Goal: Task Accomplishment & Management: Manage account settings

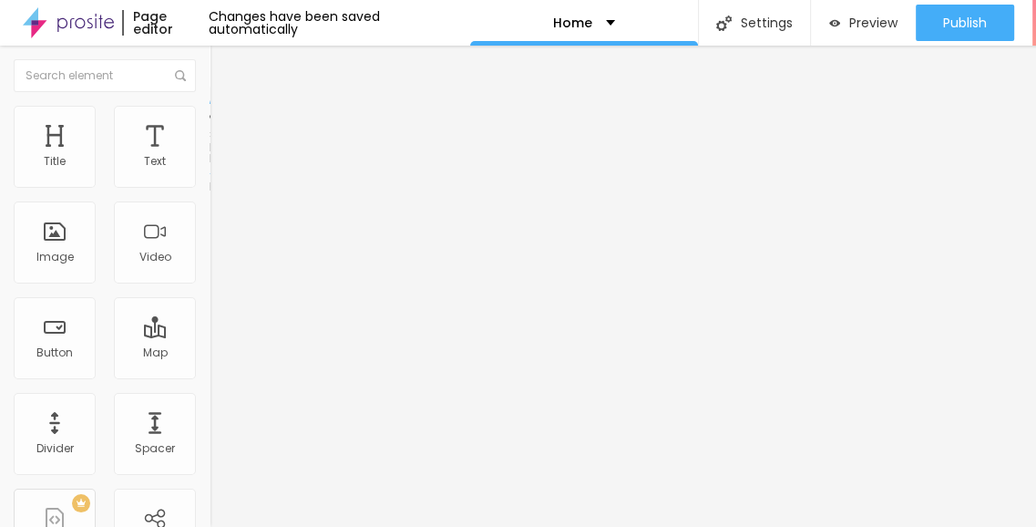
click at [210, 119] on li "Style" at bounding box center [315, 115] width 210 height 18
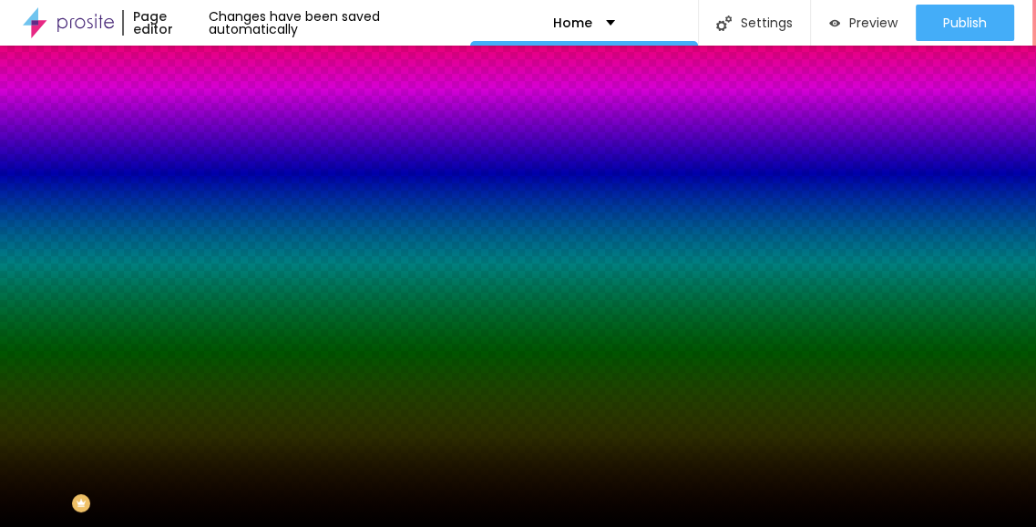
click at [210, 168] on span "Change image" at bounding box center [259, 159] width 98 height 15
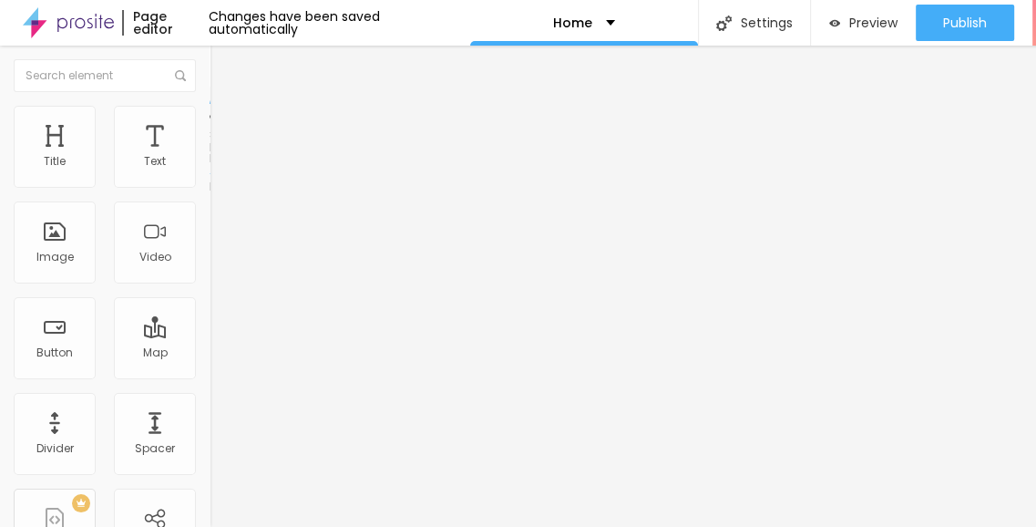
click at [210, 110] on img at bounding box center [218, 114] width 16 height 16
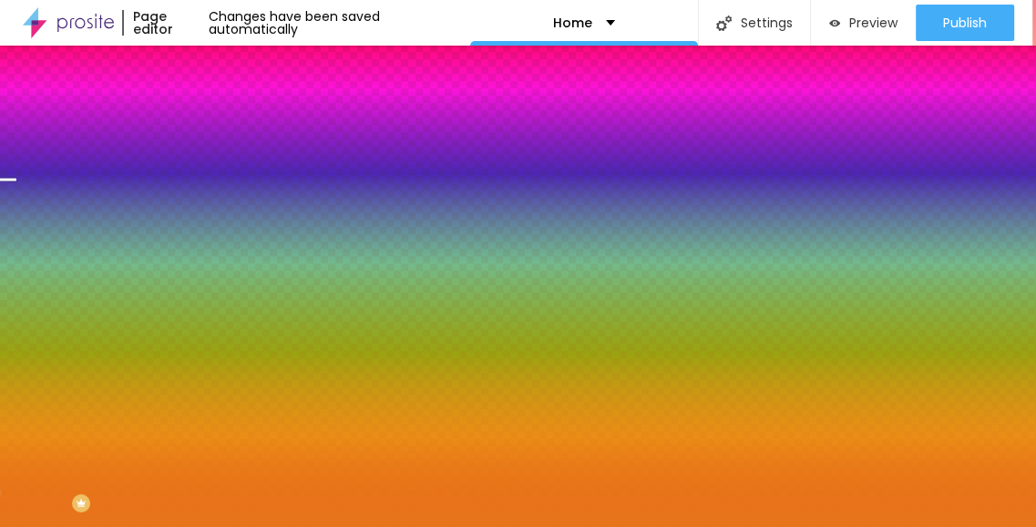
click at [210, 168] on span "Change image" at bounding box center [259, 159] width 98 height 15
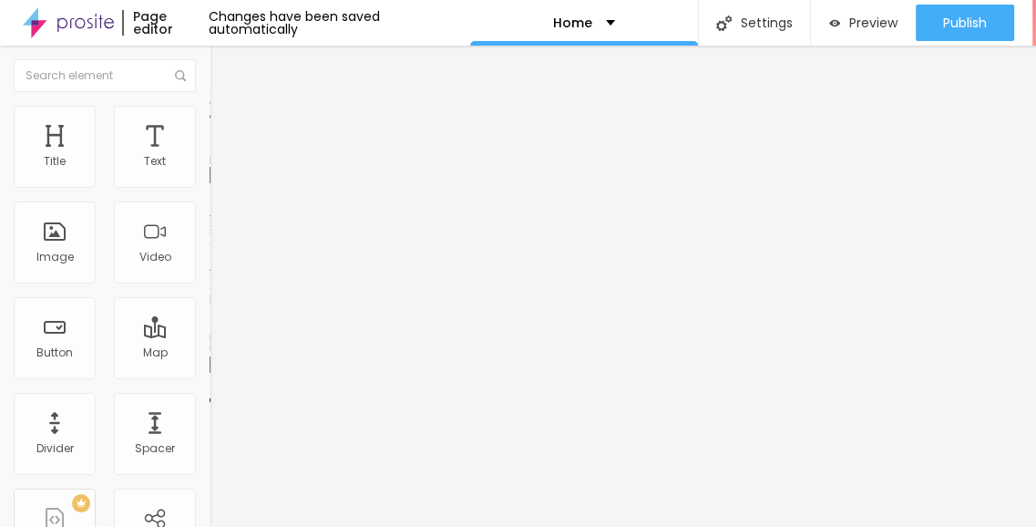
click at [210, 157] on span "Change image" at bounding box center [259, 148] width 98 height 15
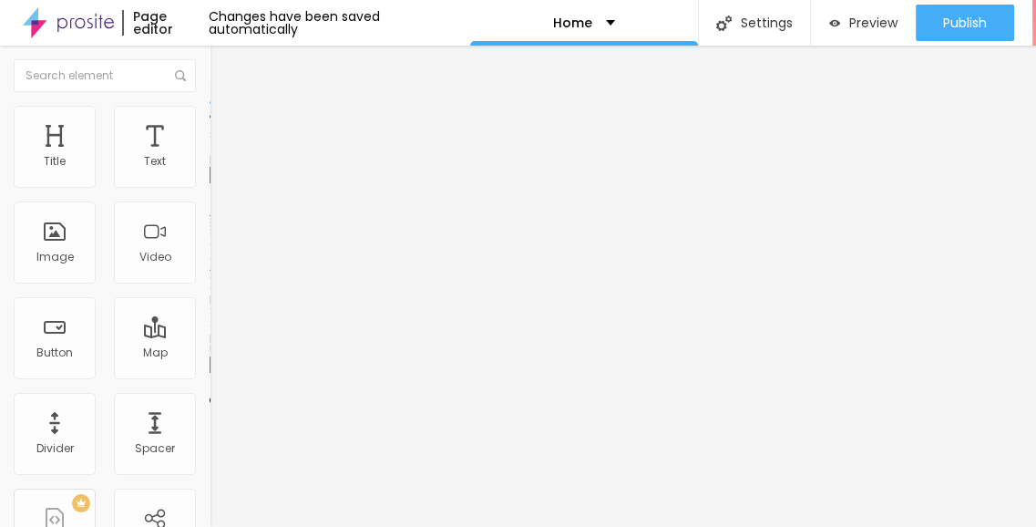
click at [210, 157] on span "Change image" at bounding box center [259, 148] width 98 height 15
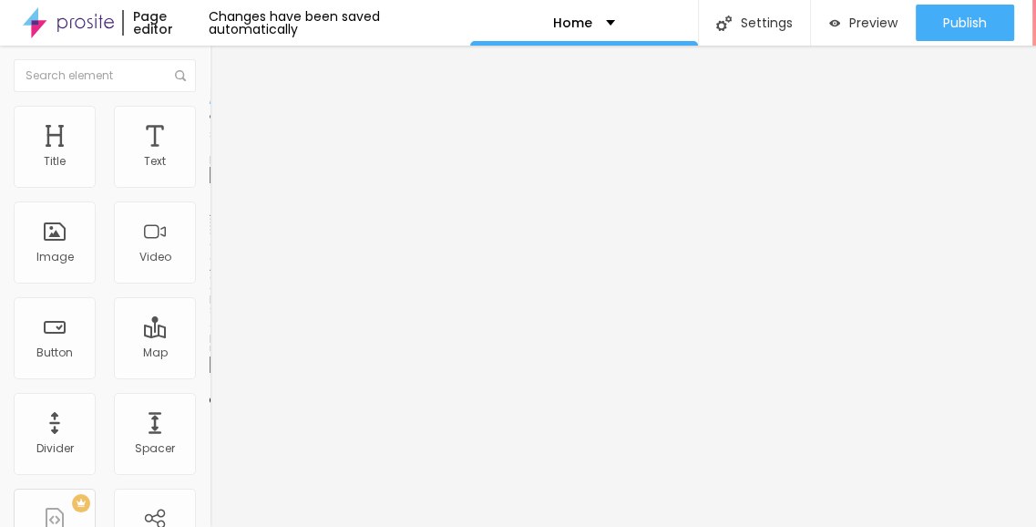
click at [210, 157] on span "Change image" at bounding box center [259, 148] width 98 height 15
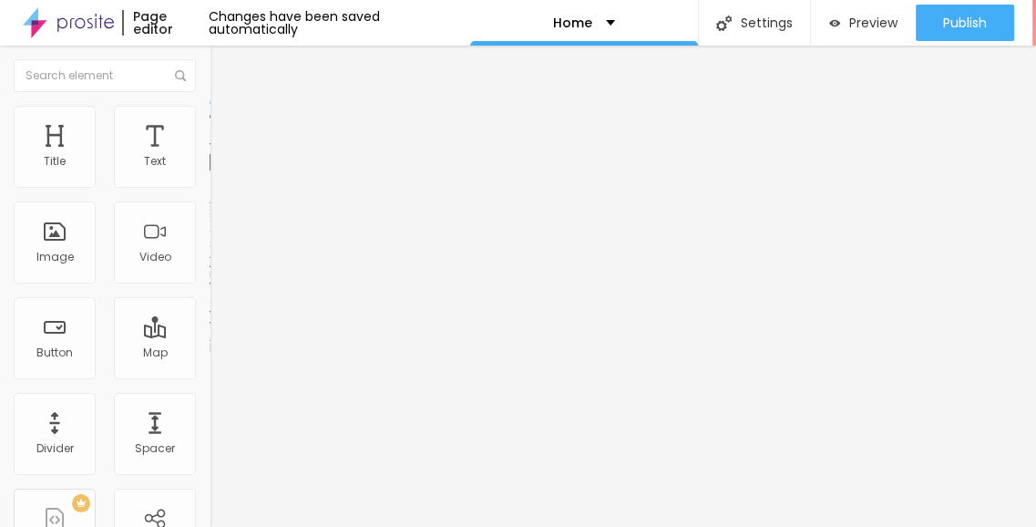
click at [210, 153] on div "Video URL" at bounding box center [315, 147] width 210 height 11
click at [210, 171] on input "text" at bounding box center [319, 162] width 219 height 18
paste input "https://www.youtube.com/watch?v=VW4D57hW6fc"
type input "https://www.youtube.com/watch?v=VW4D57hW6fc"
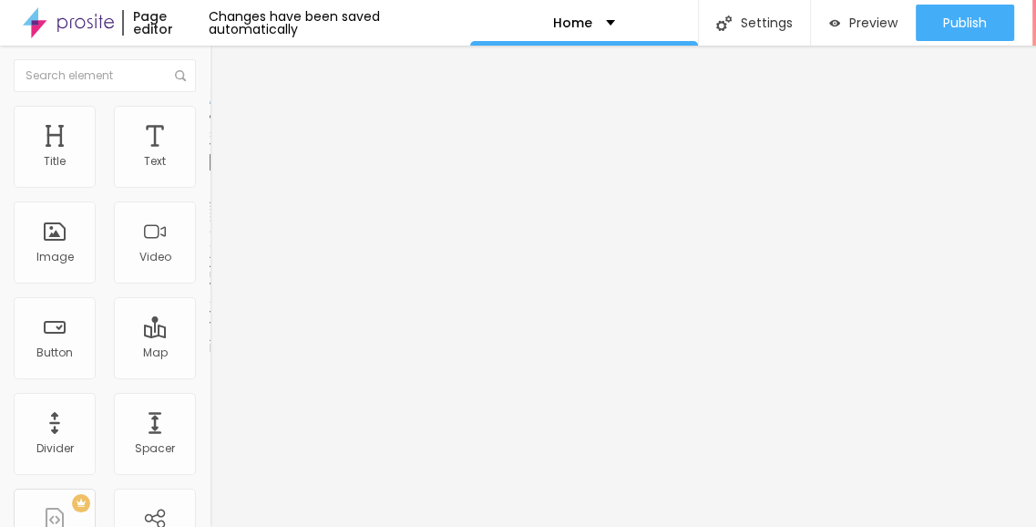
scroll to position [0, 0]
click at [210, 117] on img at bounding box center [218, 114] width 16 height 16
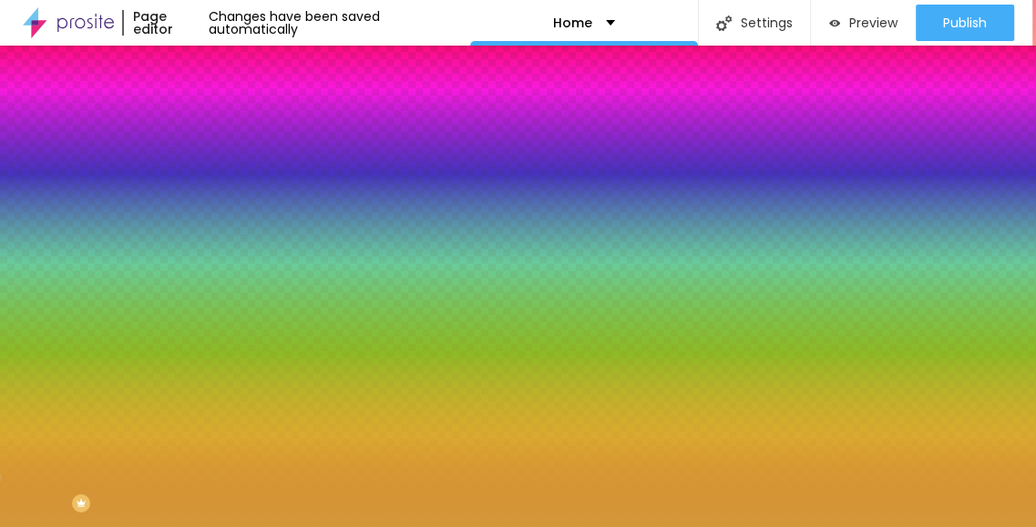
click at [210, 168] on span "Change image" at bounding box center [259, 159] width 98 height 15
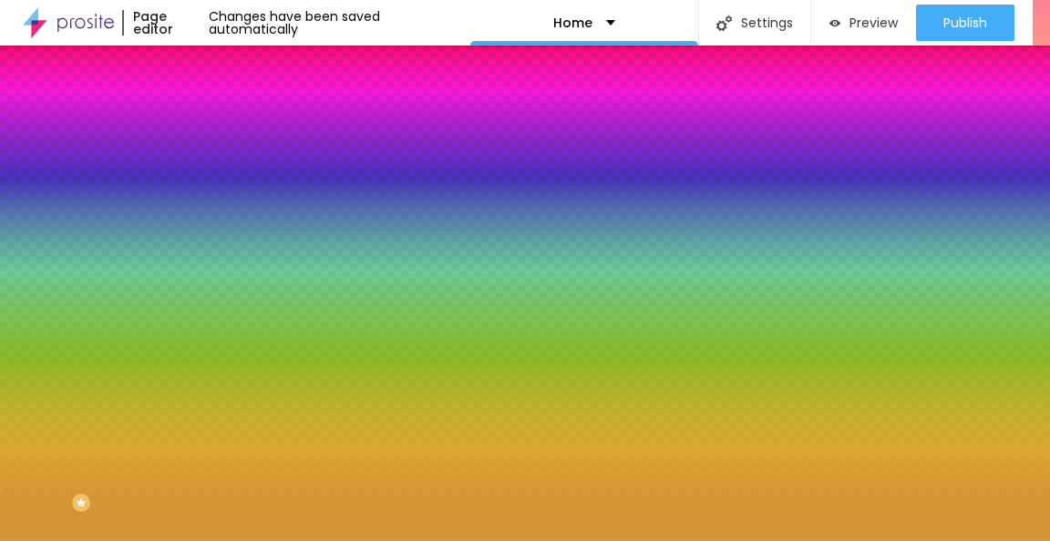
drag, startPoint x: 136, startPoint y: 280, endPoint x: 296, endPoint y: 358, distance: 178.5
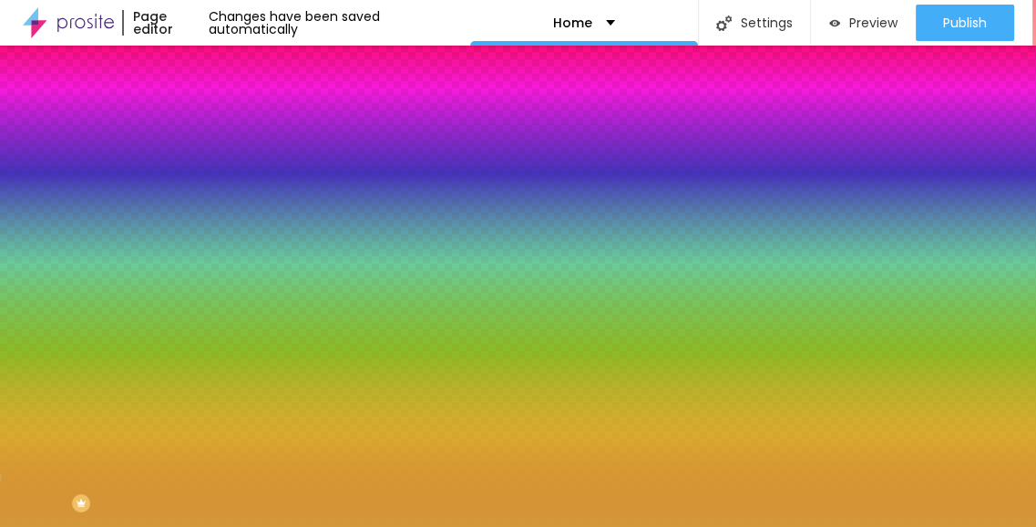
click at [223, 64] on img "button" at bounding box center [230, 66] width 15 height 15
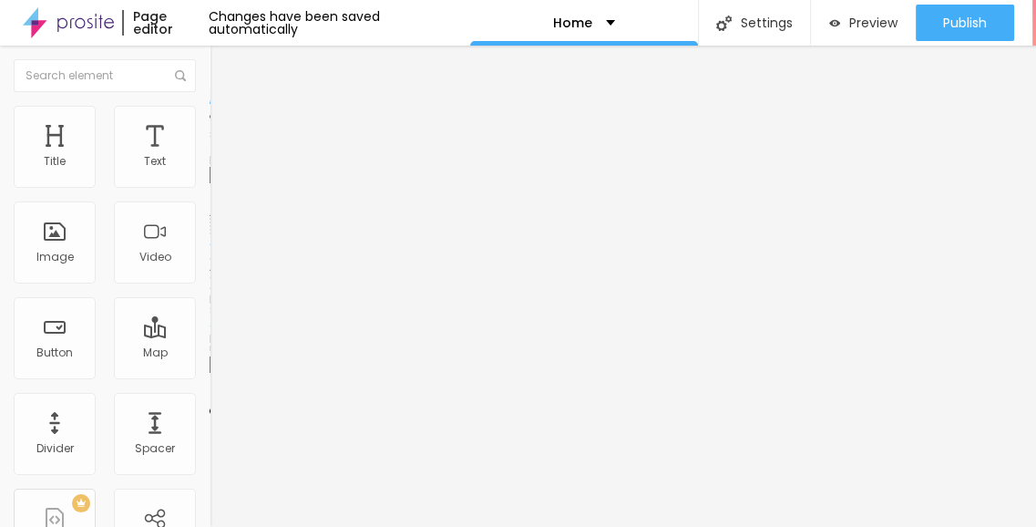
click at [210, 157] on span "Change image" at bounding box center [259, 148] width 98 height 15
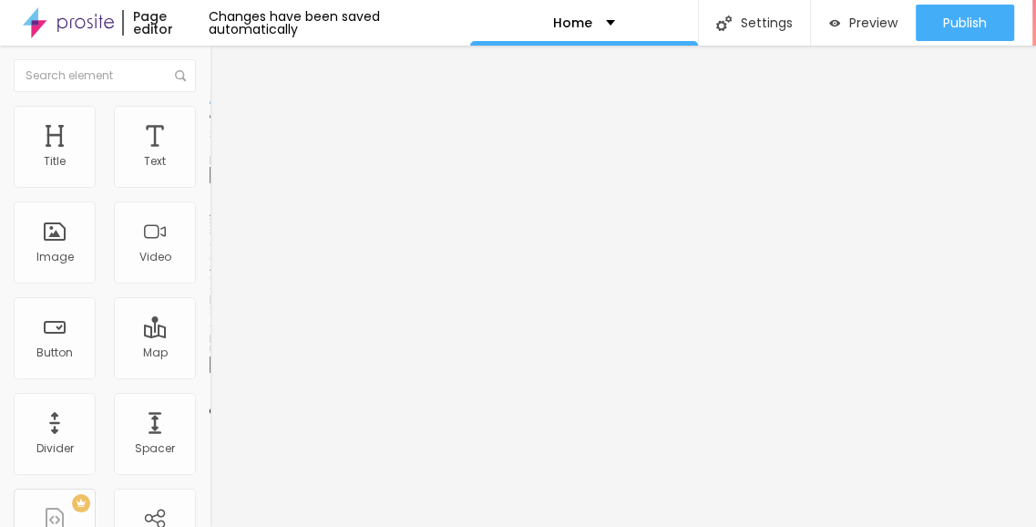
click at [210, 157] on span "Change image" at bounding box center [259, 148] width 98 height 15
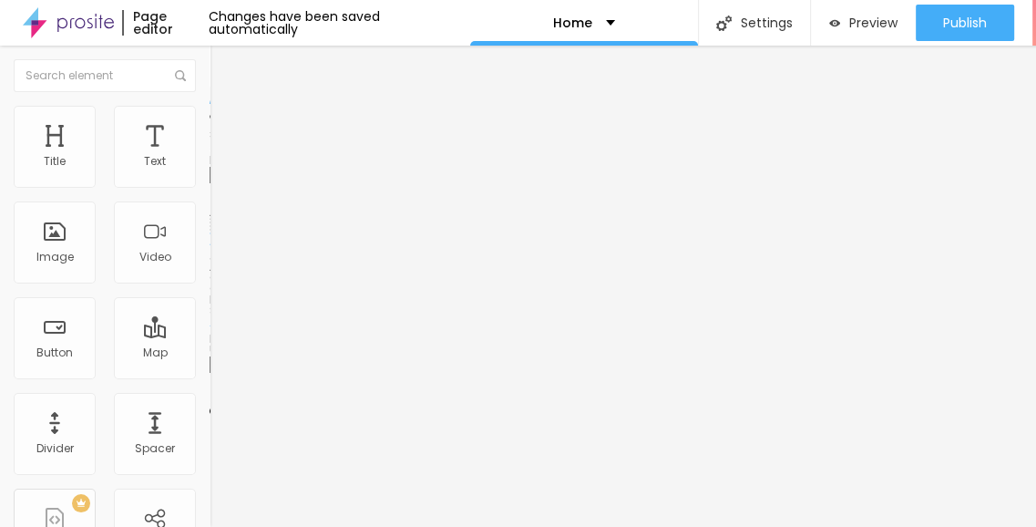
click at [210, 157] on span "Change image" at bounding box center [259, 148] width 98 height 15
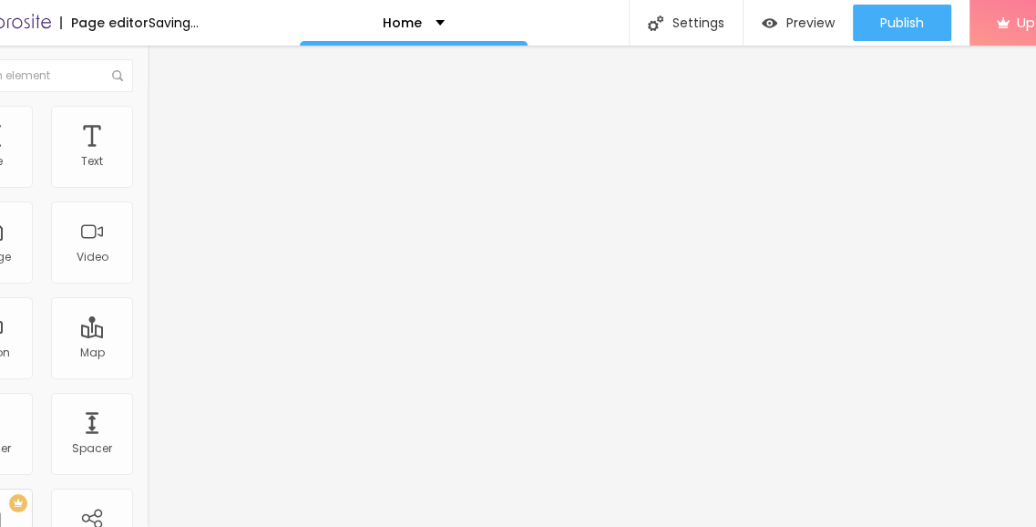
scroll to position [0, 130]
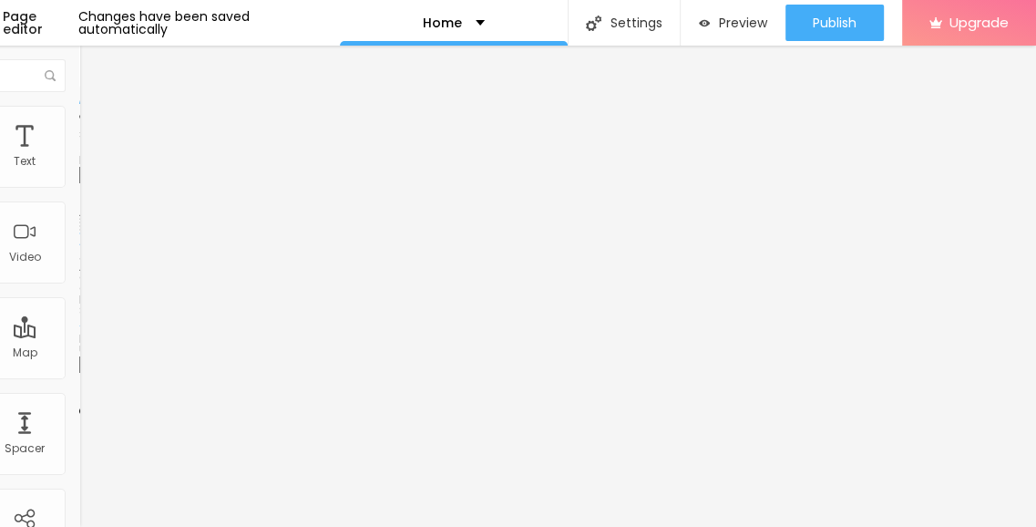
click at [79, 157] on span "Add image" at bounding box center [116, 148] width 75 height 15
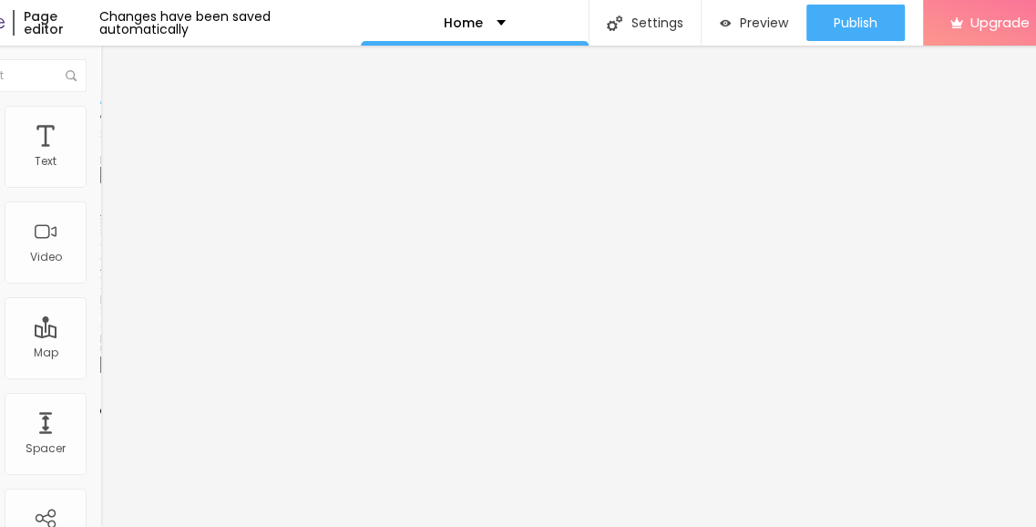
scroll to position [0, 11]
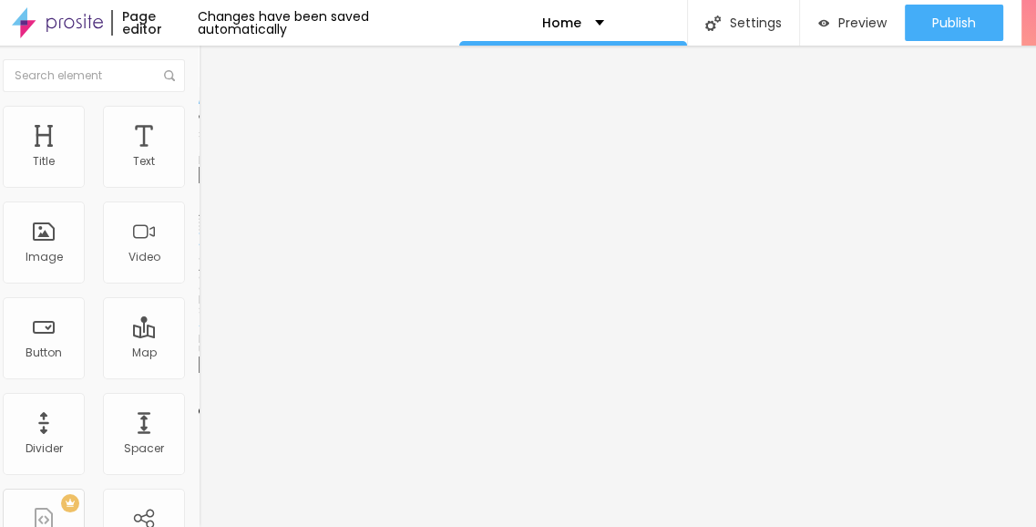
click at [199, 157] on span "Add image" at bounding box center [236, 148] width 75 height 15
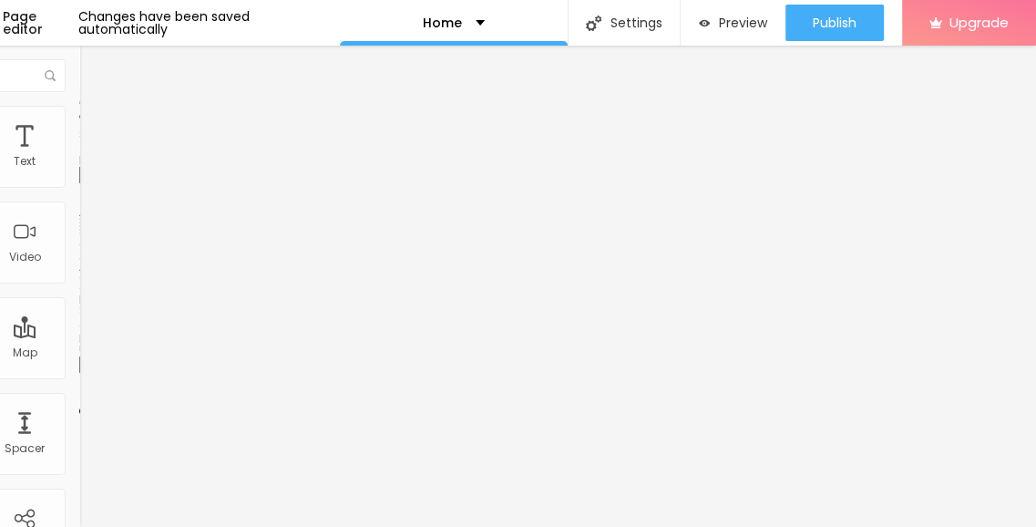
scroll to position [0, 0]
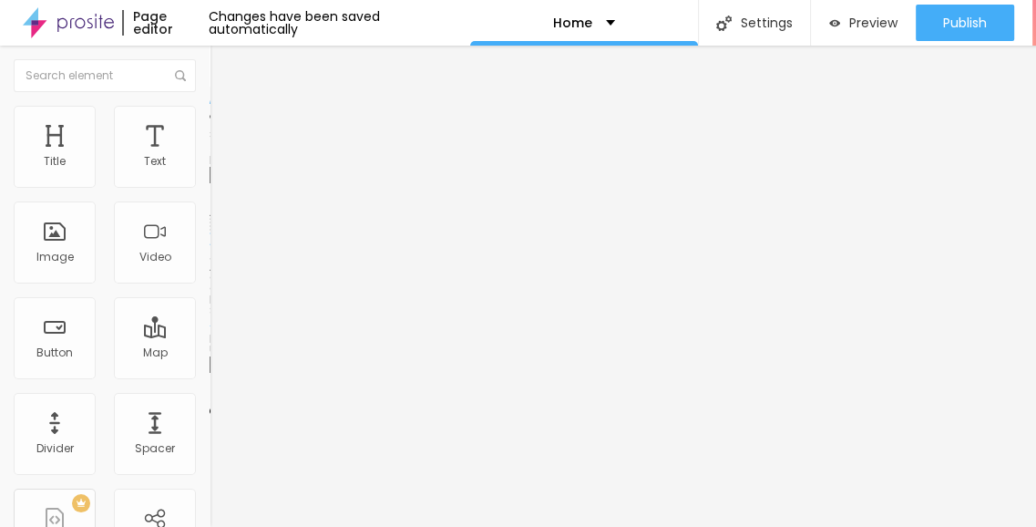
click at [210, 285] on span "Original" at bounding box center [232, 277] width 44 height 15
click at [210, 111] on img at bounding box center [218, 114] width 16 height 16
type input "95"
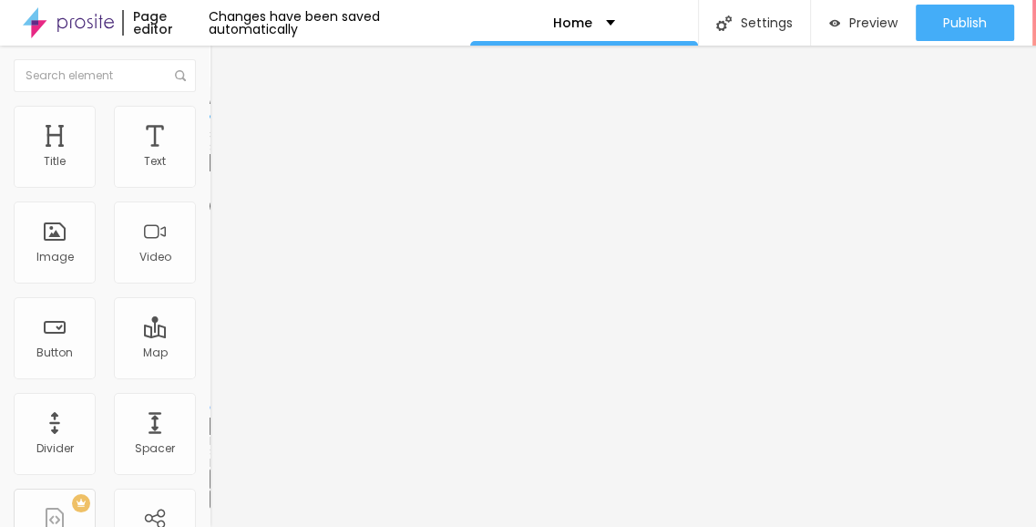
type input "80"
type input "70"
type input "65"
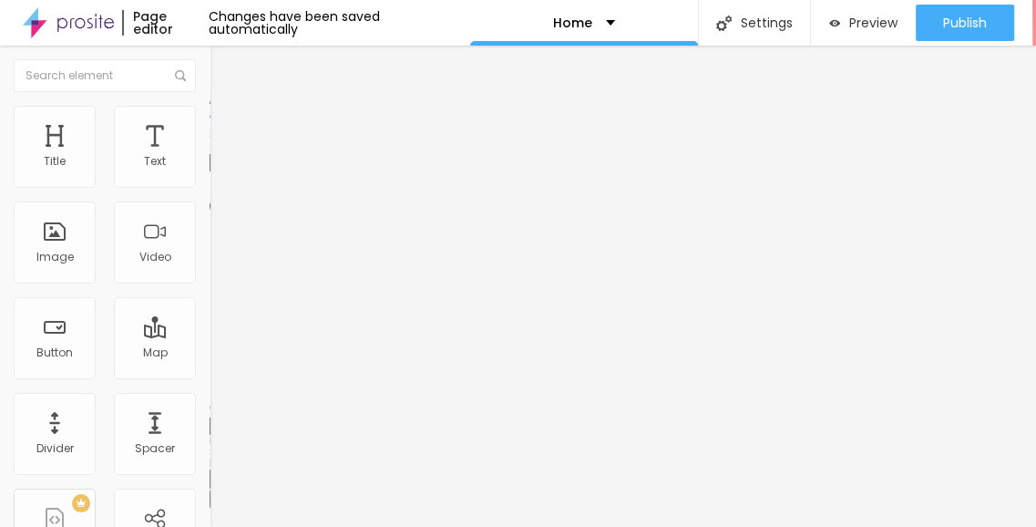
type input "65"
type input "70"
type input "75"
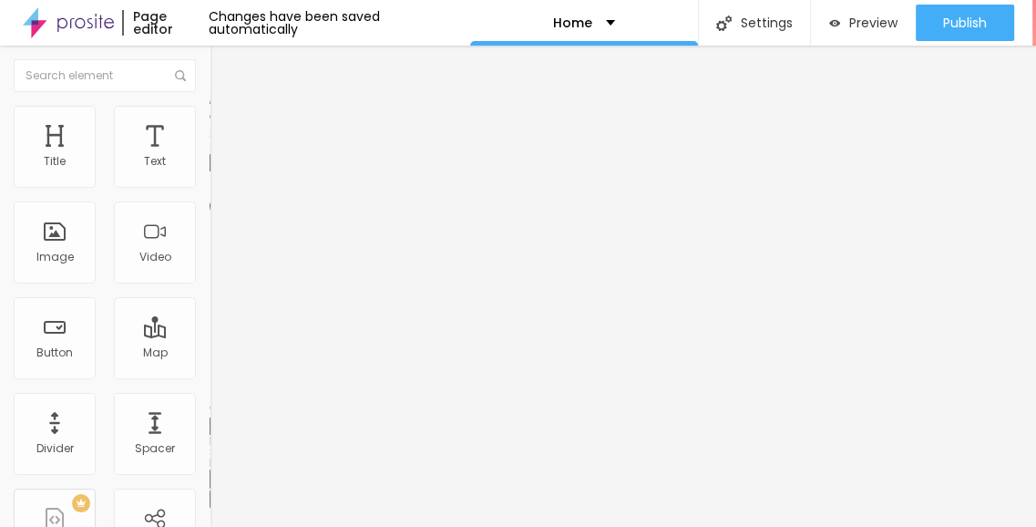
type input "80"
drag, startPoint x: 182, startPoint y: 190, endPoint x: 151, endPoint y: 195, distance: 31.3
type input "80"
click at [210, 187] on input "range" at bounding box center [269, 179] width 118 height 15
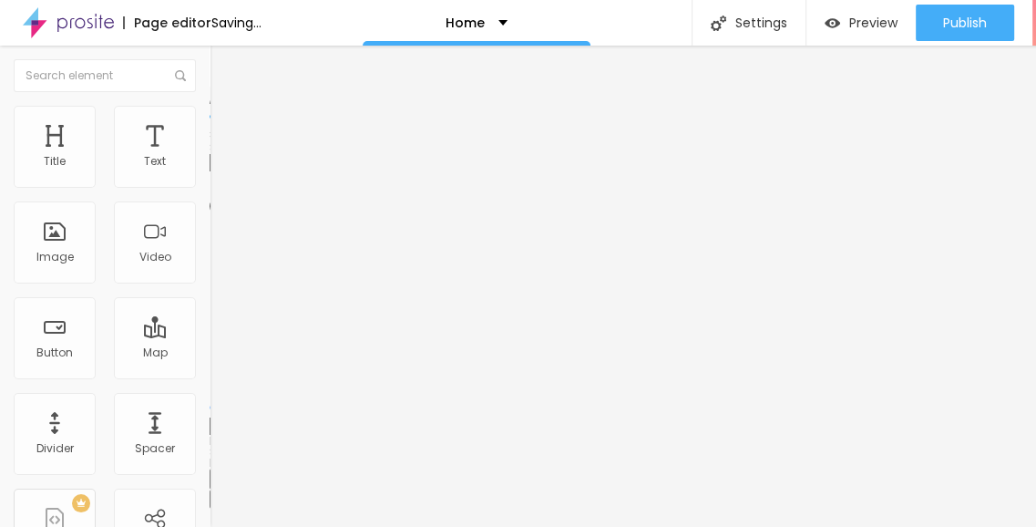
type input "102"
type input "120"
type input "129"
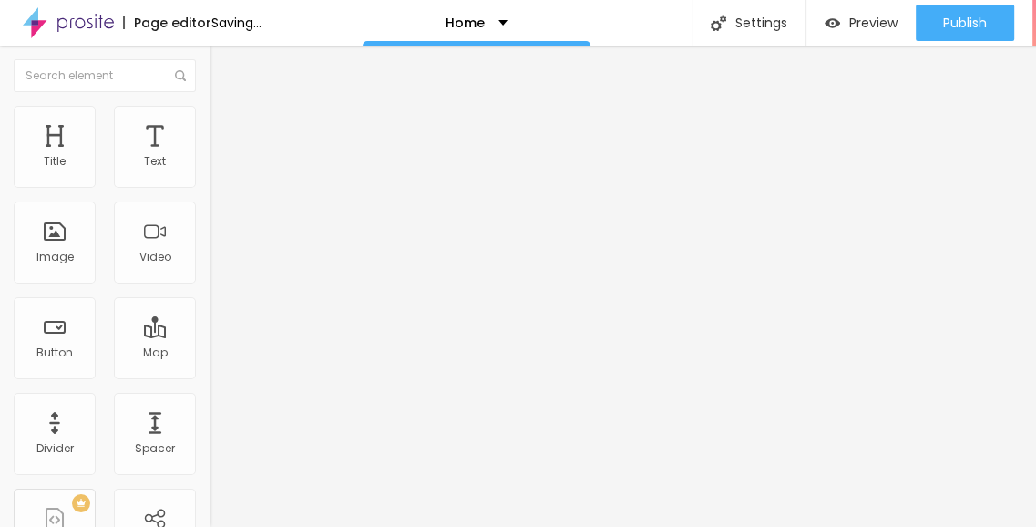
type input "129"
type input "132"
type input "131"
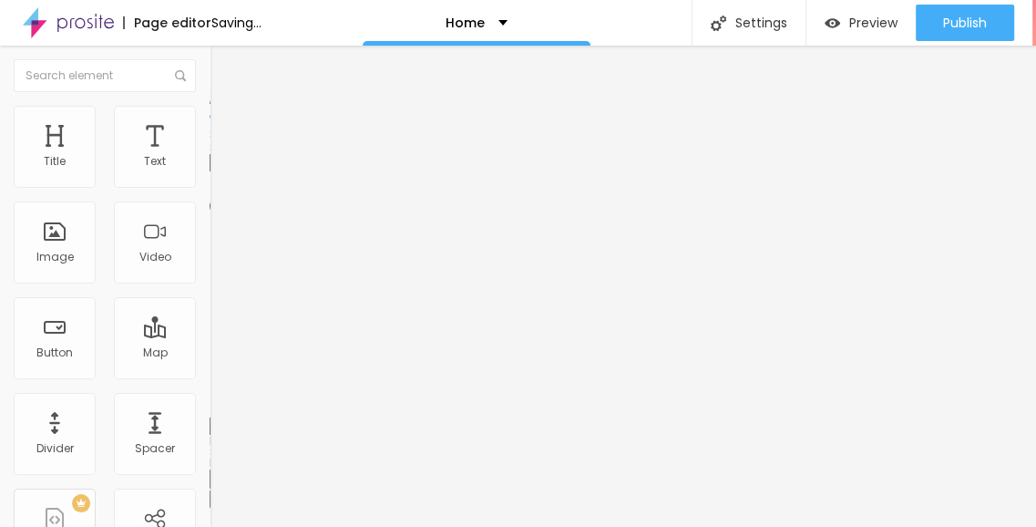
type input "100"
type input "94"
type input "91"
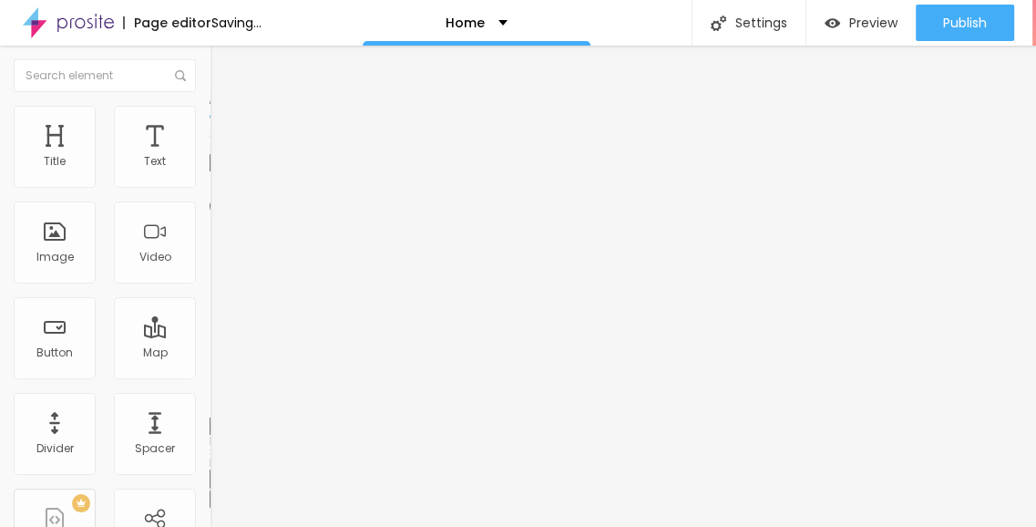
type input "91"
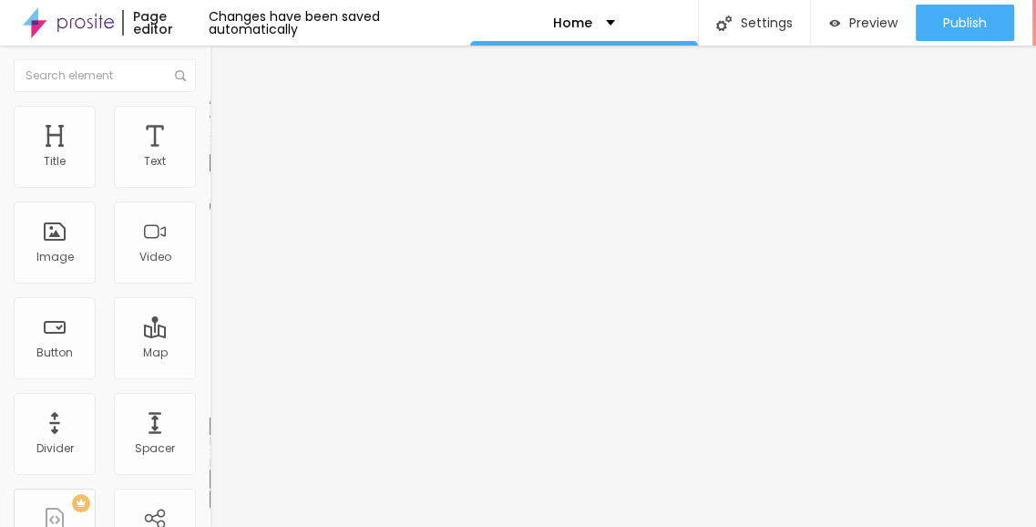
type input "89"
type input "85"
type input "82"
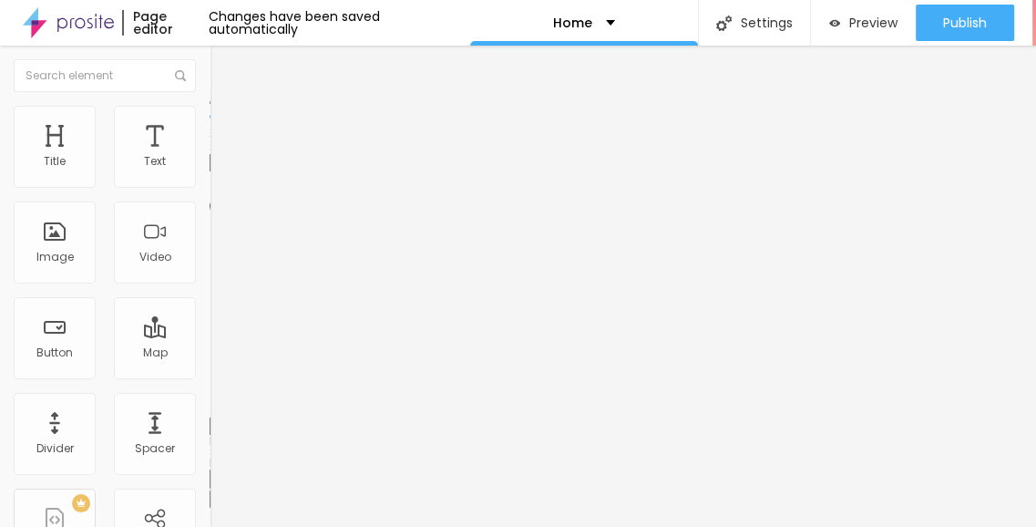
type input "82"
type input "74"
type input "67"
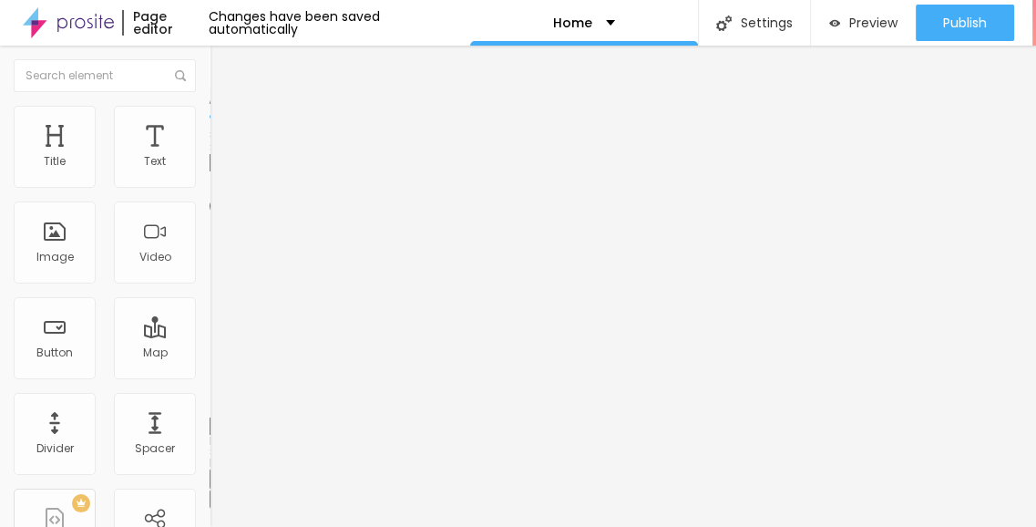
type input "65"
type input "60"
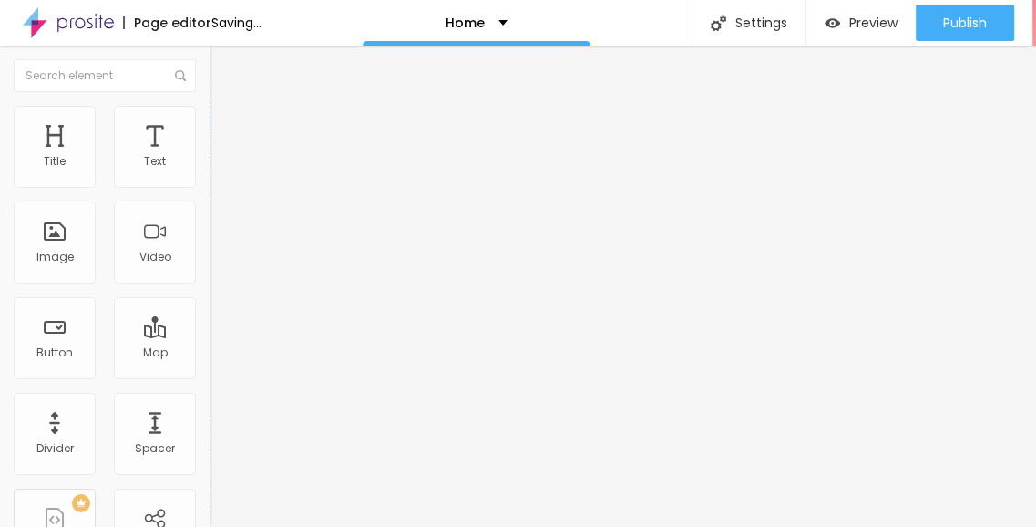
drag, startPoint x: 40, startPoint y: 231, endPoint x: 76, endPoint y: 221, distance: 36.9
type input "60"
click at [210, 400] on input "range" at bounding box center [269, 407] width 118 height 15
click at [226, 128] on span "Advanced" at bounding box center [255, 135] width 59 height 15
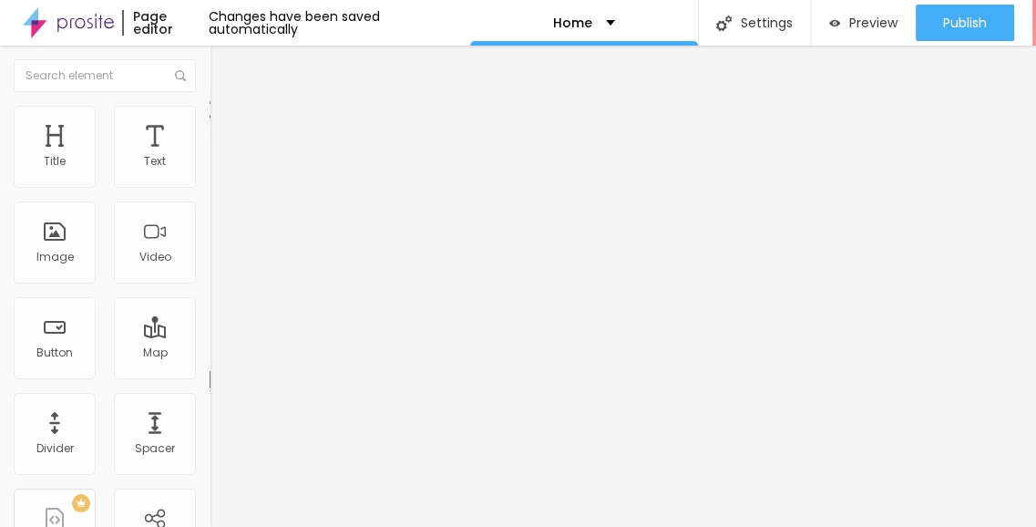
type input "15"
type input "45"
type input "48"
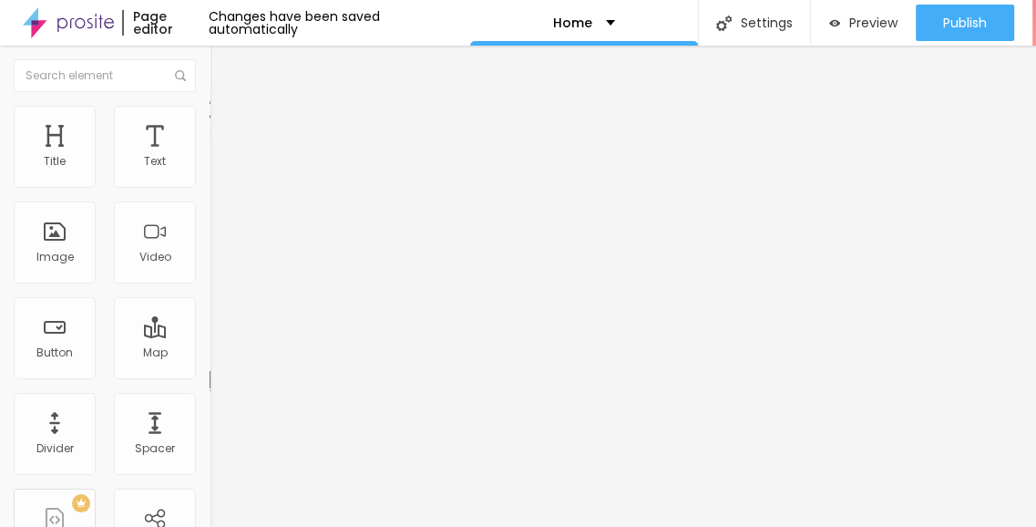
type input "48"
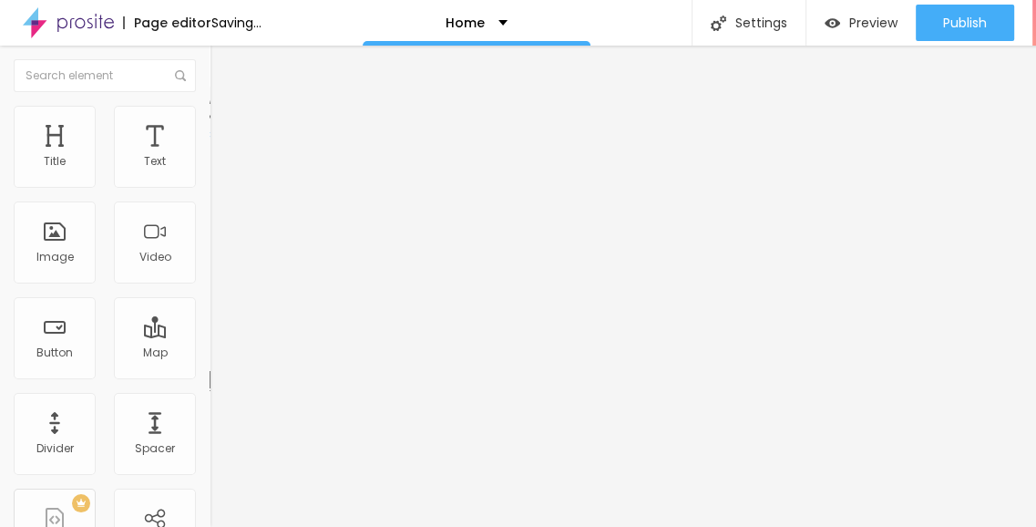
type input "47"
type input "46"
type input "36"
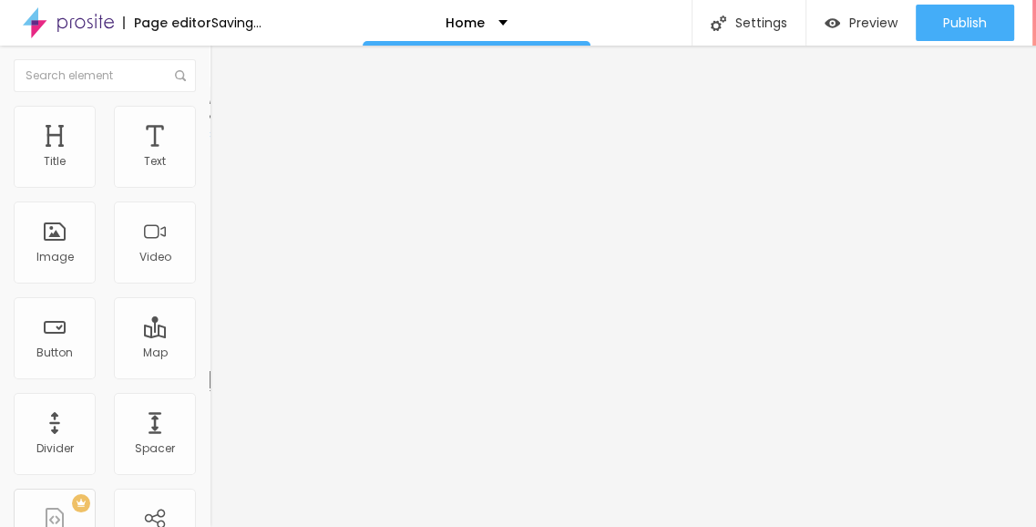
type input "36"
type input "33"
type input "28"
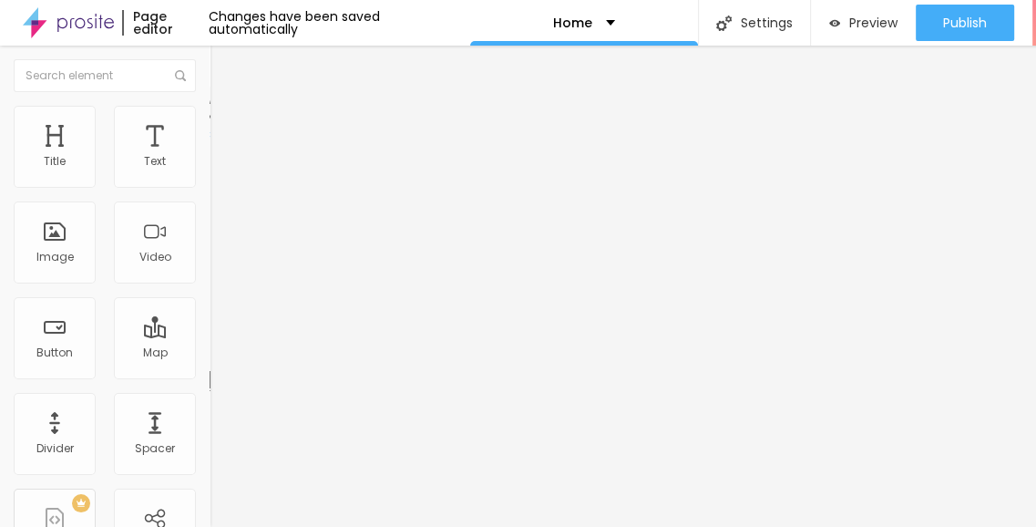
drag, startPoint x: 55, startPoint y: 211, endPoint x: 69, endPoint y: 209, distance: 14.8
type input "28"
click at [210, 121] on li "Style" at bounding box center [315, 115] width 210 height 18
click at [210, 106] on li "Content" at bounding box center [315, 96] width 210 height 18
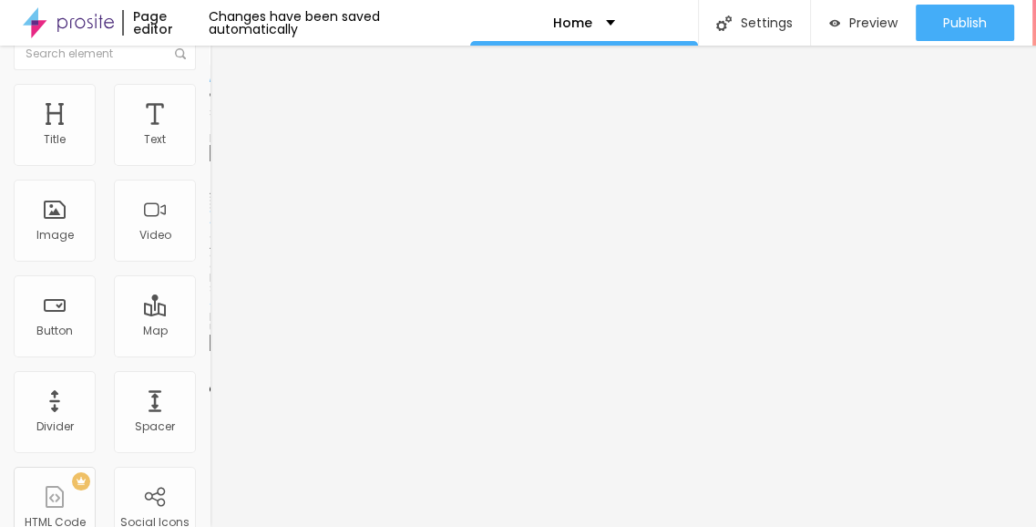
click at [210, 251] on div "Aspect Ratio" at bounding box center [315, 245] width 210 height 11
click at [210, 285] on span "Default" at bounding box center [229, 277] width 39 height 15
click at [210, 303] on span "Square" at bounding box center [230, 294] width 41 height 15
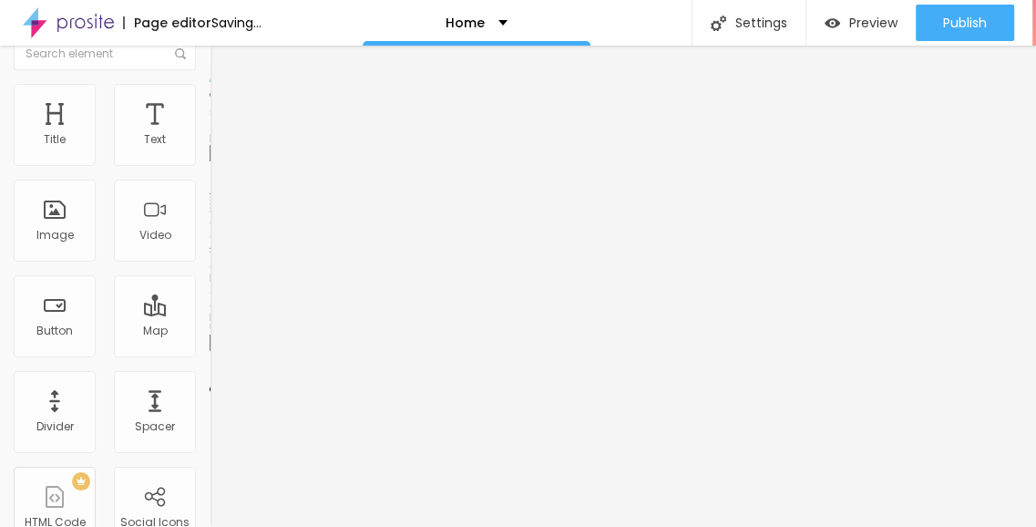
click at [210, 283] on div "Default 4:3" at bounding box center [315, 277] width 210 height 11
click at [210, 274] on span "Cinema" at bounding box center [233, 266] width 46 height 15
click at [210, 313] on span "Original" at bounding box center [232, 305] width 44 height 15
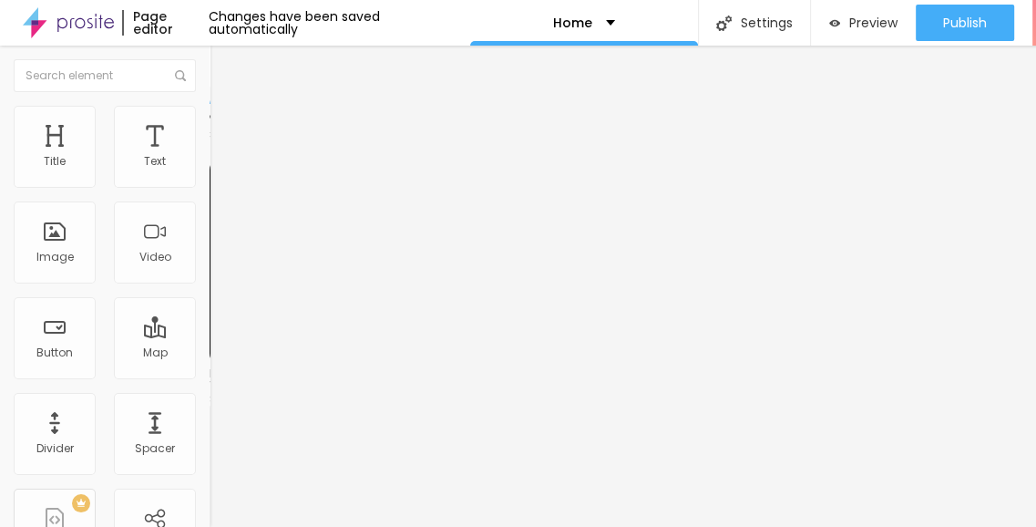
click at [210, 368] on div "Facebook" at bounding box center [315, 373] width 210 height 11
paste input "https://www.facebook.com/acemahagunmedalleo/"
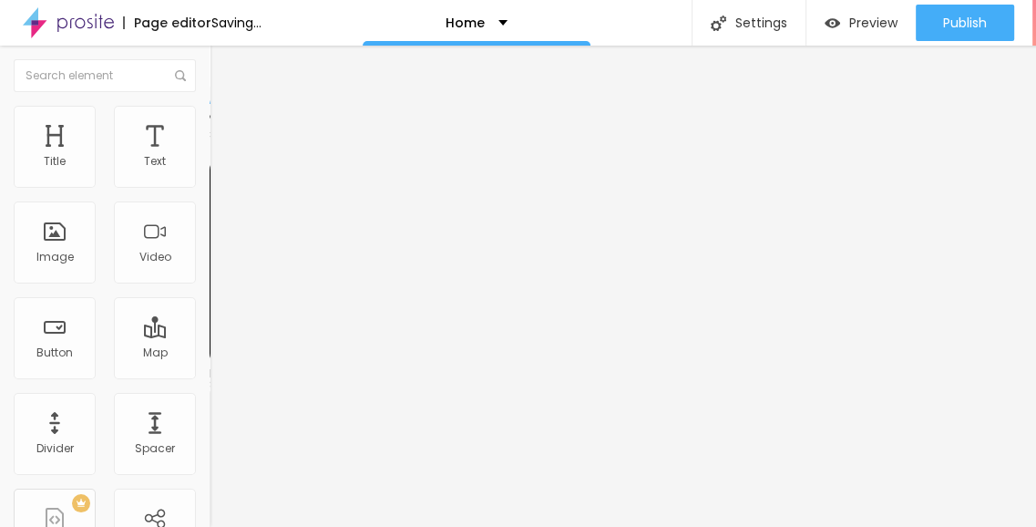
type input "https://www.facebook.com/acemahagunmedalleo/"
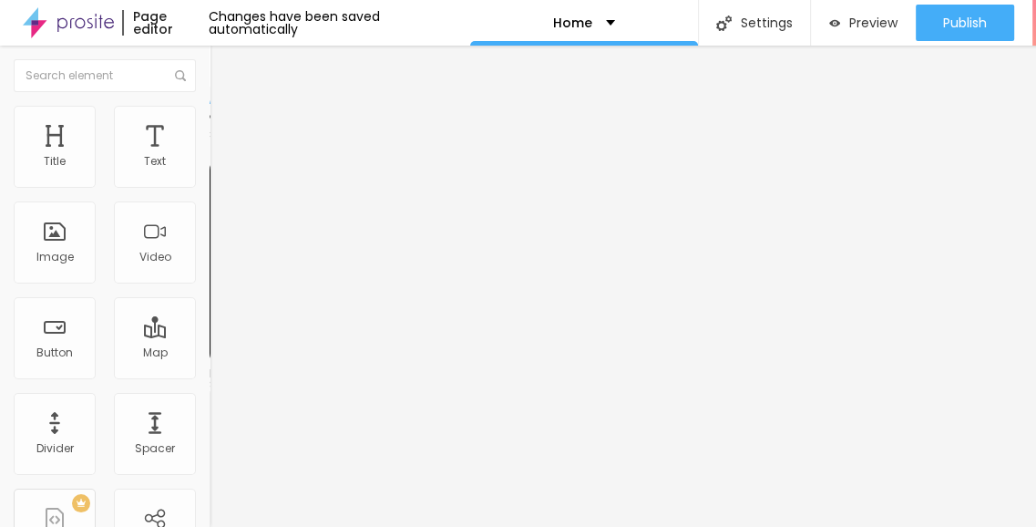
paste input "https://www.instagram.com/acemahagunmedalleo/"
type input "https://www.instagram.com/acemahagunmedalleo/"
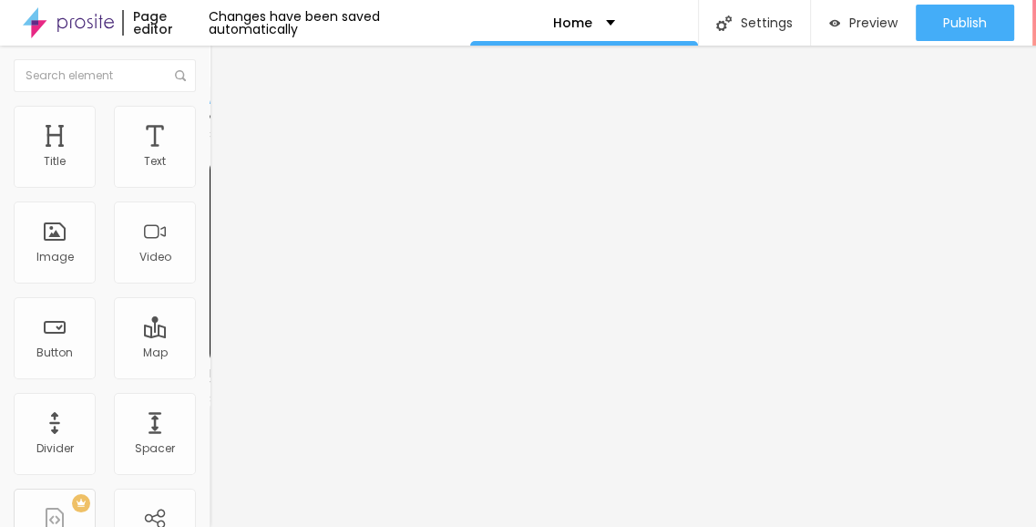
scroll to position [0, 0]
paste input "https://x.com/sayamall"
type input "https://x.com/sayamall"
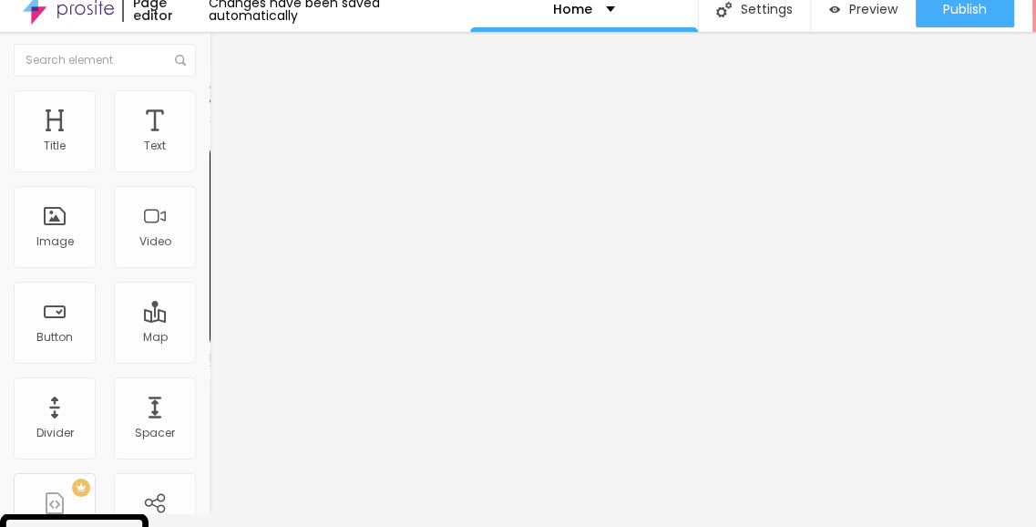
scroll to position [91, 0]
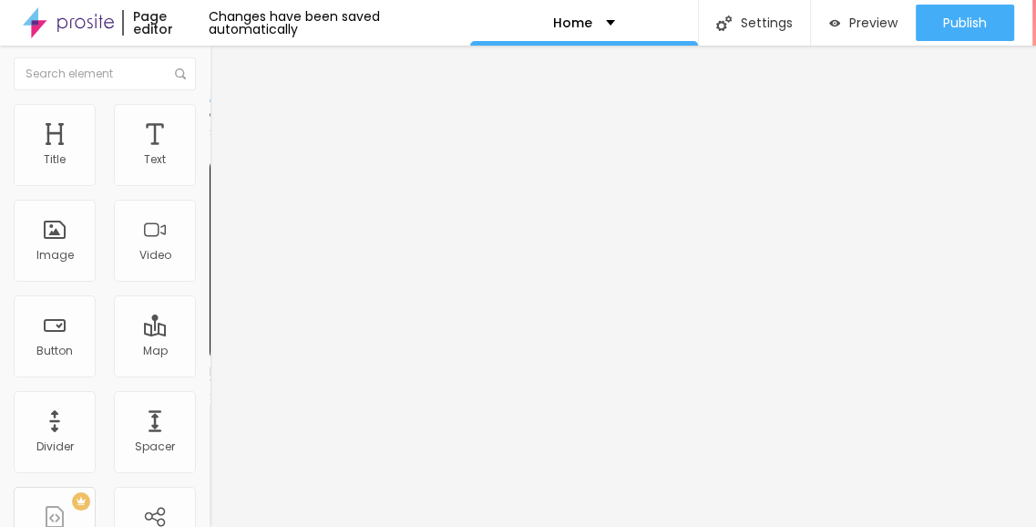
paste input "in.pinterest.com/acemahagunmedalleo/_profile/"
type input "https://in.pinterest.com/acemahagunmedalleo/_profile/"
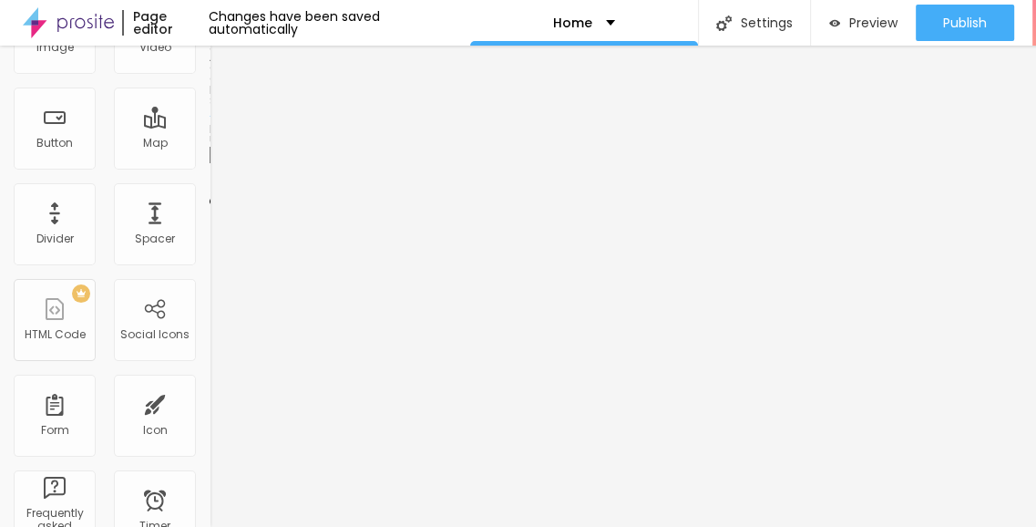
scroll to position [22, 0]
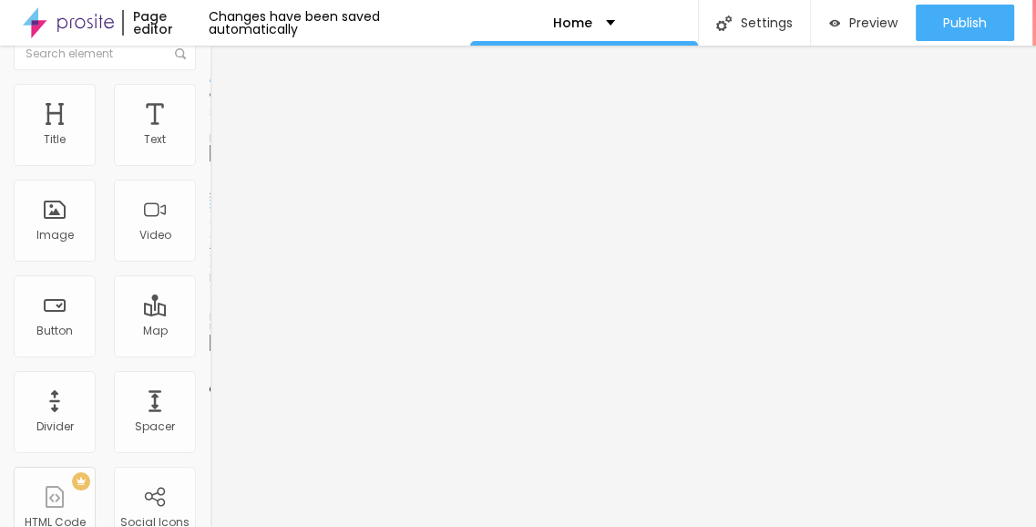
click at [210, 135] on span "Change image" at bounding box center [259, 126] width 98 height 15
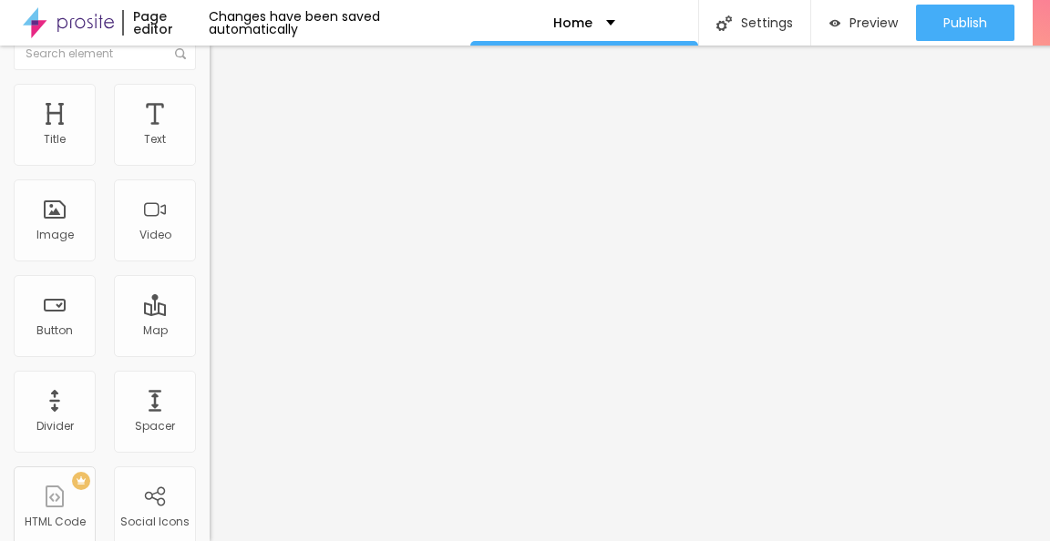
scroll to position [123, 0]
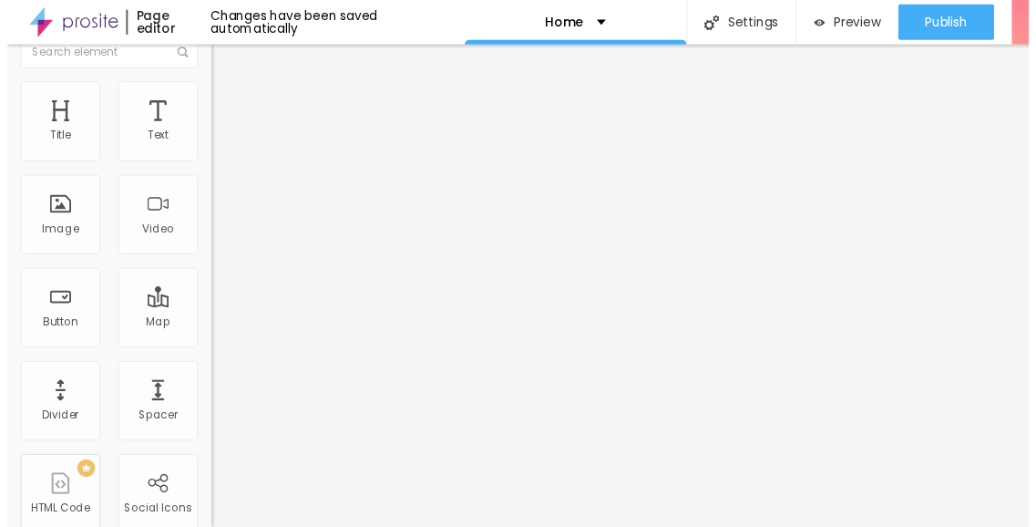
scroll to position [0, 0]
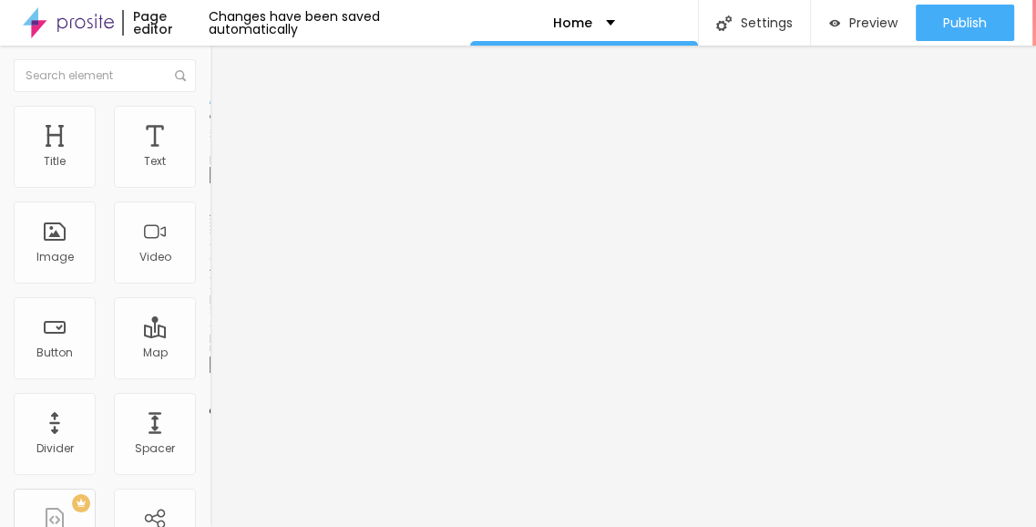
click at [210, 106] on li "Style" at bounding box center [315, 115] width 210 height 18
type input "54"
type input "82"
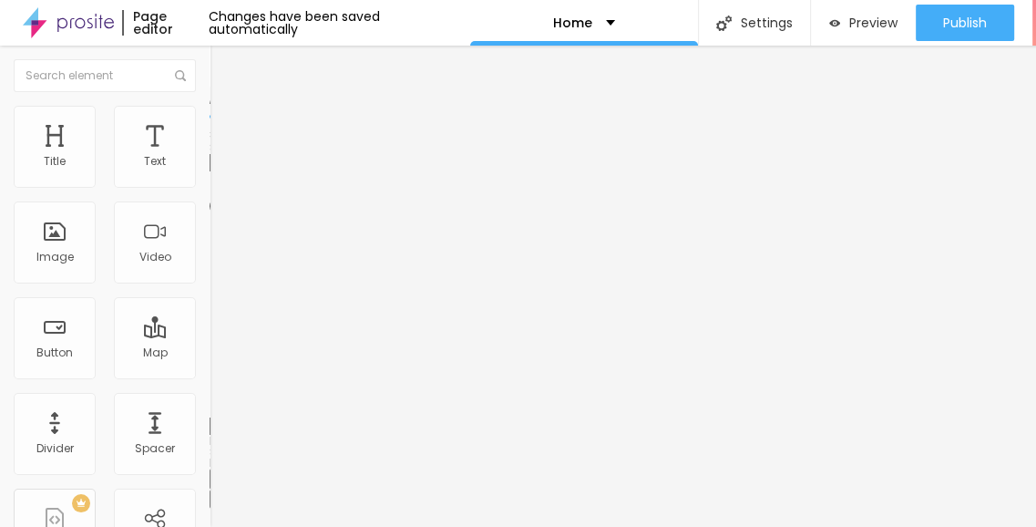
type input "83"
type input "85"
type input "81"
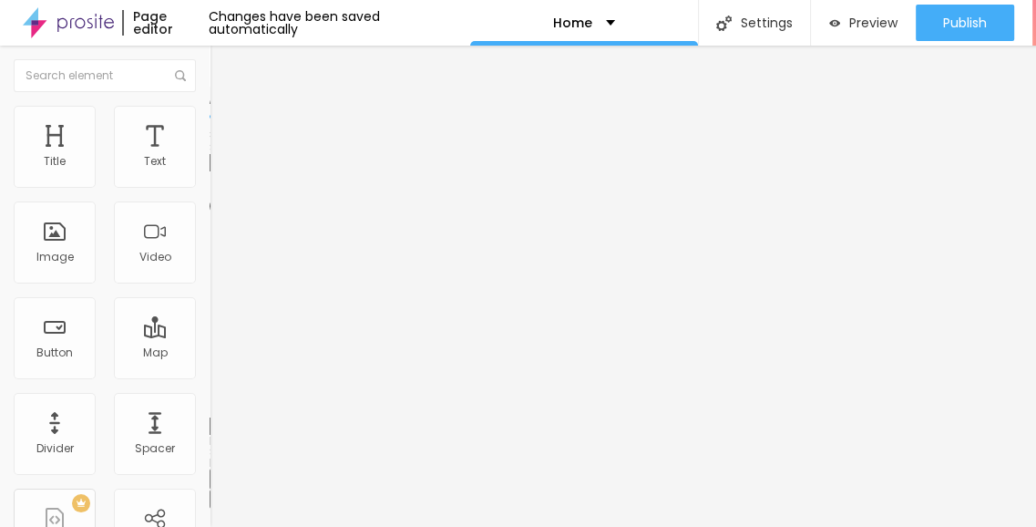
type input "81"
type input "71"
type input "63"
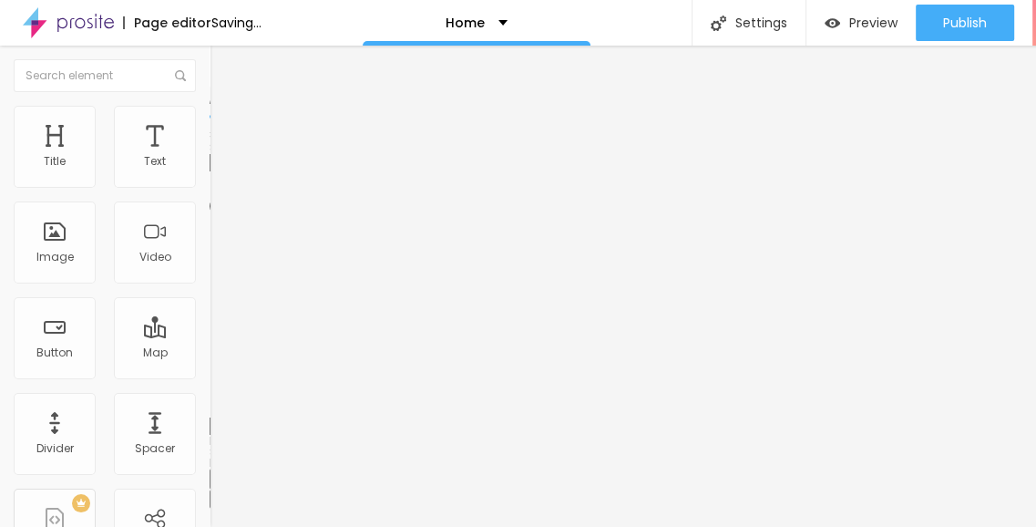
type input "62"
type input "50"
type input "44"
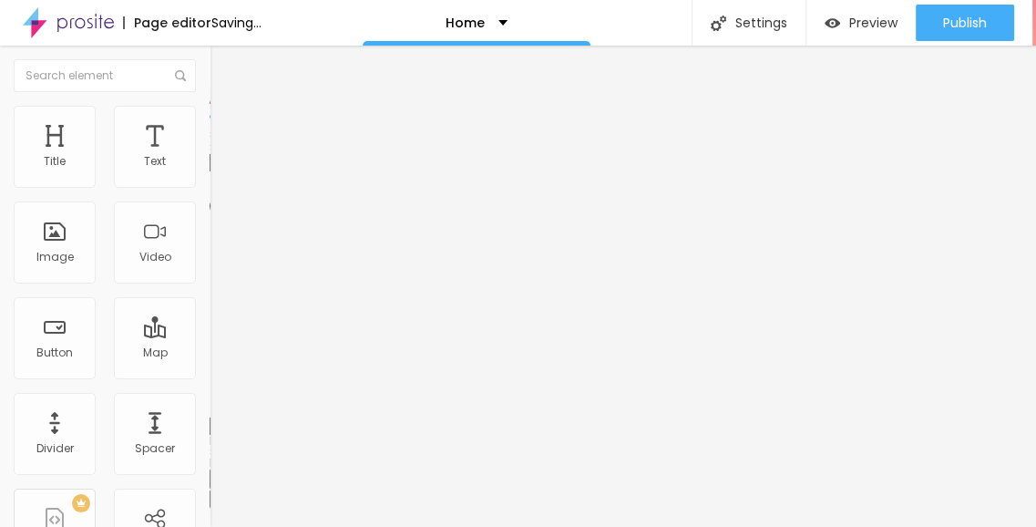
type input "44"
type input "37"
type input "36"
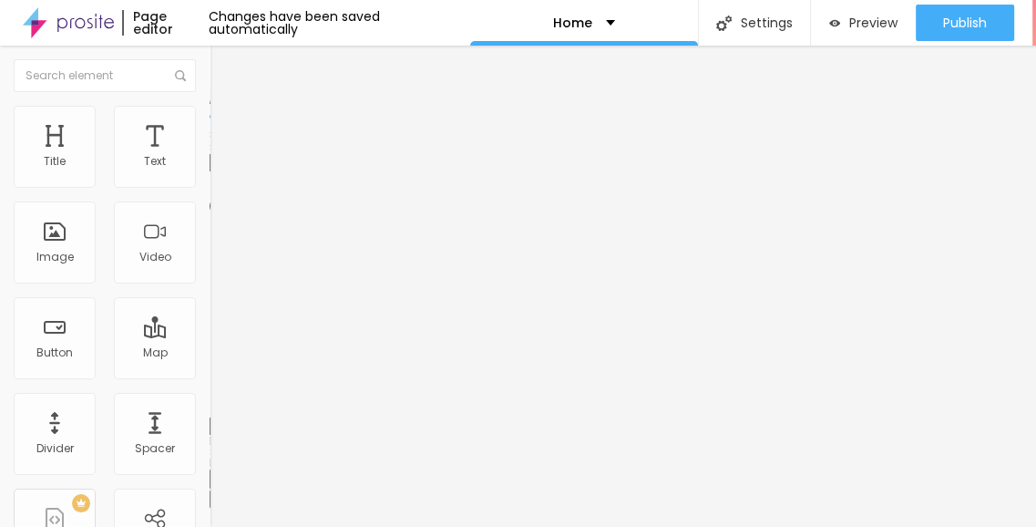
drag, startPoint x: 72, startPoint y: 230, endPoint x: 62, endPoint y: 223, distance: 11.9
type input "36"
click at [210, 400] on input "range" at bounding box center [269, 407] width 118 height 15
click at [210, 447] on span "Shadow DISABLED" at bounding box center [315, 459] width 210 height 24
click at [210, 489] on button "button" at bounding box center [223, 498] width 26 height 19
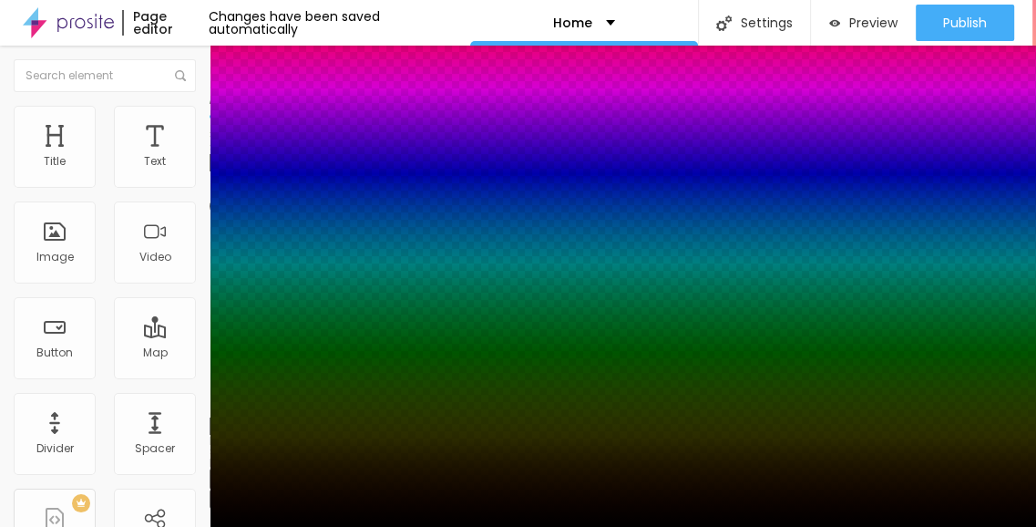
type input "53"
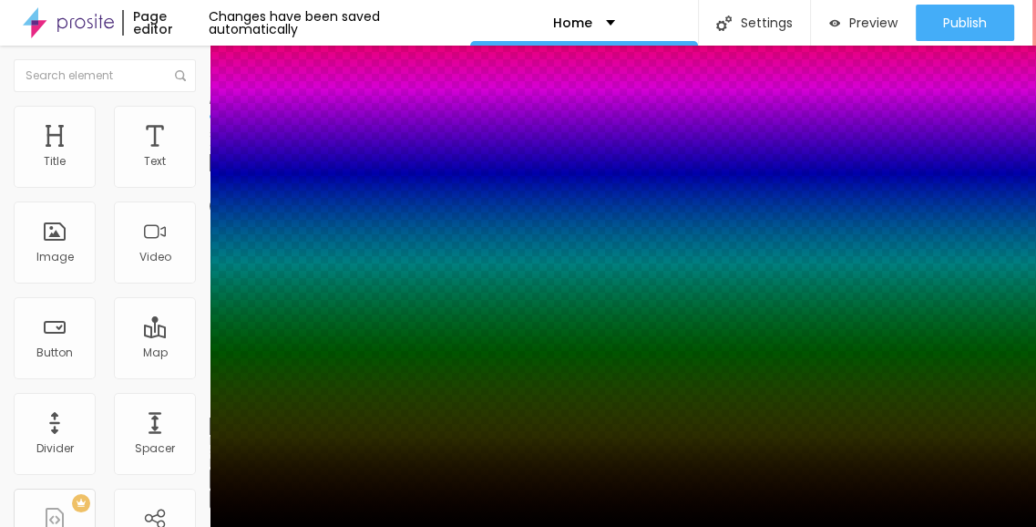
type input "55"
type input "58"
type input "66"
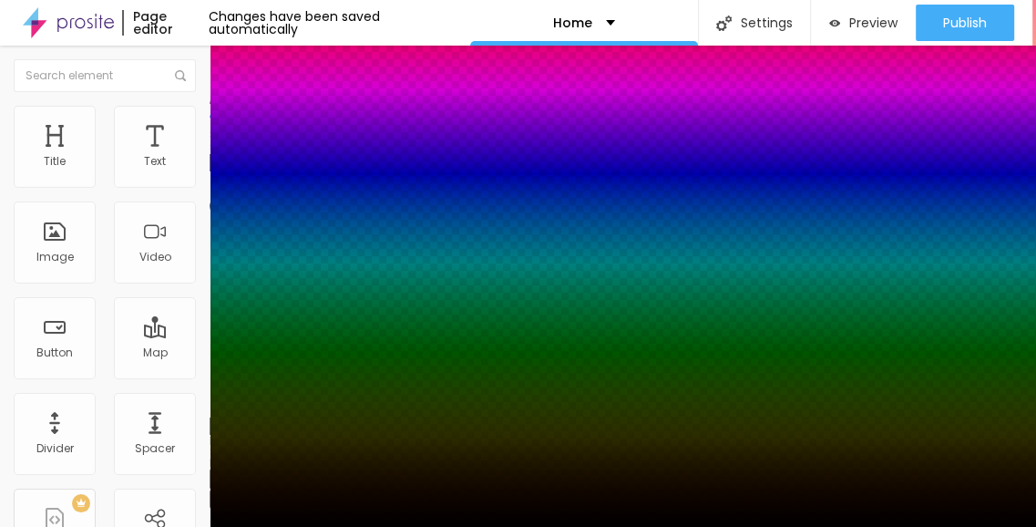
type input "66"
type input "67"
type input "71"
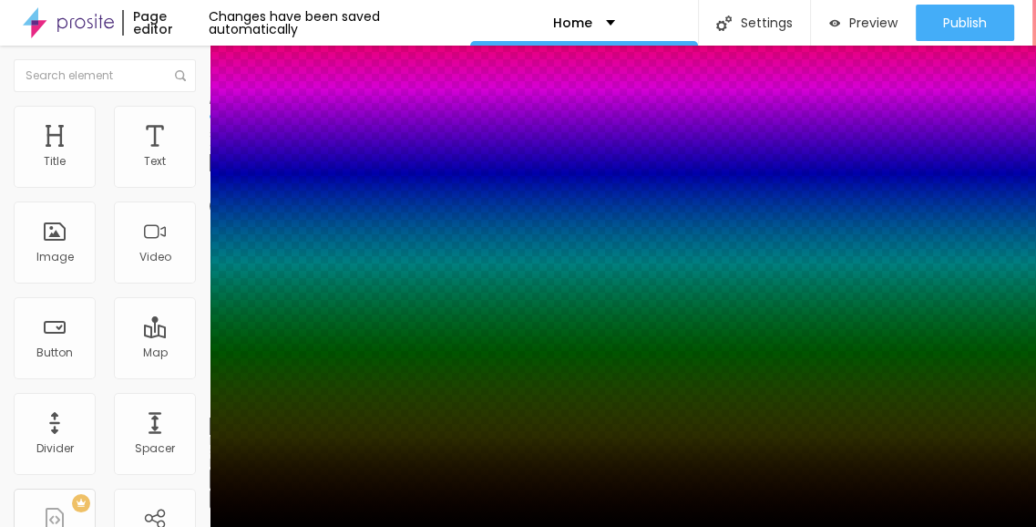
type input "76"
type input "78"
drag, startPoint x: 305, startPoint y: 495, endPoint x: 334, endPoint y: 497, distance: 28.3
type input "78"
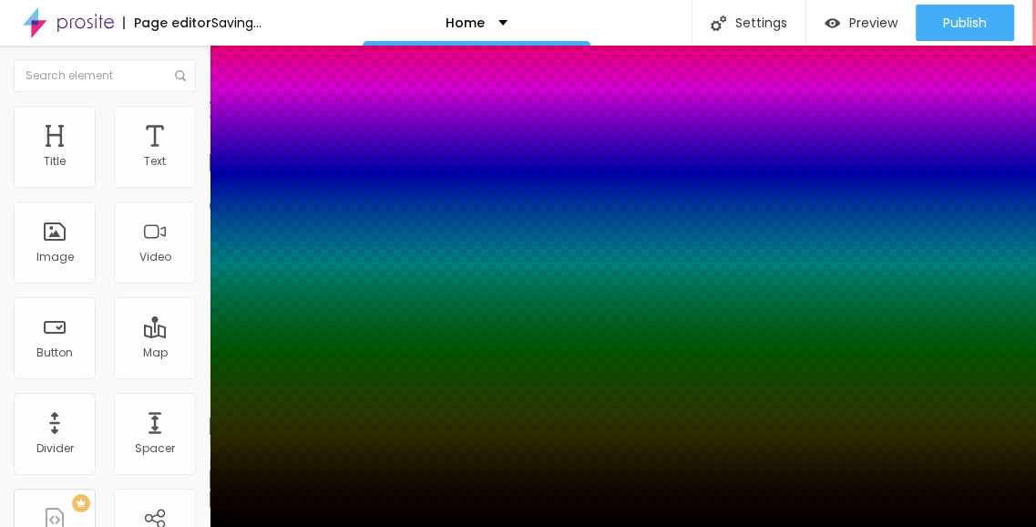
type input "16"
type input "12"
type input "7"
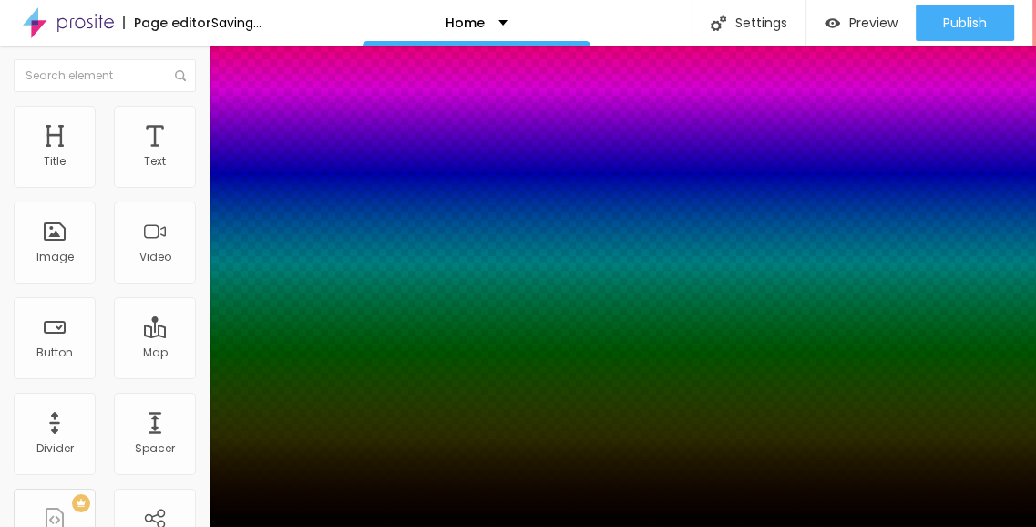
type input "7"
type input "2"
type input "0"
drag, startPoint x: 334, startPoint y: 497, endPoint x: 277, endPoint y: 497, distance: 56.5
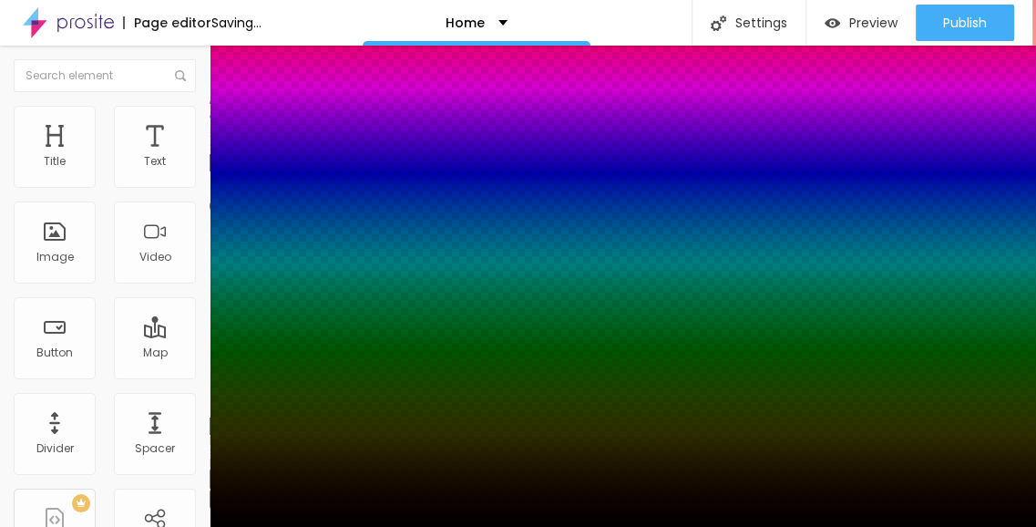
type input "0"
type input "25"
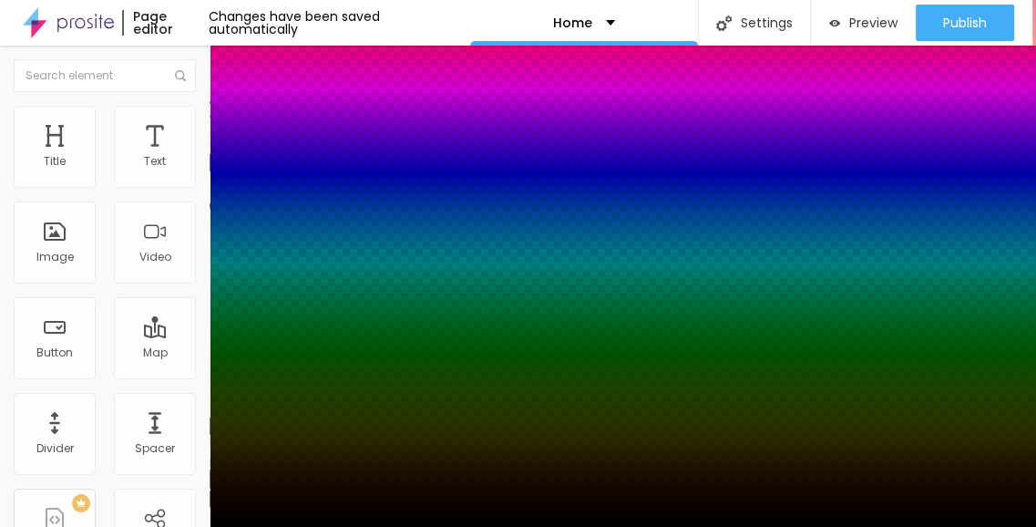
type input "6"
type input "12"
type input "4"
type input "2"
type input "1"
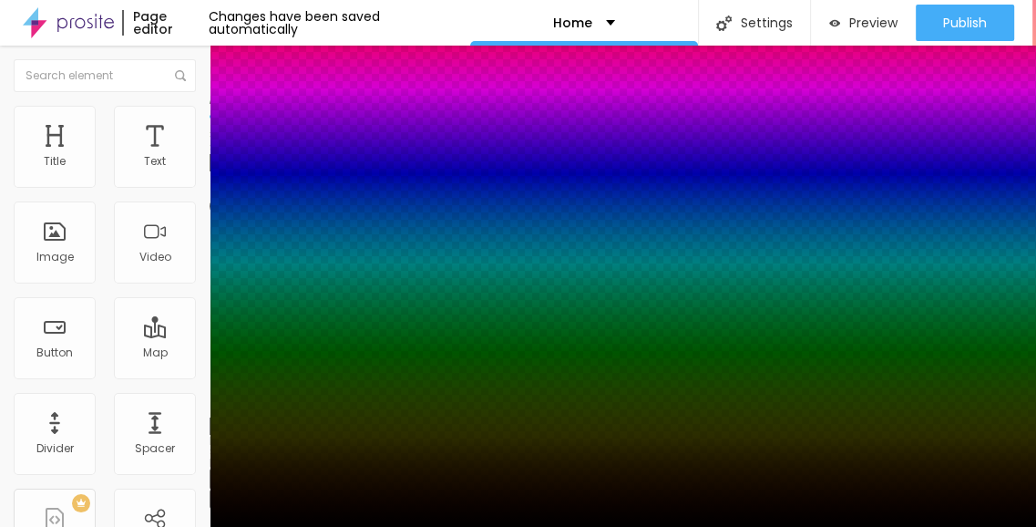
type input "-3"
type input "-2"
type input "-7"
type input "-3"
type input "-14"
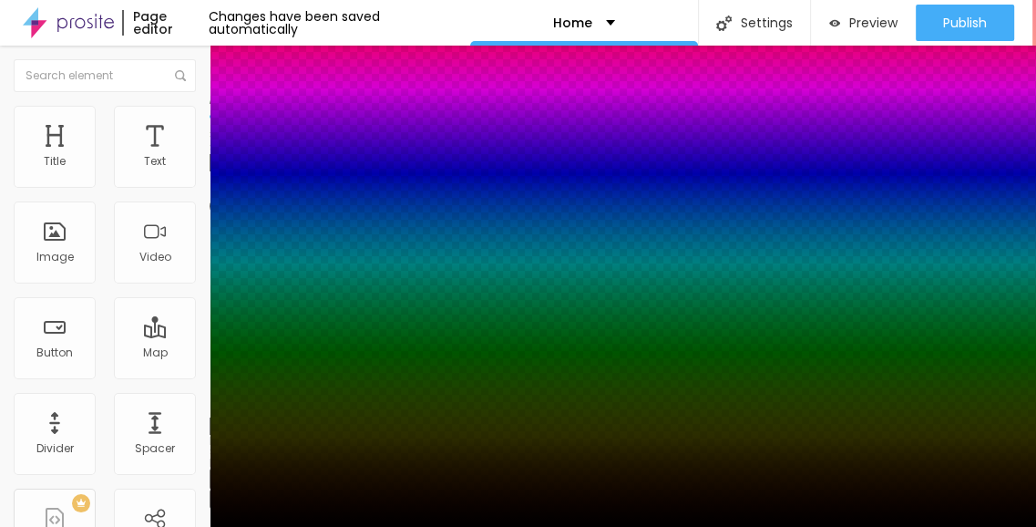
type input "-4"
type input "-15"
type input "-5"
type input "-24"
type input "-7"
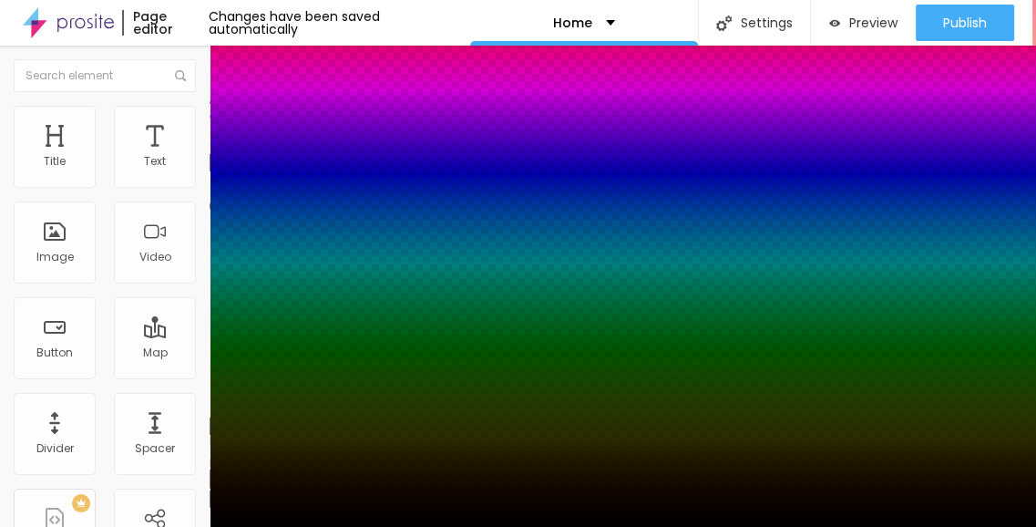
type input "-25"
type input "-10"
type input "-2"
type input "5"
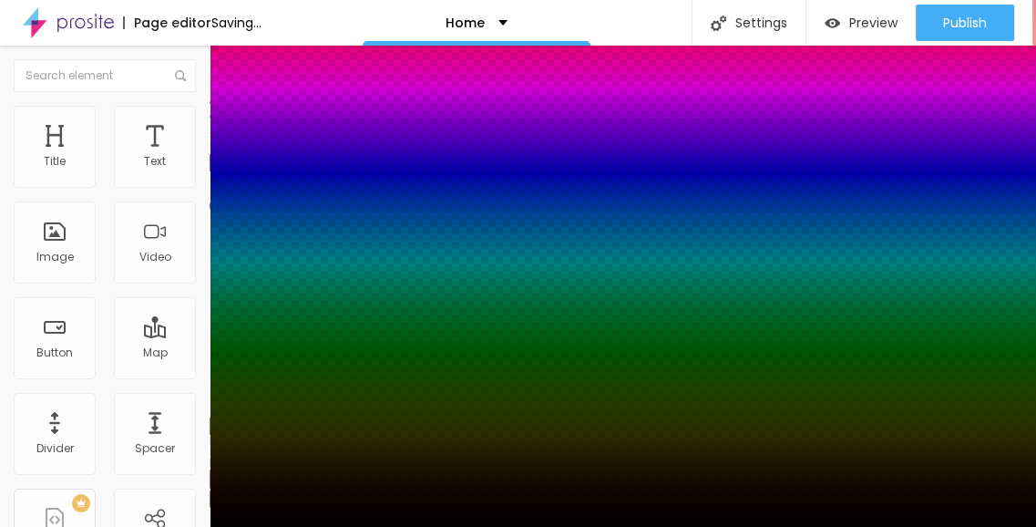
type input "4"
type input "6"
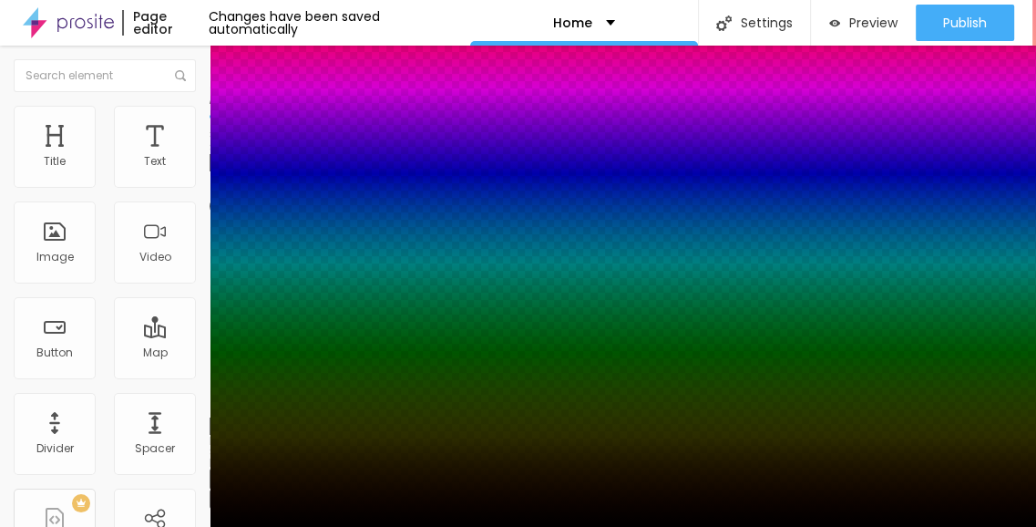
type input "-2"
type input "-3"
type input "0"
type input "2"
click at [667, 526] on div at bounding box center [518, 527] width 1036 height 0
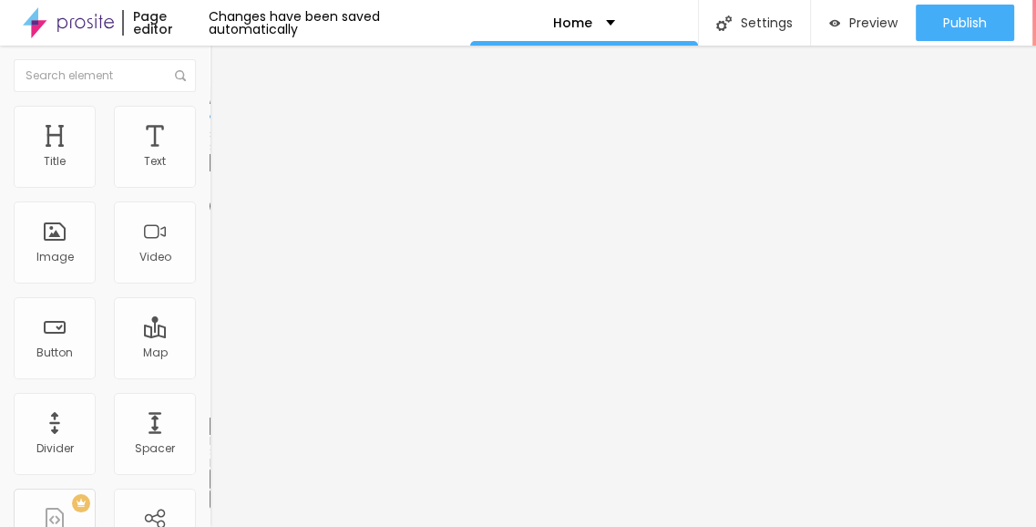
click at [210, 187] on input "range" at bounding box center [269, 179] width 118 height 15
click at [226, 132] on span "Advanced" at bounding box center [255, 135] width 59 height 15
type input "84"
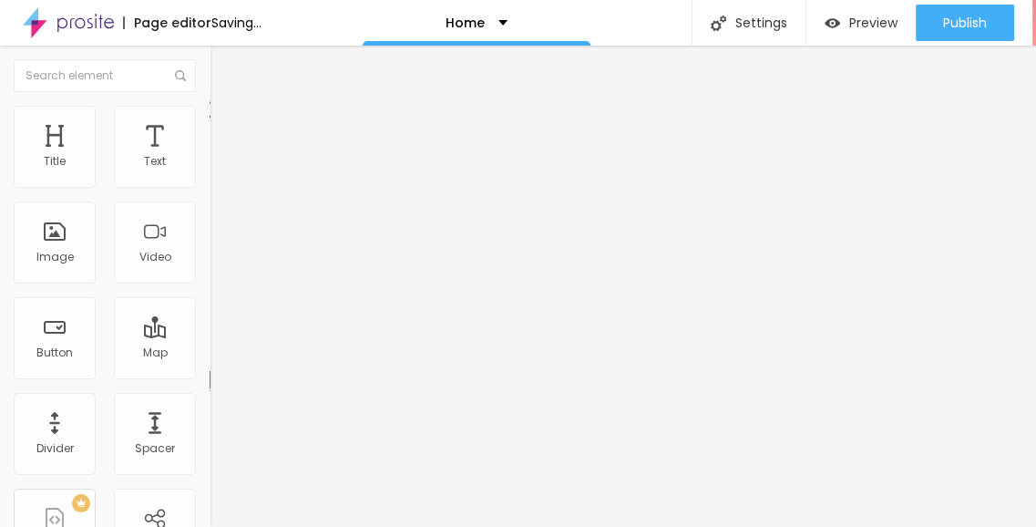
type input "42"
type input "43"
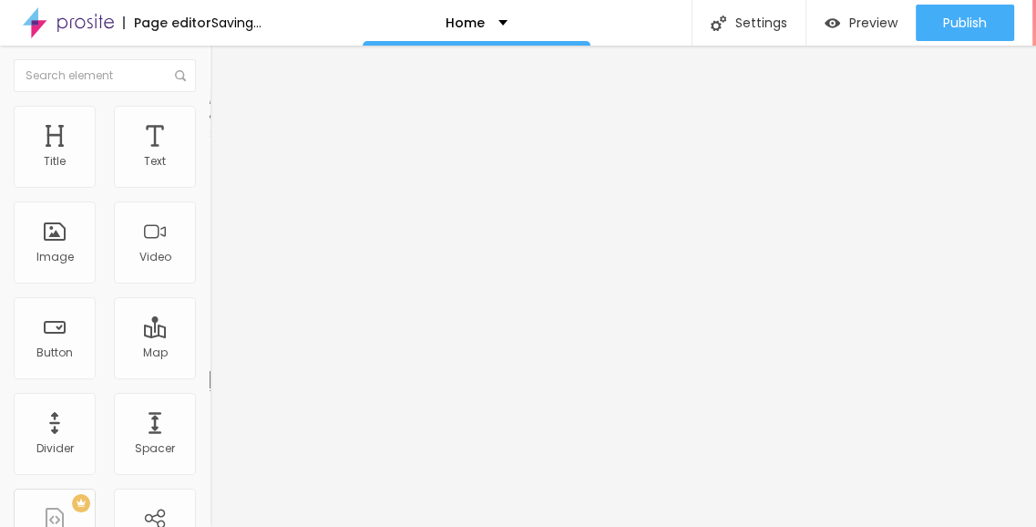
type input "23"
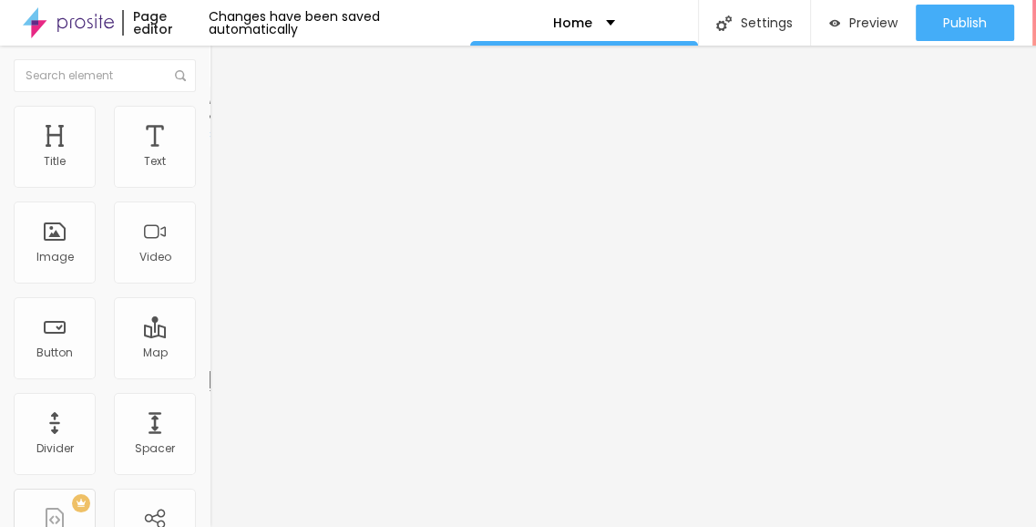
type input "11"
type input "27"
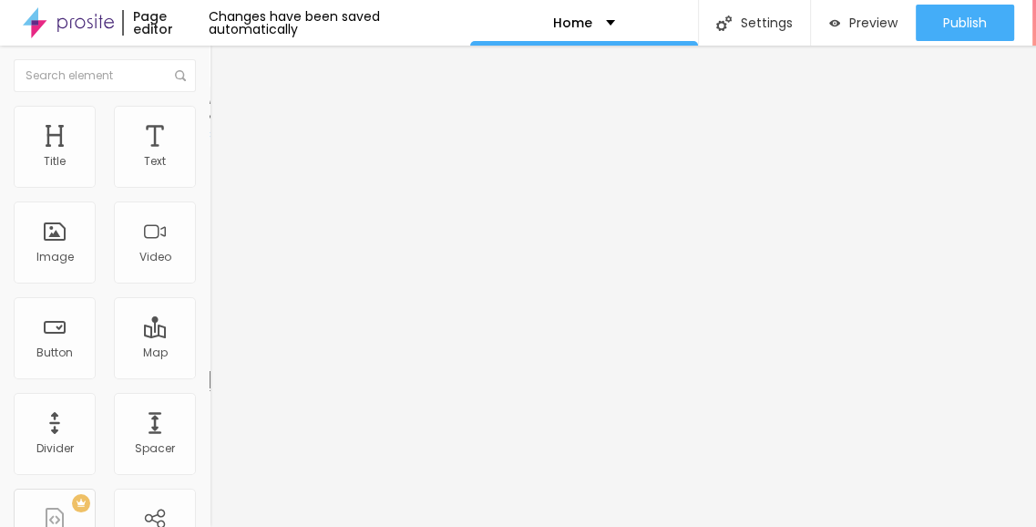
type input "27"
type input "59"
type input "49"
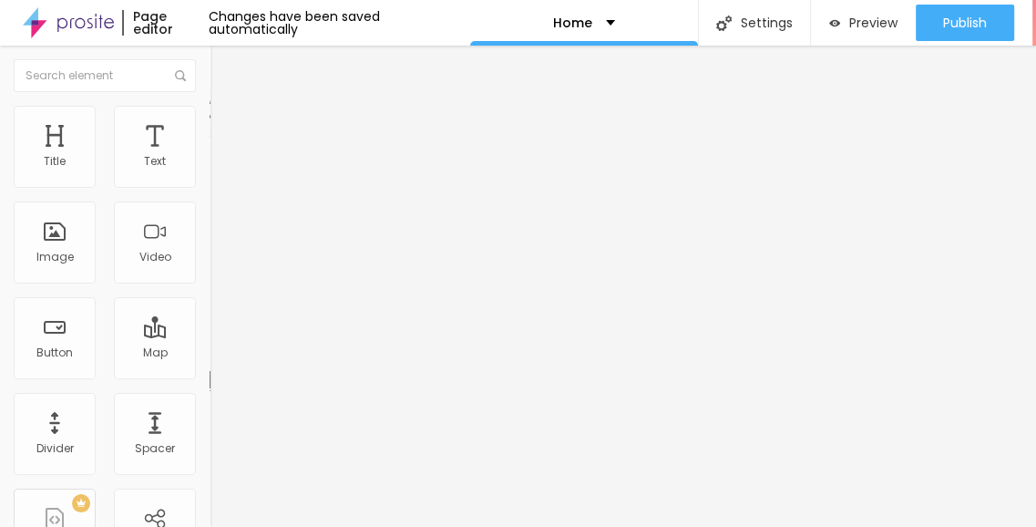
type input "26"
type input "22"
type input "21"
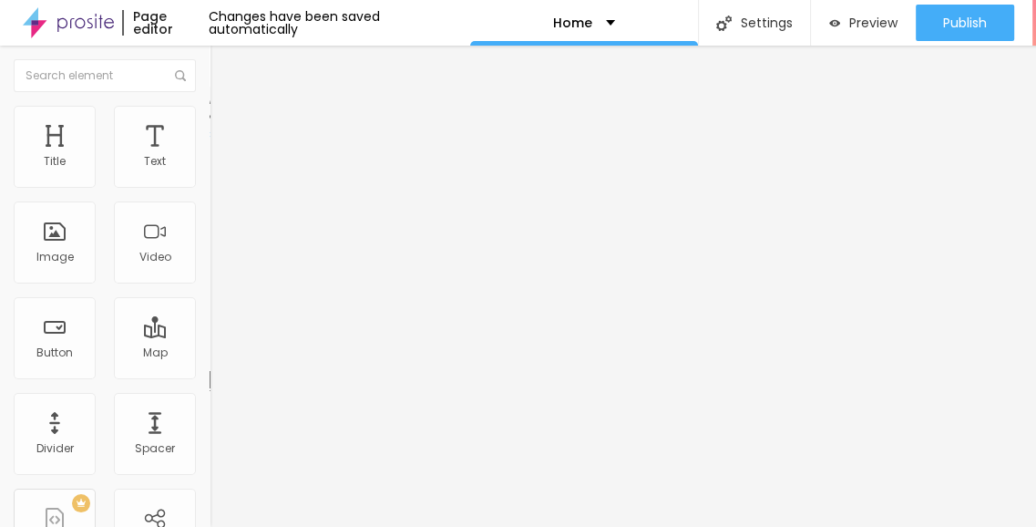
type input "21"
type input "19"
click at [210, 354] on input "range" at bounding box center [269, 361] width 118 height 15
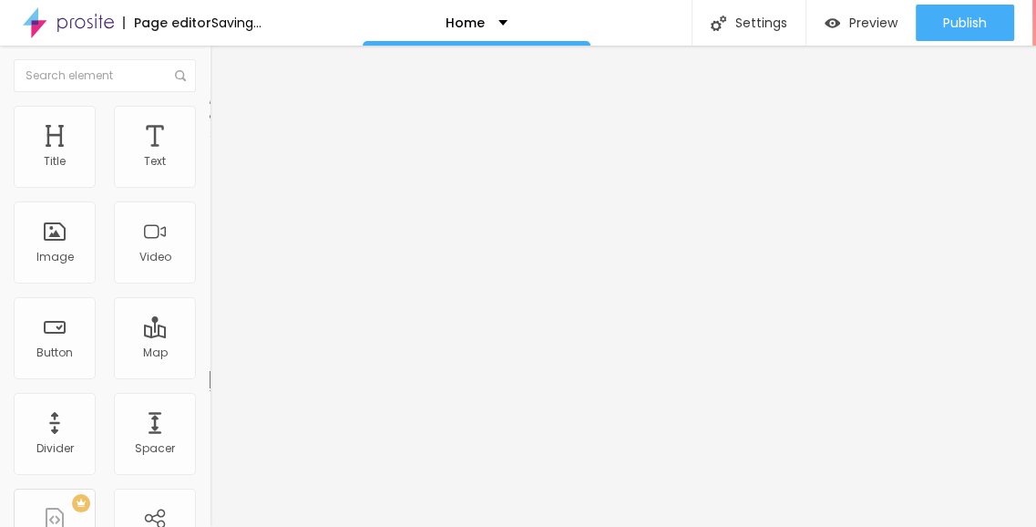
click at [210, 106] on li "Content" at bounding box center [315, 96] width 210 height 18
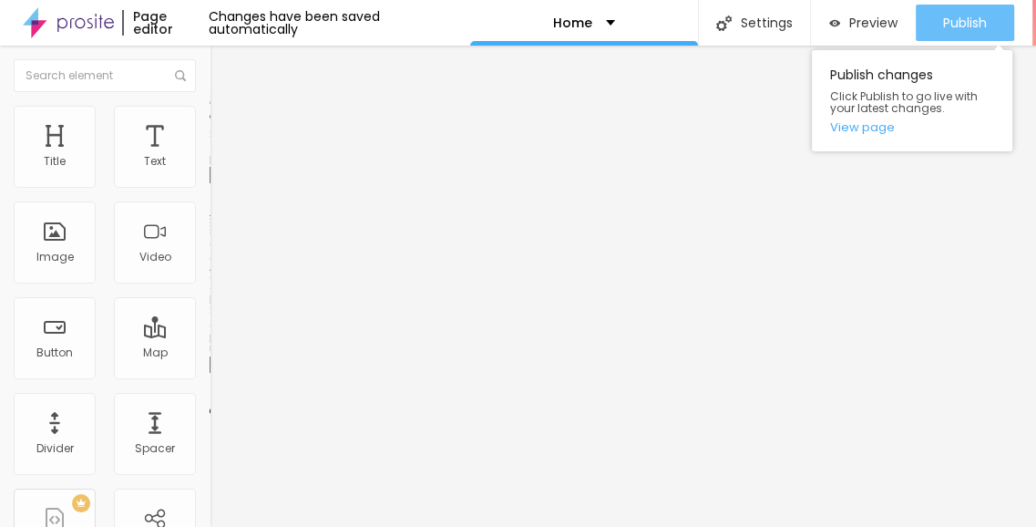
click at [962, 19] on span "Publish" at bounding box center [965, 22] width 44 height 15
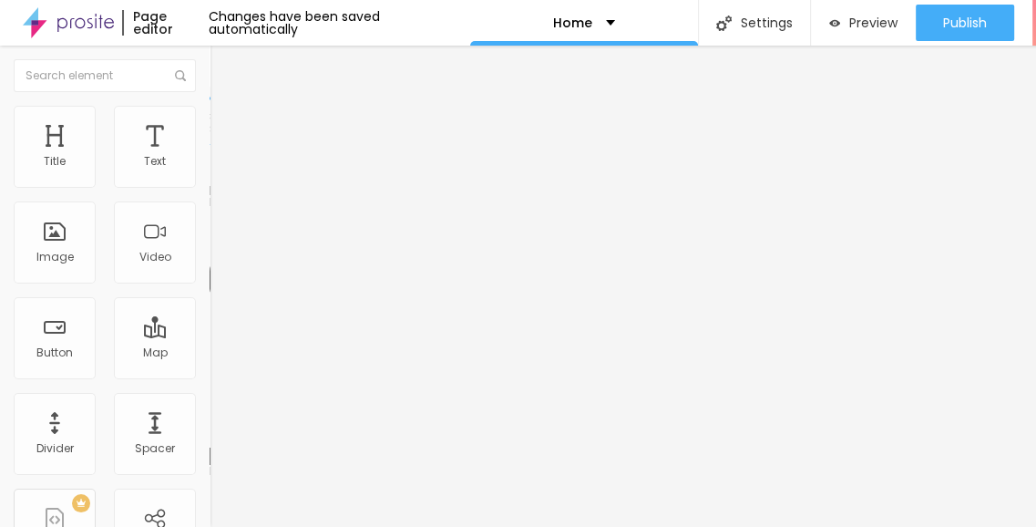
click at [210, 124] on li "Advanced" at bounding box center [315, 115] width 210 height 18
click at [226, 108] on span "Style" at bounding box center [239, 99] width 26 height 15
type input "1.2"
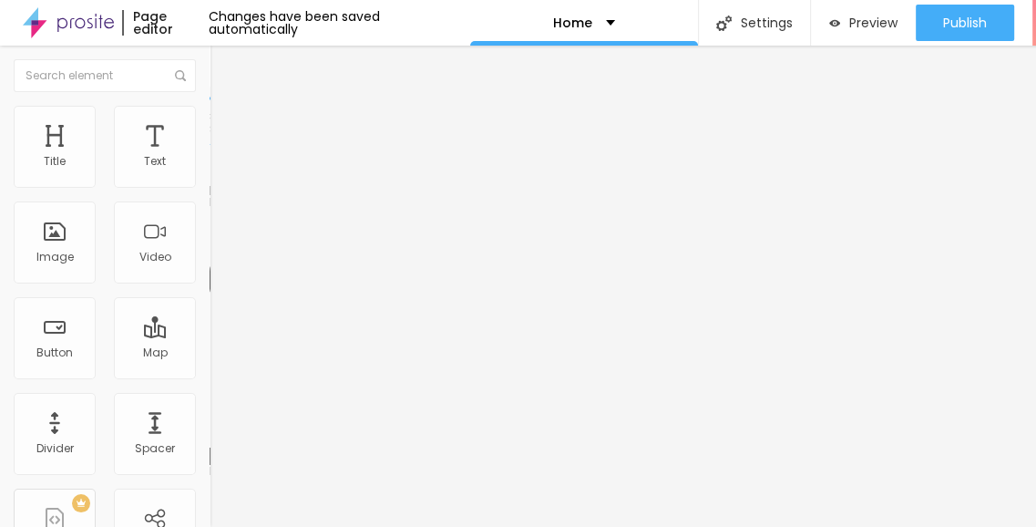
type input "1.1"
type input "1"
type input "1.1"
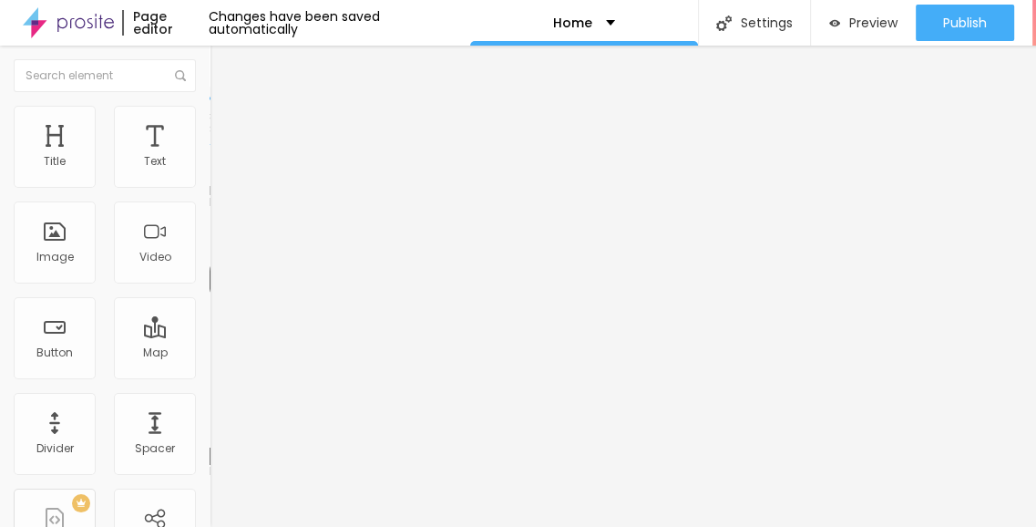
type input "1.1"
type input "1.7"
type input "1.8"
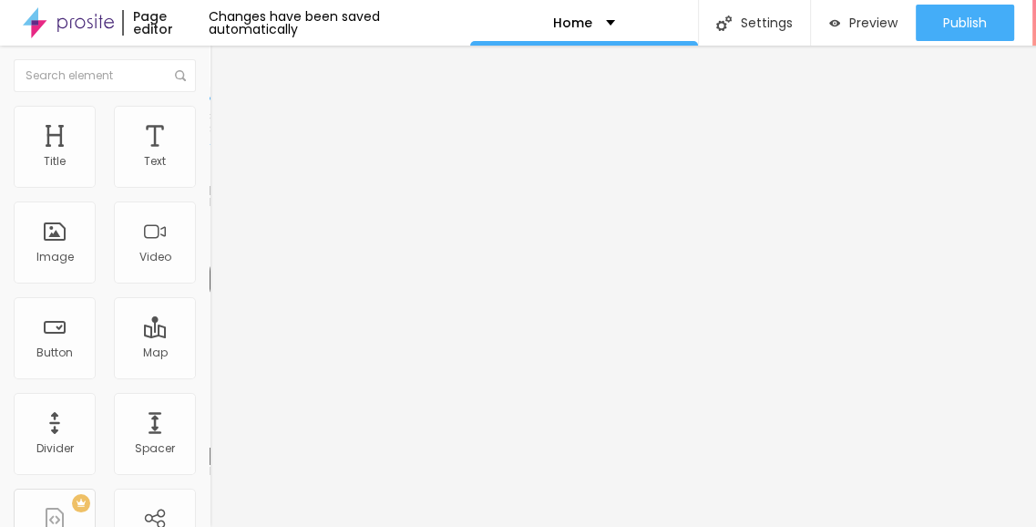
type input "1.7"
type input "1.6"
type input "1.4"
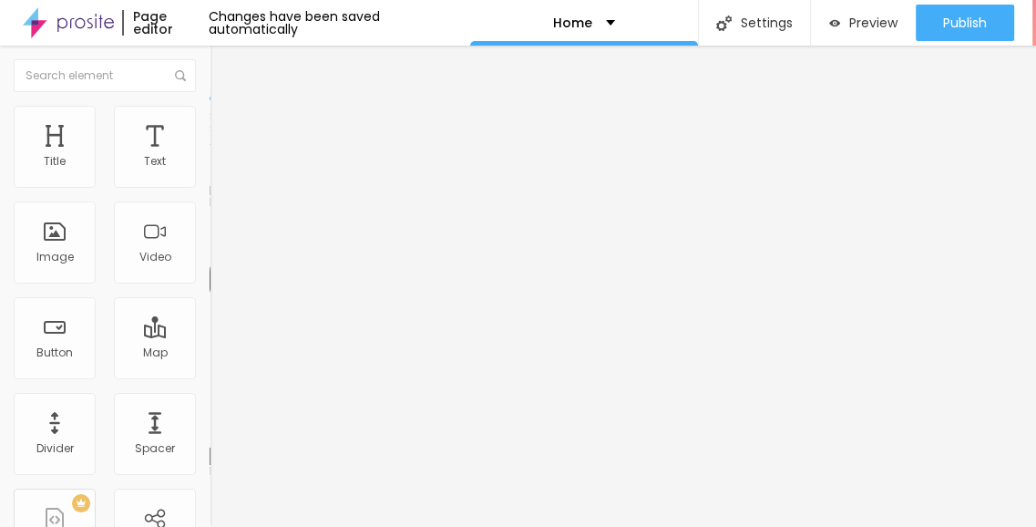
type input "1.4"
type input "1.3"
drag, startPoint x: 99, startPoint y: 439, endPoint x: 64, endPoint y: 417, distance: 41.7
type input "1.2"
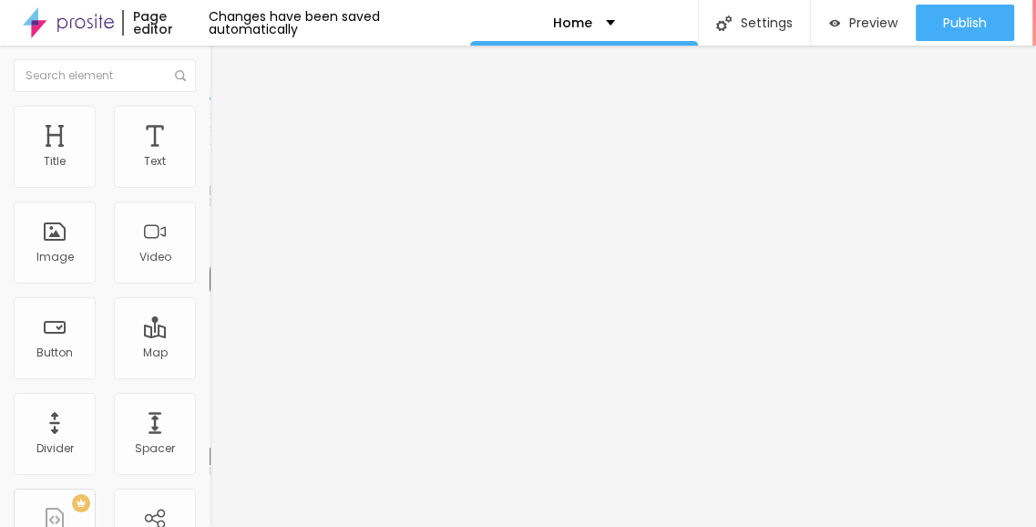
type input "1.2"
drag, startPoint x: 47, startPoint y: 397, endPoint x: 80, endPoint y: 402, distance: 33.1
type input "2.5"
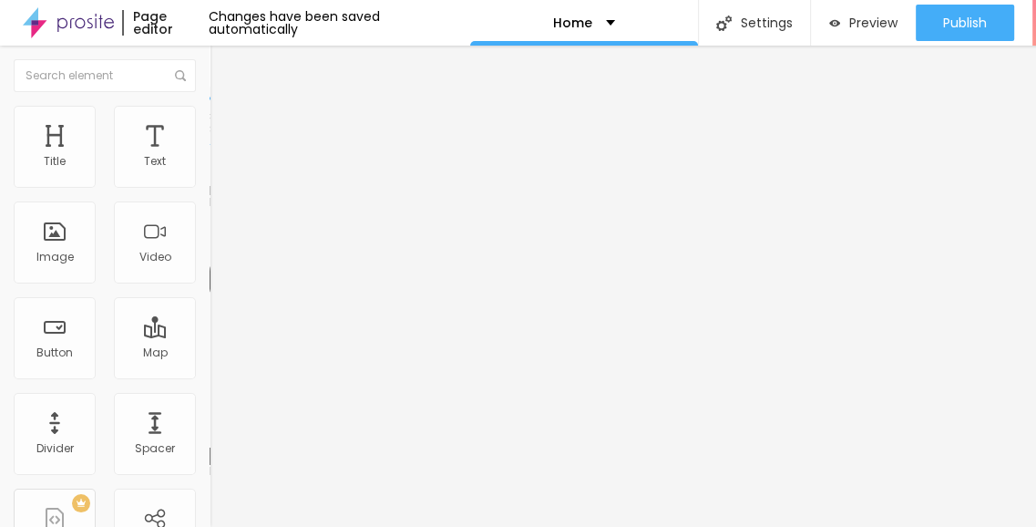
type input "2.5"
type input "5.2"
type input "7.5"
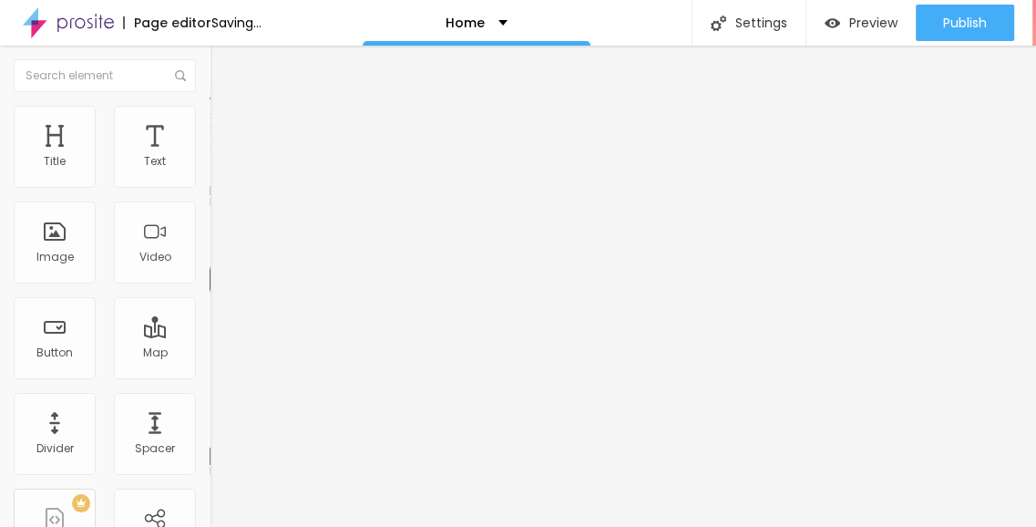
type input "9.1"
drag, startPoint x: 55, startPoint y: 406, endPoint x: 131, endPoint y: 395, distance: 77.3
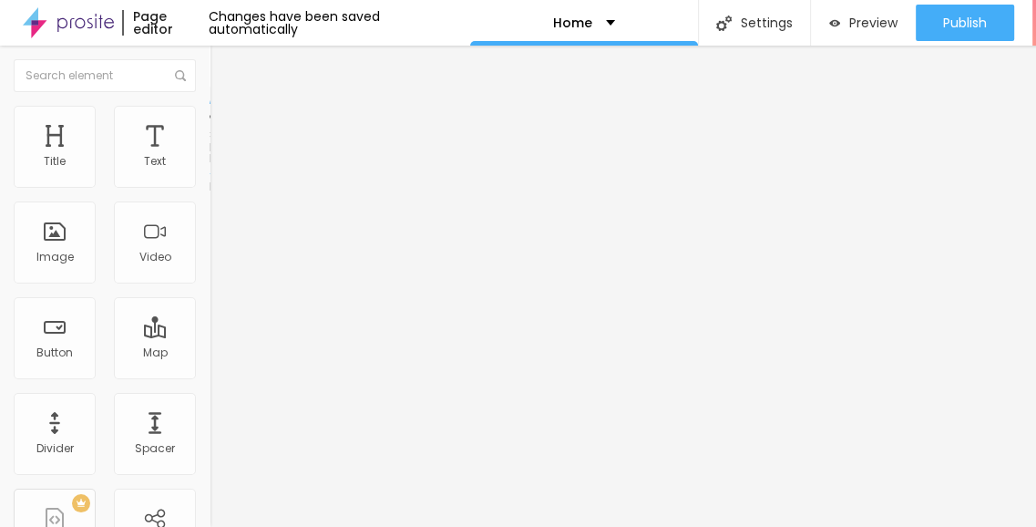
click at [226, 128] on span "Advanced" at bounding box center [255, 135] width 59 height 15
click at [210, 354] on div at bounding box center [315, 362] width 210 height 16
drag, startPoint x: 108, startPoint y: 165, endPoint x: 151, endPoint y: 172, distance: 43.4
click at [210, 354] on input "range" at bounding box center [269, 361] width 118 height 15
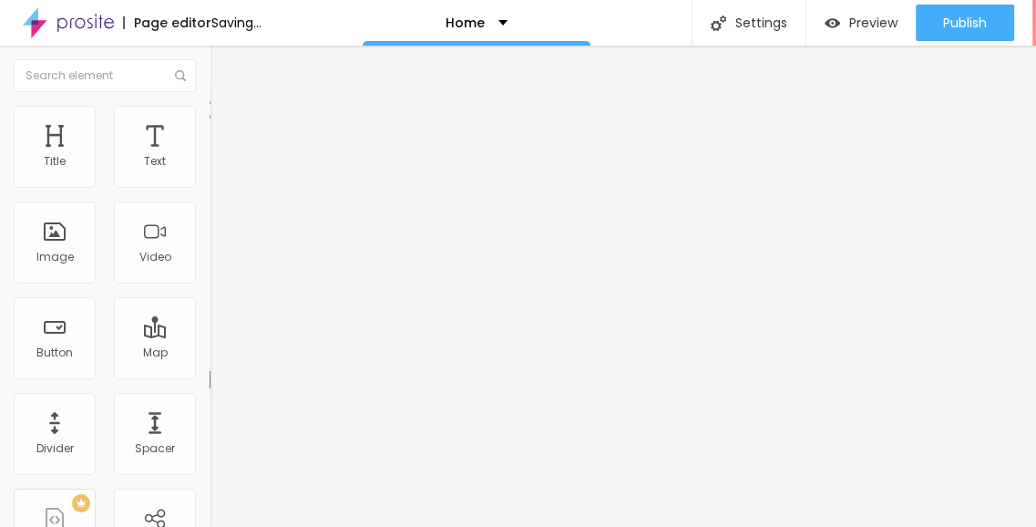
drag, startPoint x: 48, startPoint y: 203, endPoint x: 30, endPoint y: 200, distance: 18.6
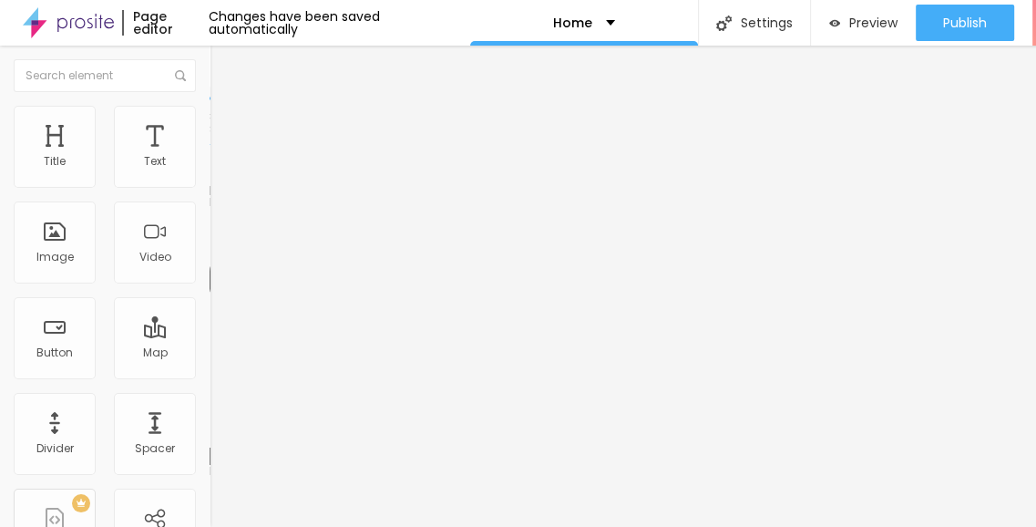
click at [210, 106] on li "Advanced" at bounding box center [315, 115] width 210 height 18
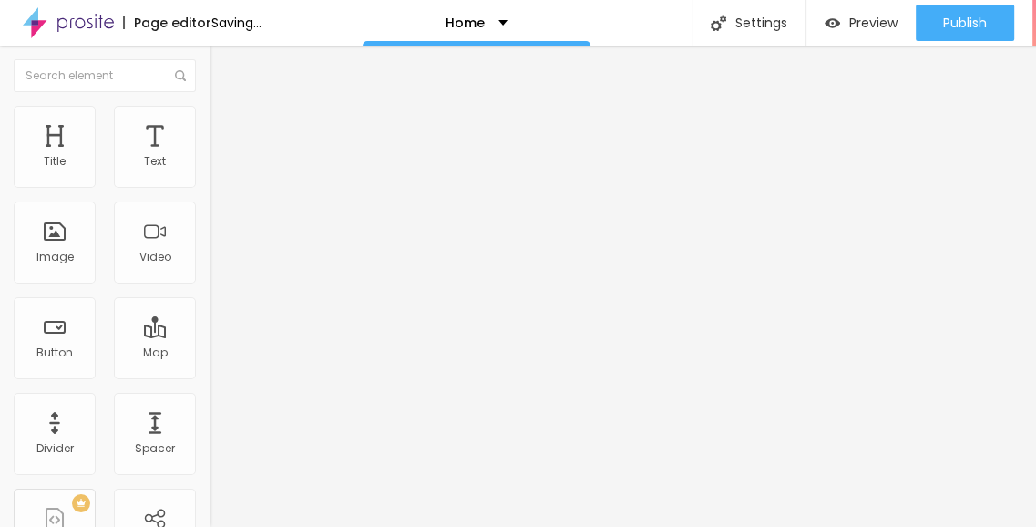
drag, startPoint x: 36, startPoint y: 167, endPoint x: 29, endPoint y: 160, distance: 9.7
click at [210, 335] on input "range" at bounding box center [269, 342] width 118 height 15
drag, startPoint x: 44, startPoint y: 196, endPoint x: 17, endPoint y: 194, distance: 26.5
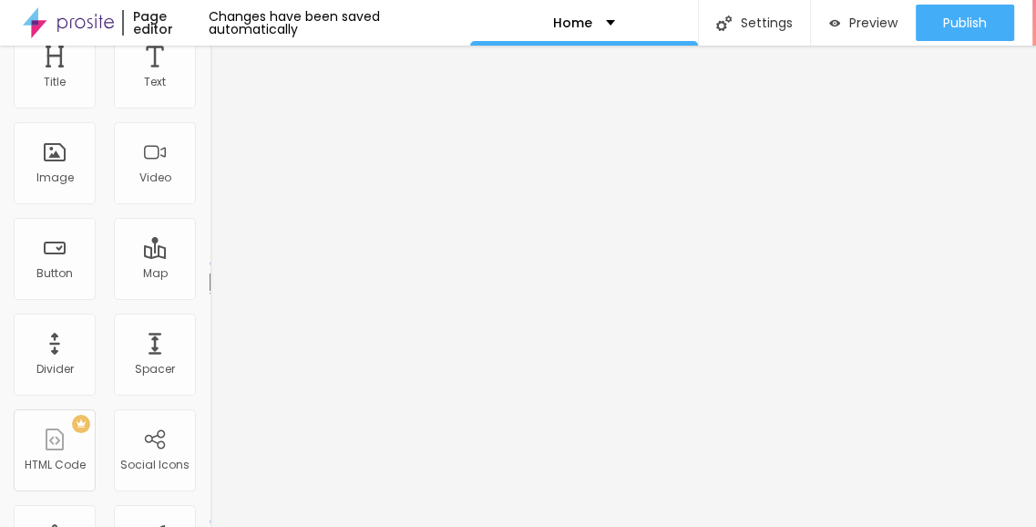
scroll to position [0, 0]
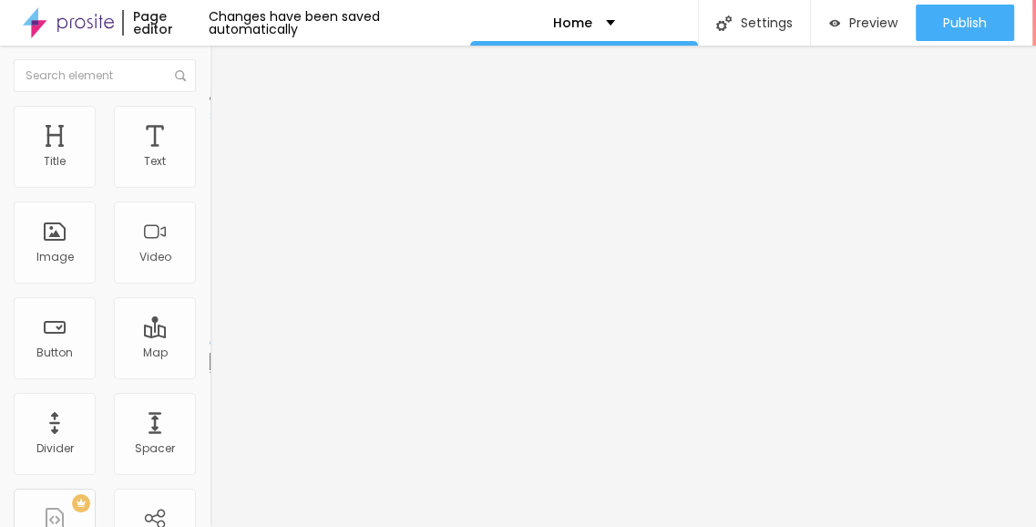
click at [210, 103] on ul "Style Advanced" at bounding box center [315, 105] width 210 height 36
drag, startPoint x: 44, startPoint y: 200, endPoint x: 26, endPoint y: 168, distance: 37.5
drag, startPoint x: 40, startPoint y: 163, endPoint x: 70, endPoint y: 151, distance: 32.3
click at [210, 335] on input "range" at bounding box center [269, 342] width 118 height 15
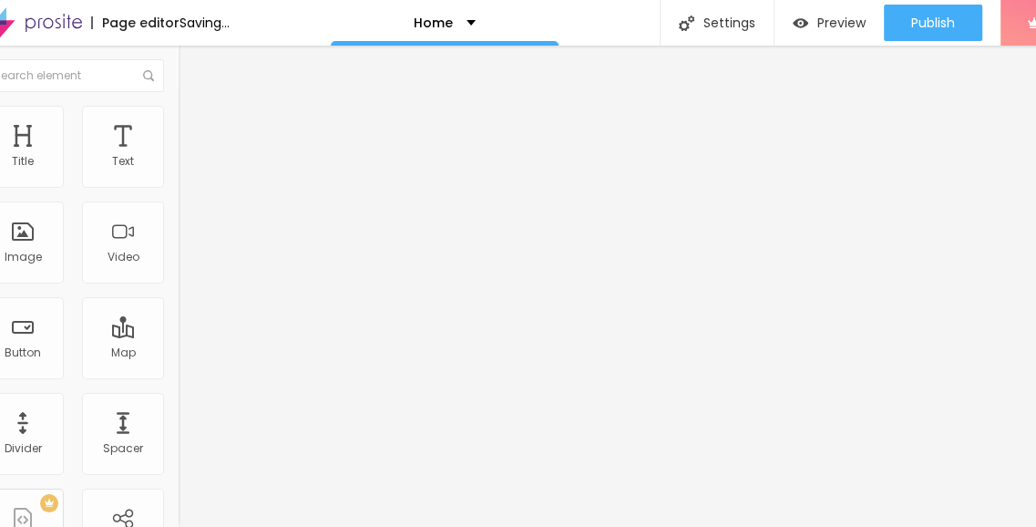
scroll to position [14, 0]
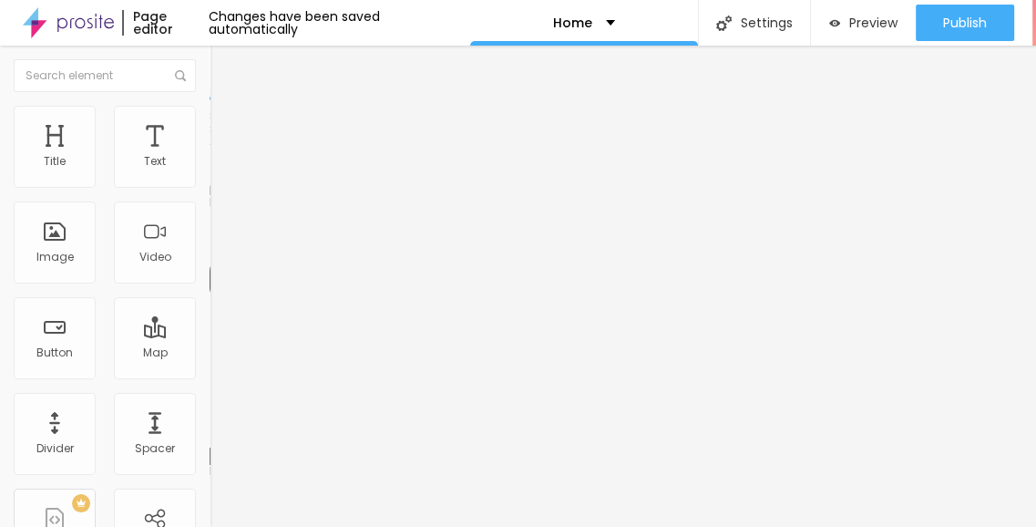
click at [226, 110] on span "Advanced" at bounding box center [255, 117] width 59 height 15
drag, startPoint x: 46, startPoint y: 165, endPoint x: 29, endPoint y: 174, distance: 19.6
click at [210, 335] on input "range" at bounding box center [269, 342] width 118 height 15
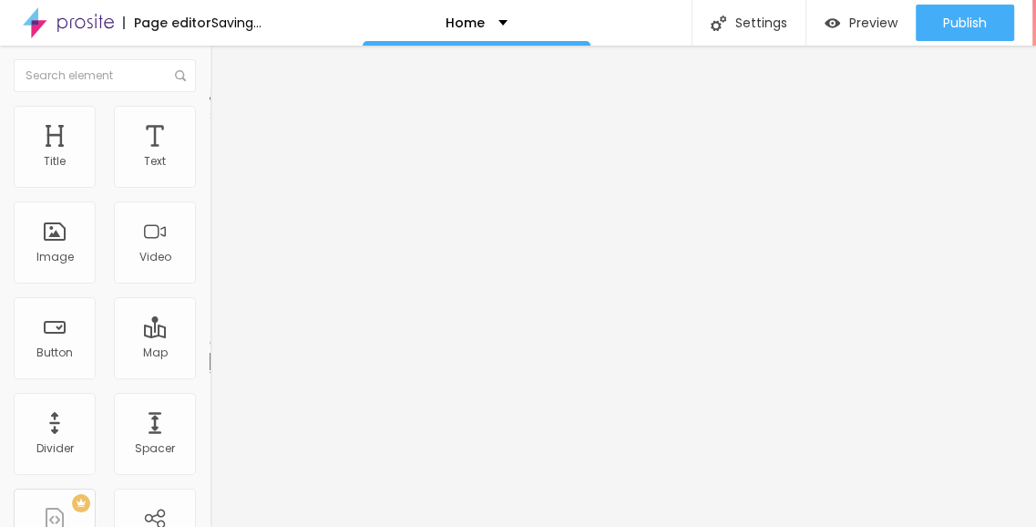
drag, startPoint x: 47, startPoint y: 201, endPoint x: 15, endPoint y: 198, distance: 33.0
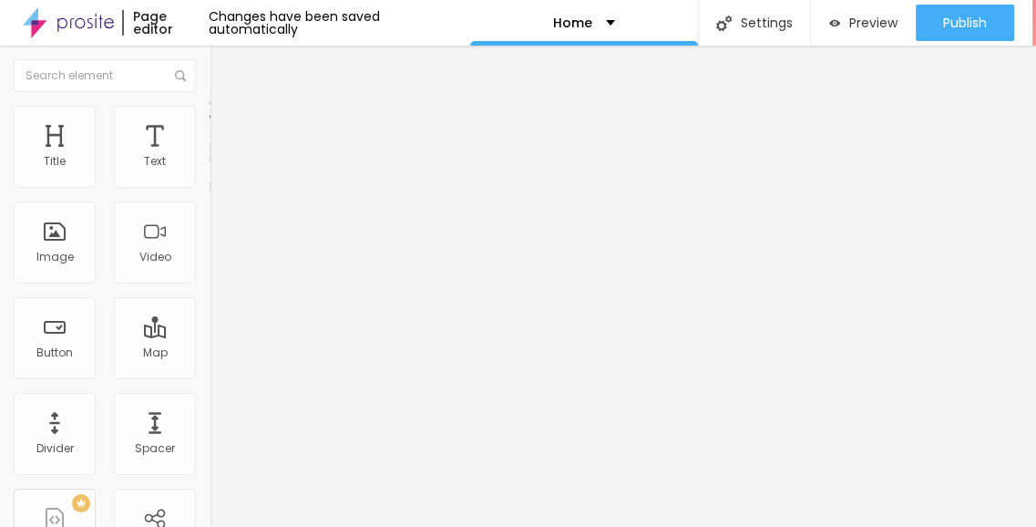
click at [210, 124] on li "Advanced" at bounding box center [315, 133] width 210 height 18
drag, startPoint x: 42, startPoint y: 200, endPoint x: 10, endPoint y: 194, distance: 32.4
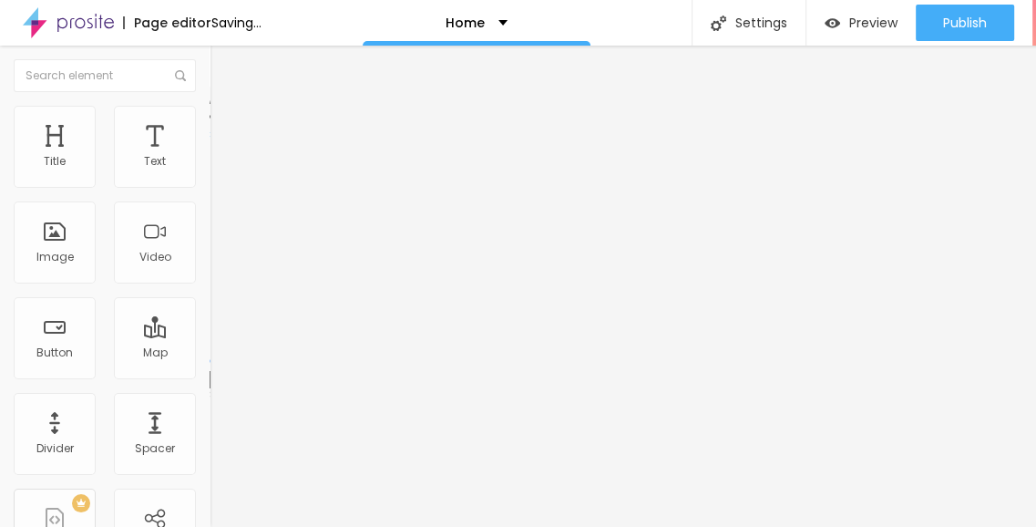
click at [210, 354] on input "range" at bounding box center [269, 361] width 118 height 15
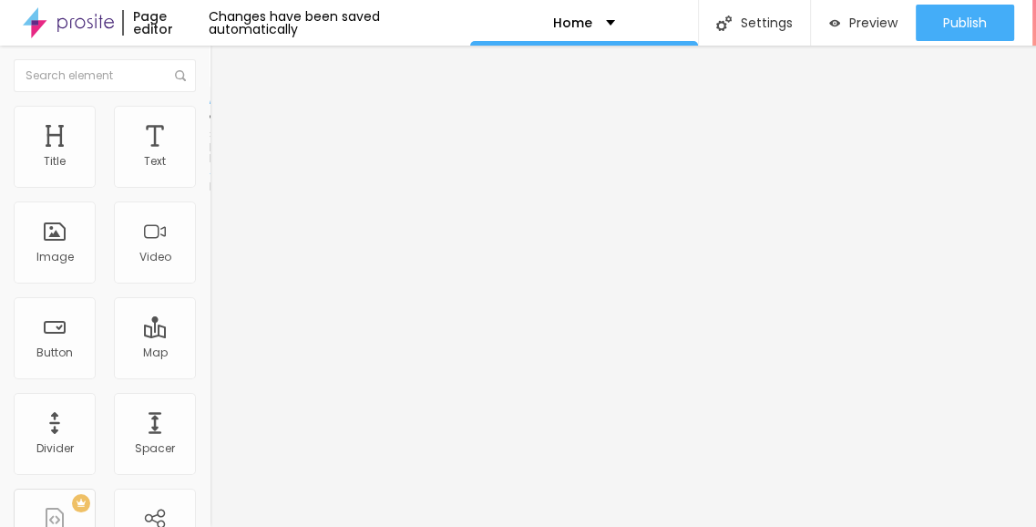
click at [210, 124] on li "Advanced" at bounding box center [315, 133] width 210 height 18
drag, startPoint x: 108, startPoint y: 164, endPoint x: 56, endPoint y: 170, distance: 51.4
click at [210, 354] on input "range" at bounding box center [269, 361] width 118 height 15
drag, startPoint x: 51, startPoint y: 193, endPoint x: 35, endPoint y: 193, distance: 16.4
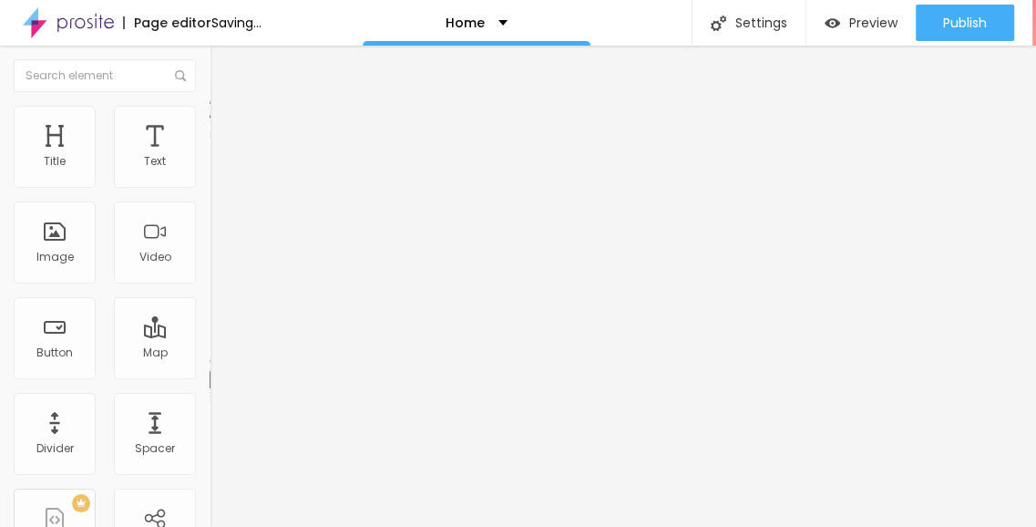
drag, startPoint x: 56, startPoint y: 165, endPoint x: 190, endPoint y: 190, distance: 135.5
click at [210, 354] on input "range" at bounding box center [269, 361] width 118 height 15
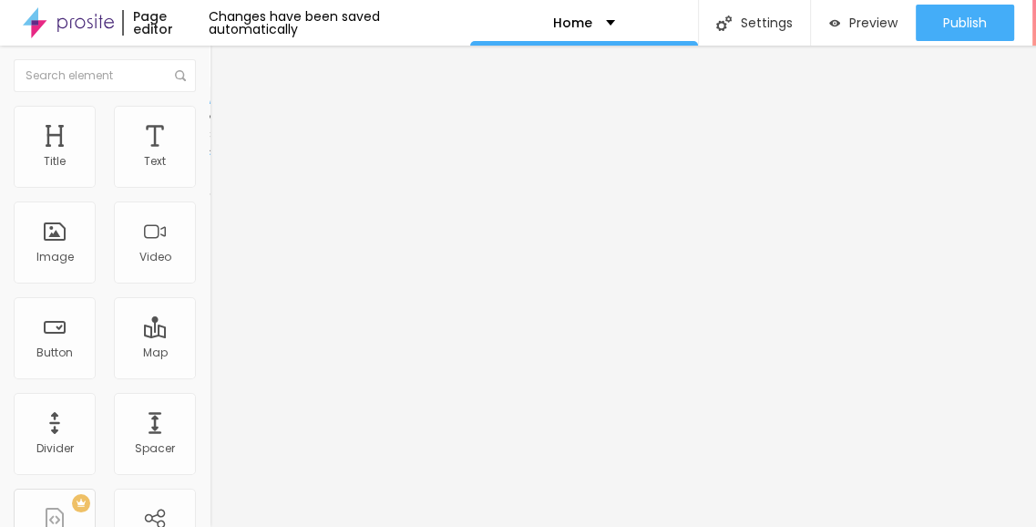
click at [226, 128] on span "Advanced" at bounding box center [255, 135] width 59 height 15
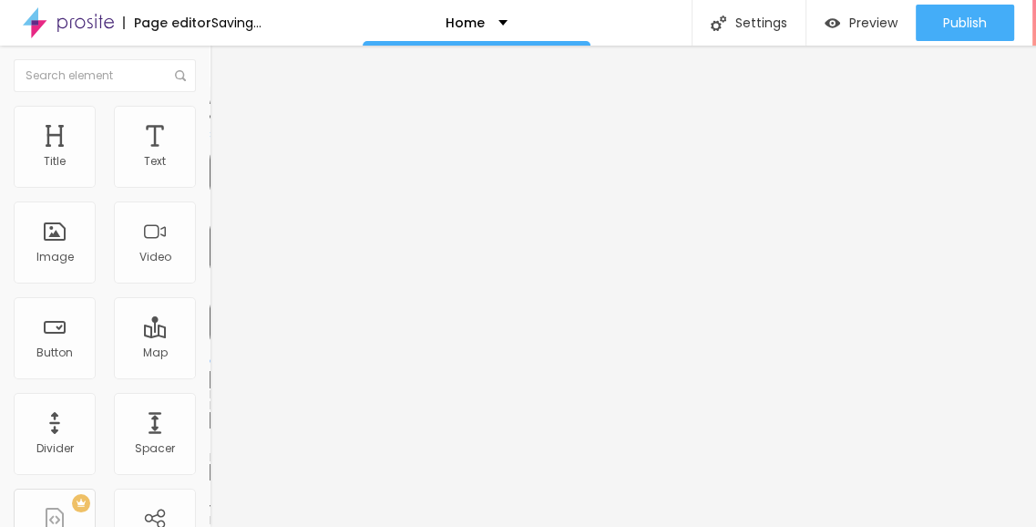
drag, startPoint x: 67, startPoint y: 169, endPoint x: 9, endPoint y: 161, distance: 57.9
click at [210, 354] on input "range" at bounding box center [269, 361] width 118 height 15
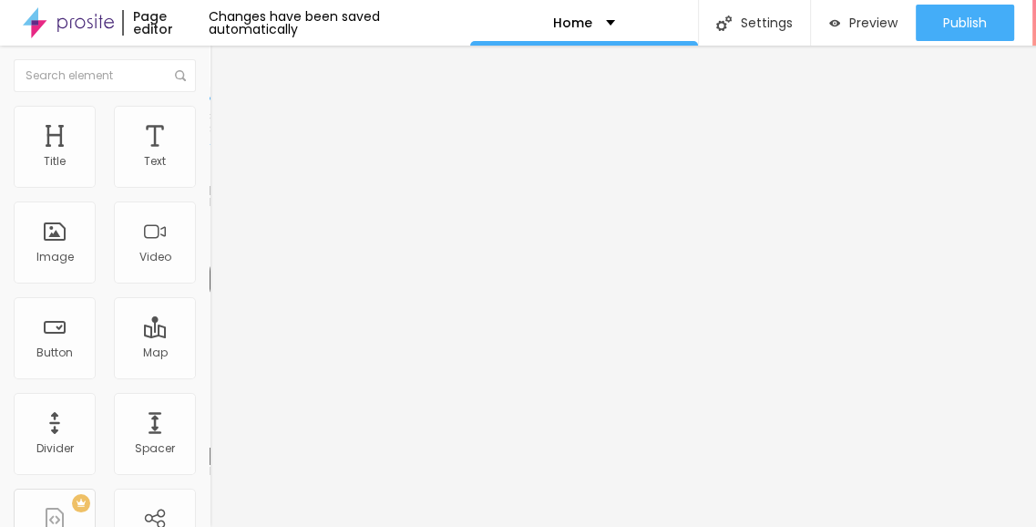
click at [210, 106] on li "Advanced" at bounding box center [315, 115] width 210 height 18
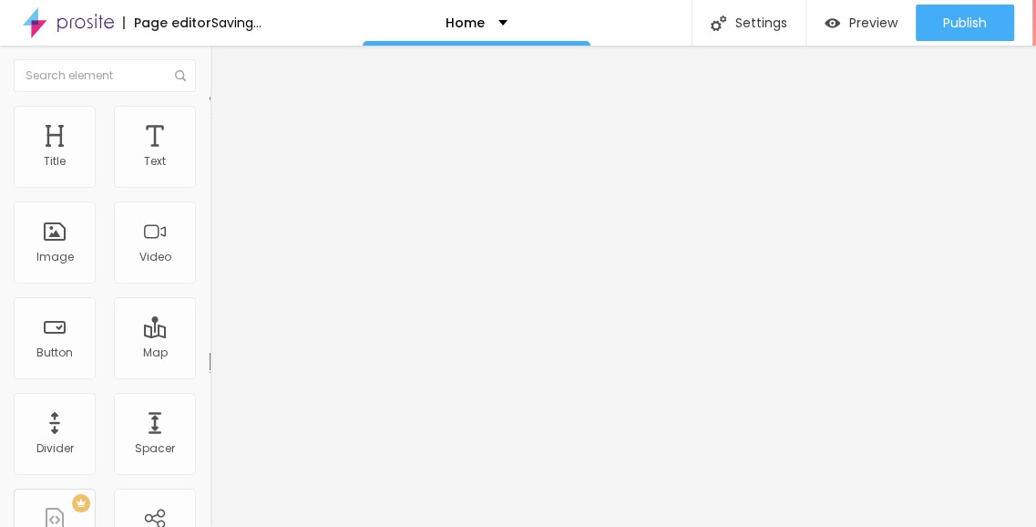
drag, startPoint x: 74, startPoint y: 167, endPoint x: 49, endPoint y: 165, distance: 24.7
click at [210, 335] on input "range" at bounding box center [269, 342] width 118 height 15
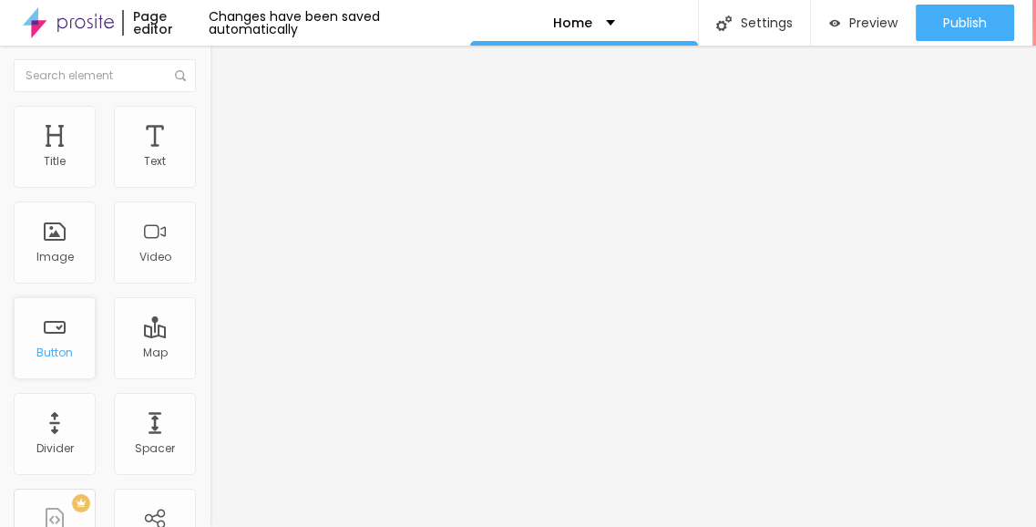
scroll to position [0, 0]
click at [210, 132] on ul "Content Style Advanced" at bounding box center [315, 114] width 210 height 55
click at [210, 126] on ul "Content Style Advanced" at bounding box center [315, 114] width 210 height 55
click at [226, 126] on span "Style" at bounding box center [239, 117] width 26 height 15
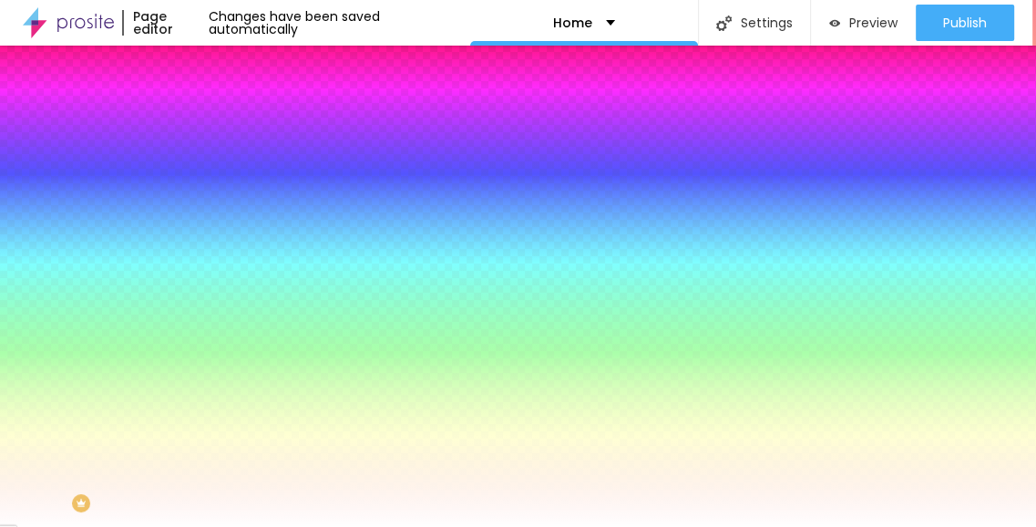
click at [226, 128] on span "Advanced" at bounding box center [255, 135] width 59 height 15
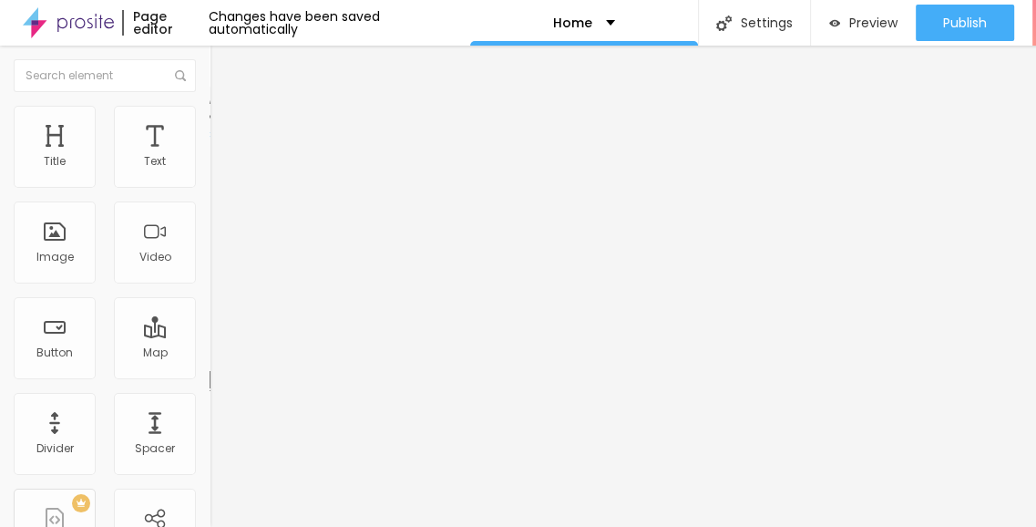
click at [226, 108] on span "Content" at bounding box center [248, 99] width 45 height 15
click at [210, 57] on button "Edit Form" at bounding box center [315, 67] width 210 height 42
click at [210, 120] on li "Advanced" at bounding box center [315, 115] width 210 height 18
click at [210, 106] on li "Style" at bounding box center [315, 96] width 210 height 18
drag, startPoint x: 118, startPoint y: 205, endPoint x: 4, endPoint y: 204, distance: 114.8
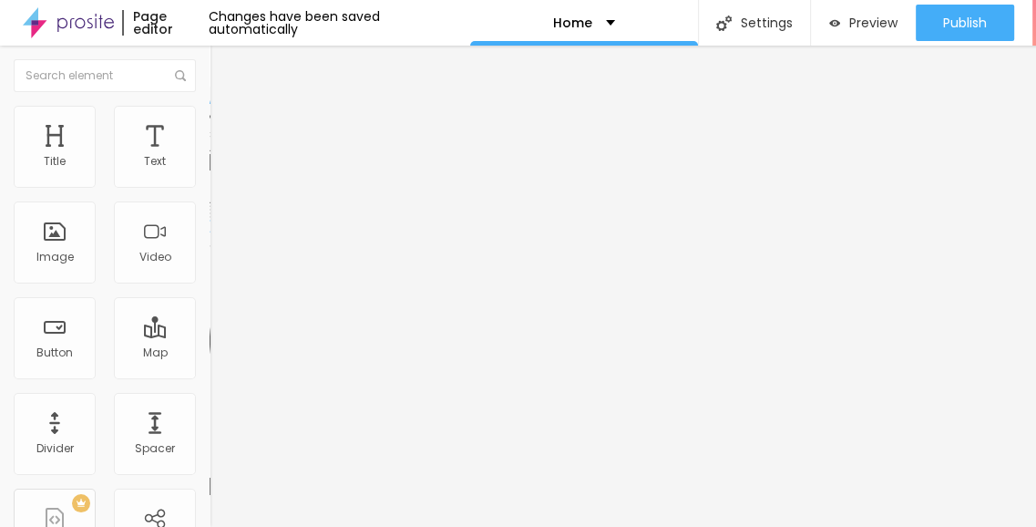
click at [210, 204] on div "Address Alboom Brasil Align 15 Zoom" at bounding box center [315, 324] width 210 height 365
paste input "Noida Sector 107"
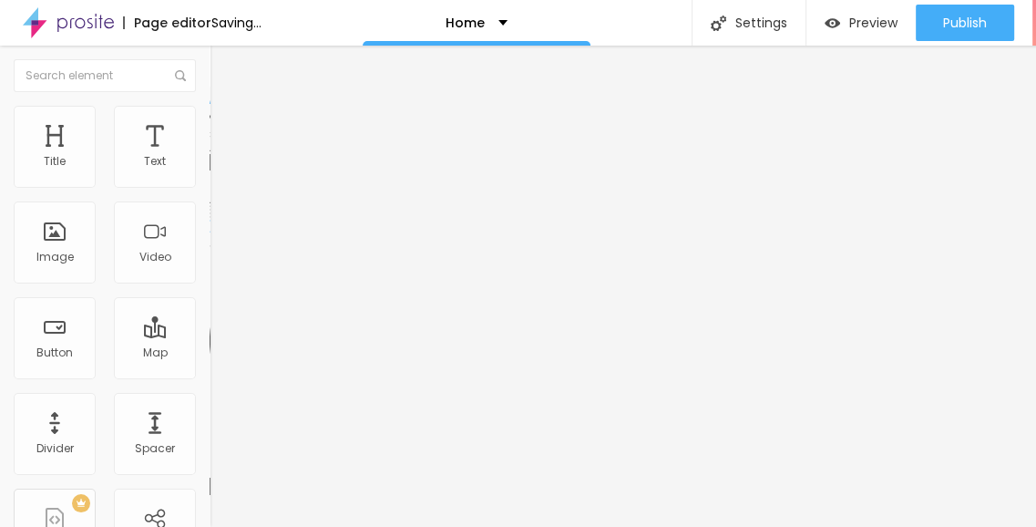
click at [210, 394] on div "Edit Map Content Style Advanced Address Noida Sector 107 Align 15 Zoom" at bounding box center [315, 286] width 210 height 481
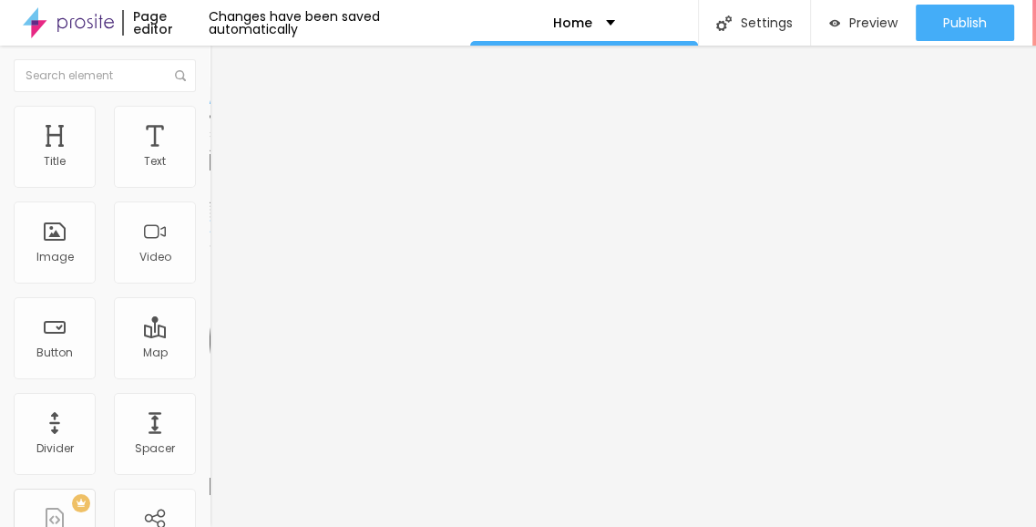
click at [210, 68] on button "Edit Map" at bounding box center [315, 67] width 210 height 42
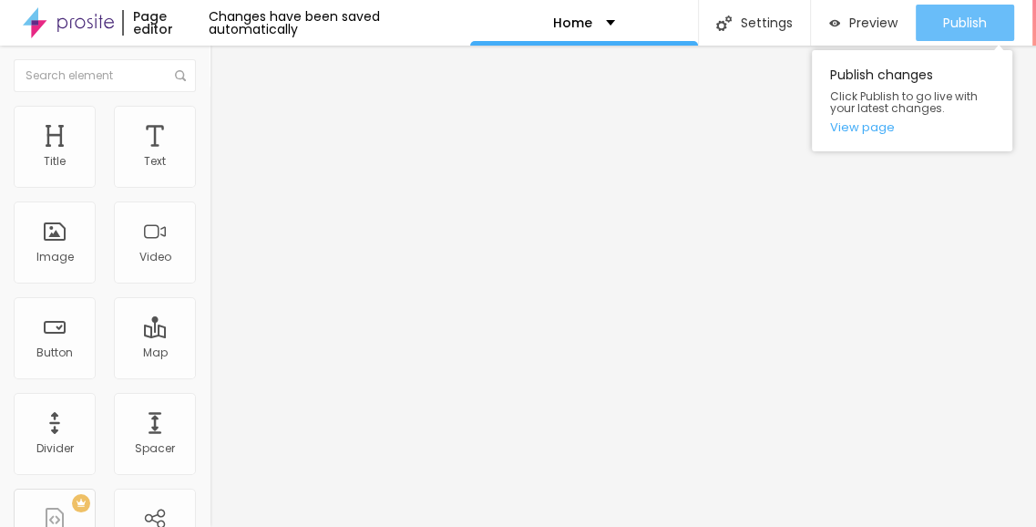
click at [974, 15] on span "Publish" at bounding box center [965, 22] width 44 height 15
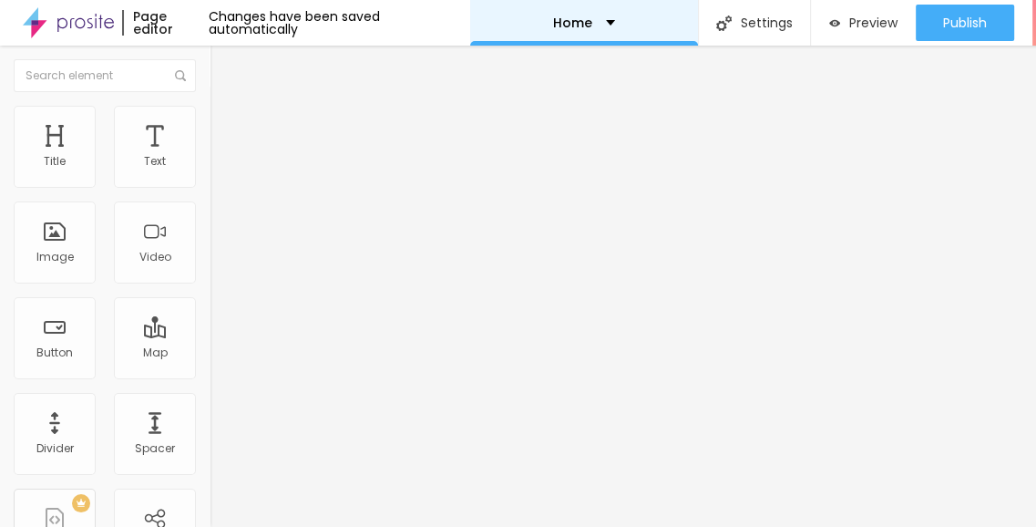
click at [583, 23] on div "Home" at bounding box center [584, 22] width 62 height 13
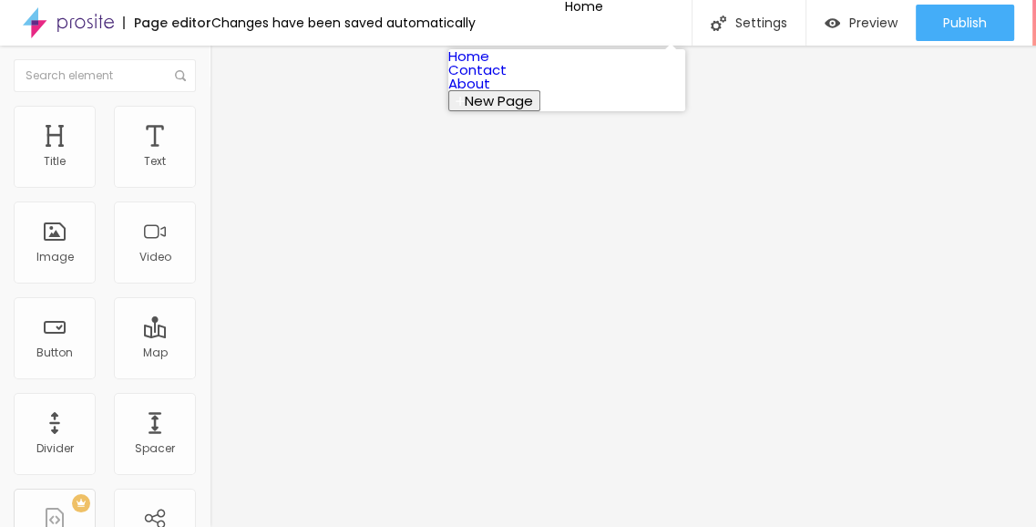
click at [507, 79] on link "Contact" at bounding box center [477, 69] width 58 height 19
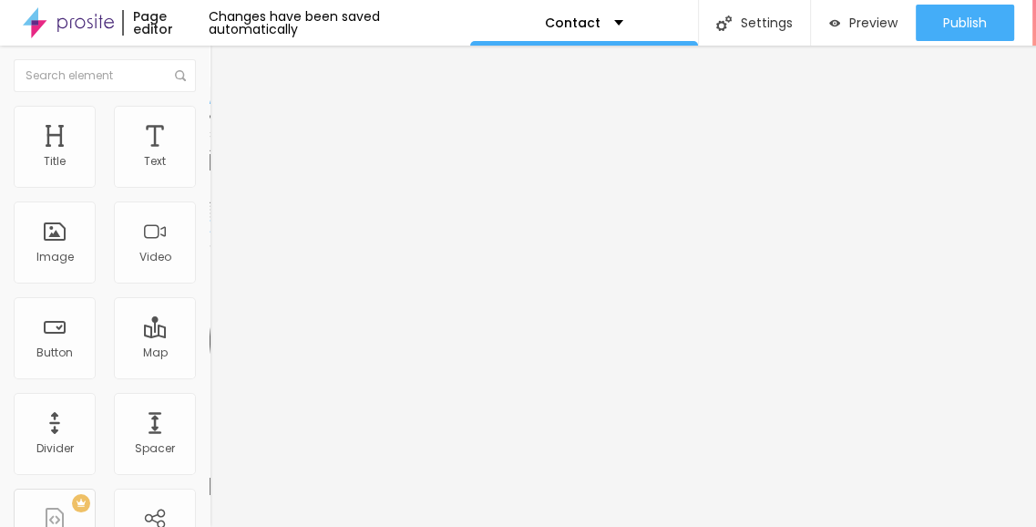
drag, startPoint x: 110, startPoint y: 197, endPoint x: 0, endPoint y: 201, distance: 110.4
click at [210, 201] on div "Address Alboom Brasil Align 15 Zoom" at bounding box center [315, 324] width 210 height 365
paste input "Noida Sector 107"
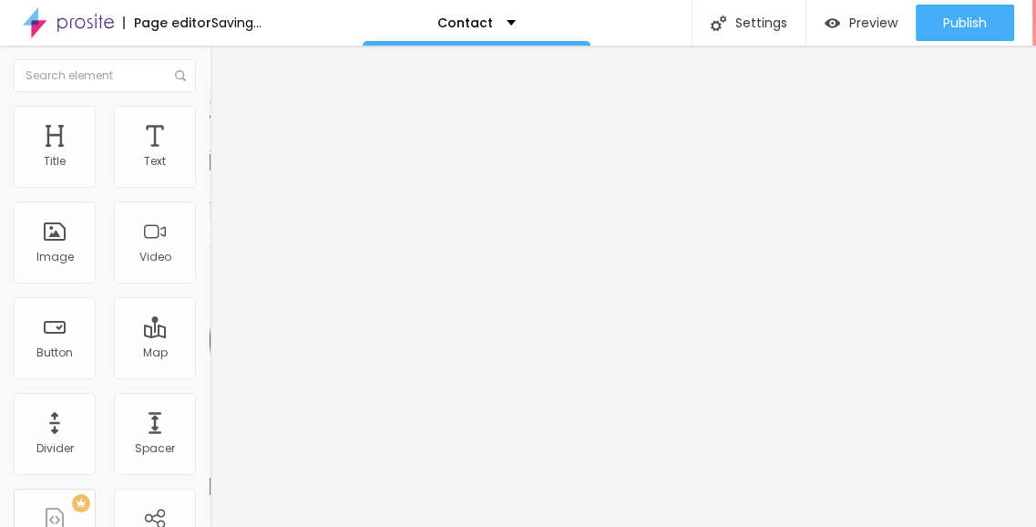
type input "Noida Sector 107"
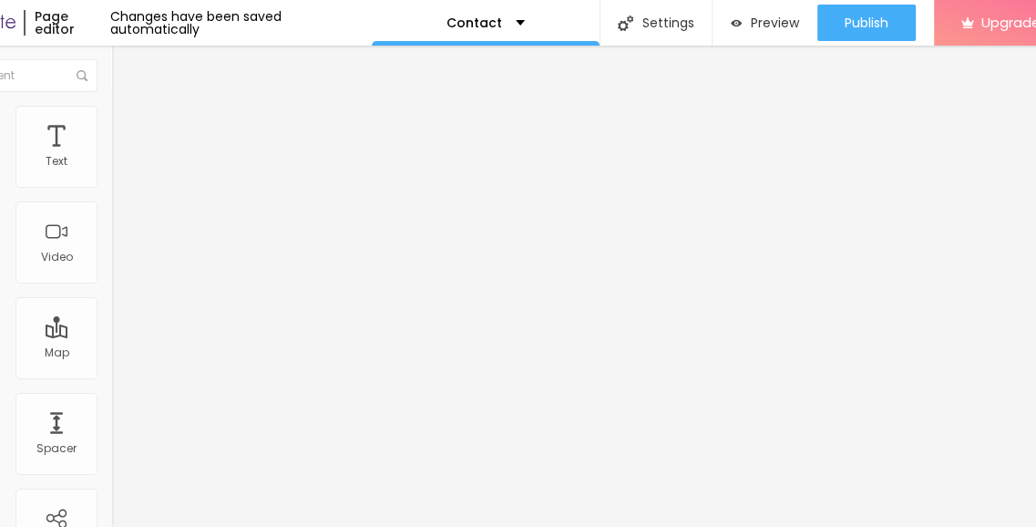
scroll to position [0, 130]
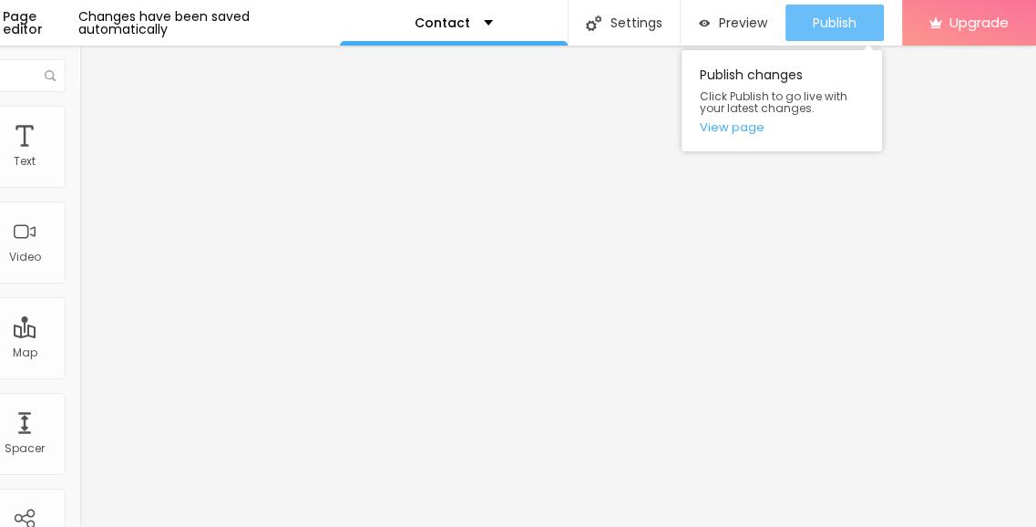
click at [829, 16] on span "Publish" at bounding box center [835, 22] width 44 height 15
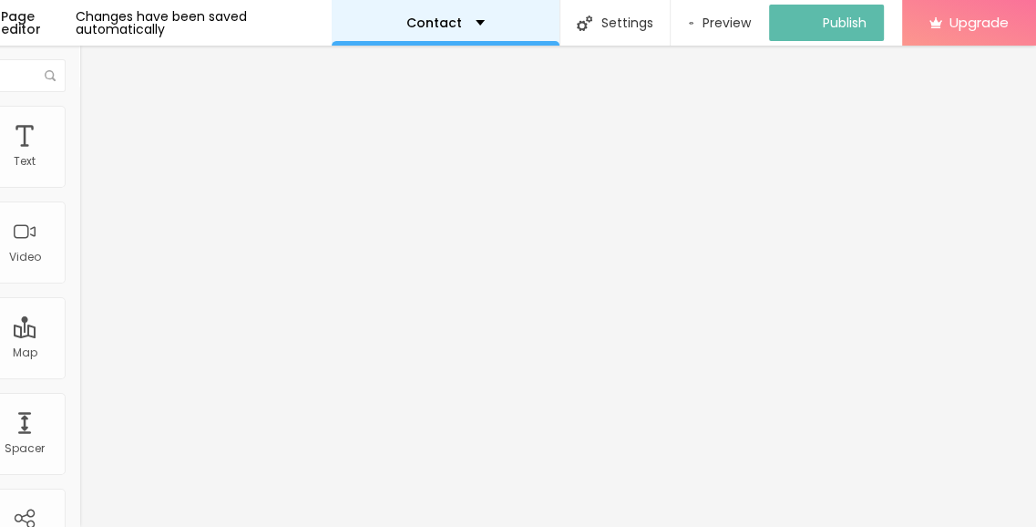
click at [465, 23] on div "Contact" at bounding box center [445, 22] width 78 height 13
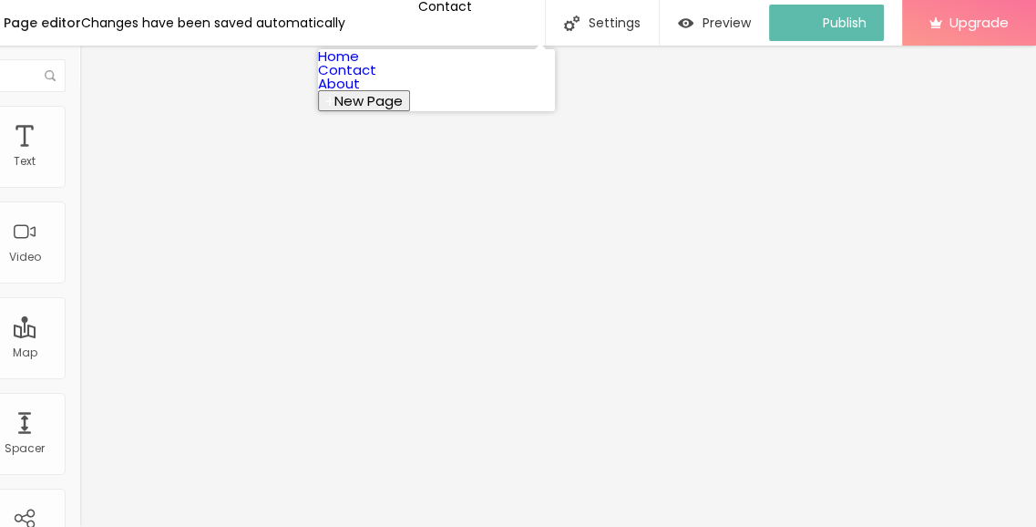
click at [360, 93] on link "About" at bounding box center [339, 83] width 42 height 19
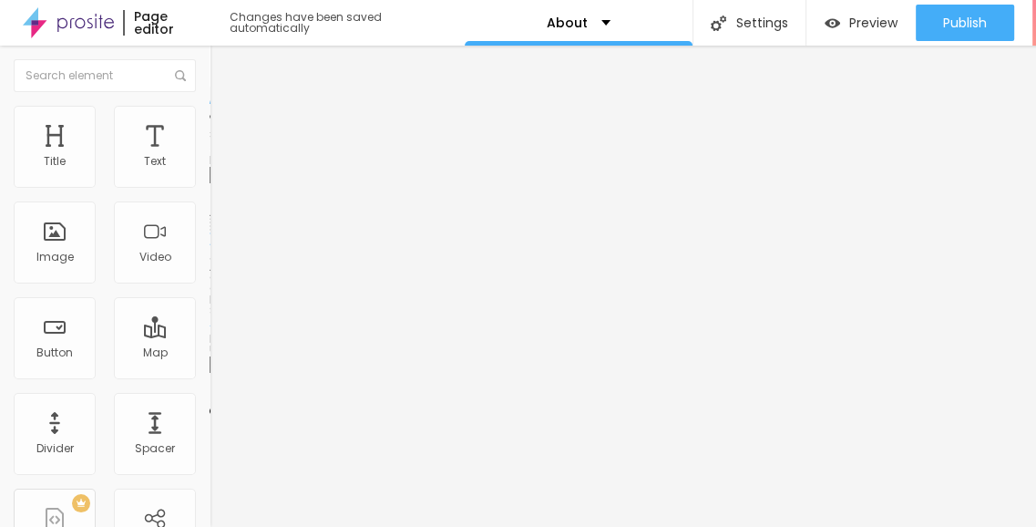
click at [210, 157] on span "Change image" at bounding box center [259, 148] width 98 height 15
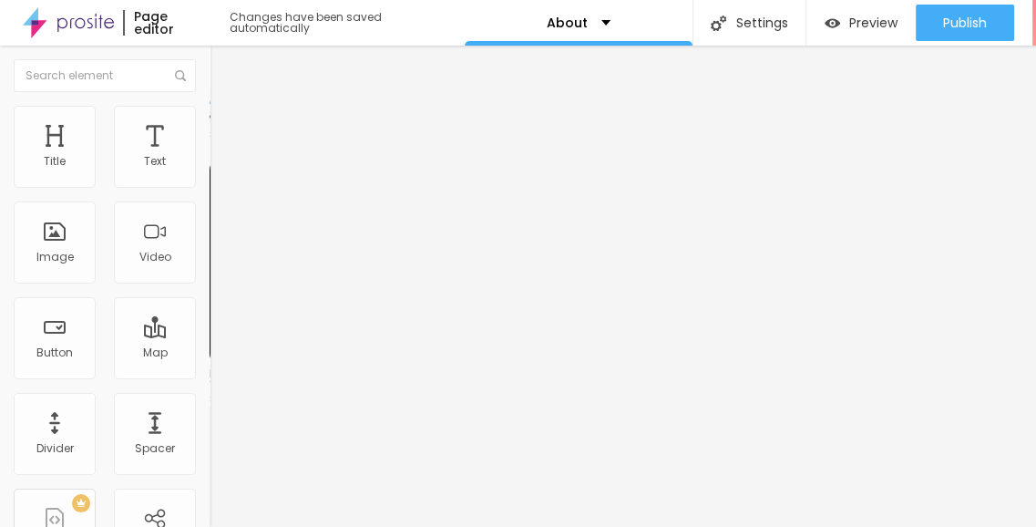
click at [210, 184] on div "Facebook" at bounding box center [315, 268] width 210 height 252
click at [210, 184] on div "Facebook" at bounding box center [315, 260] width 210 height 237
click at [210, 368] on div "Facebook" at bounding box center [315, 373] width 210 height 11
paste input "www.facebook.com/acemahagunmedalleo/"
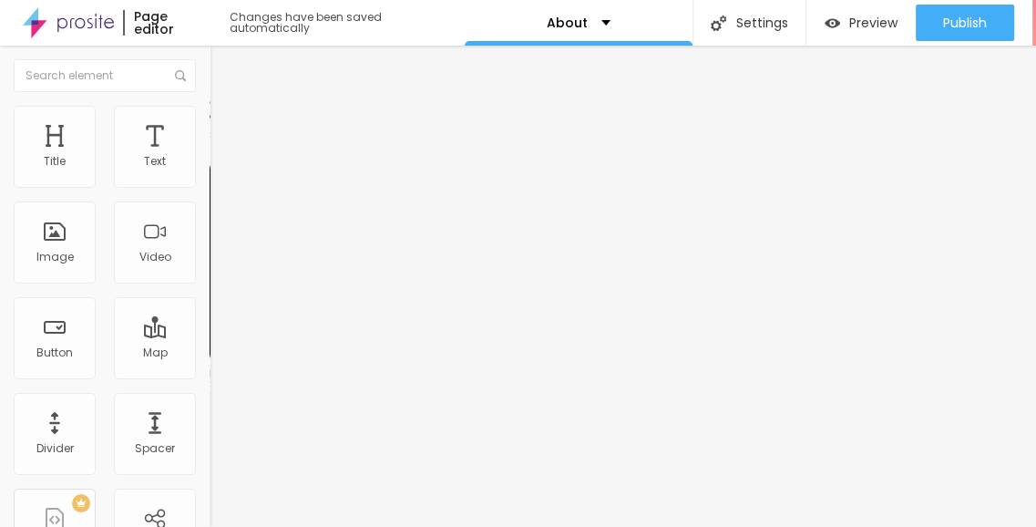
scroll to position [0, 142]
type input "https://www.facebook.com/acemahagunmedalleo/"
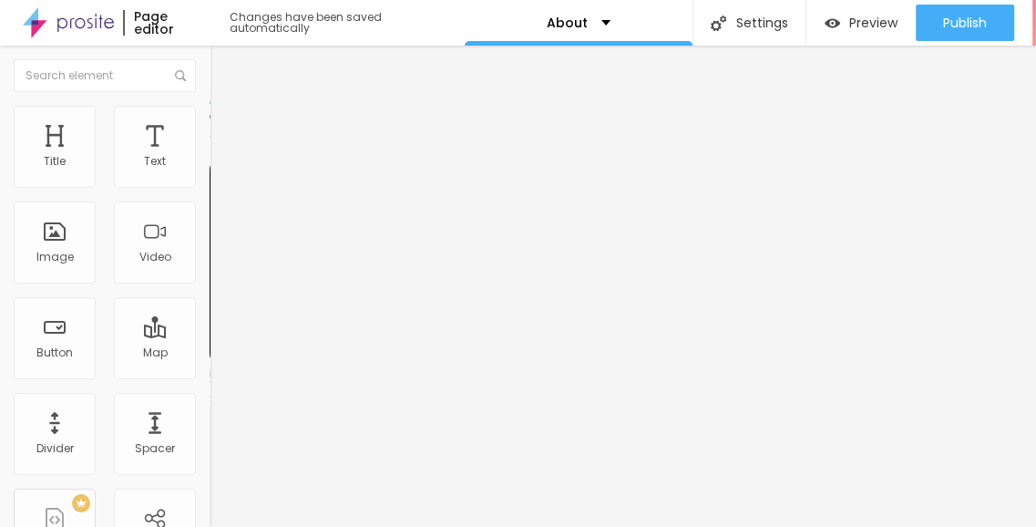
paste input "www.instagram.com/acemahagunmedalleo/"
type input "https://www.instagram.com/acemahagunmedalleo/"
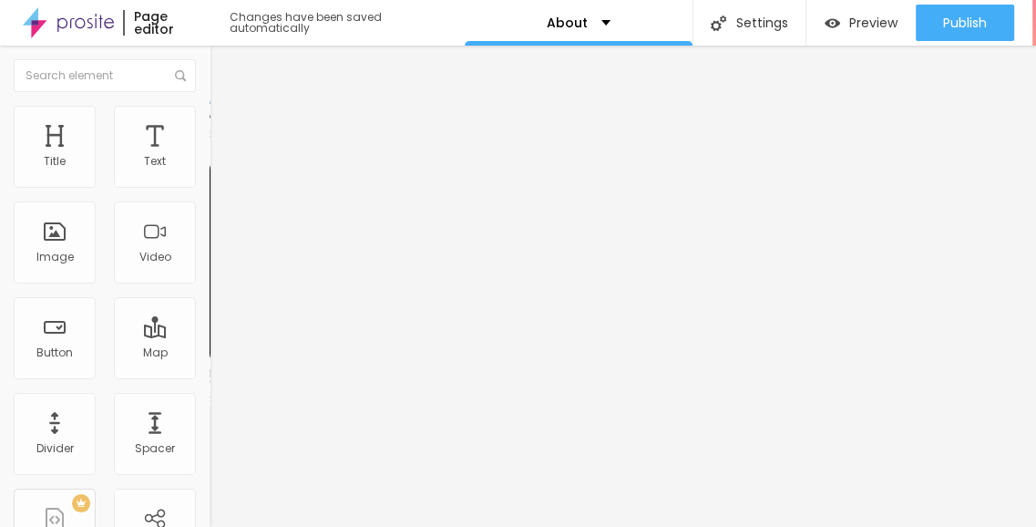
paste input "in.pinterest.com/acemahagunmedalleo/_profile/"
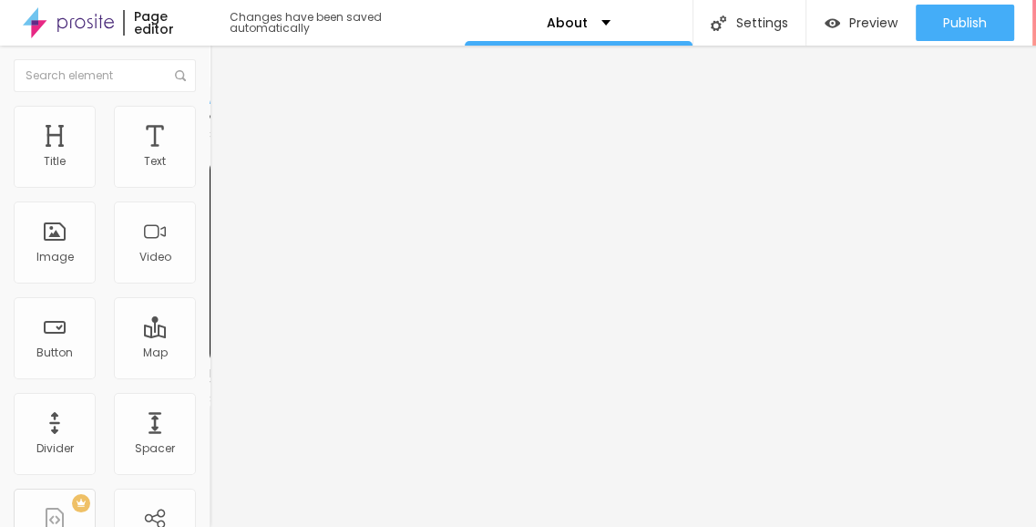
type input "https://in.pinterest.com/acemahagunmedalleo/_profile/"
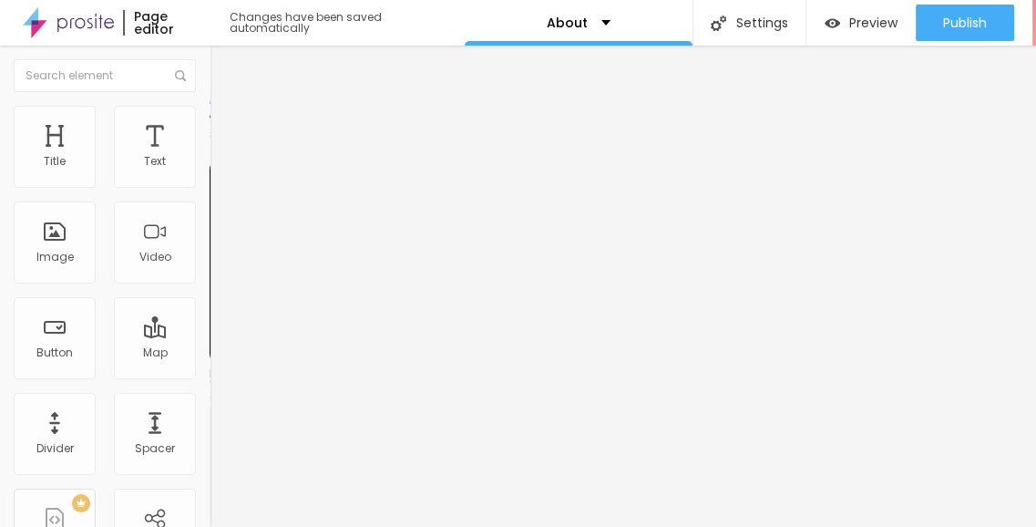
scroll to position [0, 0]
click at [226, 128] on span "Advanced" at bounding box center [255, 135] width 59 height 15
type input "200"
type input "195"
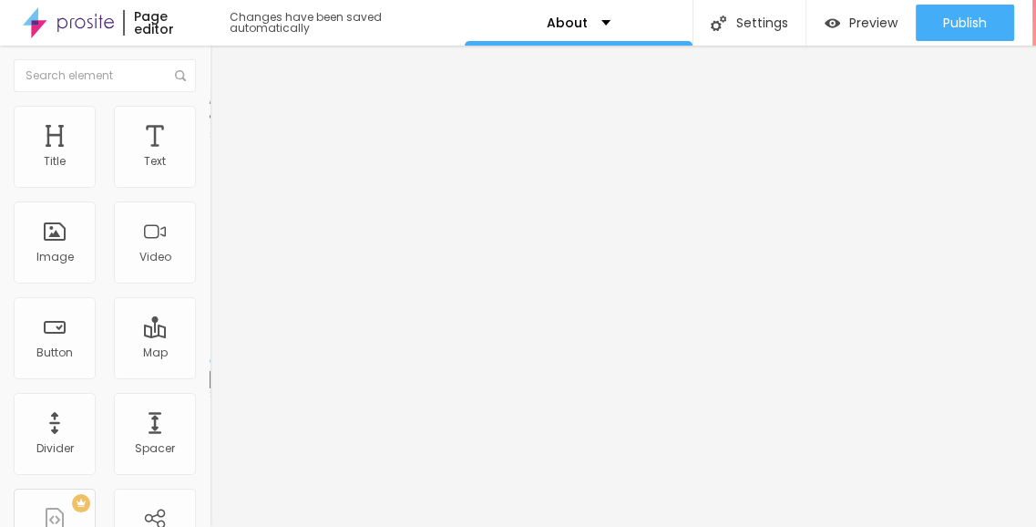
type input "195"
type input "189"
type input "160"
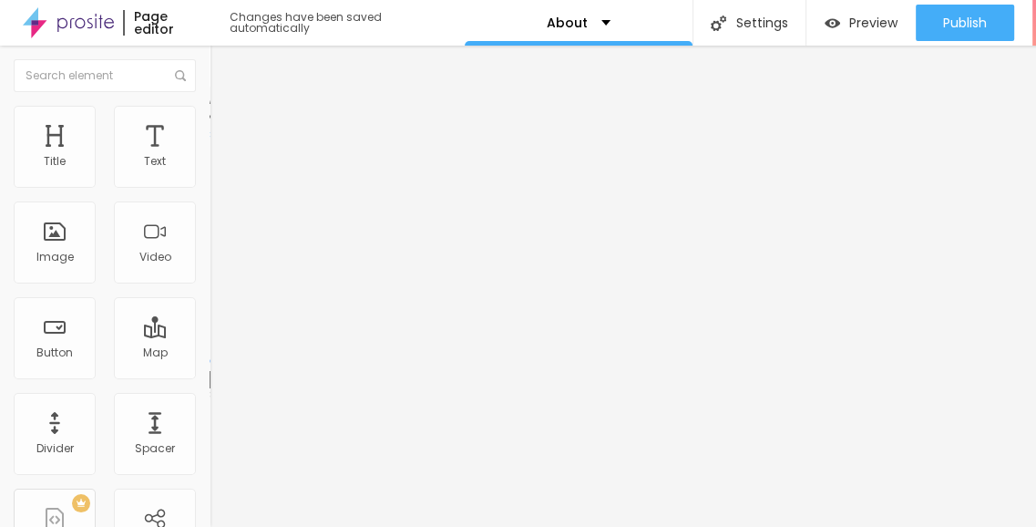
type input "145"
type input "140"
type input "135"
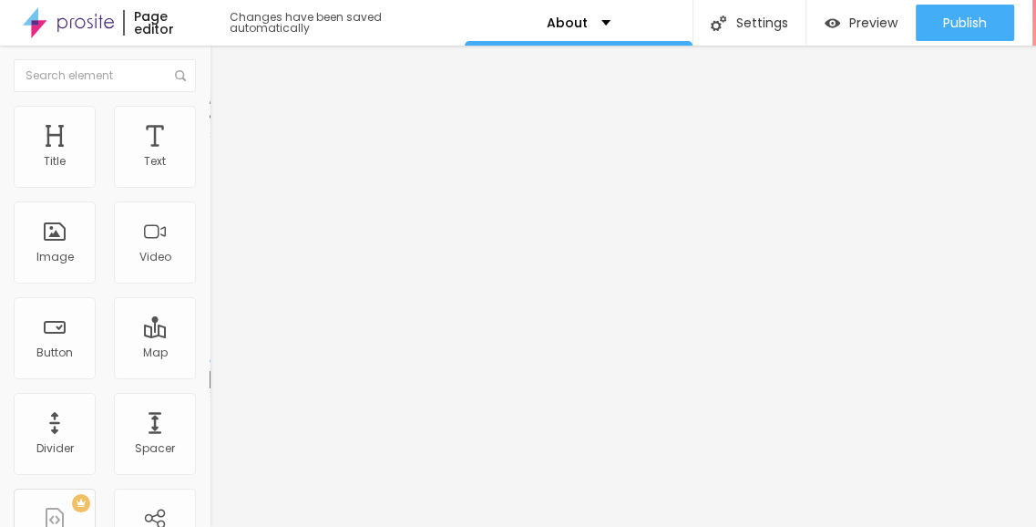
type input "135"
type input "130"
type input "120"
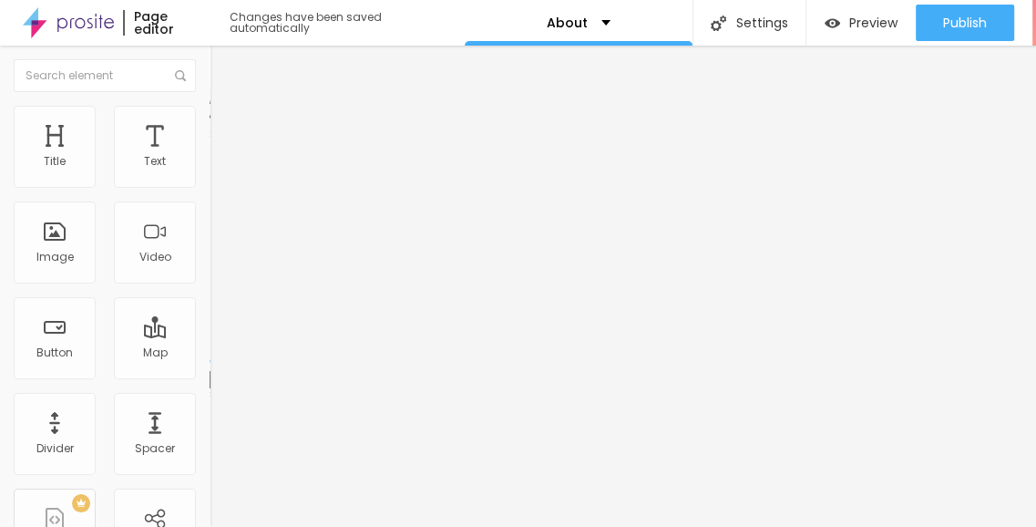
type input "115"
type input "105"
type input "70"
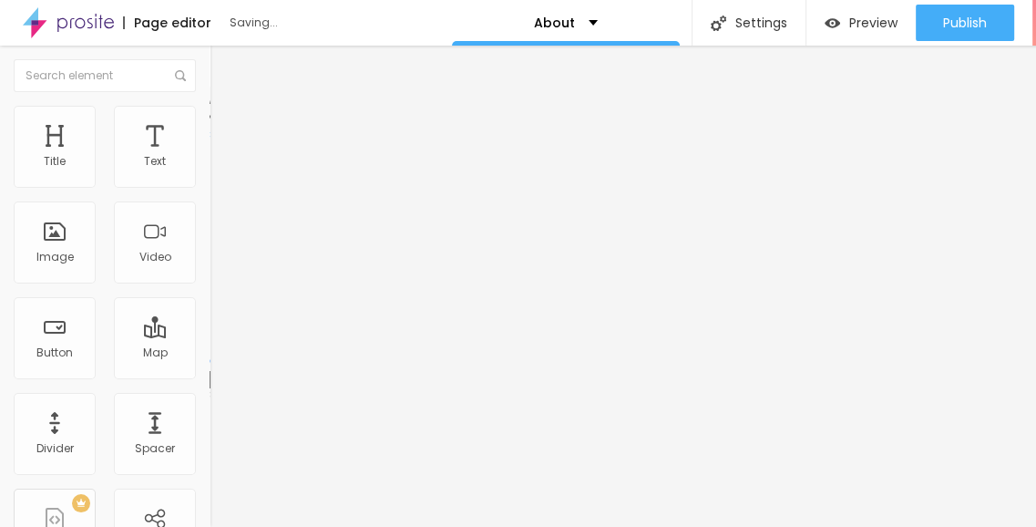
type input "70"
type input "65"
type input "60"
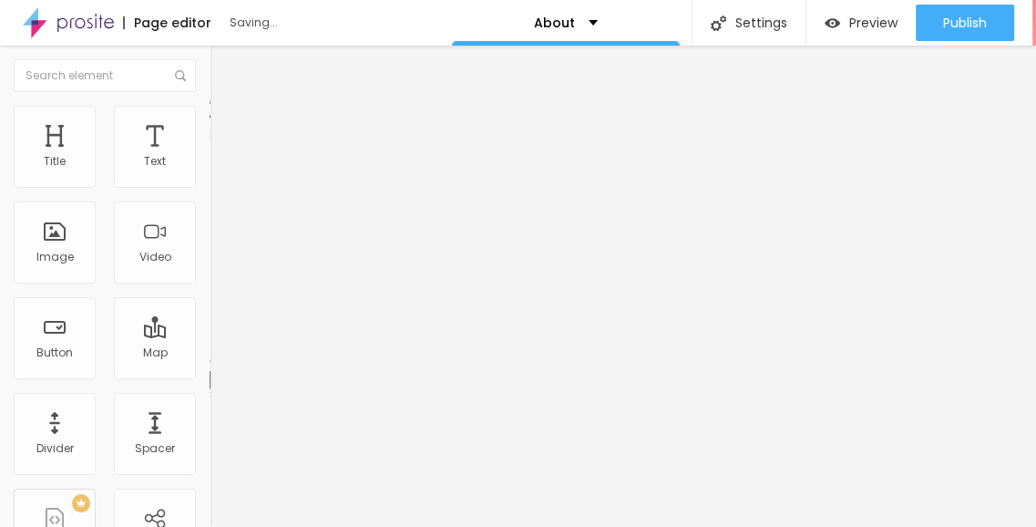
type input "25"
type input "15"
type input "10"
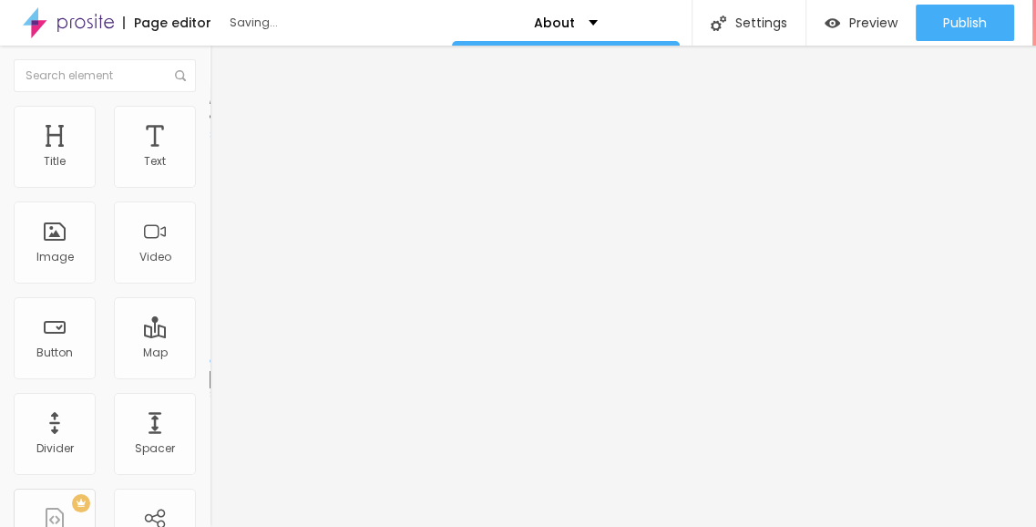
type input "10"
type input "0"
drag, startPoint x: 71, startPoint y: 211, endPoint x: 34, endPoint y: 208, distance: 37.5
type input "0"
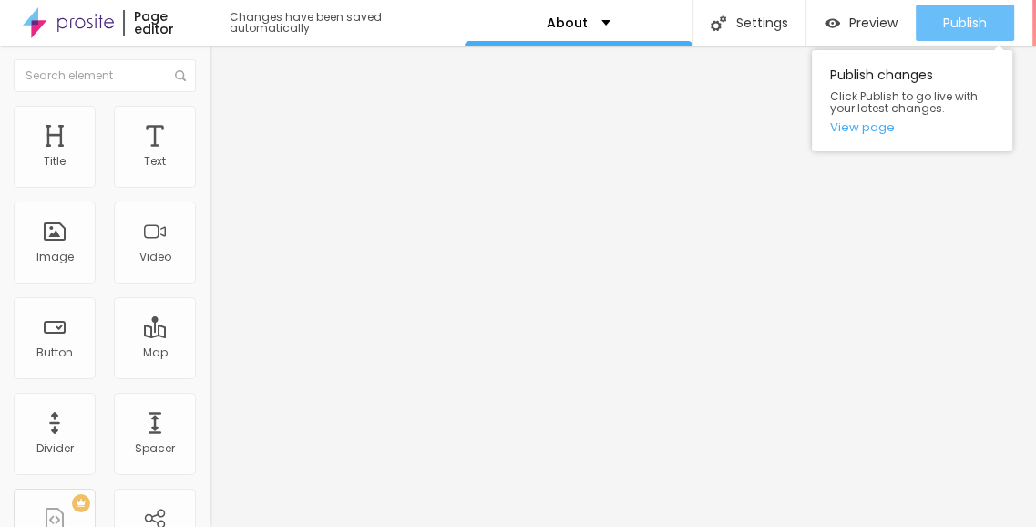
click at [964, 23] on div "Publish" at bounding box center [965, 23] width 44 height 36
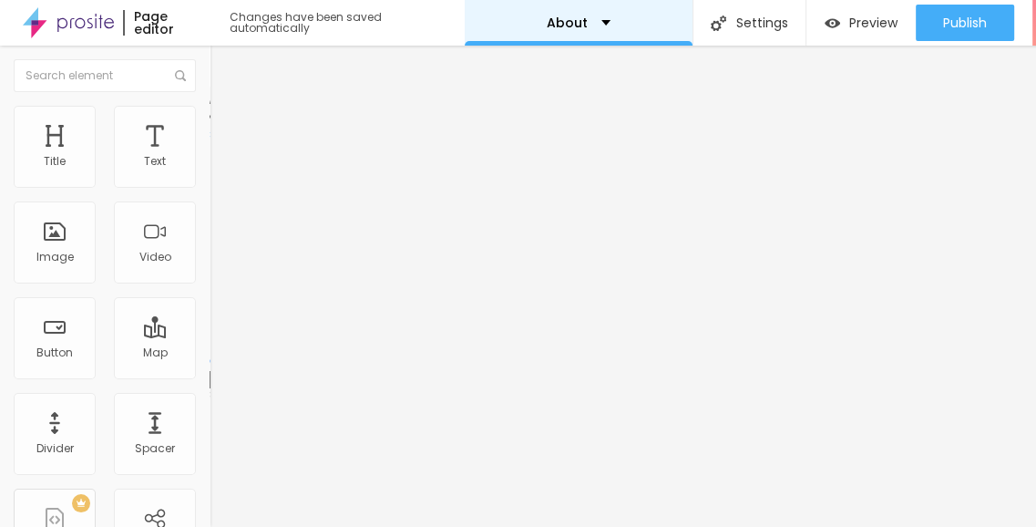
click at [601, 15] on div "About" at bounding box center [579, 23] width 228 height 46
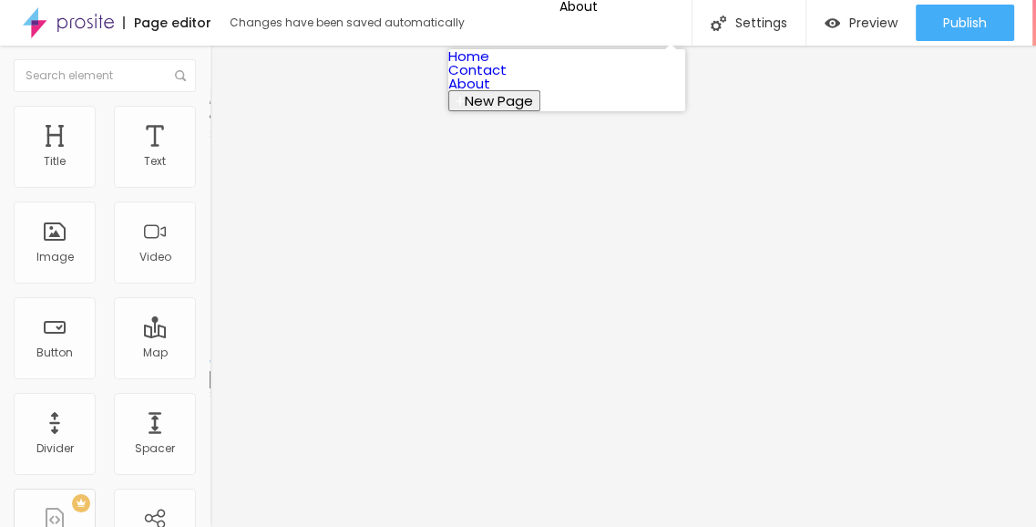
click at [507, 79] on link "Contact" at bounding box center [477, 69] width 58 height 19
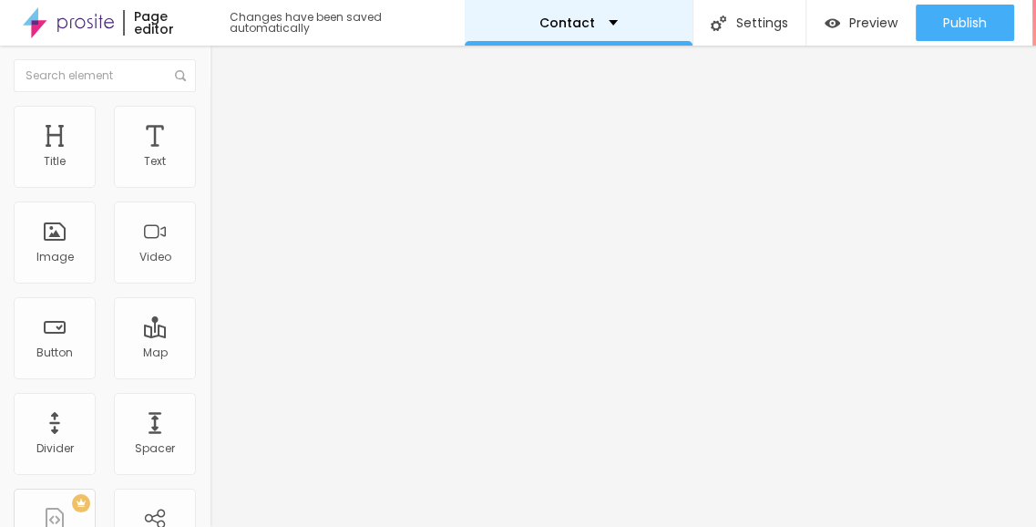
click at [583, 28] on p "Contact" at bounding box center [567, 22] width 56 height 13
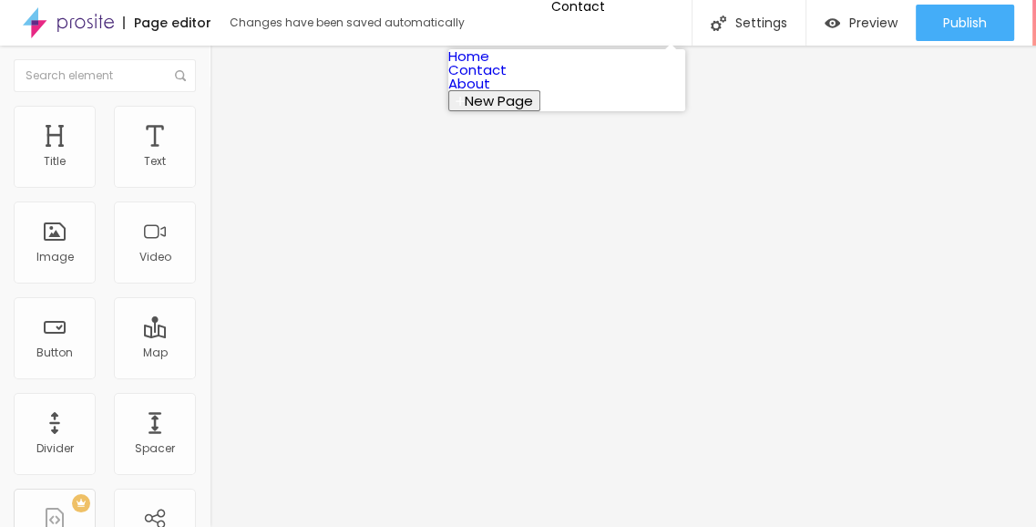
click at [489, 66] on link "Home" at bounding box center [468, 55] width 41 height 19
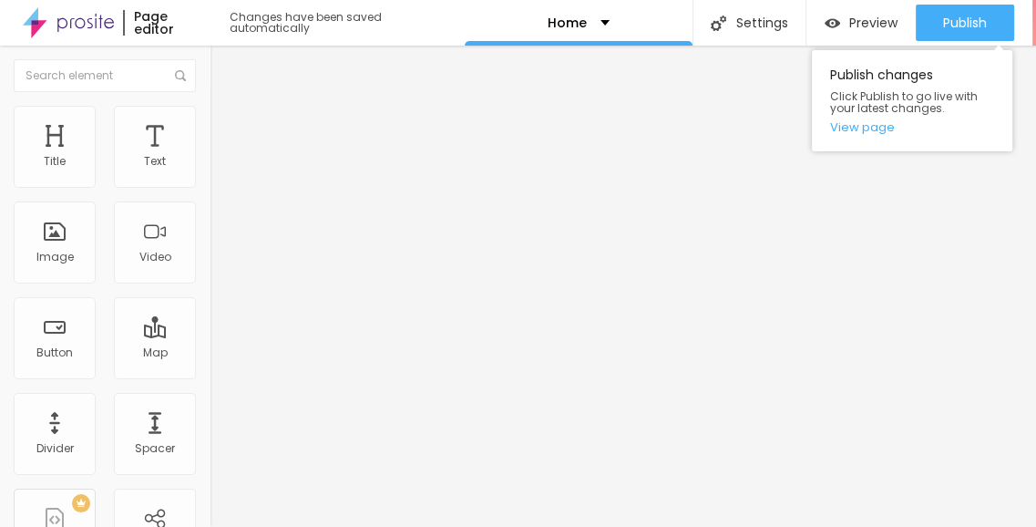
click at [977, 42] on div "Publish changes Click Publish to go live with your latest changes. View page" at bounding box center [912, 96] width 200 height 110
click at [970, 26] on span "Publish" at bounding box center [965, 22] width 44 height 15
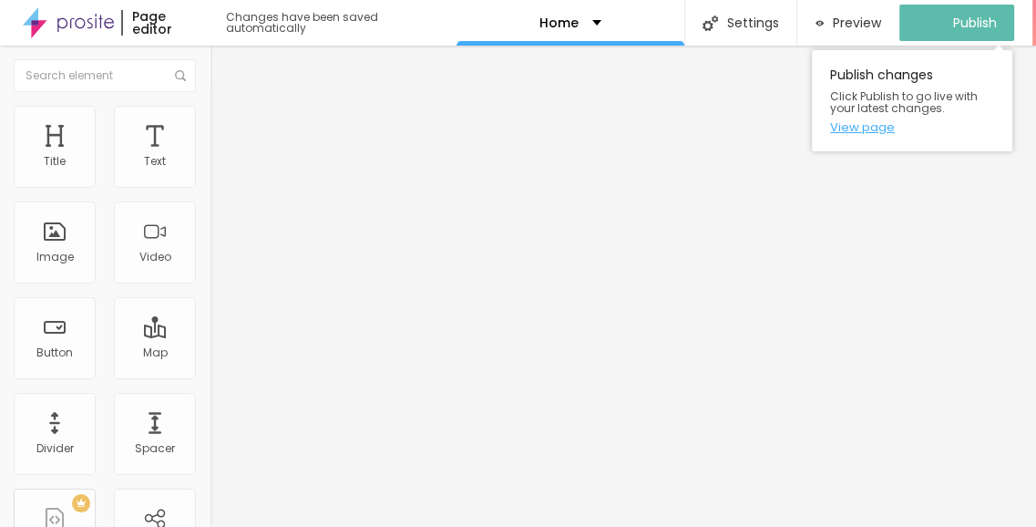
click at [867, 133] on link "View page" at bounding box center [912, 127] width 164 height 12
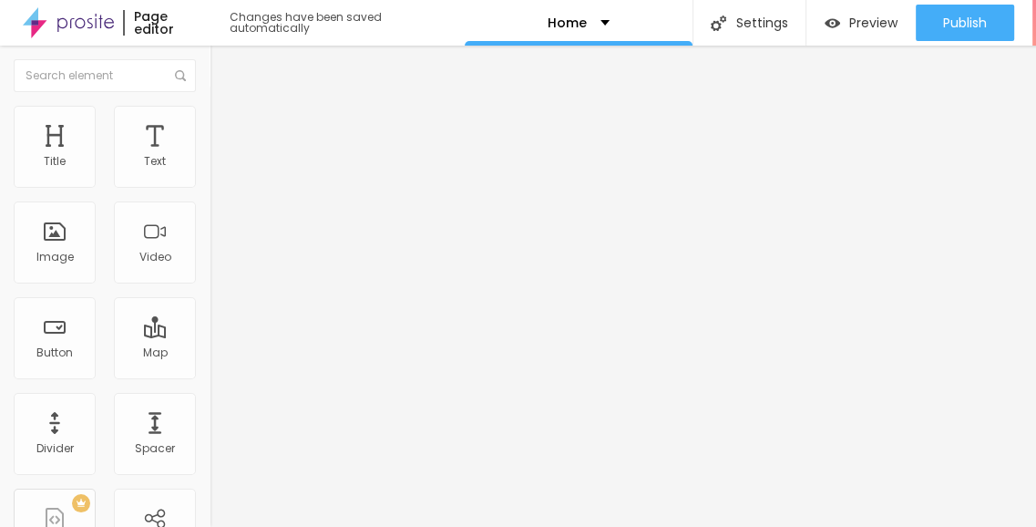
click at [87, 28] on img at bounding box center [68, 23] width 91 height 46
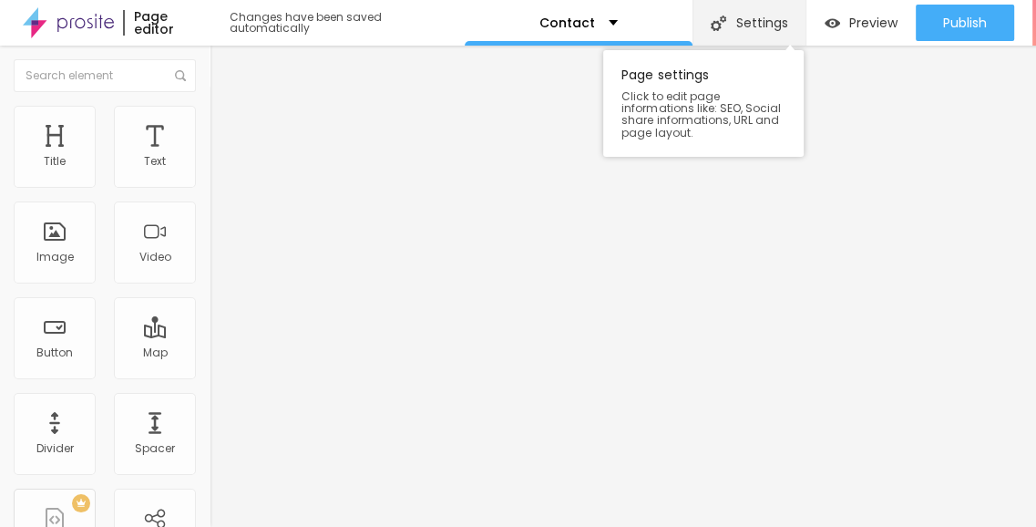
click at [768, 32] on div "Settings" at bounding box center [750, 23] width 114 height 46
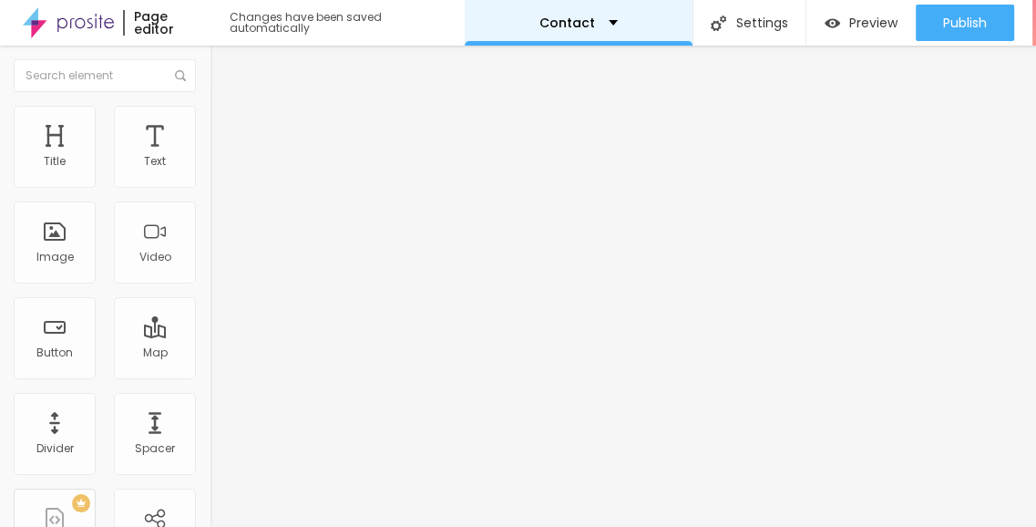
click at [574, 24] on p "Contact" at bounding box center [567, 22] width 56 height 13
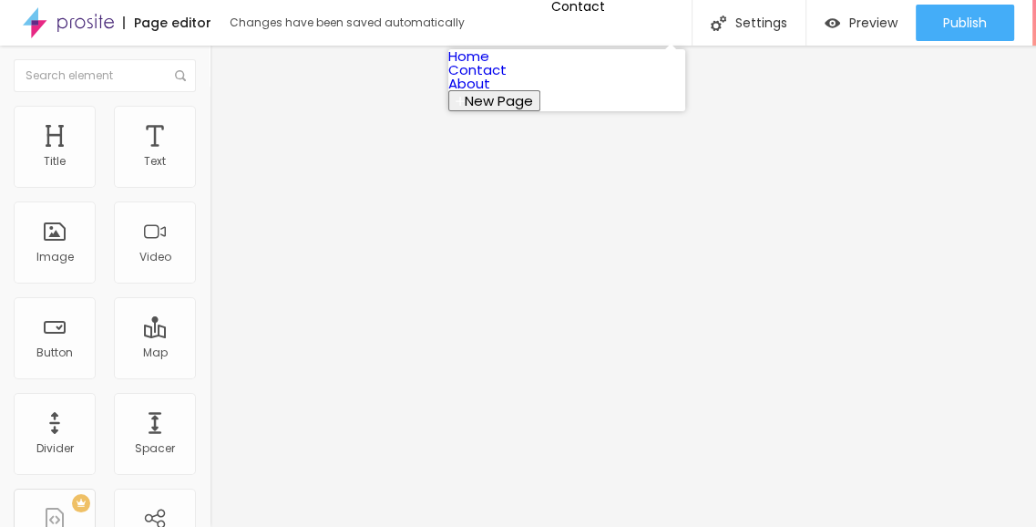
click at [489, 66] on link "Home" at bounding box center [468, 55] width 41 height 19
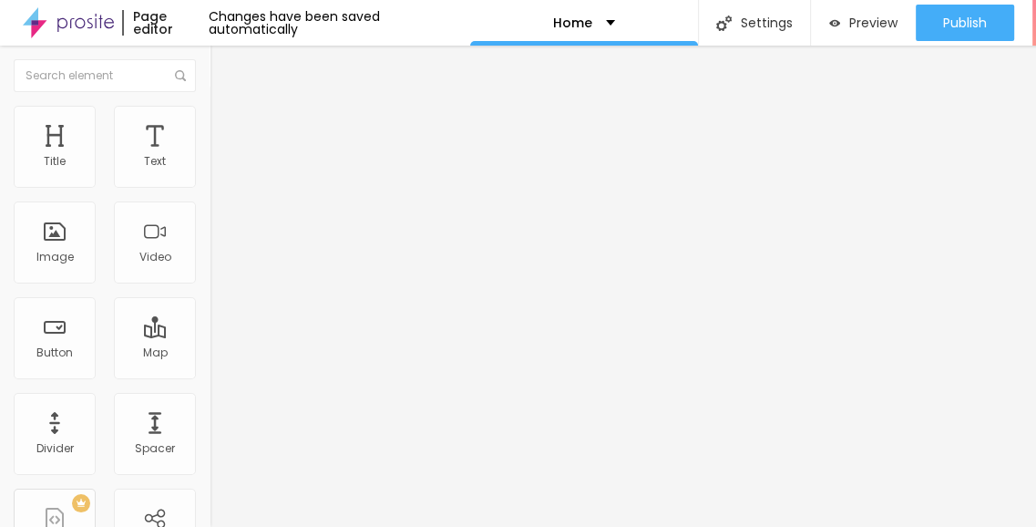
click at [102, 30] on img at bounding box center [68, 23] width 91 height 46
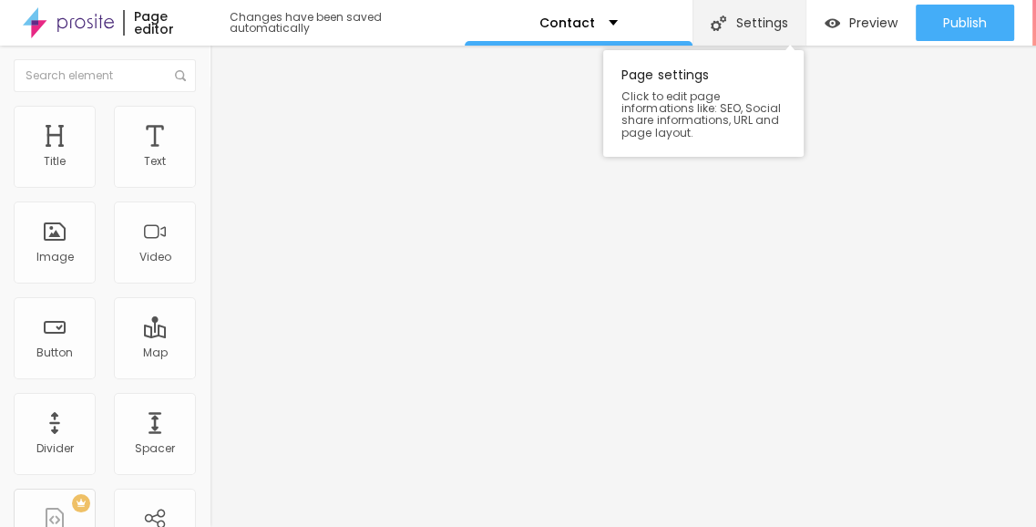
click at [764, 34] on div "Settings" at bounding box center [750, 23] width 114 height 46
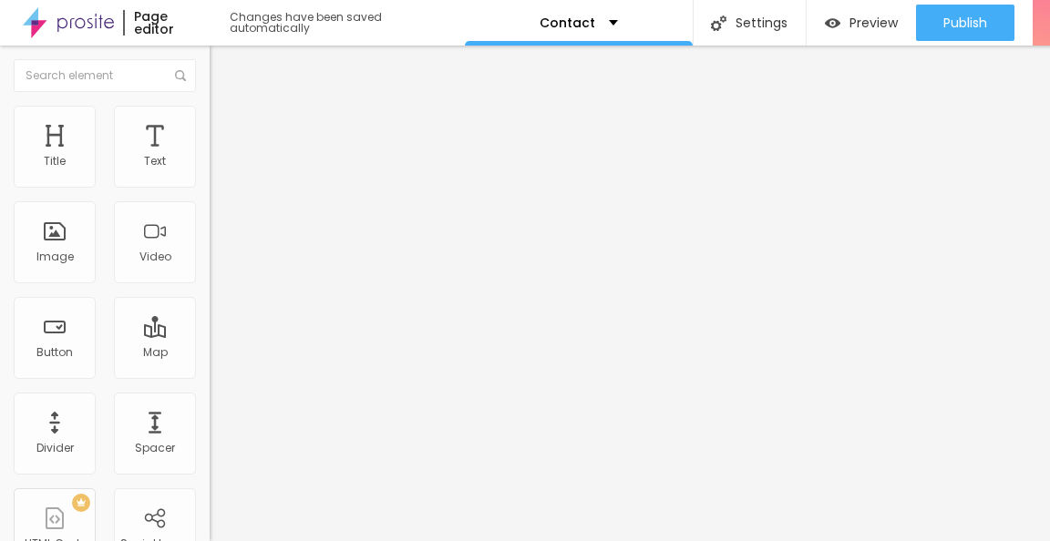
drag, startPoint x: 628, startPoint y: 270, endPoint x: 335, endPoint y: 253, distance: 293.0
drag, startPoint x: 430, startPoint y: 358, endPoint x: 312, endPoint y: 344, distance: 119.4
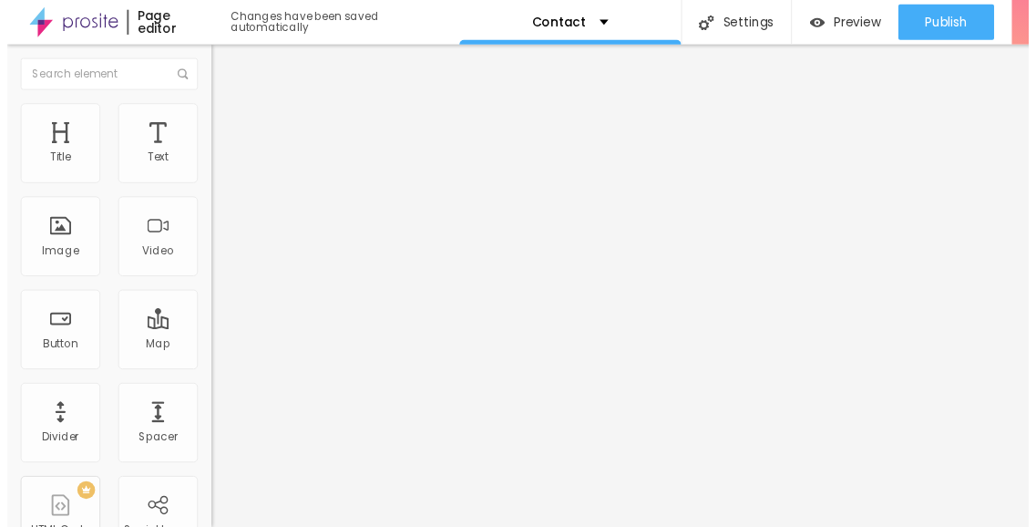
scroll to position [182, 0]
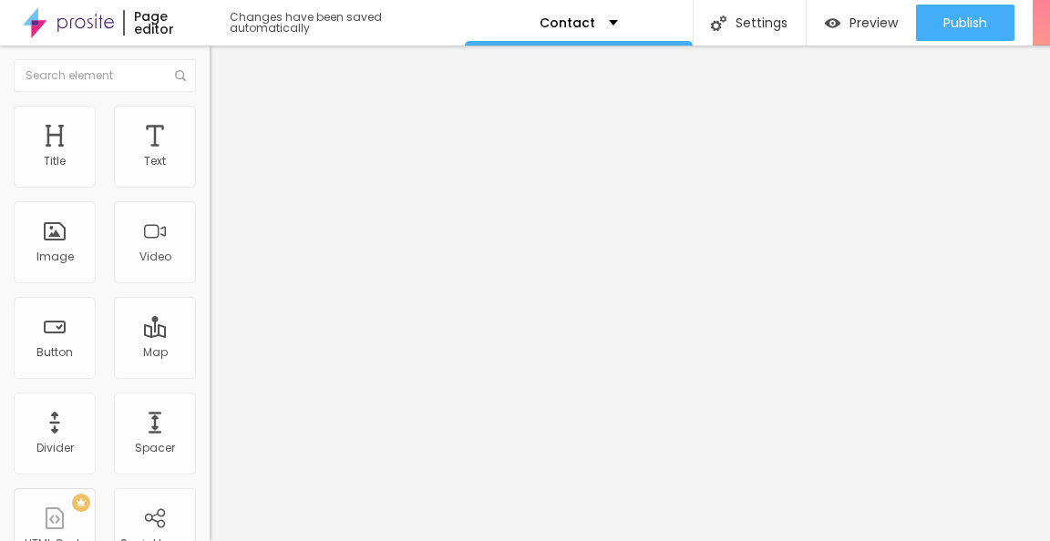
type input "Contact - Ace Mahagun Medalleo"
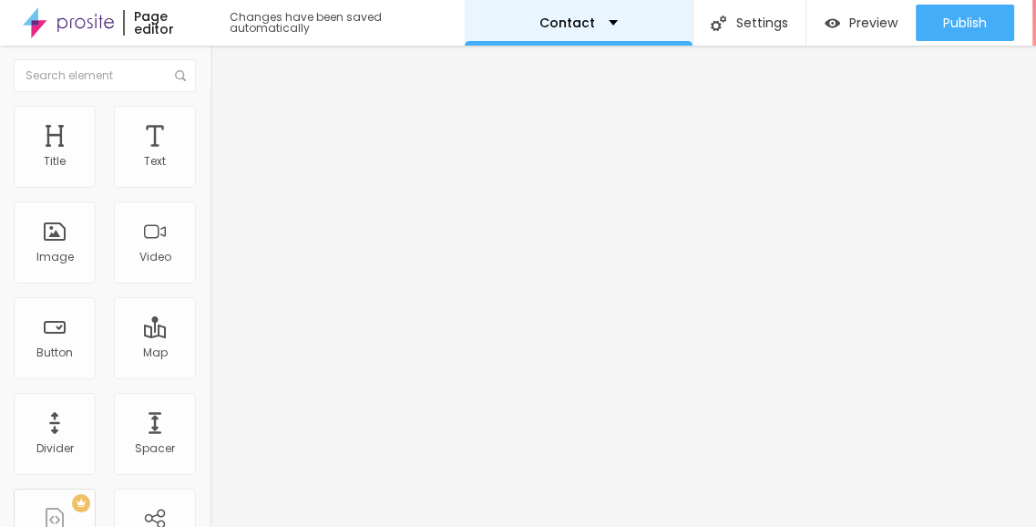
click at [601, 30] on div "Contact" at bounding box center [579, 23] width 228 height 46
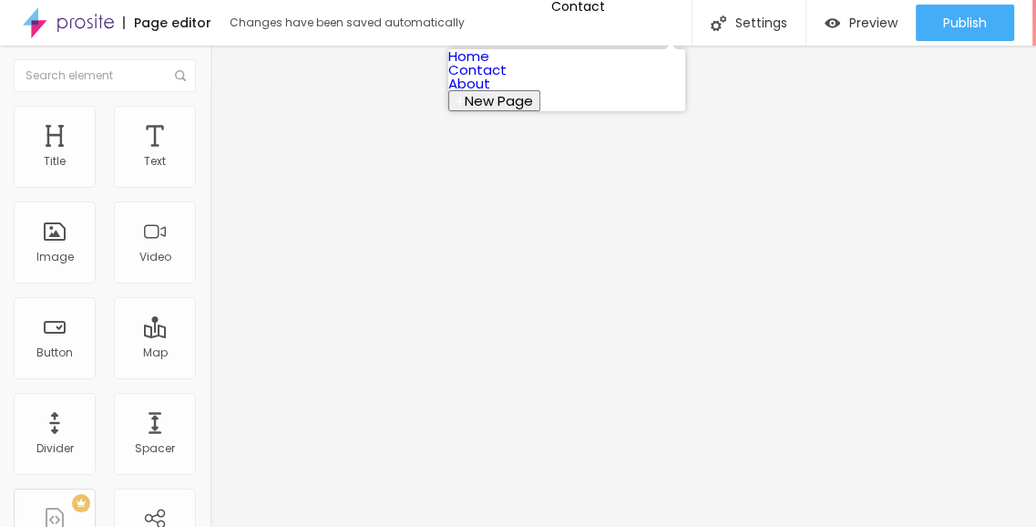
click at [490, 93] on link "About" at bounding box center [469, 83] width 42 height 19
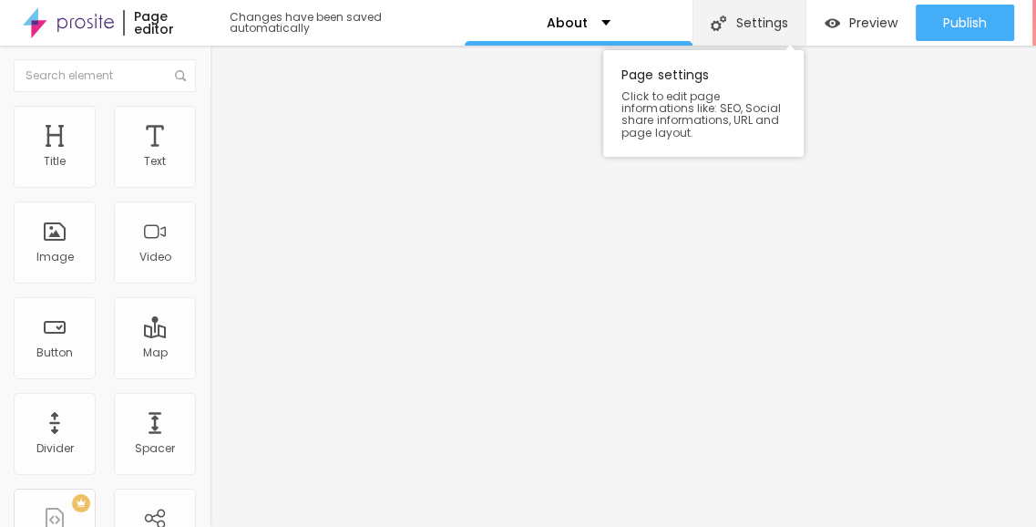
click at [743, 26] on div "Settings" at bounding box center [750, 23] width 114 height 46
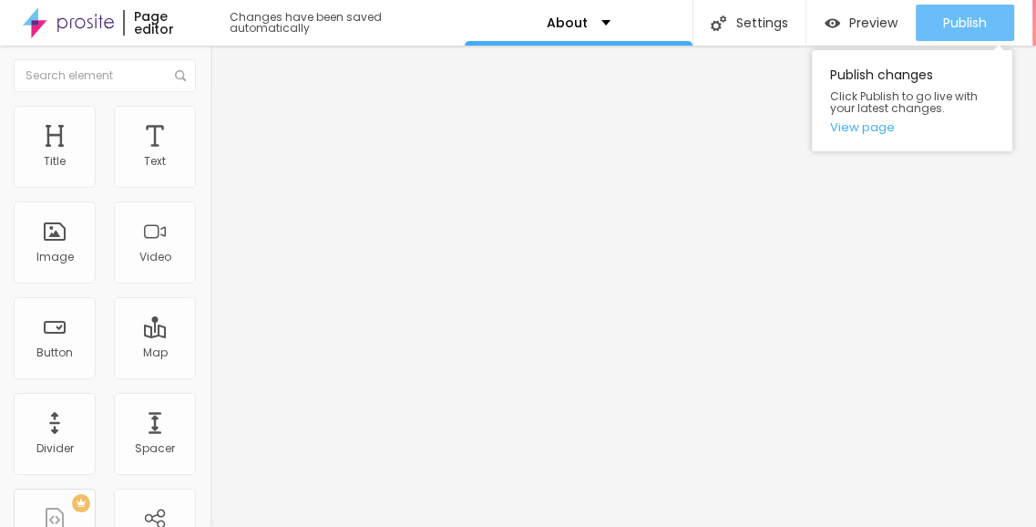
click at [922, 23] on button "Publish" at bounding box center [965, 23] width 98 height 36
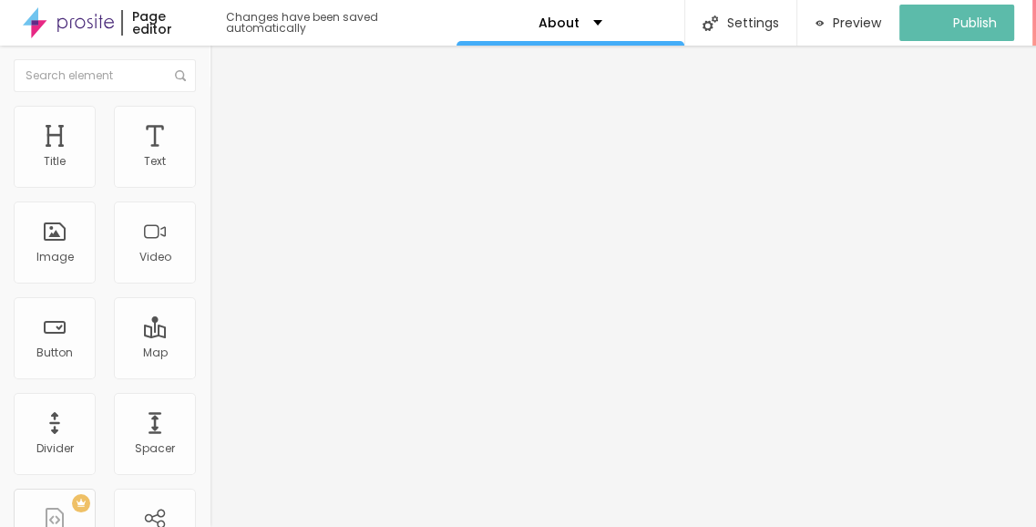
click at [68, 18] on img at bounding box center [68, 23] width 91 height 46
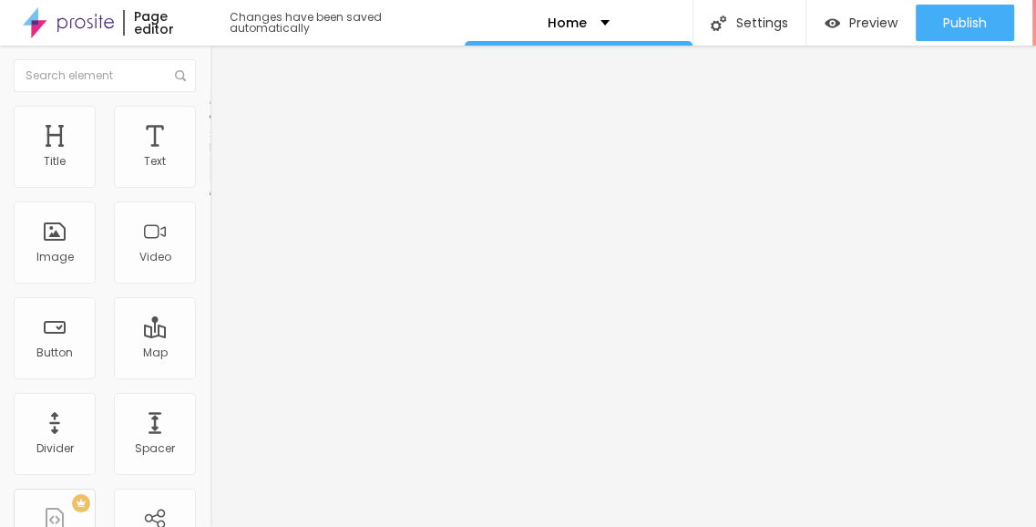
click at [210, 184] on div "Contact" at bounding box center [315, 168] width 210 height 31
click at [210, 59] on button "Edit Coluna" at bounding box center [315, 67] width 210 height 42
click at [210, 53] on button "Edit Form" at bounding box center [315, 67] width 210 height 42
click at [210, 184] on img at bounding box center [215, 189] width 11 height 11
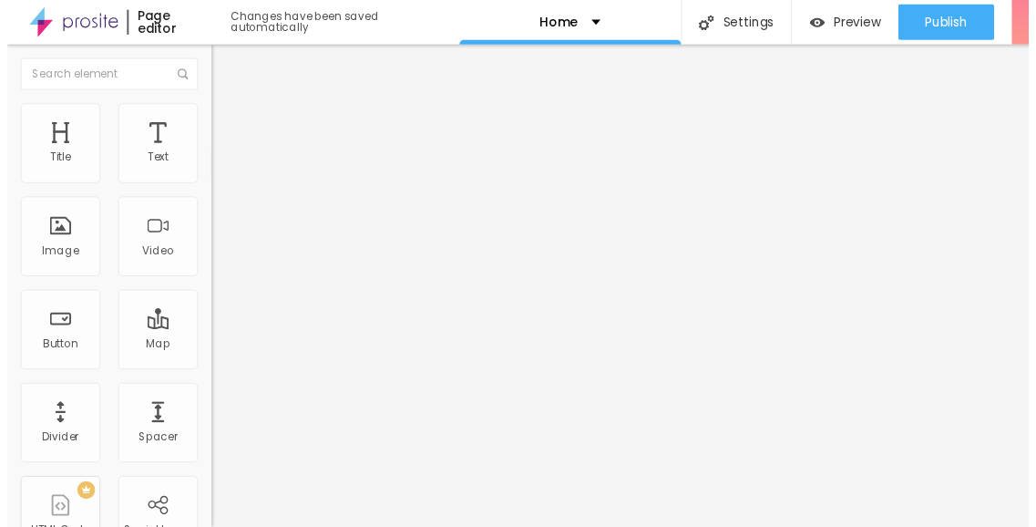
scroll to position [139, 0]
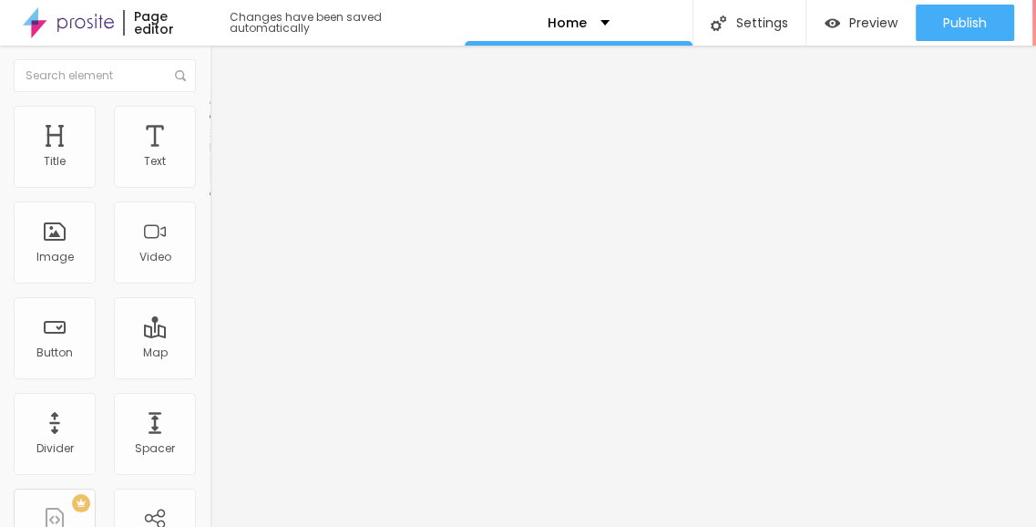
click at [226, 126] on span "Style" at bounding box center [239, 117] width 26 height 15
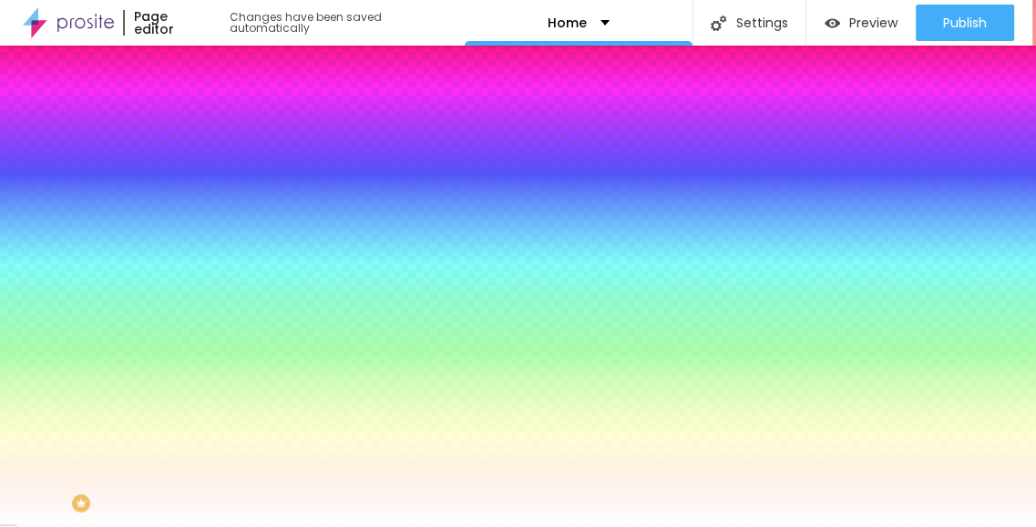
click at [226, 128] on span "Advanced" at bounding box center [255, 135] width 59 height 15
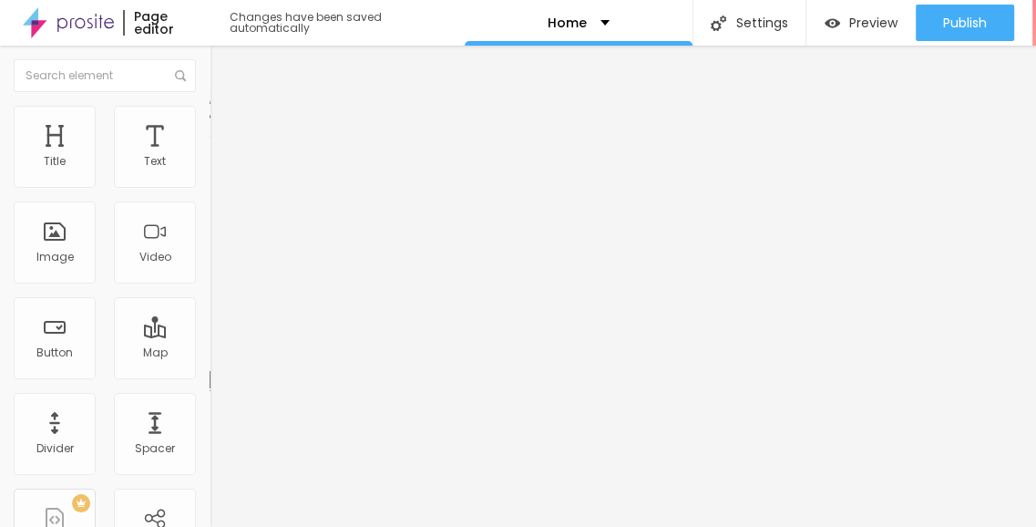
click at [210, 114] on img at bounding box center [218, 114] width 16 height 16
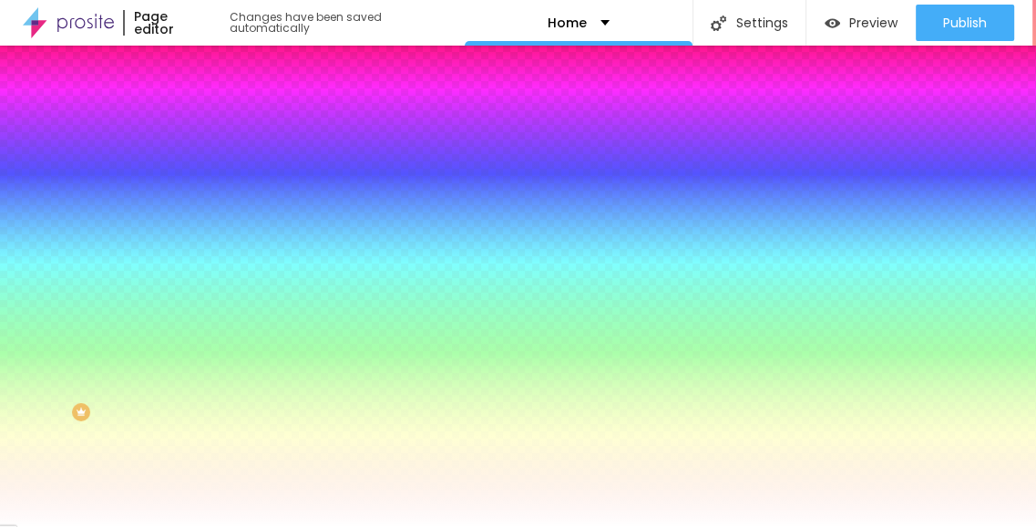
scroll to position [114, 0]
click at [210, 245] on div at bounding box center [315, 245] width 210 height 0
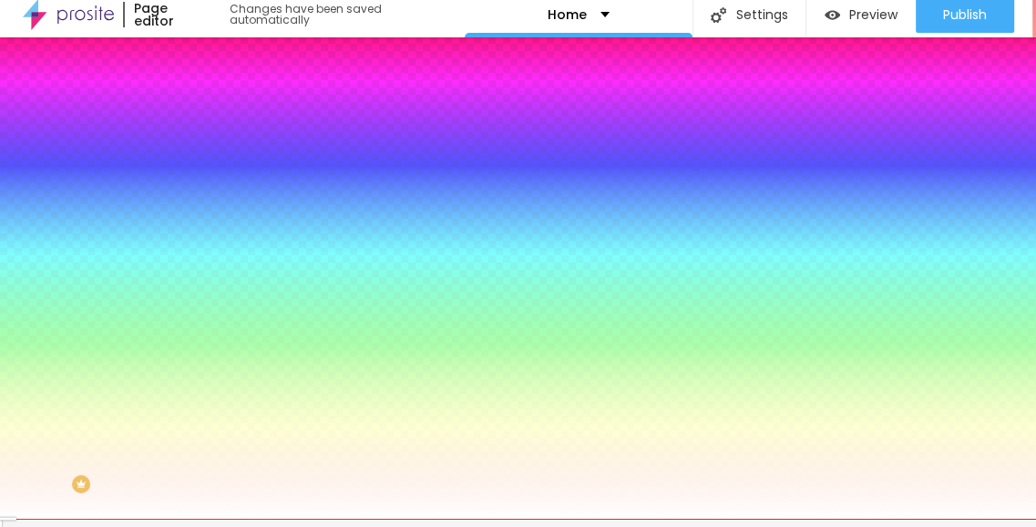
scroll to position [0, 0]
click at [210, 116] on li "Advanced" at bounding box center [315, 125] width 210 height 18
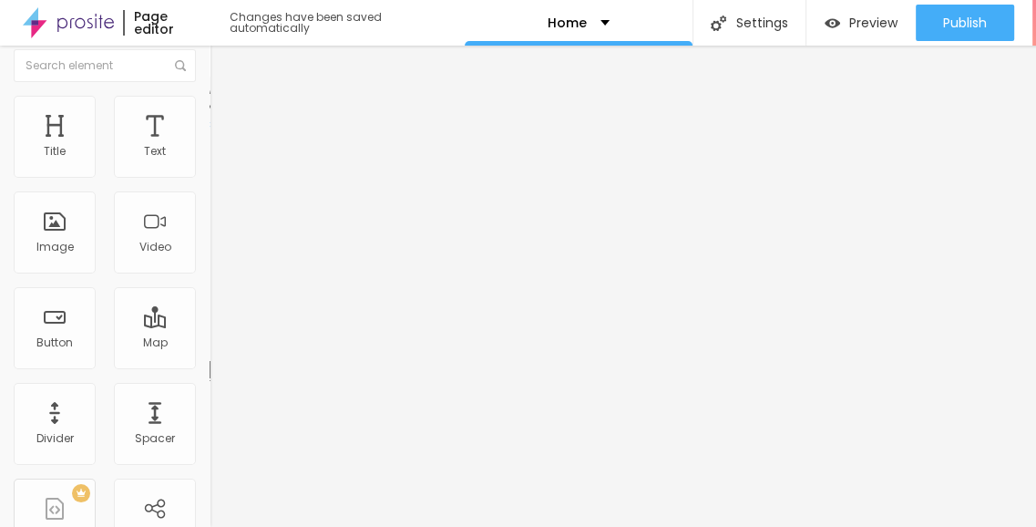
scroll to position [13, 0]
drag, startPoint x: 95, startPoint y: 98, endPoint x: 41, endPoint y: 97, distance: 53.8
click at [226, 98] on span "Style" at bounding box center [239, 105] width 26 height 15
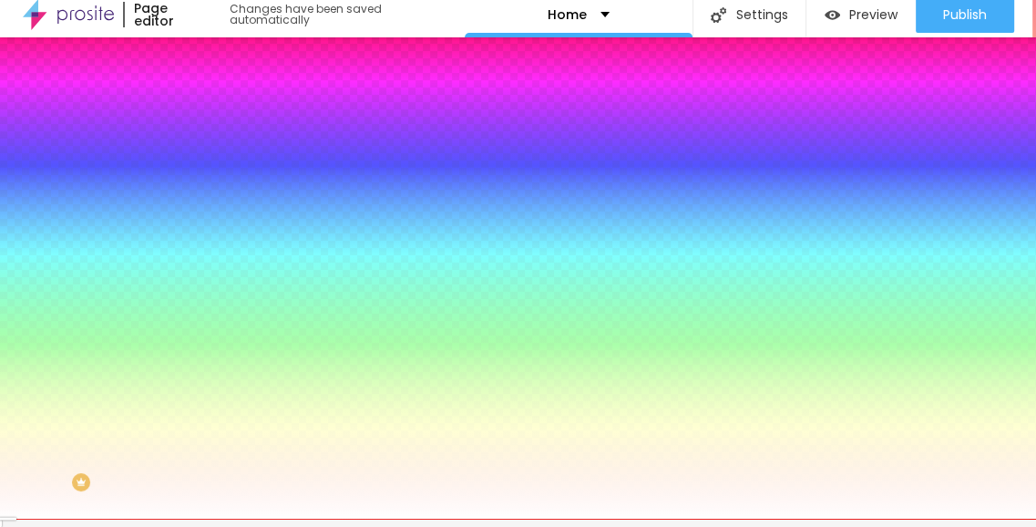
click at [226, 87] on span "Content" at bounding box center [248, 78] width 45 height 15
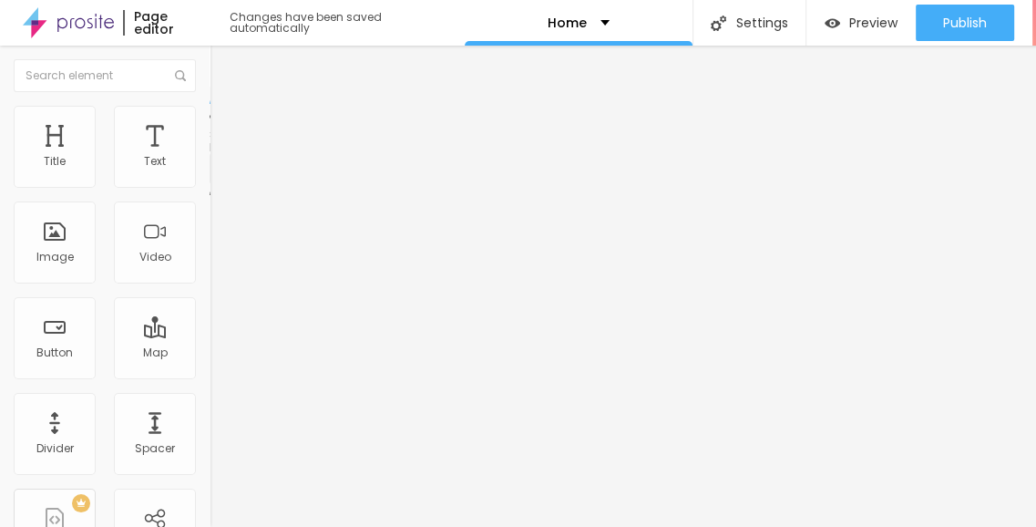
click at [226, 110] on span "Style" at bounding box center [239, 117] width 26 height 15
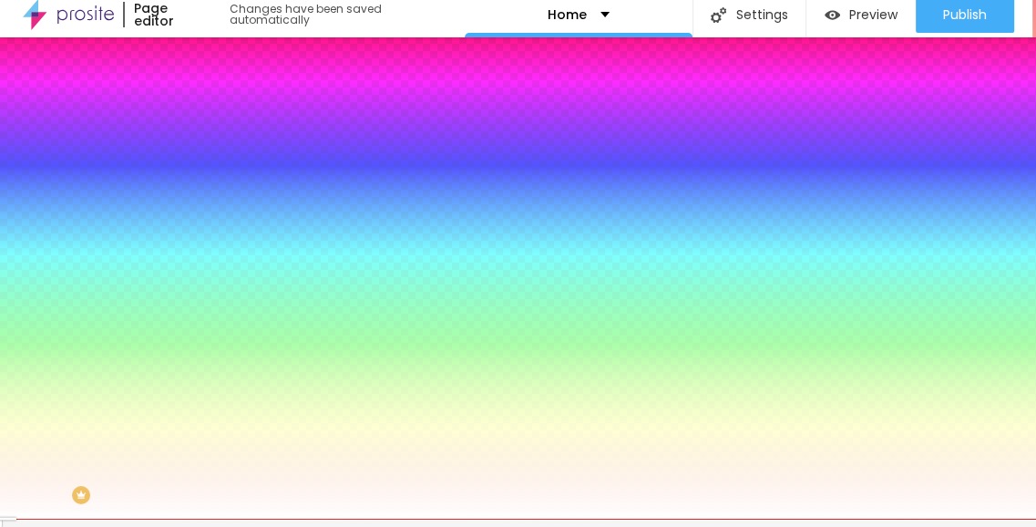
click at [210, 98] on li "Content" at bounding box center [315, 88] width 210 height 18
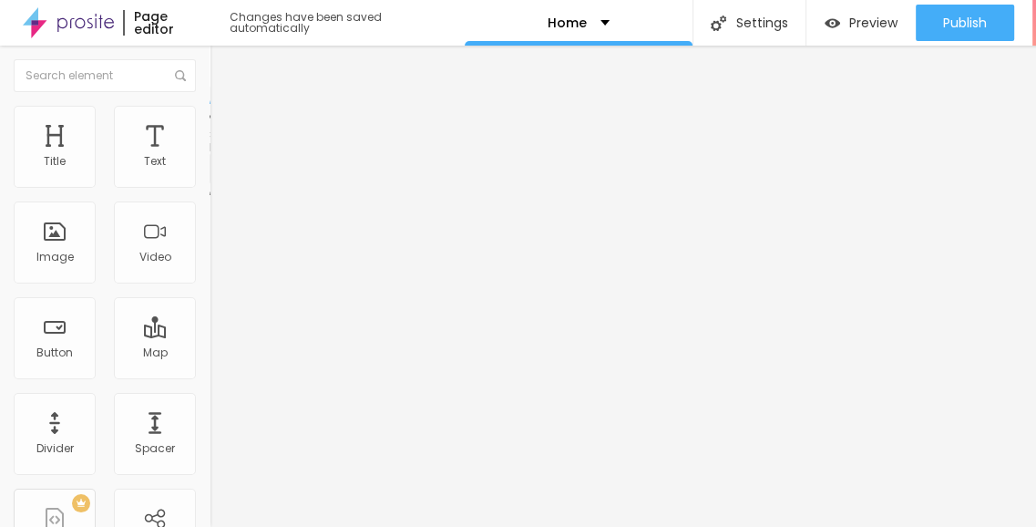
click at [210, 184] on img at bounding box center [215, 189] width 11 height 11
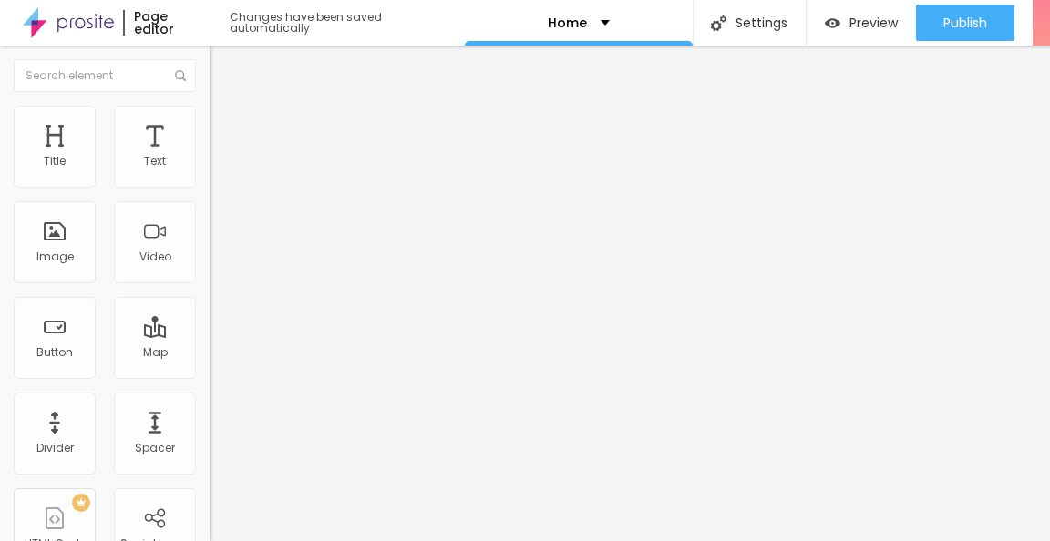
drag, startPoint x: 696, startPoint y: 404, endPoint x: 526, endPoint y: 396, distance: 170.6
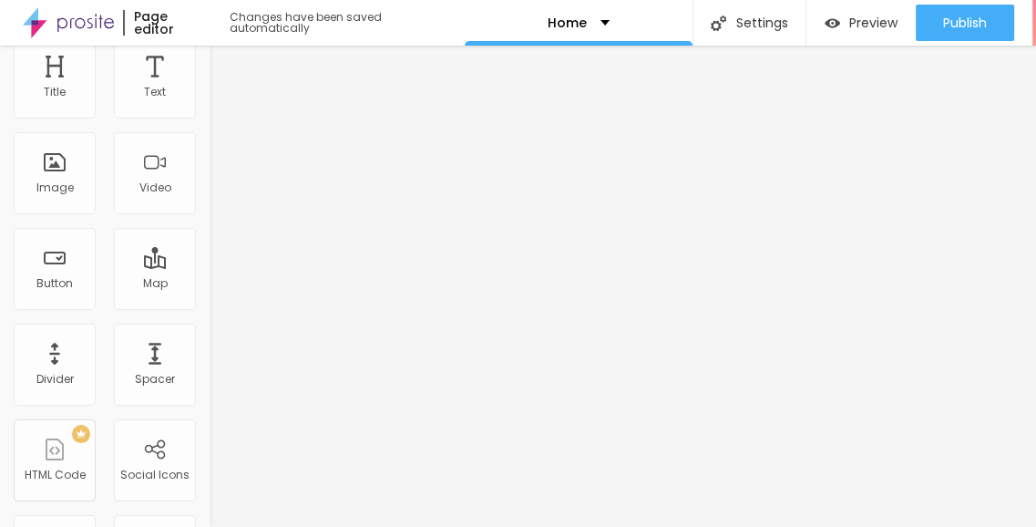
scroll to position [182, 0]
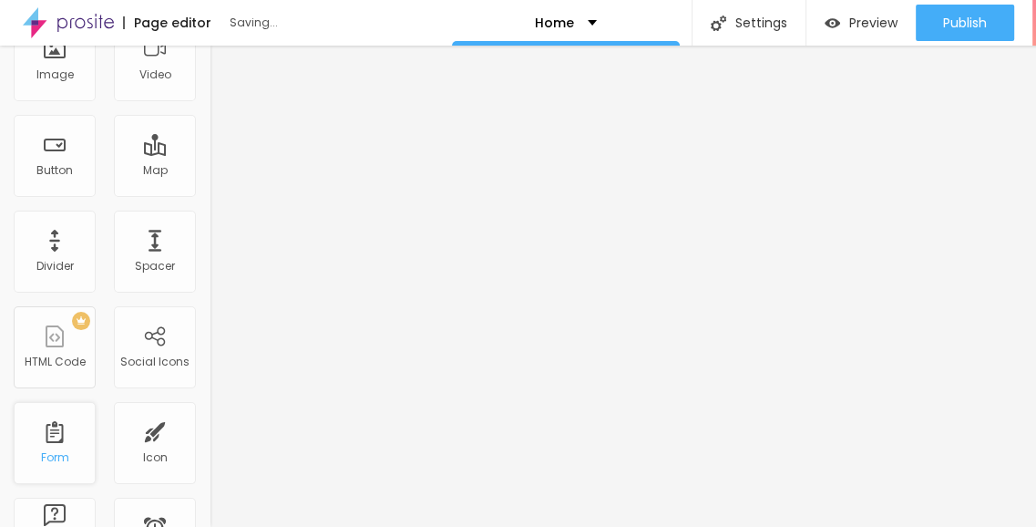
click at [51, 439] on div "Form" at bounding box center [55, 443] width 82 height 82
click at [53, 438] on div "Form" at bounding box center [55, 443] width 82 height 82
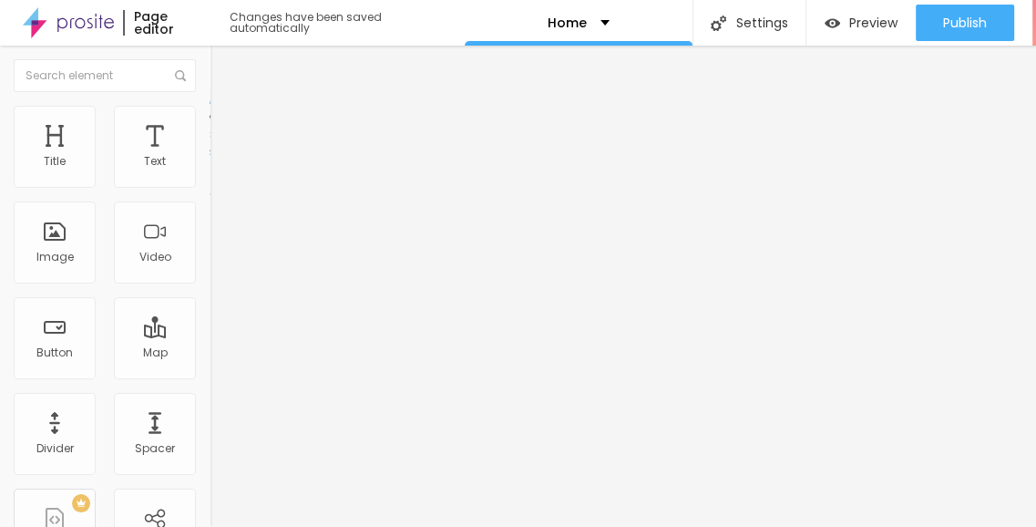
click at [210, 124] on li "Advanced" at bounding box center [315, 133] width 210 height 18
click at [210, 106] on li "Content" at bounding box center [315, 96] width 210 height 18
click at [223, 67] on img "button" at bounding box center [230, 66] width 15 height 15
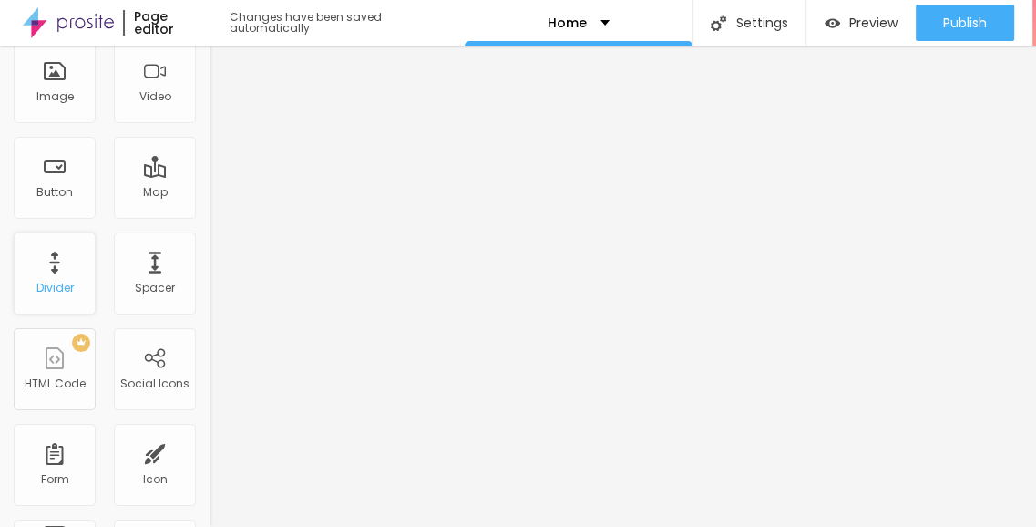
scroll to position [182, 0]
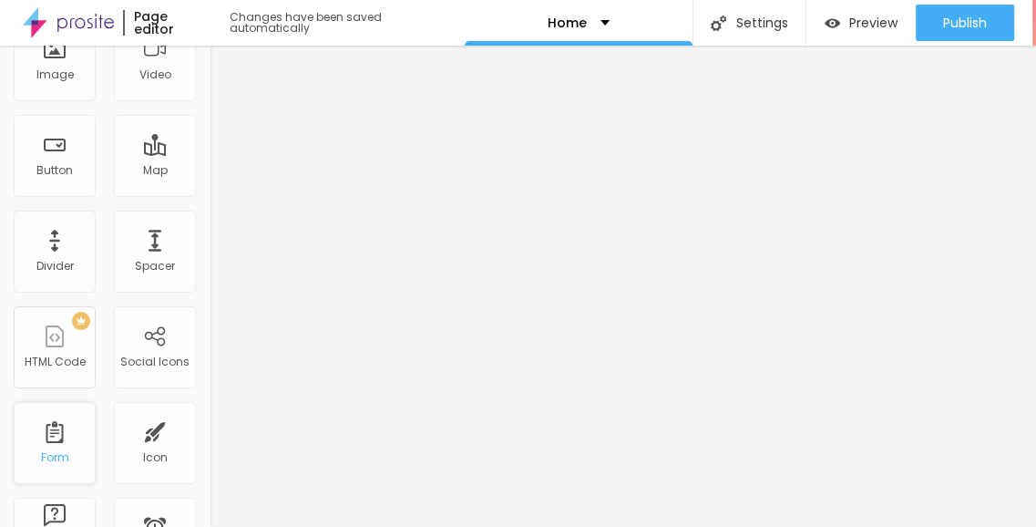
click at [51, 451] on div "Form" at bounding box center [55, 457] width 28 height 13
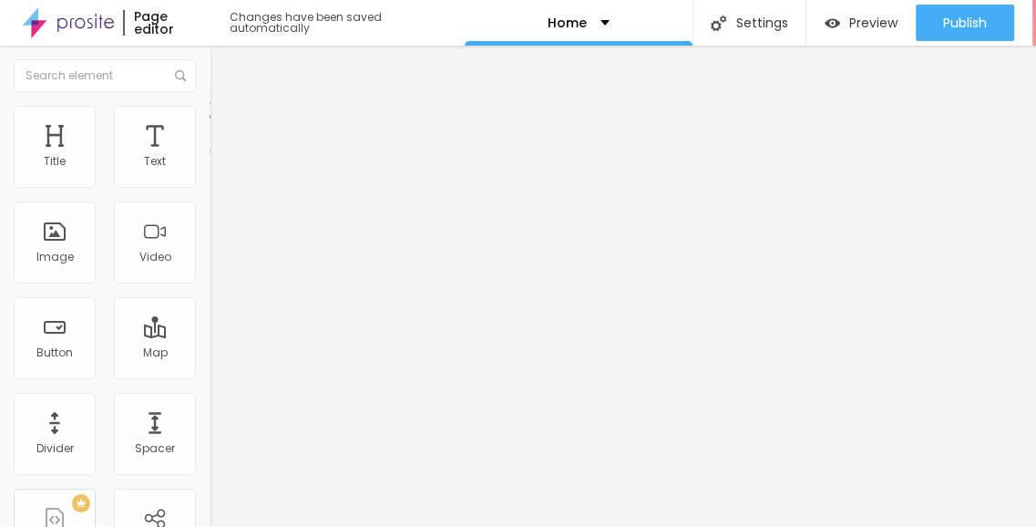
click at [223, 62] on img "button" at bounding box center [230, 66] width 15 height 15
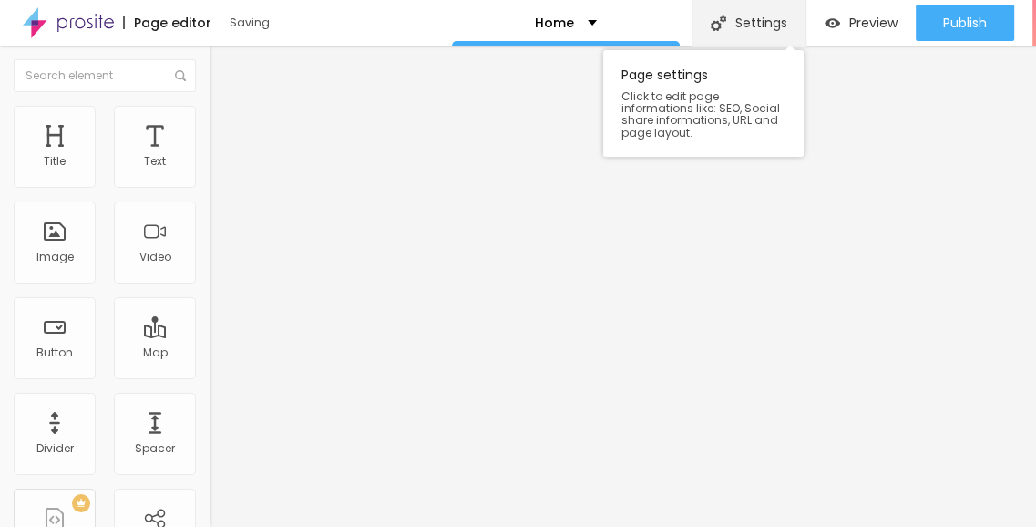
click at [730, 13] on div "Settings" at bounding box center [749, 23] width 114 height 46
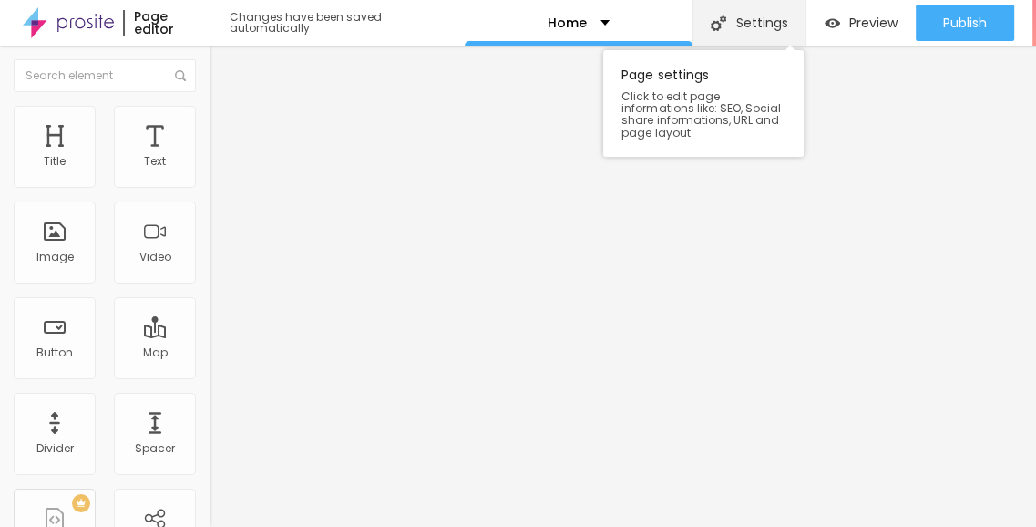
click at [752, 26] on div "Settings" at bounding box center [750, 23] width 114 height 46
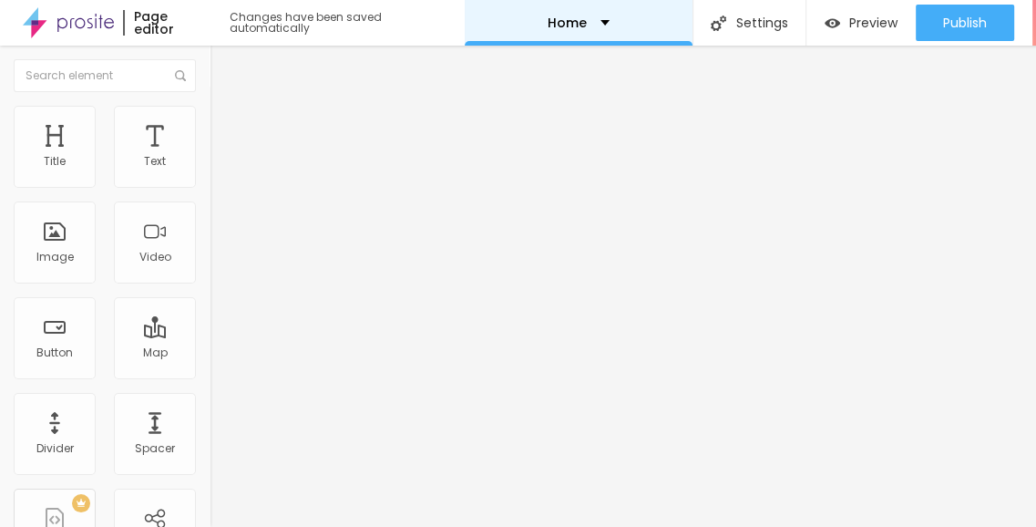
click at [562, 26] on p "Home" at bounding box center [567, 22] width 39 height 13
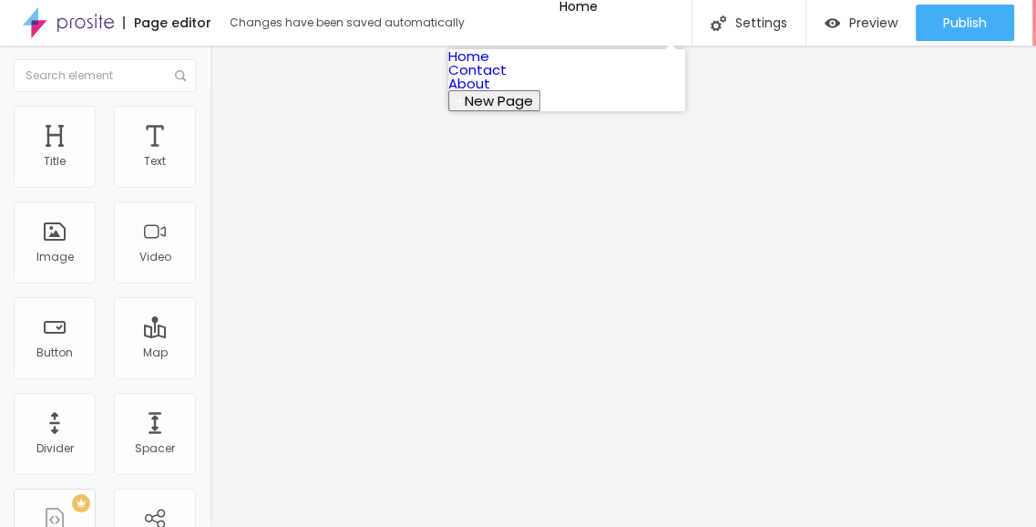
click at [507, 79] on link "Contact" at bounding box center [477, 69] width 58 height 19
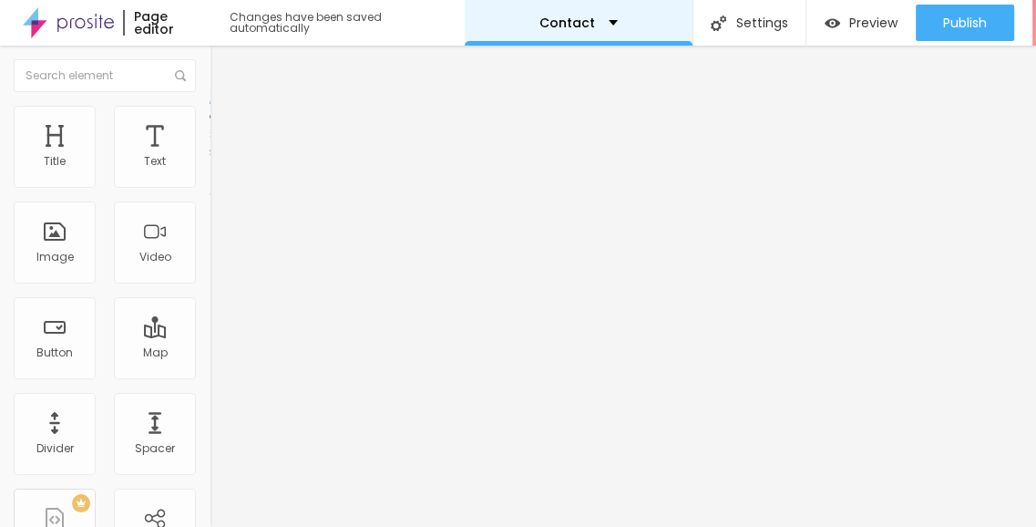
click at [587, 22] on div "Contact" at bounding box center [578, 22] width 78 height 13
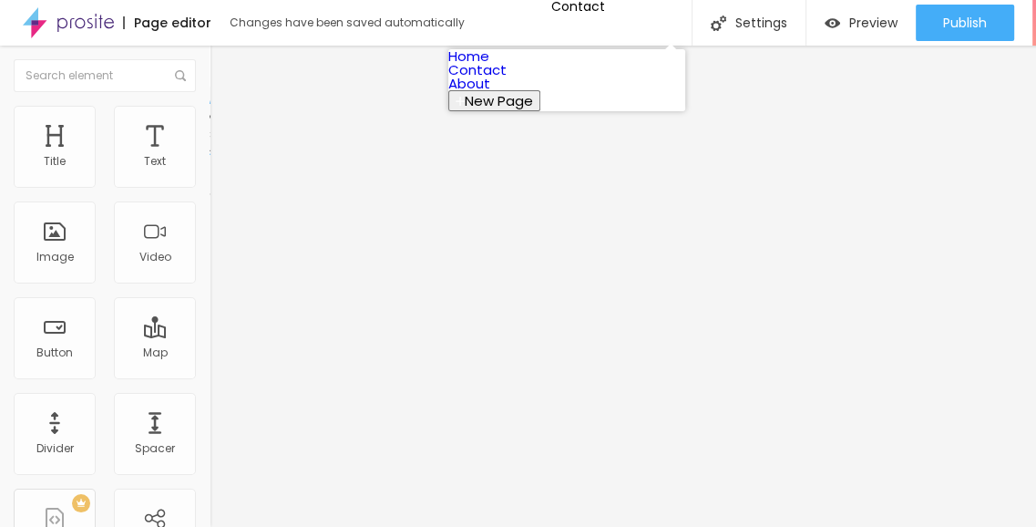
click at [489, 66] on link "Home" at bounding box center [468, 55] width 41 height 19
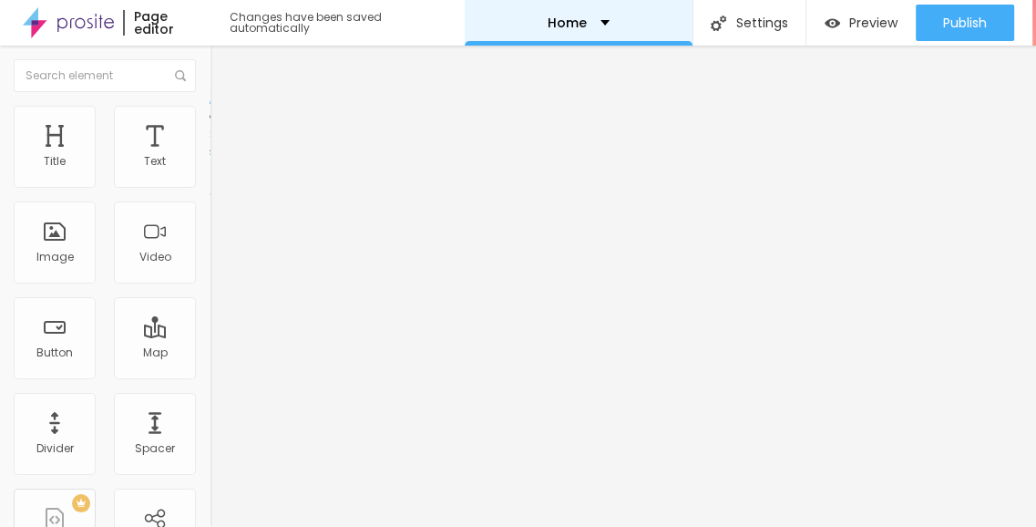
click at [573, 22] on p "Home" at bounding box center [567, 22] width 39 height 13
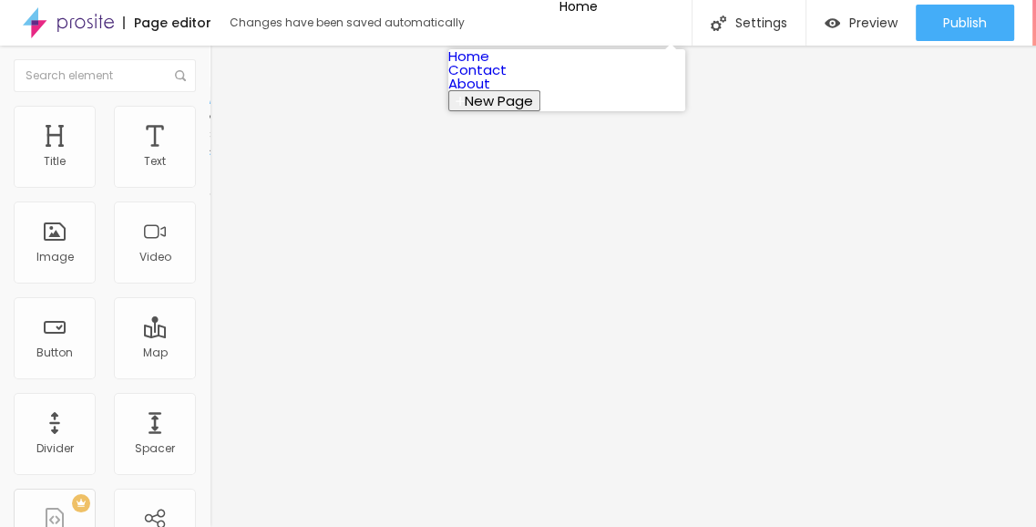
click at [507, 79] on link "Contact" at bounding box center [477, 69] width 58 height 19
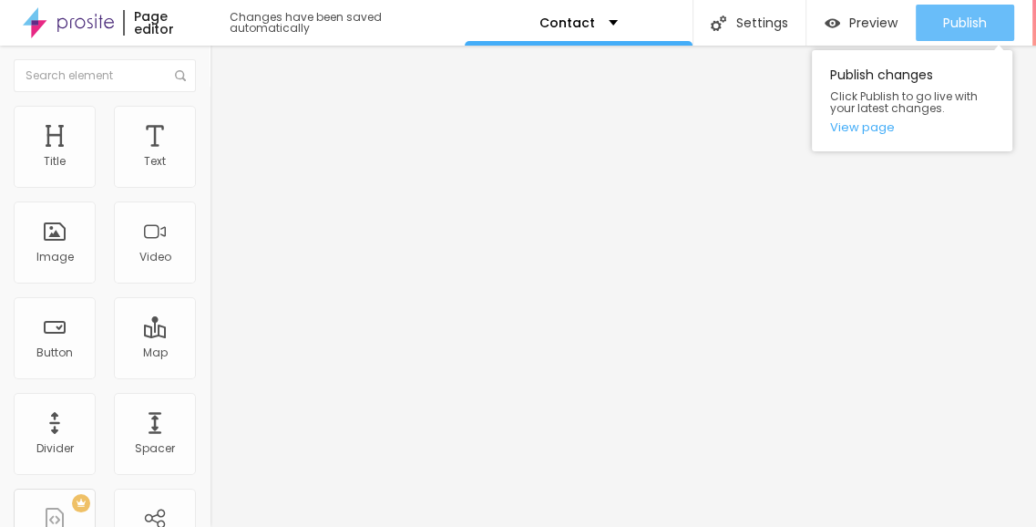
click at [981, 9] on div "Publish" at bounding box center [965, 23] width 44 height 36
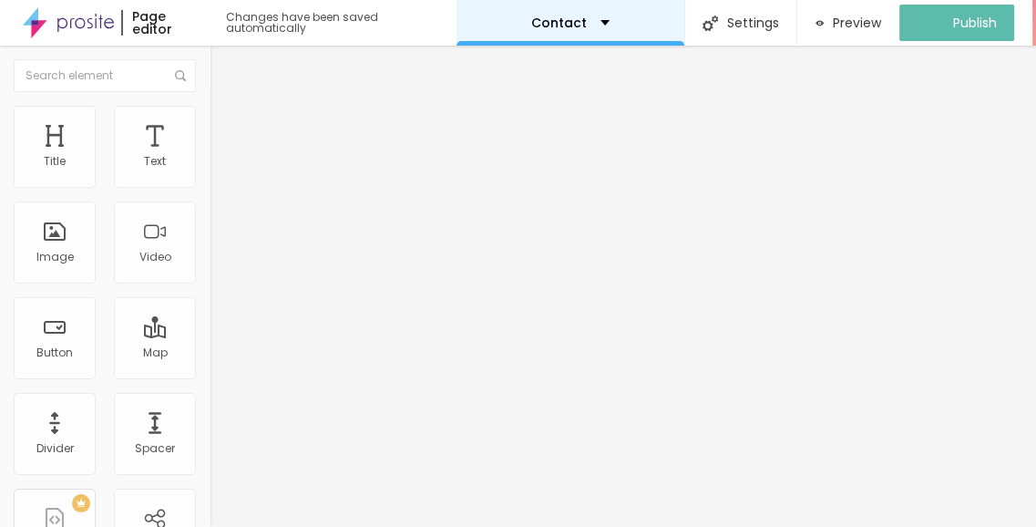
click at [583, 26] on p "Contact" at bounding box center [559, 22] width 56 height 13
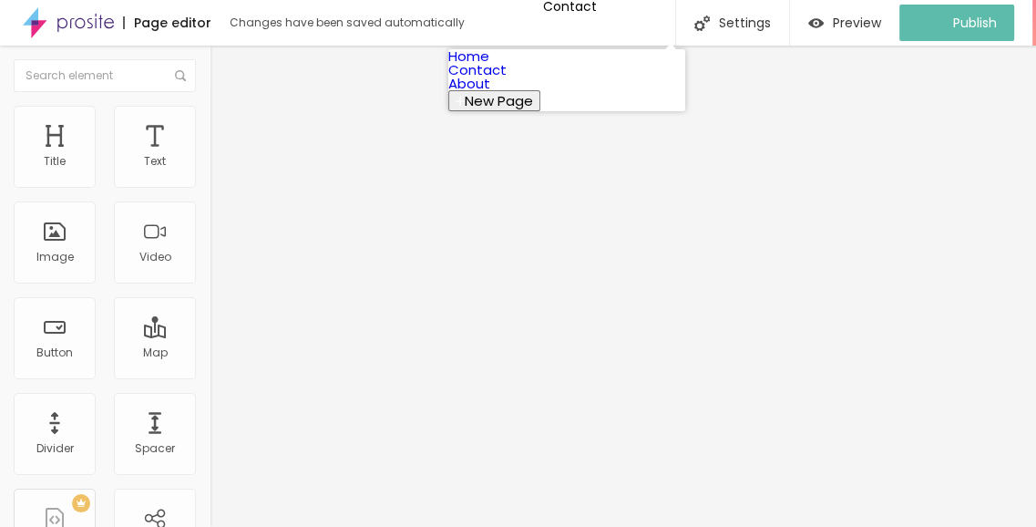
click at [489, 65] on link "Home" at bounding box center [468, 55] width 41 height 19
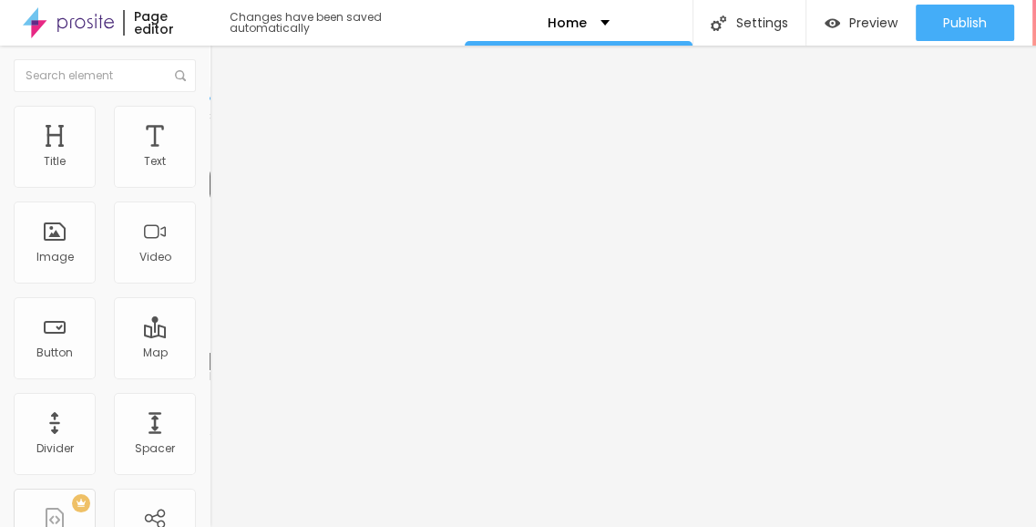
click at [226, 126] on span "Advanced" at bounding box center [255, 117] width 59 height 15
click at [210, 104] on img at bounding box center [218, 95] width 16 height 16
click at [210, 133] on ul "Content Style Advanced" at bounding box center [315, 114] width 210 height 55
click at [210, 75] on button "Edit Coluna" at bounding box center [315, 67] width 210 height 42
click at [210, 184] on img at bounding box center [215, 189] width 11 height 11
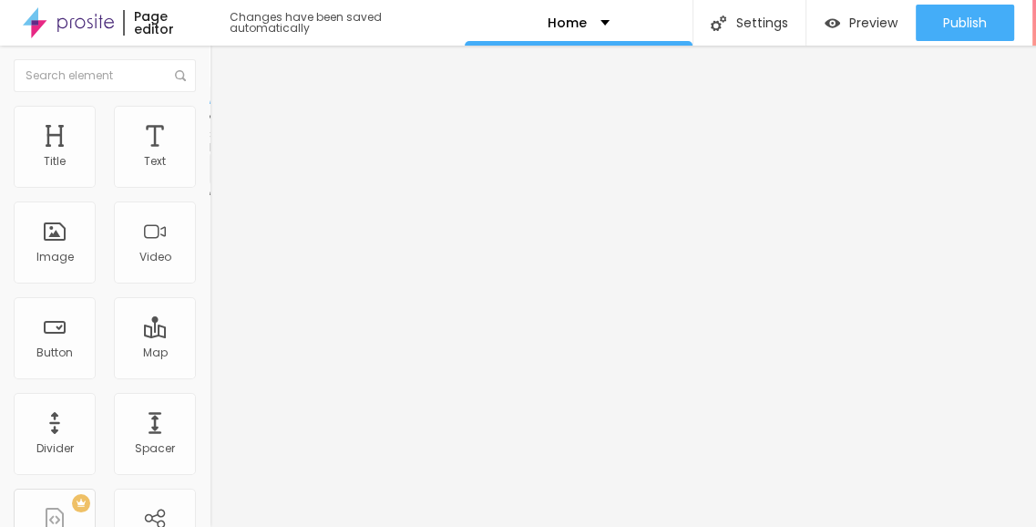
click at [226, 125] on span "Style" at bounding box center [239, 117] width 26 height 15
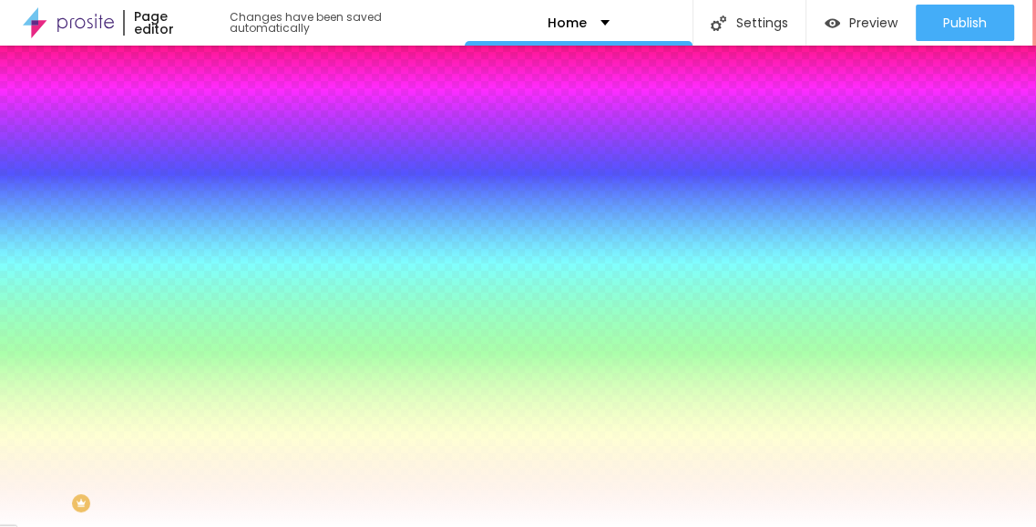
click at [210, 359] on div at bounding box center [315, 359] width 210 height 0
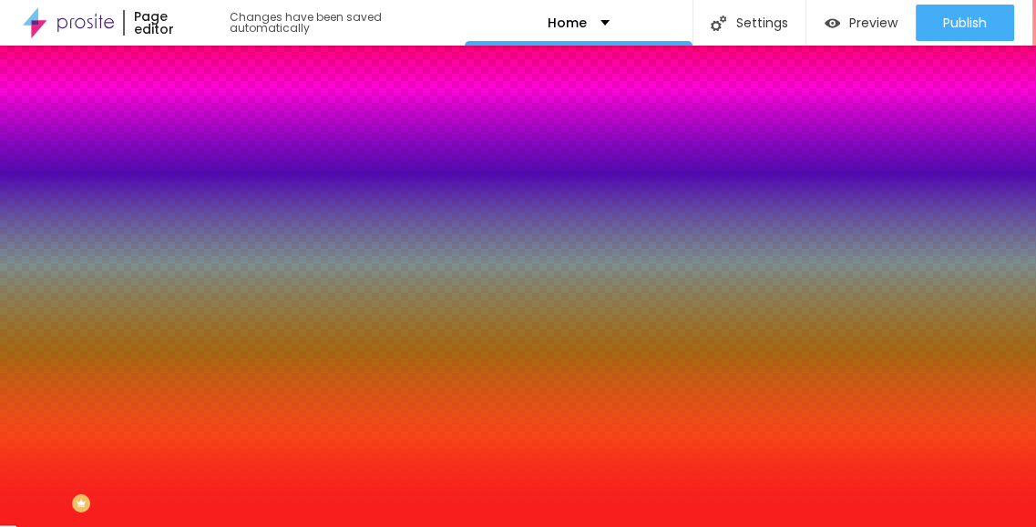
click at [119, 417] on div at bounding box center [518, 263] width 1036 height 527
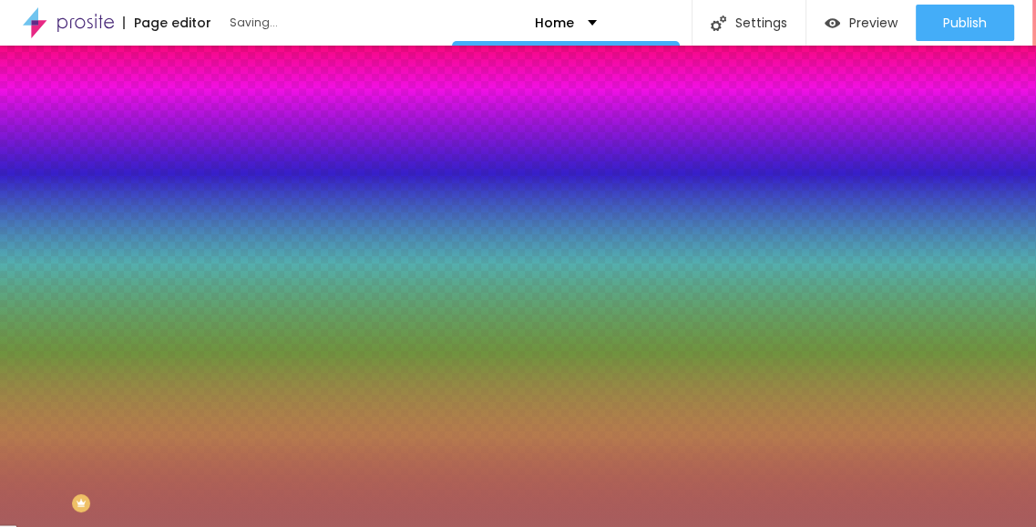
click at [67, 460] on div at bounding box center [518, 263] width 1036 height 527
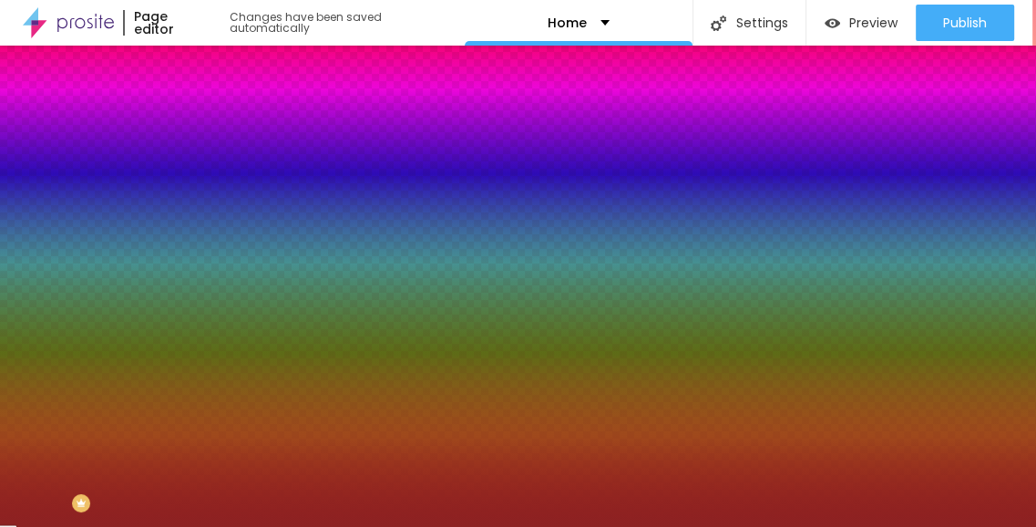
click at [105, 475] on div at bounding box center [518, 263] width 1036 height 527
drag, startPoint x: 90, startPoint y: 475, endPoint x: 77, endPoint y: 464, distance: 16.8
click at [88, 474] on div at bounding box center [518, 263] width 1036 height 527
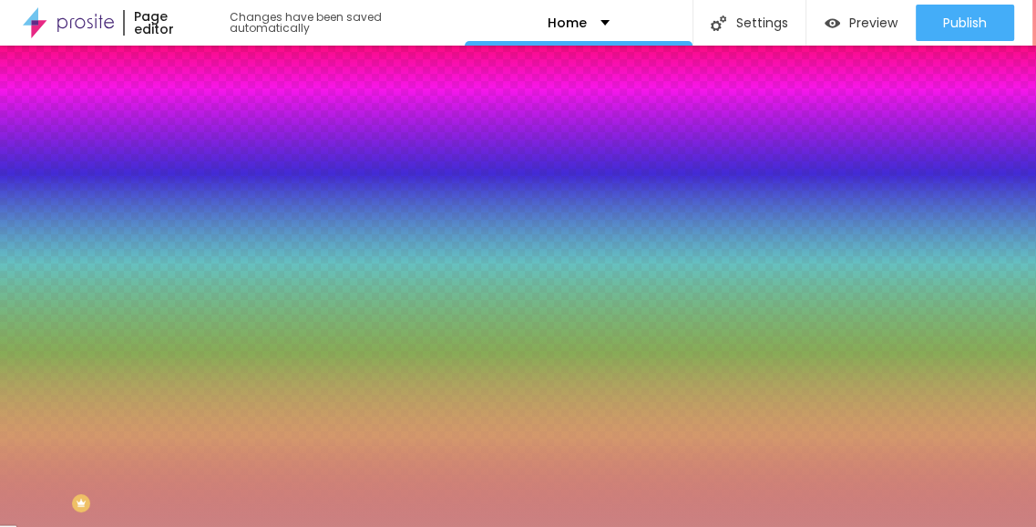
click at [57, 441] on div at bounding box center [518, 263] width 1036 height 527
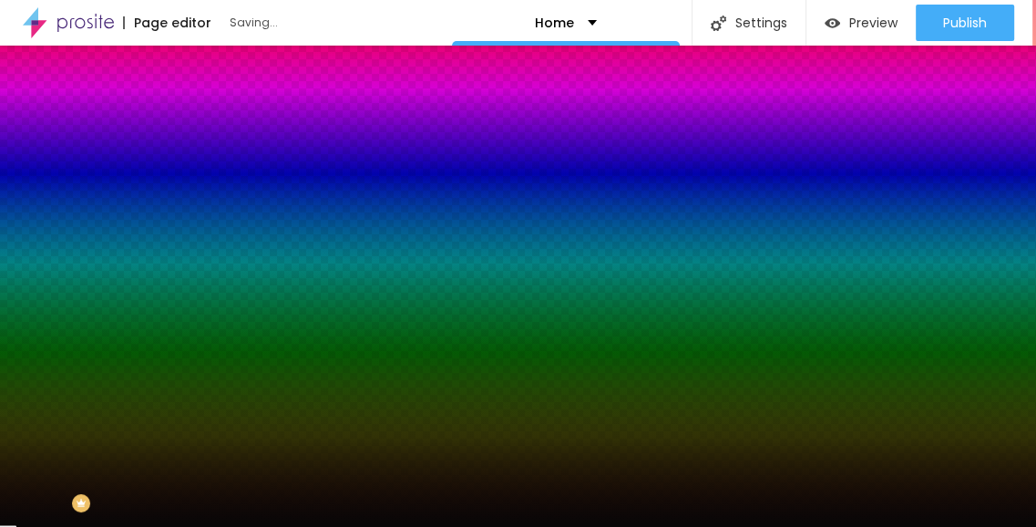
scroll to position [114, 0]
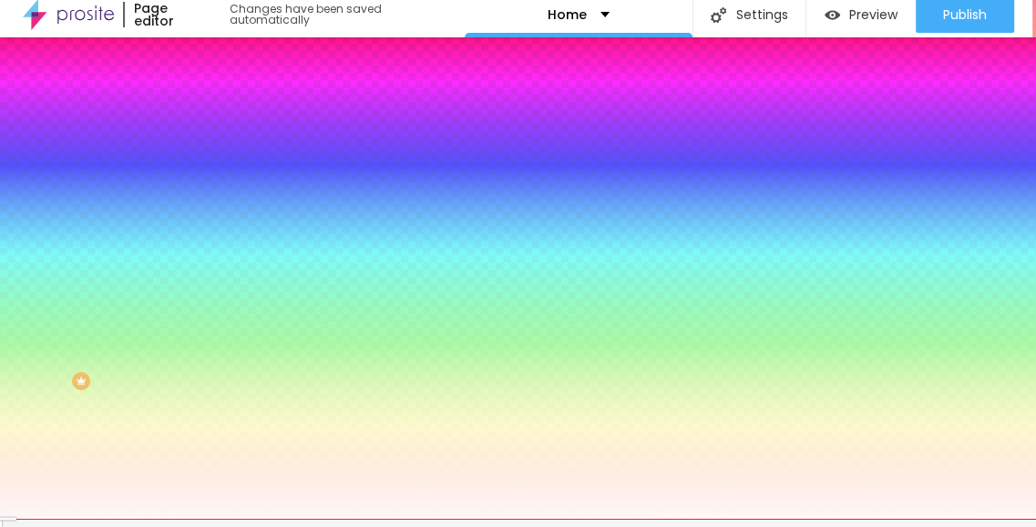
type input "#FFF8F8"
drag, startPoint x: 36, startPoint y: 431, endPoint x: 16, endPoint y: 284, distance: 148.1
click at [16, 284] on div at bounding box center [518, 255] width 1036 height 527
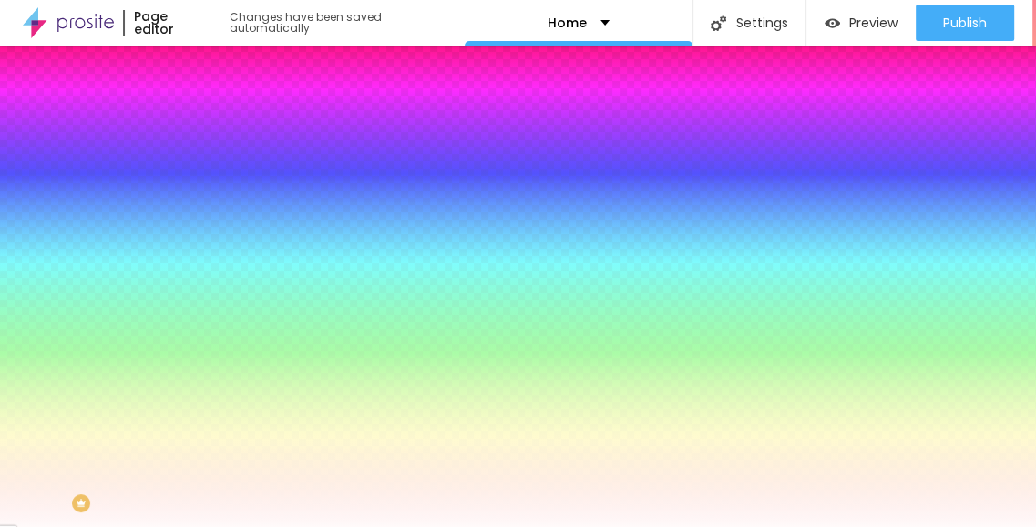
click at [210, 327] on div "Inputs" at bounding box center [315, 321] width 210 height 11
click at [210, 259] on div "Button Typography Reset to default Border Reset to default Shadow DISABLED Rese…" at bounding box center [315, 371] width 210 height 459
click at [219, 247] on icon "button" at bounding box center [222, 243] width 7 height 7
click at [306, 446] on div at bounding box center [518, 263] width 1036 height 527
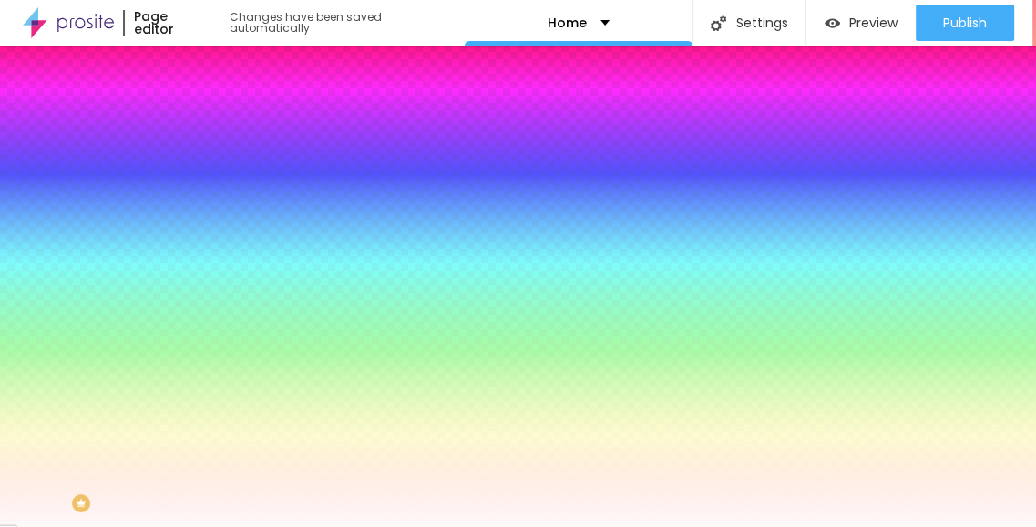
click at [252, 464] on div at bounding box center [518, 263] width 1036 height 527
click at [285, 507] on div at bounding box center [518, 263] width 1036 height 527
type input "#FFFFFF"
drag, startPoint x: 281, startPoint y: 457, endPoint x: 204, endPoint y: 424, distance: 83.3
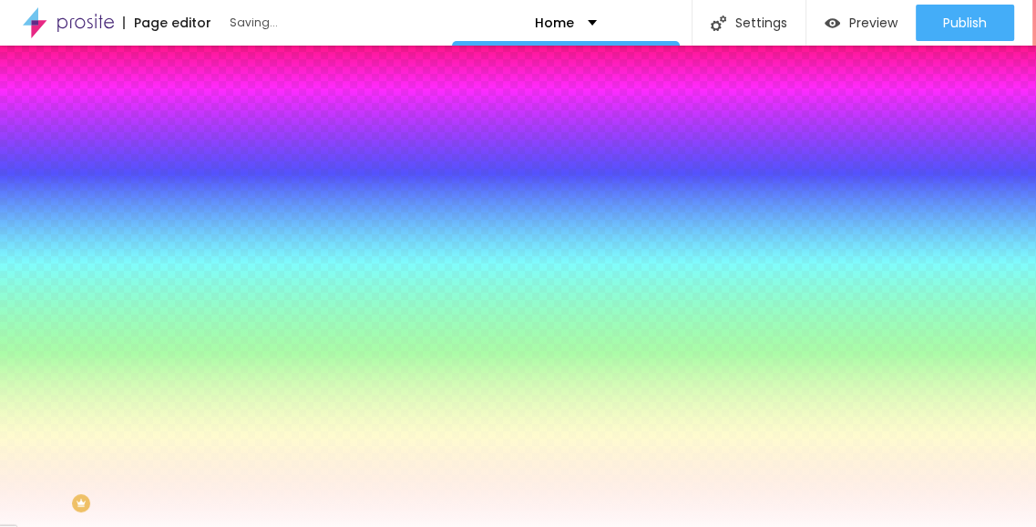
click at [173, 526] on div at bounding box center [518, 527] width 1036 height 0
click at [217, 199] on icon "button" at bounding box center [222, 193] width 11 height 11
click at [332, 472] on div at bounding box center [518, 263] width 1036 height 527
click at [286, 487] on div at bounding box center [518, 263] width 1036 height 527
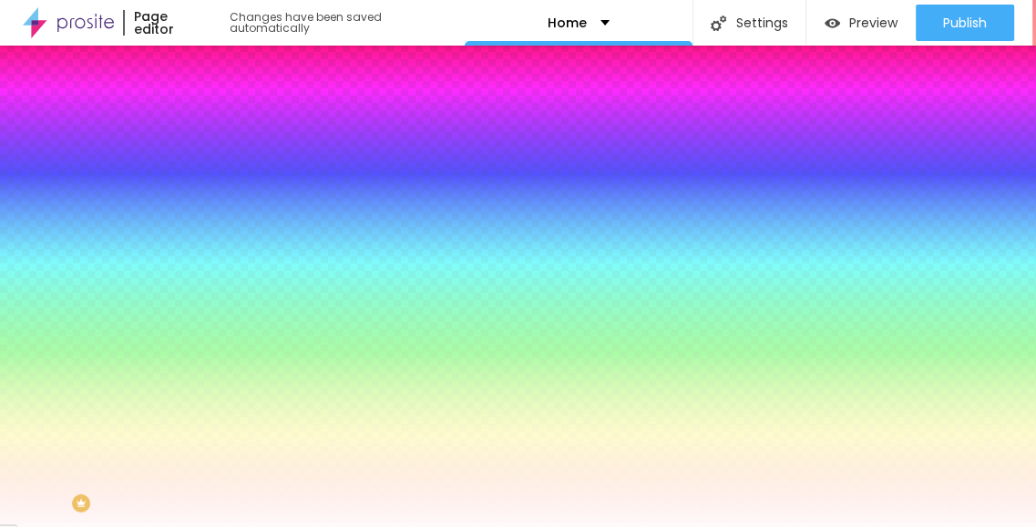
click at [276, 504] on div at bounding box center [518, 263] width 1036 height 527
click at [284, 482] on div at bounding box center [518, 263] width 1036 height 527
click at [269, 474] on div at bounding box center [518, 263] width 1036 height 527
drag, startPoint x: 260, startPoint y: 478, endPoint x: 253, endPoint y: 493, distance: 15.9
click at [259, 479] on div at bounding box center [518, 263] width 1036 height 527
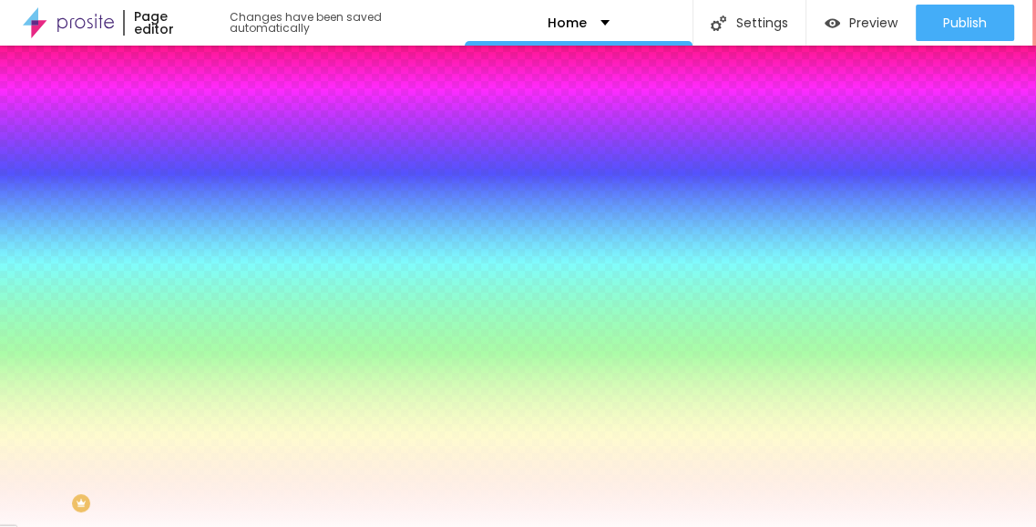
drag, startPoint x: 253, startPoint y: 493, endPoint x: 266, endPoint y: 482, distance: 16.8
click at [259, 489] on div at bounding box center [518, 263] width 1036 height 527
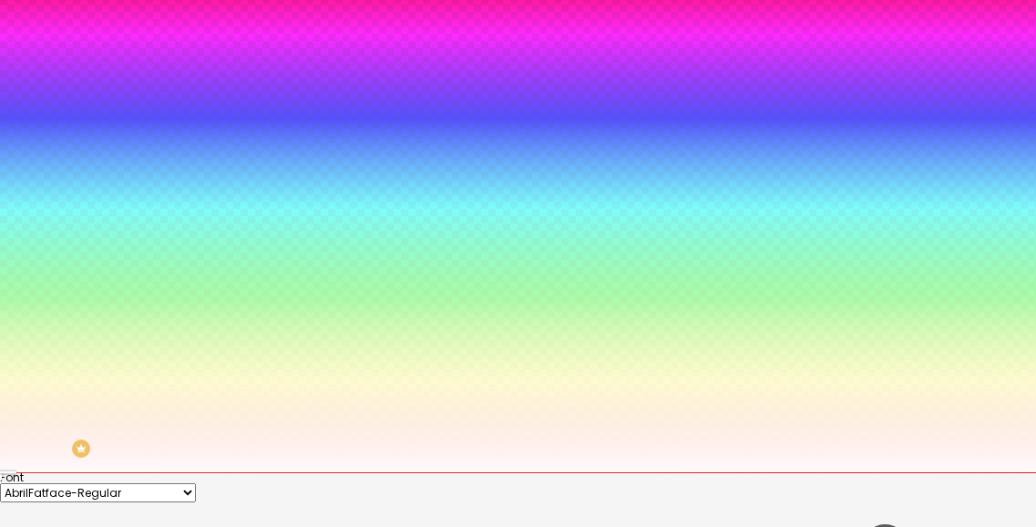
drag, startPoint x: 314, startPoint y: 435, endPoint x: 309, endPoint y: 444, distance: 10.6
click at [313, 435] on div at bounding box center [518, 208] width 1036 height 527
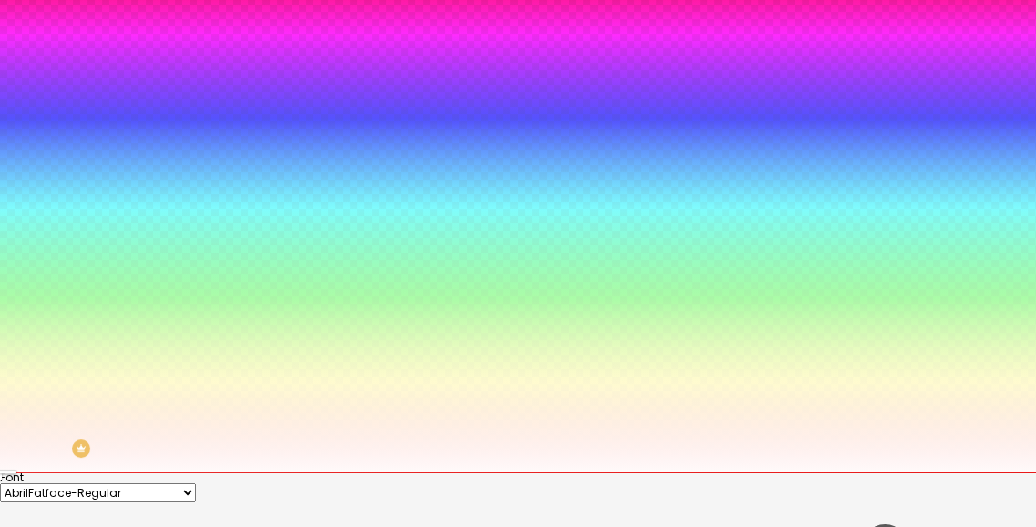
click at [273, 472] on div at bounding box center [518, 208] width 1036 height 527
drag, startPoint x: 303, startPoint y: 483, endPoint x: 262, endPoint y: 387, distance: 103.7
click at [262, 387] on div at bounding box center [518, 208] width 1036 height 527
drag, startPoint x: 262, startPoint y: 387, endPoint x: 247, endPoint y: 397, distance: 18.5
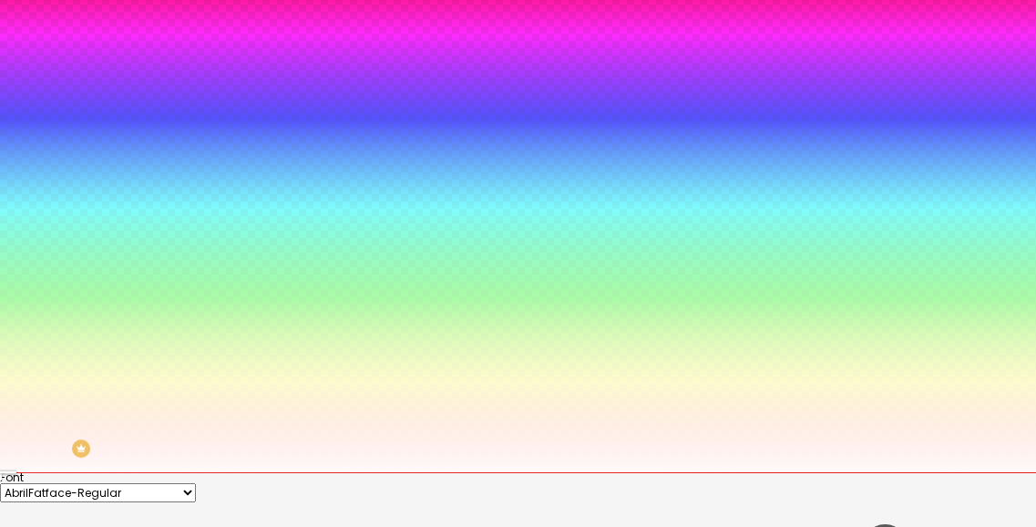
type input "#FFFFFF"
drag, startPoint x: 246, startPoint y: 398, endPoint x: 235, endPoint y: 383, distance: 19.0
click at [465, 472] on div at bounding box center [518, 472] width 1036 height 0
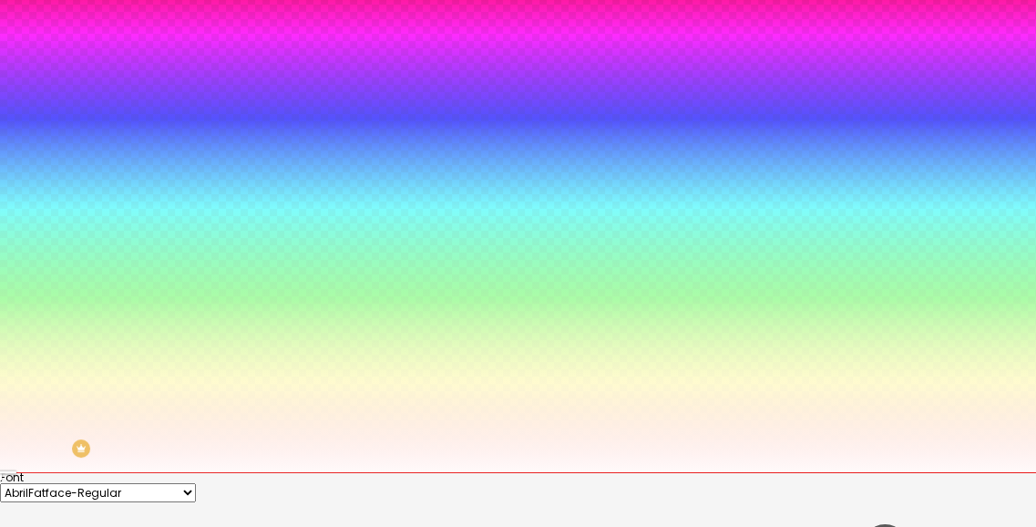
scroll to position [14, 0]
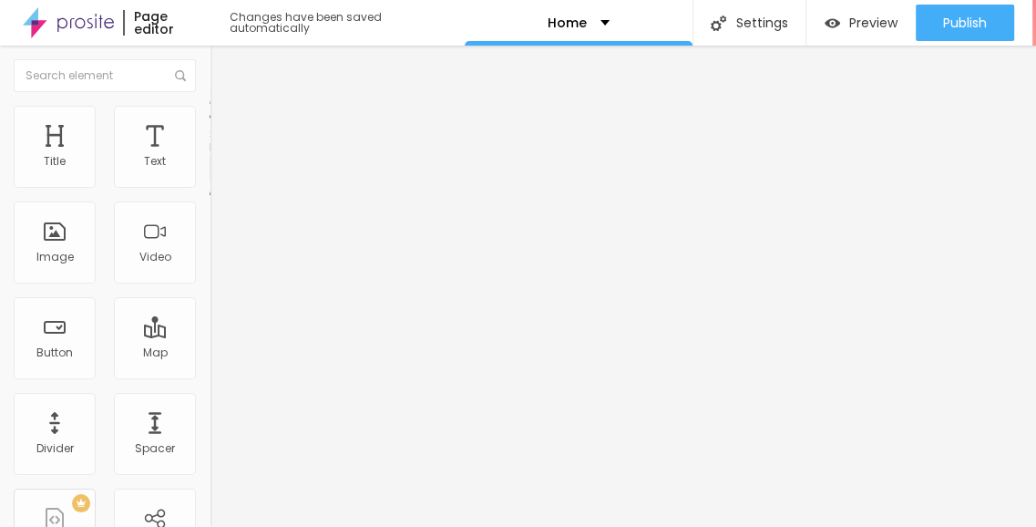
click at [210, 165] on div "Form Contact" at bounding box center [315, 169] width 210 height 55
click at [210, 184] on img at bounding box center [215, 189] width 11 height 11
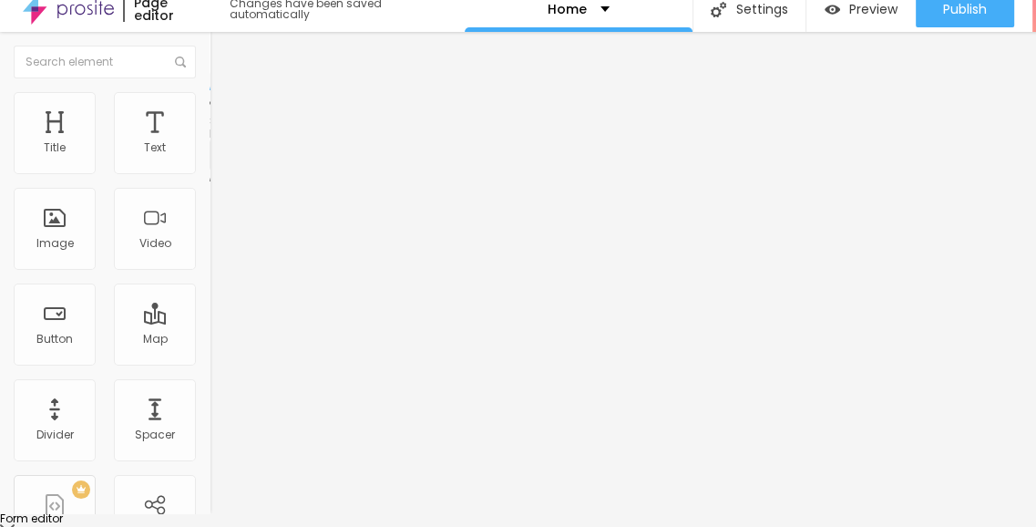
scroll to position [0, 0]
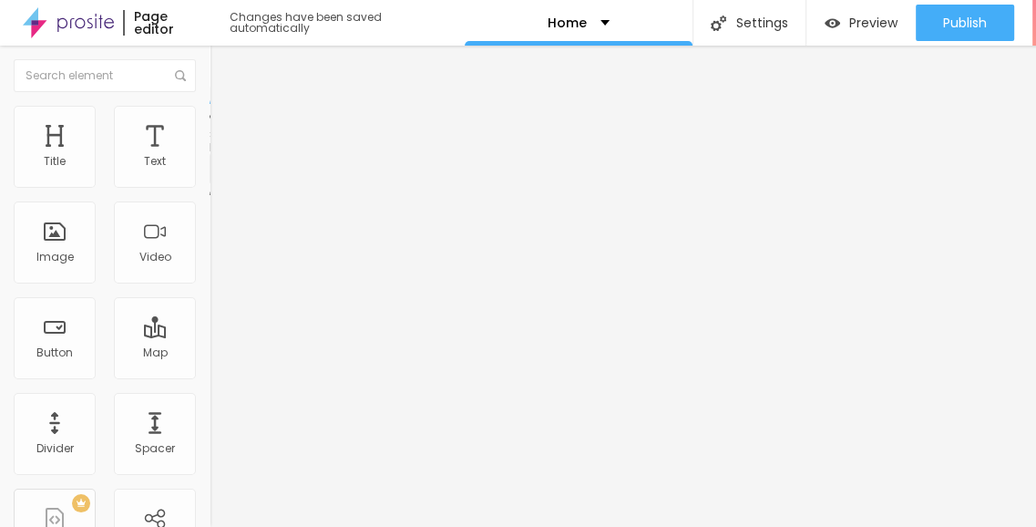
click at [210, 124] on li "Style" at bounding box center [315, 115] width 210 height 18
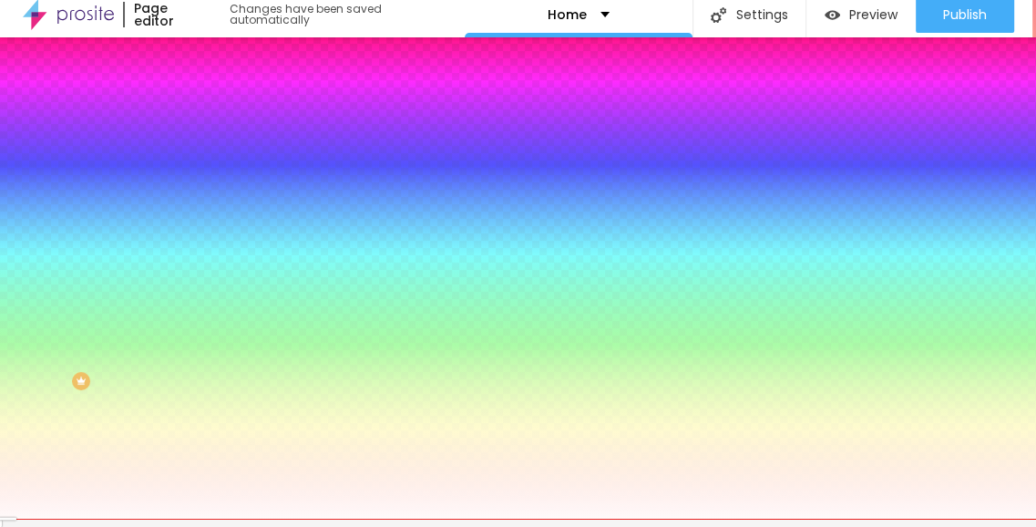
scroll to position [14, 0]
click at [217, 401] on icon "button" at bounding box center [222, 406] width 11 height 11
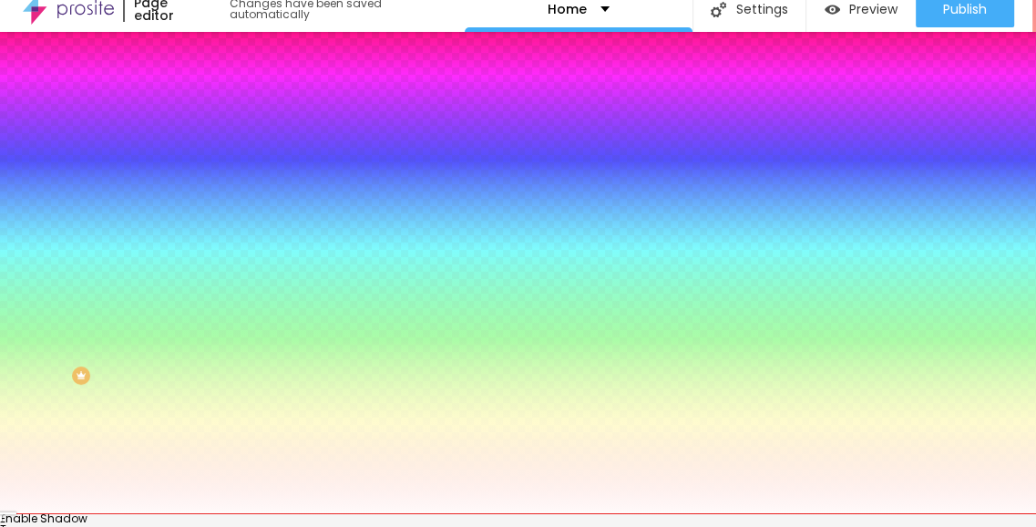
click at [314, 524] on div at bounding box center [518, 524] width 1036 height 0
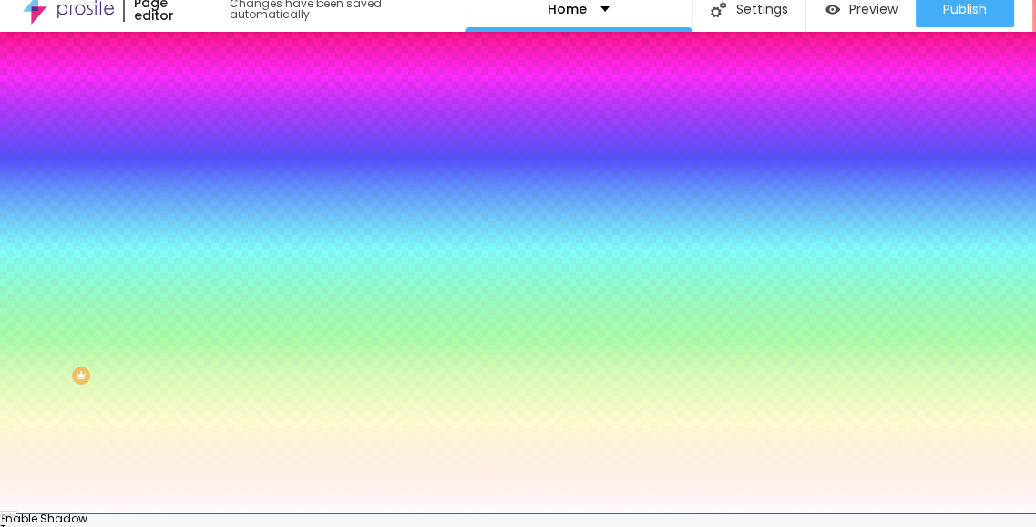
click at [167, 513] on div at bounding box center [518, 513] width 1036 height 0
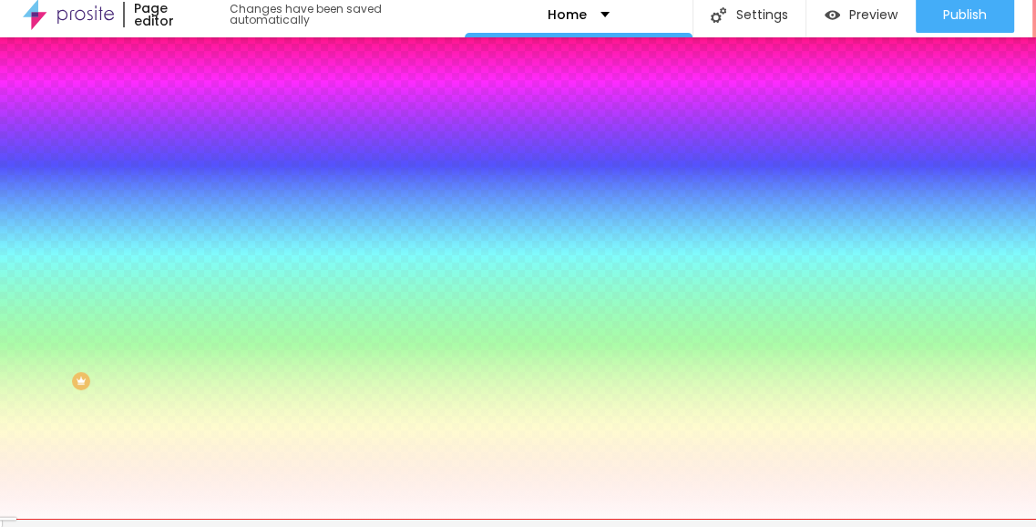
click at [210, 237] on div at bounding box center [315, 237] width 210 height 0
type input "#FFFFFF"
drag, startPoint x: 19, startPoint y: 292, endPoint x: 5, endPoint y: 279, distance: 18.7
click at [210, 279] on div "Button Typography Reset to default Border Reset to default Shadow DISABLED Rese…" at bounding box center [315, 249] width 210 height 459
click at [210, 255] on div "Background Color Reset to default #FFFFFF" at bounding box center [315, 230] width 210 height 50
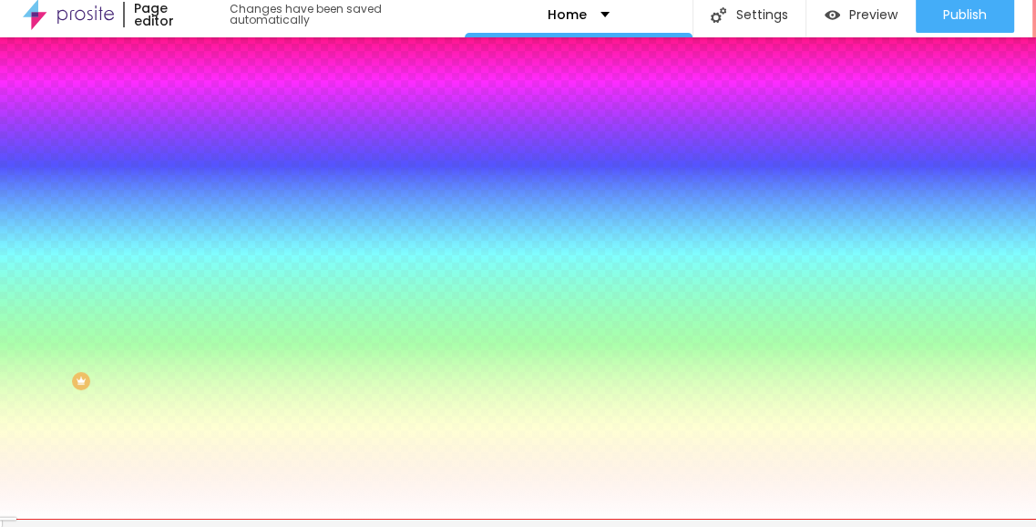
click at [217, 231] on icon "button" at bounding box center [223, 225] width 13 height 13
click at [217, 300] on icon "button" at bounding box center [222, 294] width 11 height 11
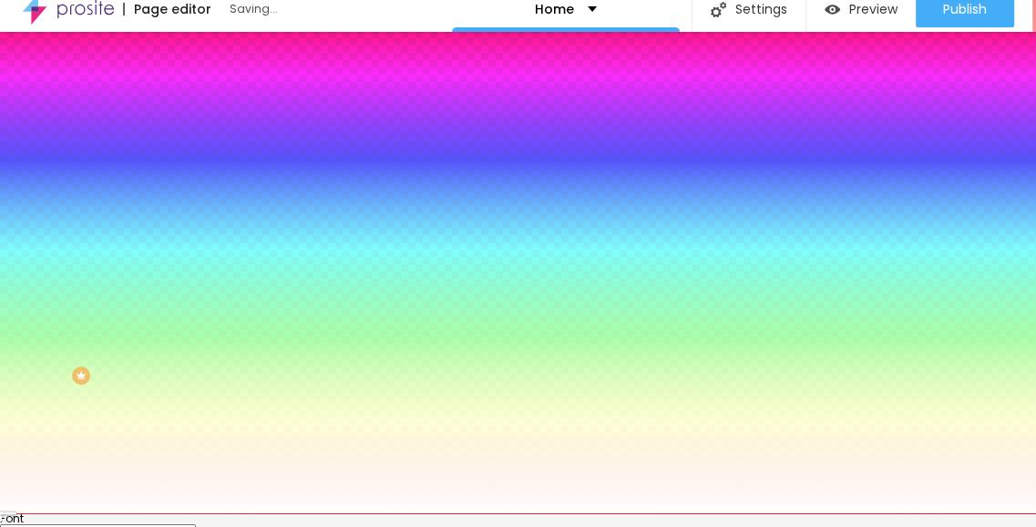
click at [196, 524] on select "AbrilFatface-Regular Actor-Regular Alegreya AlegreyaBlack Alice Allan-Bold Alla…" at bounding box center [98, 533] width 196 height 19
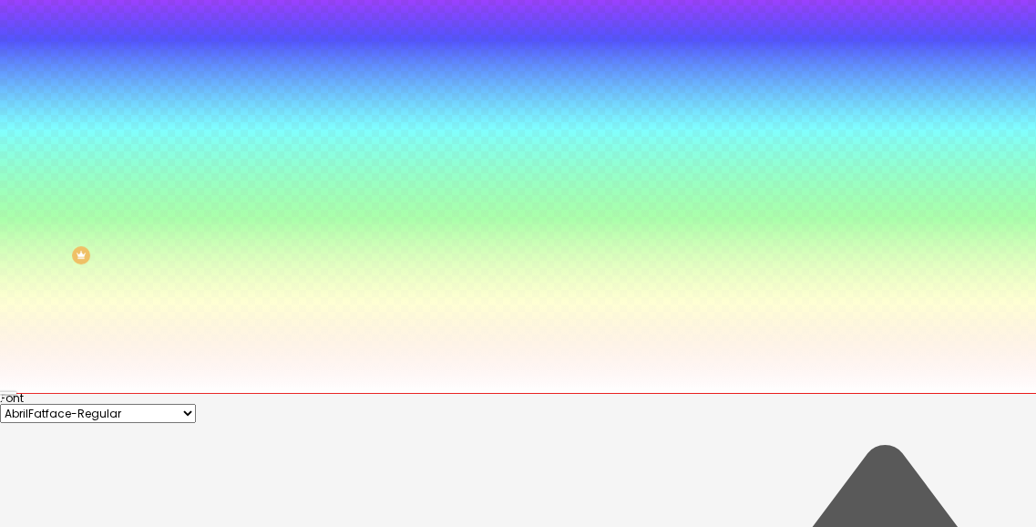
scroll to position [157, 0]
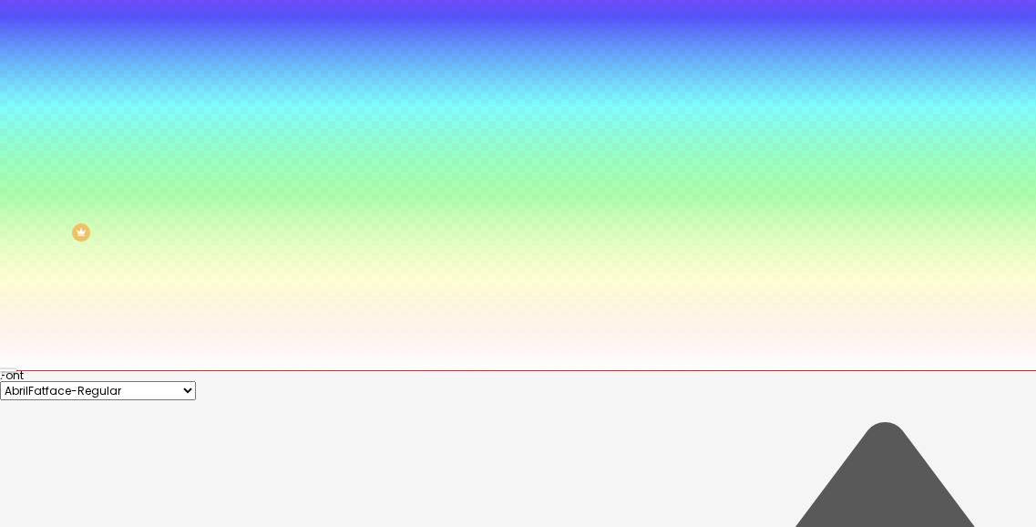
click at [660, 370] on div at bounding box center [518, 370] width 1036 height 0
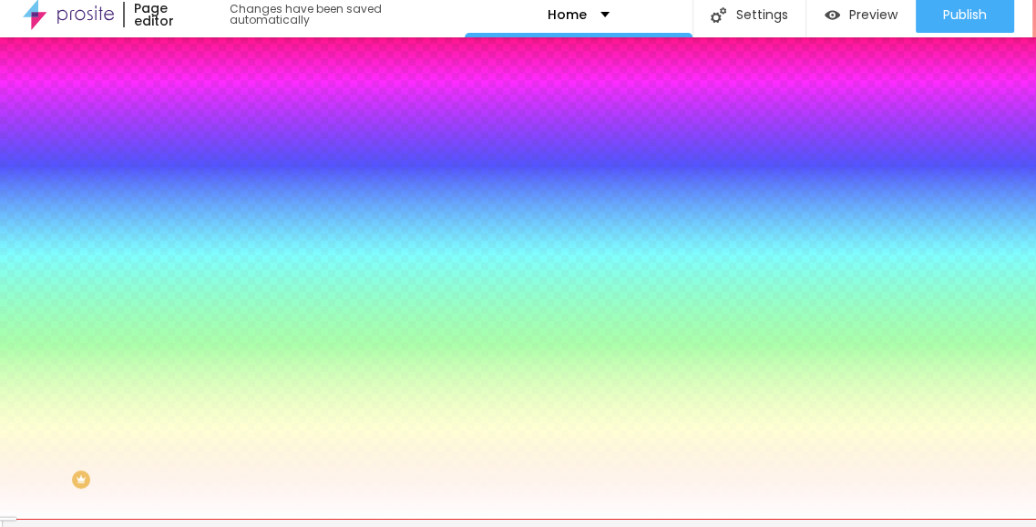
scroll to position [0, 0]
click at [210, 196] on button "button" at bounding box center [223, 186] width 26 height 19
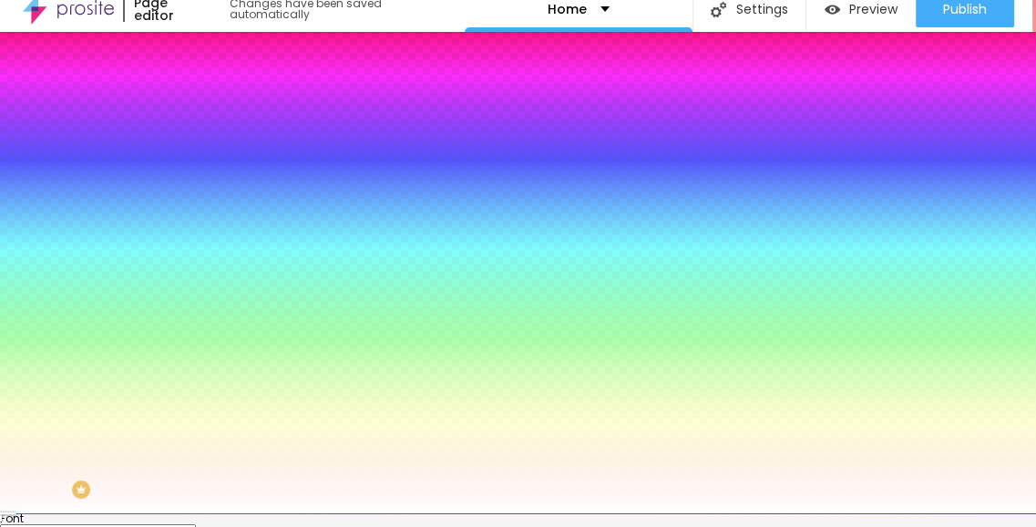
click at [170, 513] on div at bounding box center [518, 513] width 1036 height 0
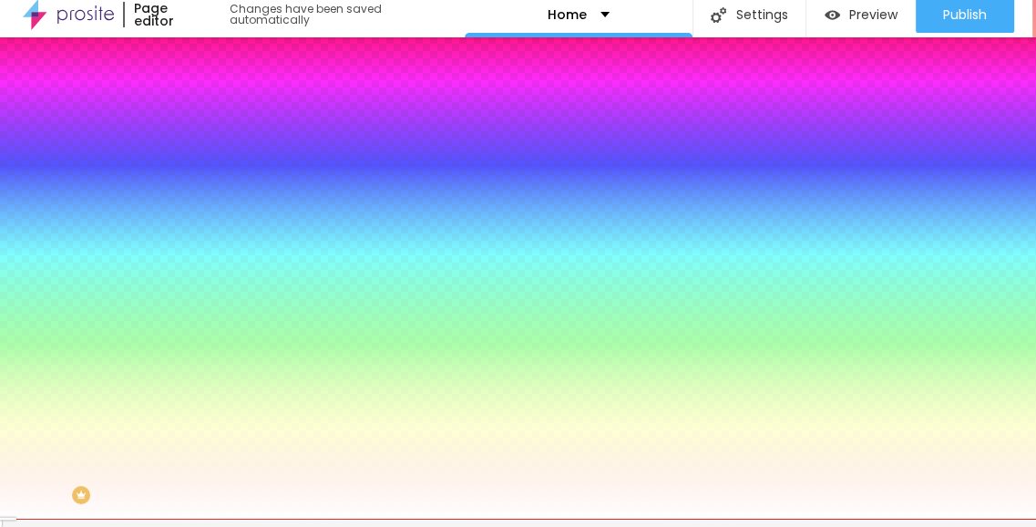
click at [217, 241] on icon "button" at bounding box center [222, 235] width 11 height 11
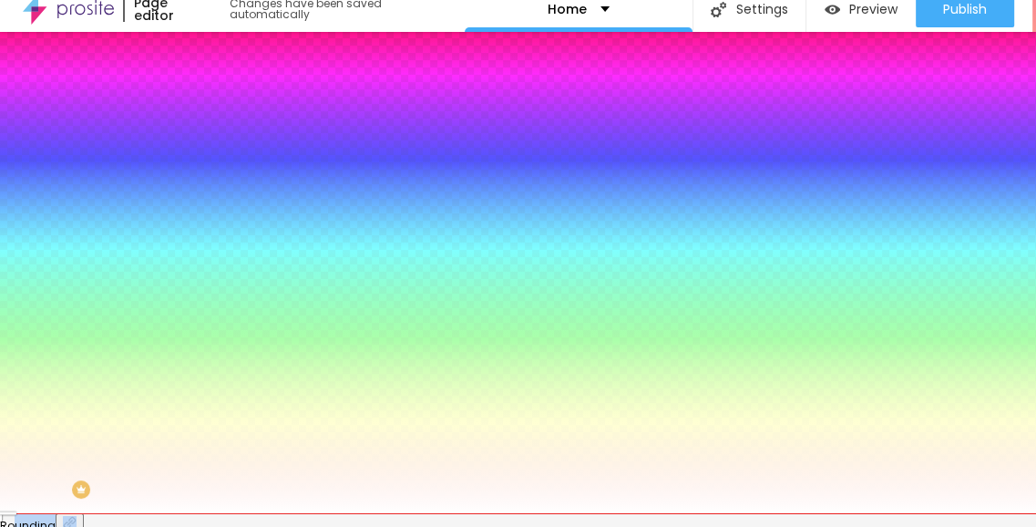
type input "5"
type input "3"
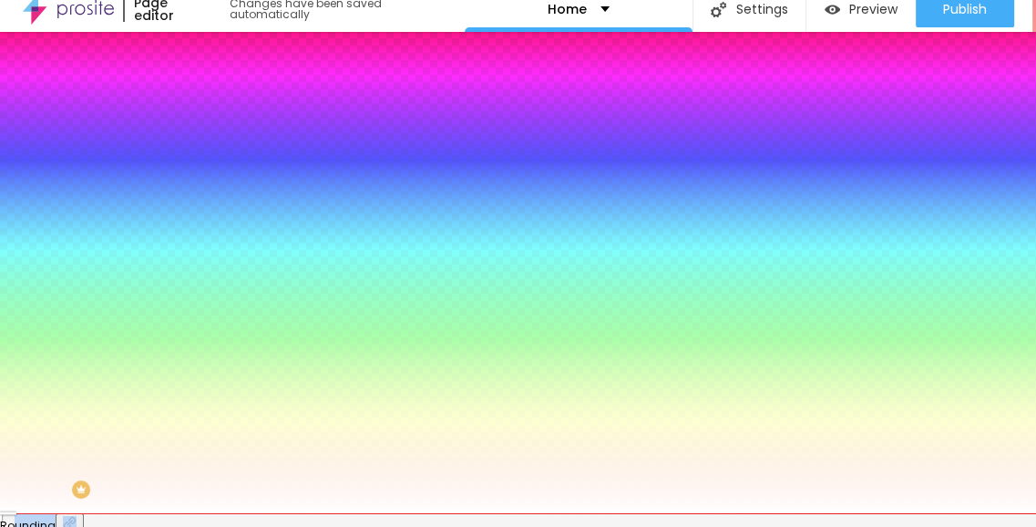
type input "3"
type input "0"
drag, startPoint x: 168, startPoint y: 303, endPoint x: 158, endPoint y: 303, distance: 10.0
type input "0"
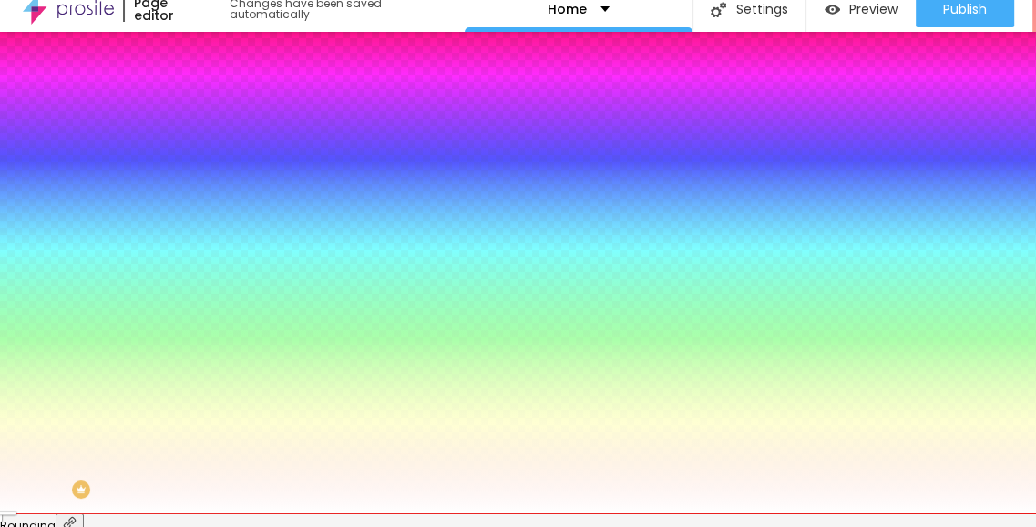
click at [299, 422] on div at bounding box center [518, 249] width 1036 height 527
click at [267, 457] on div at bounding box center [518, 249] width 1036 height 527
click at [275, 504] on div at bounding box center [518, 249] width 1036 height 527
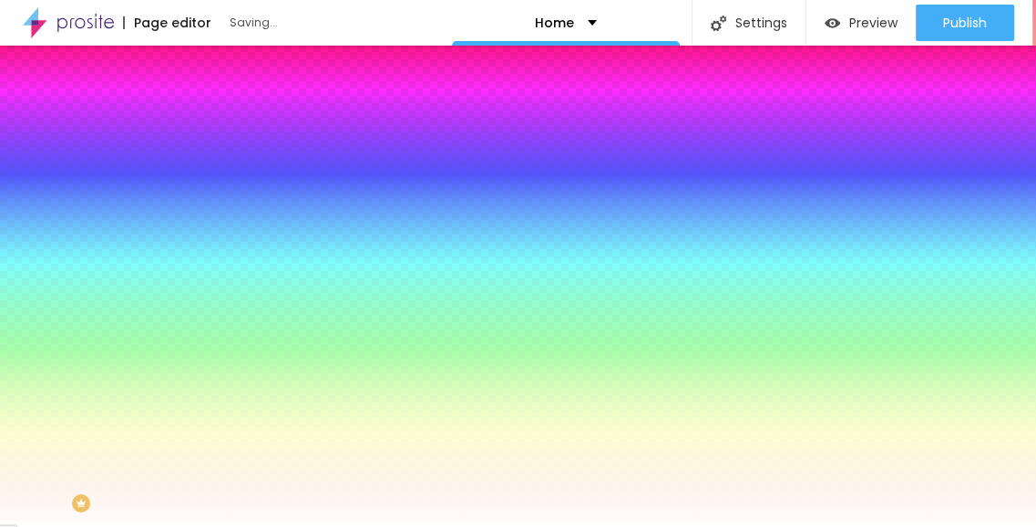
drag, startPoint x: 289, startPoint y: 471, endPoint x: 324, endPoint y: 451, distance: 40.8
click at [324, 451] on div at bounding box center [518, 263] width 1036 height 527
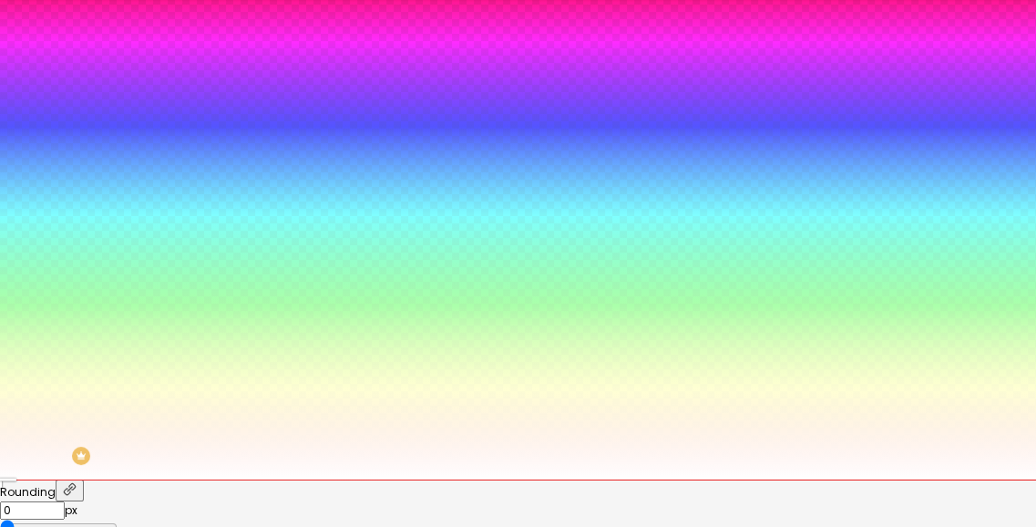
type input "#FFD1D1"
click at [101, 479] on div at bounding box center [518, 479] width 1036 height 0
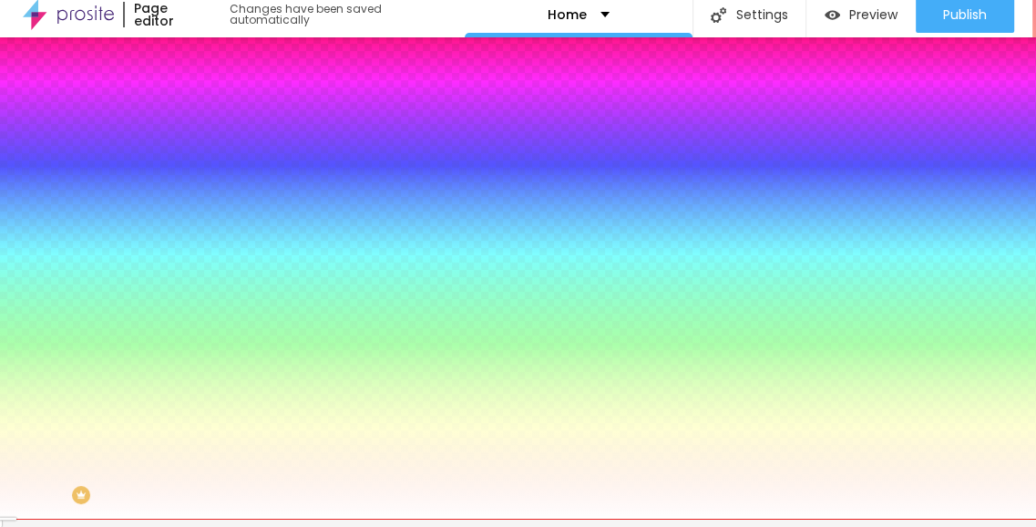
click at [210, 289] on button "Reset to default" at bounding box center [267, 278] width 114 height 21
click at [217, 222] on icon "button" at bounding box center [223, 216] width 13 height 13
click at [217, 190] on icon "button" at bounding box center [222, 185] width 11 height 11
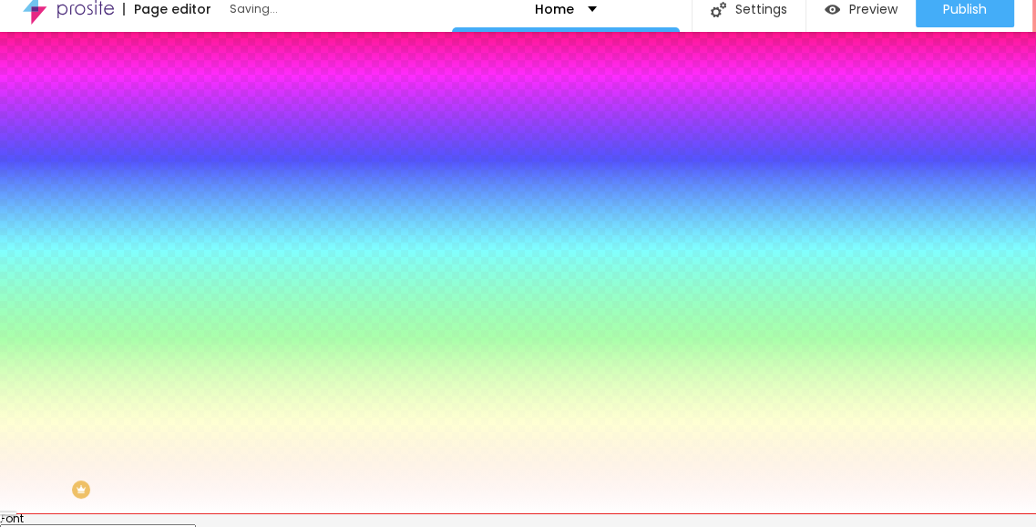
click at [347, 439] on div at bounding box center [518, 249] width 1036 height 527
click at [390, 449] on div at bounding box center [518, 249] width 1036 height 527
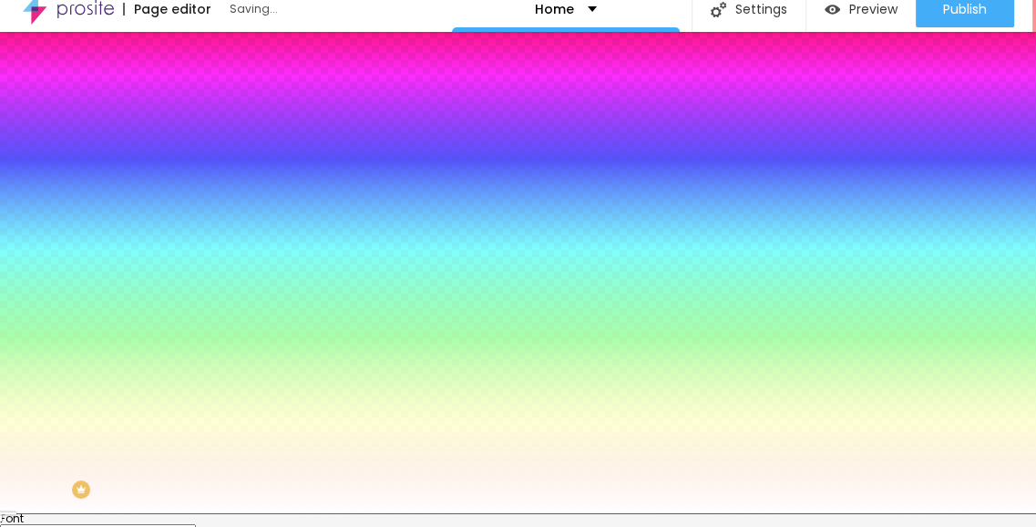
drag, startPoint x: 393, startPoint y: 517, endPoint x: 393, endPoint y: 481, distance: 35.5
click at [393, 481] on div at bounding box center [518, 249] width 1036 height 527
click at [295, 462] on div at bounding box center [518, 249] width 1036 height 527
click at [271, 453] on div at bounding box center [518, 249] width 1036 height 527
type input "#D09B9B"
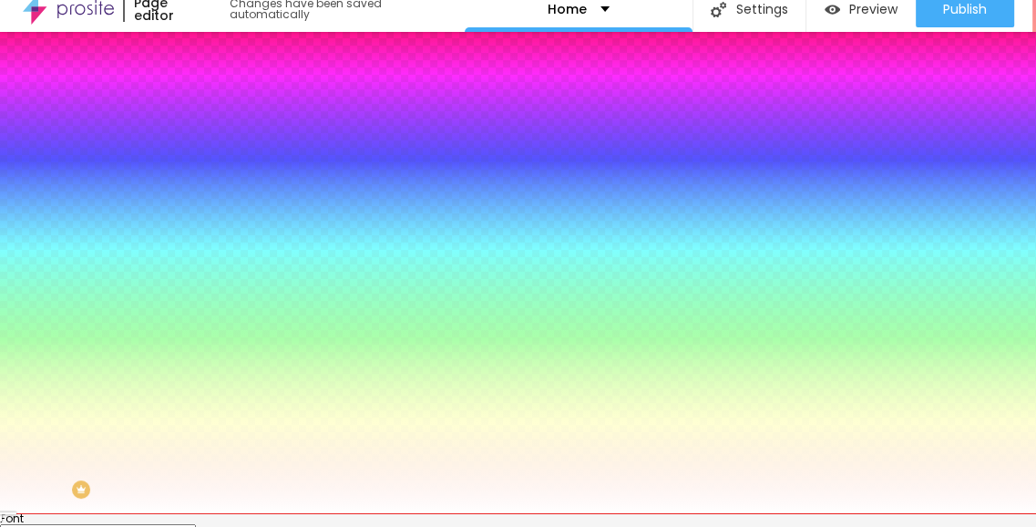
click at [267, 438] on div at bounding box center [518, 249] width 1036 height 527
click at [514, 513] on div at bounding box center [518, 513] width 1036 height 0
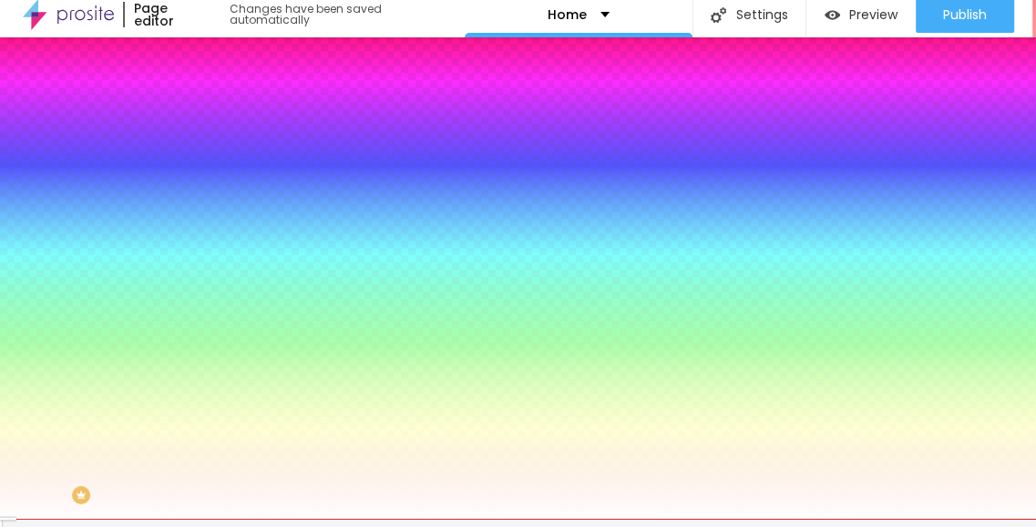
click at [217, 171] on icon "button" at bounding box center [223, 165] width 13 height 13
click at [217, 190] on icon "button" at bounding box center [222, 185] width 11 height 11
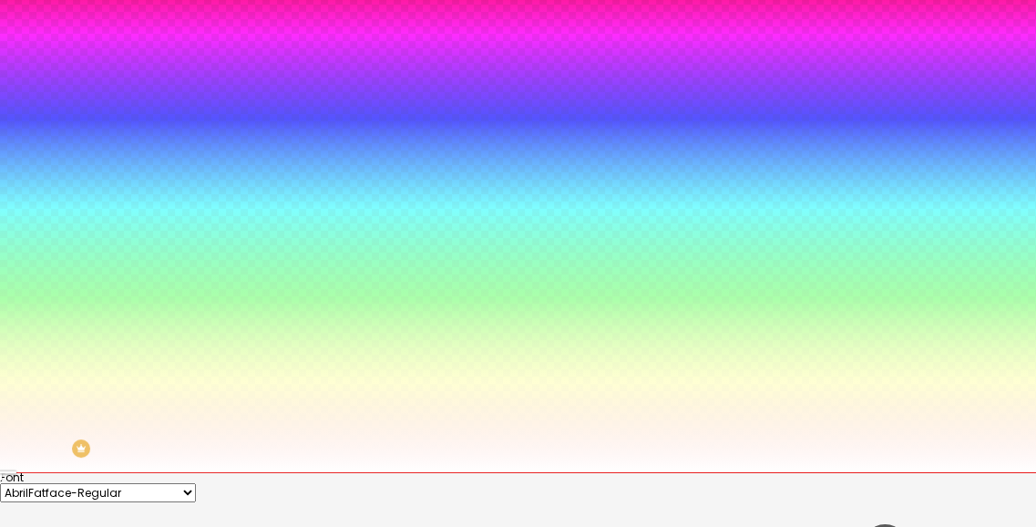
type input "#04040E"
drag, startPoint x: 255, startPoint y: 501, endPoint x: 324, endPoint y: 516, distance: 70.8
click at [324, 472] on div at bounding box center [518, 208] width 1036 height 527
click at [513, 472] on div at bounding box center [518, 472] width 1036 height 0
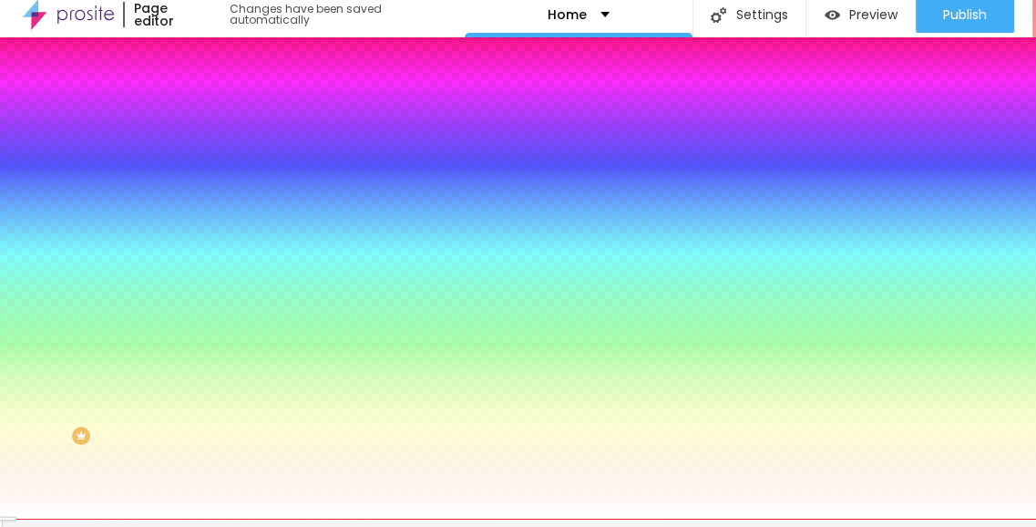
scroll to position [91, 0]
click at [217, 424] on icon "button" at bounding box center [222, 429] width 11 height 11
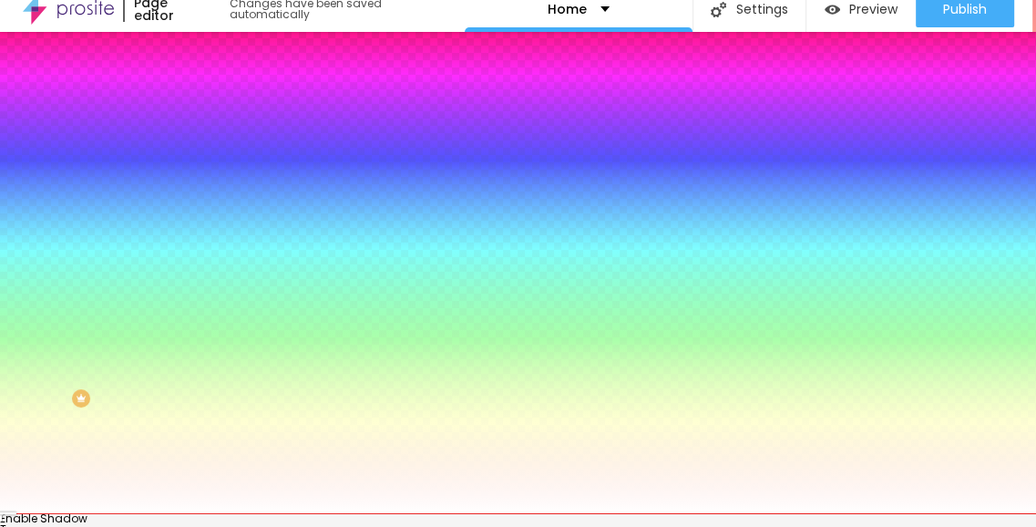
scroll to position [105, 0]
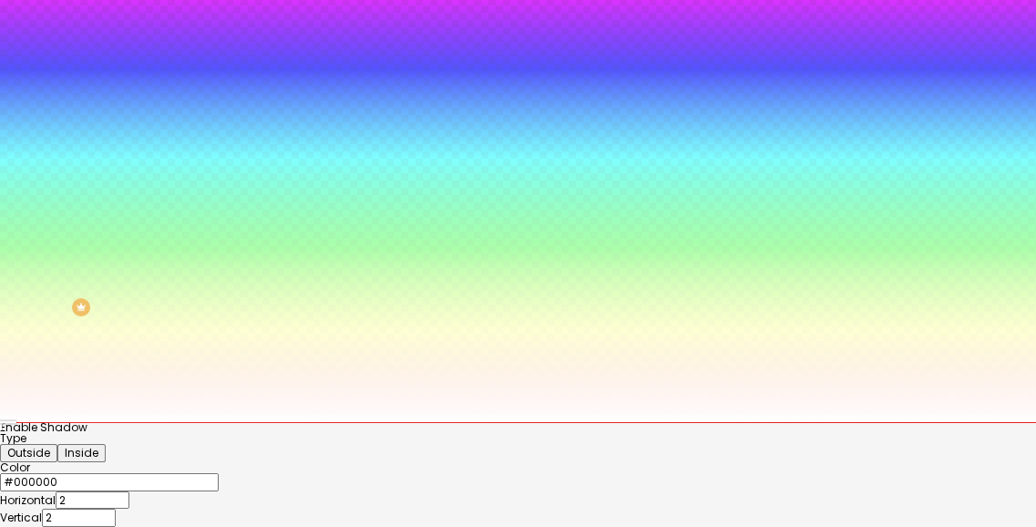
click at [313, 422] on div "Enable Shadow Type Outside Inside Color #000000 Horizontal 2 Vertical 2 Blur 4" at bounding box center [518, 519] width 1036 height 194
click at [106, 444] on button "Inside" at bounding box center [81, 453] width 48 height 18
type input "-1"
type input "-3"
type input "2"
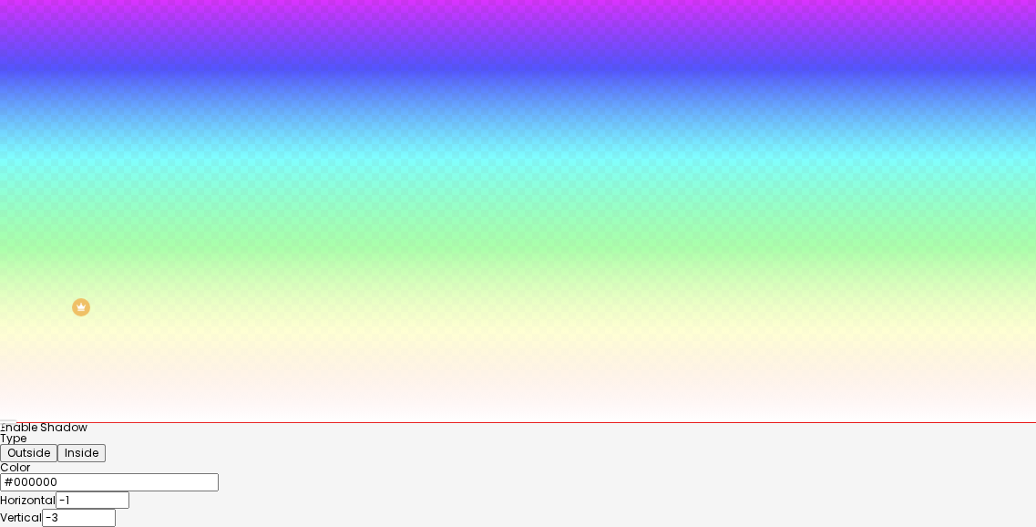
type input "4"
click at [401, 422] on div at bounding box center [518, 422] width 1036 height 0
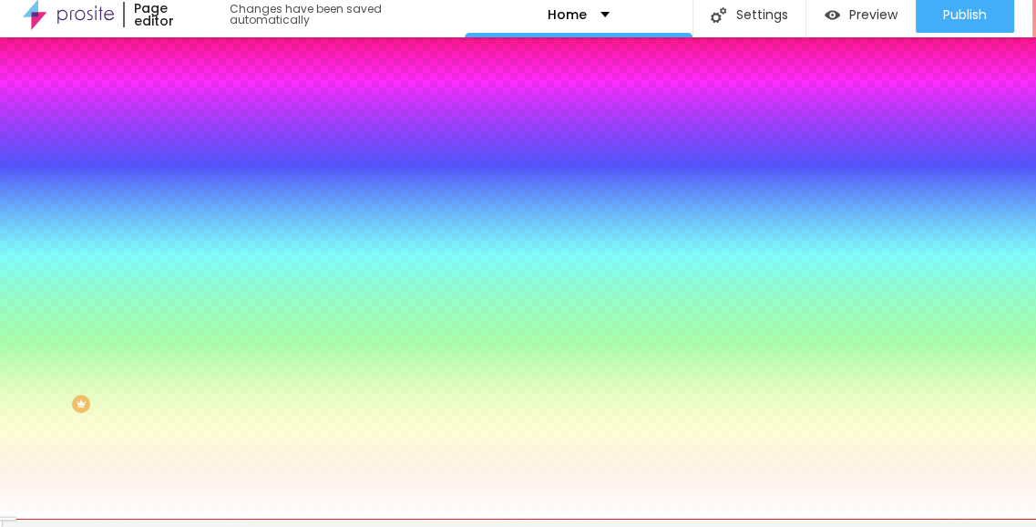
scroll to position [114, 0]
click at [217, 474] on icon "button" at bounding box center [222, 468] width 11 height 11
click at [339, 437] on div at bounding box center [518, 437] width 1036 height 0
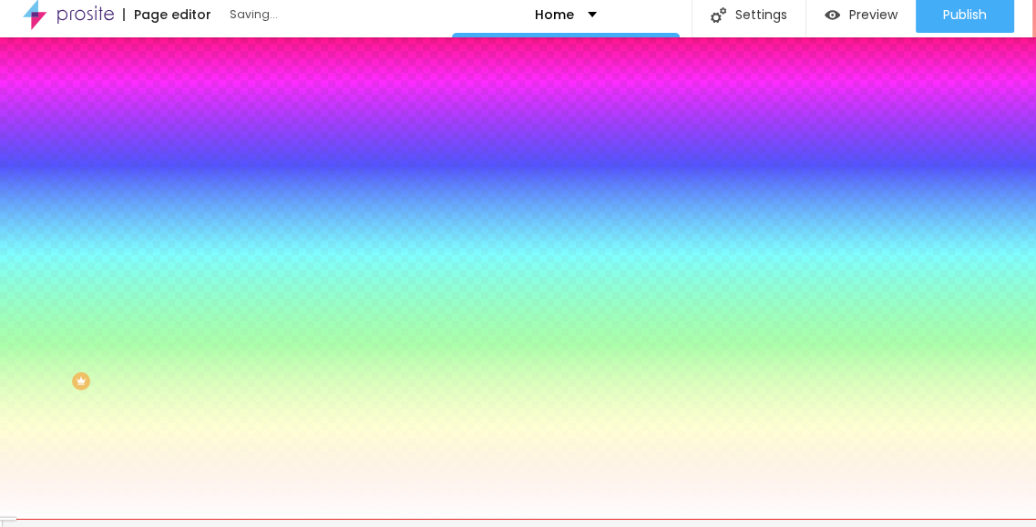
type input "#242328"
click at [522, 519] on div at bounding box center [518, 519] width 1036 height 0
click at [217, 300] on icon "button" at bounding box center [222, 294] width 11 height 11
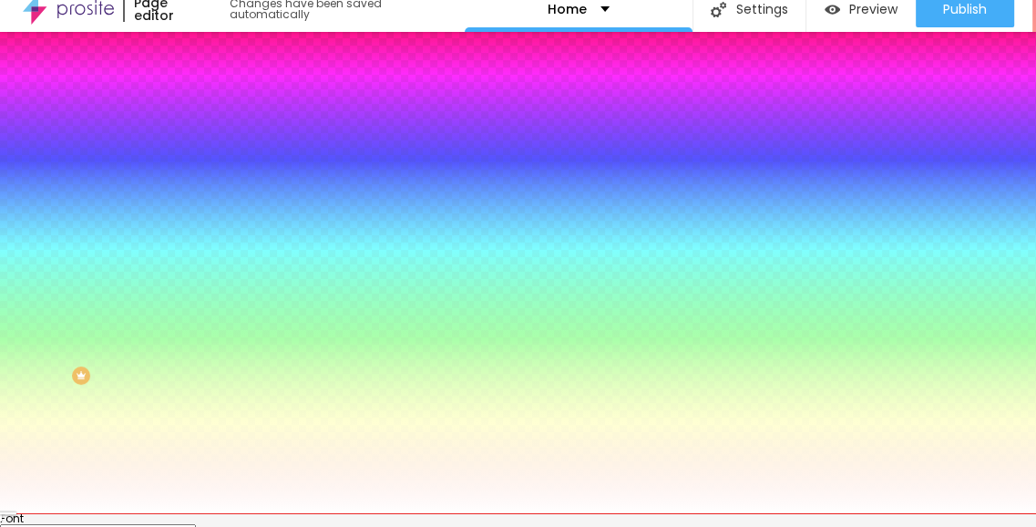
click at [445, 513] on div at bounding box center [518, 513] width 1036 height 0
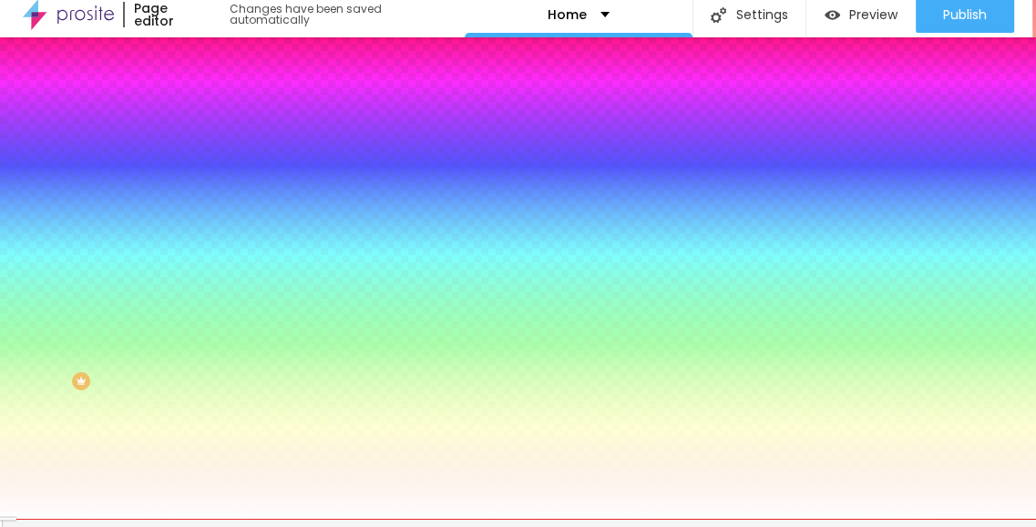
click at [210, 398] on button "button" at bounding box center [223, 407] width 26 height 19
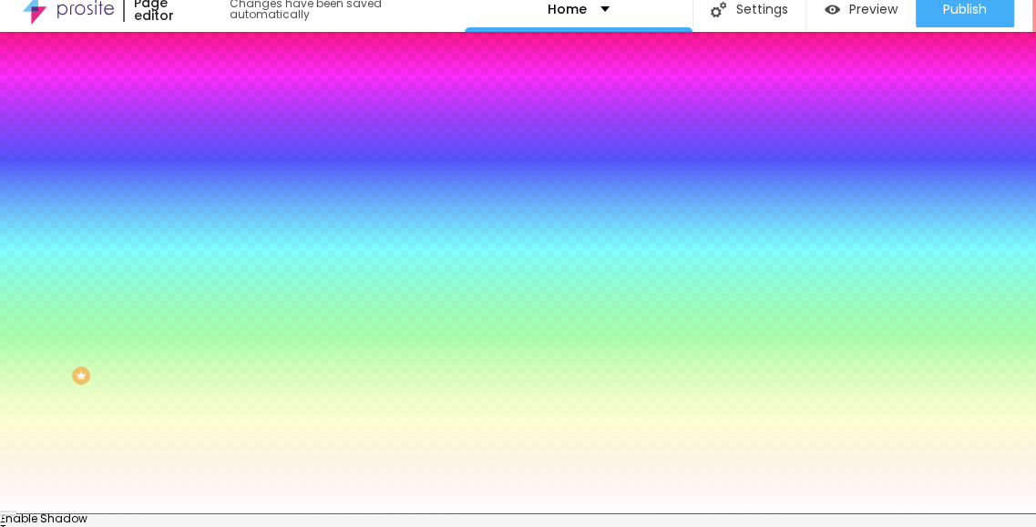
click at [168, 513] on div at bounding box center [518, 513] width 1036 height 0
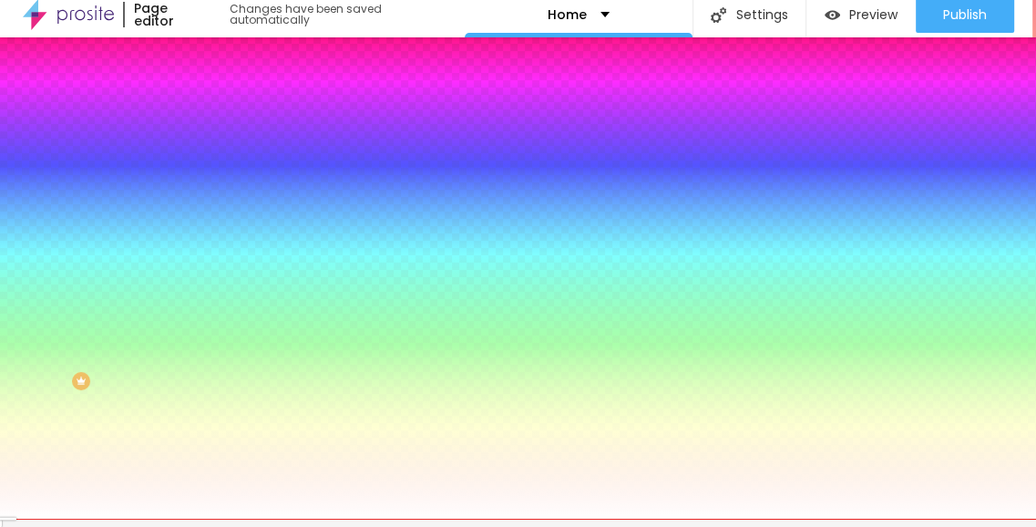
click at [210, 305] on button "button" at bounding box center [223, 295] width 26 height 19
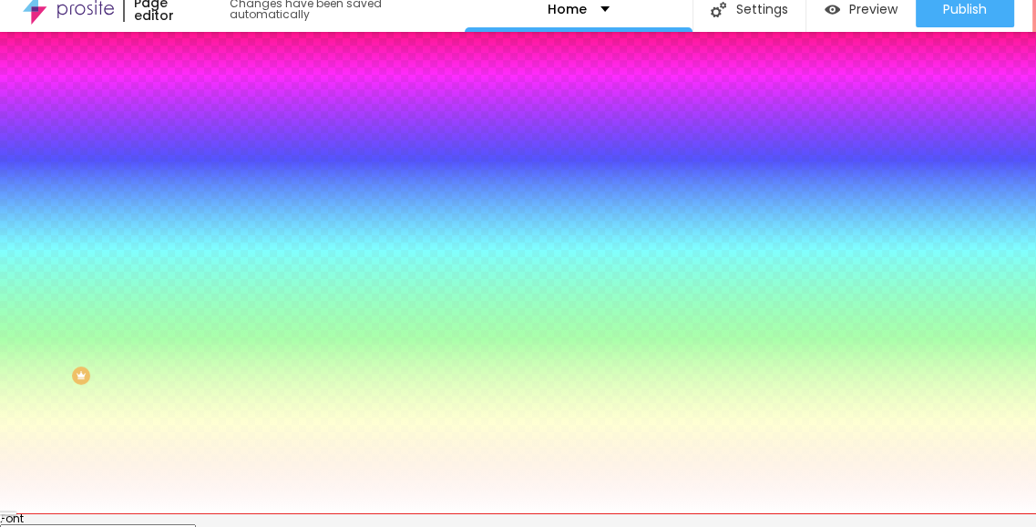
type input "10"
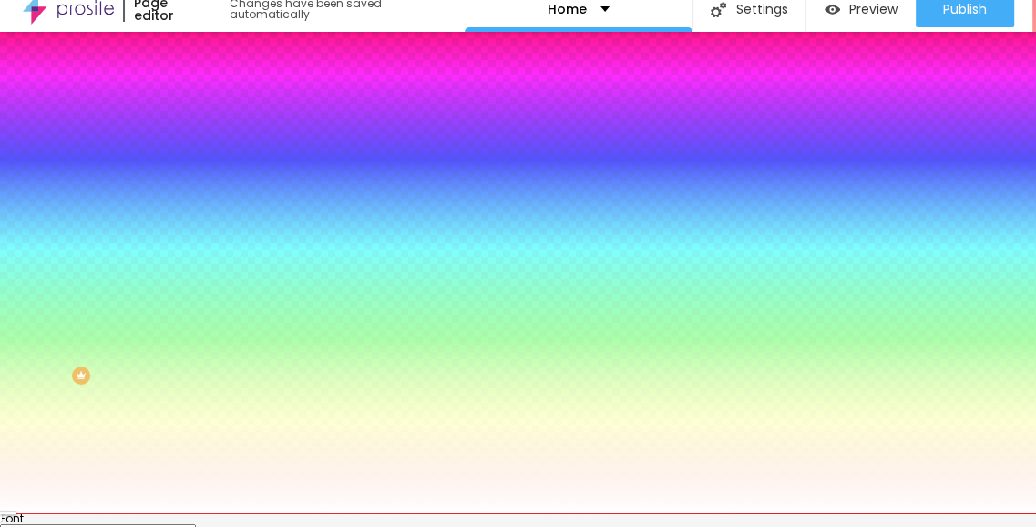
type input "15"
click at [142, 513] on div at bounding box center [518, 513] width 1036 height 0
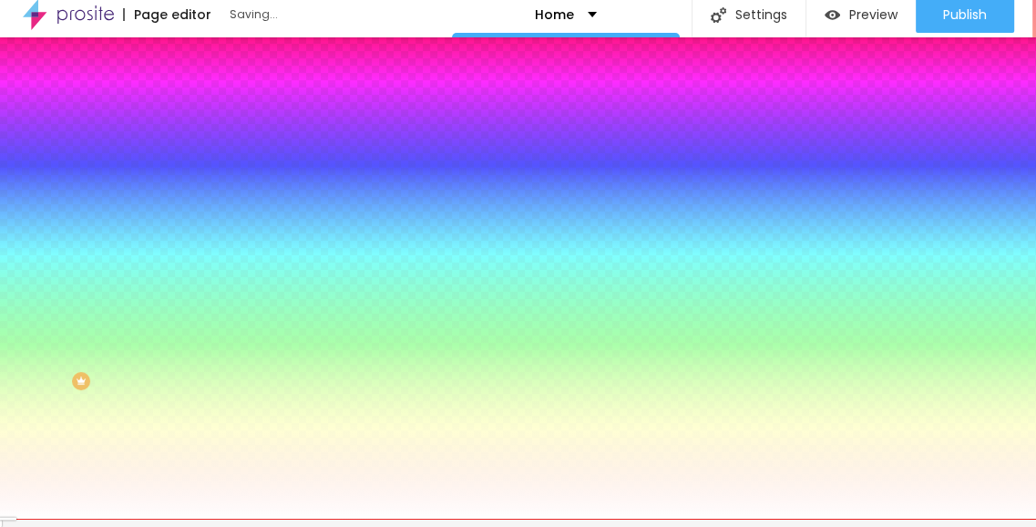
click at [217, 281] on icon "button" at bounding box center [223, 274] width 13 height 13
click at [217, 301] on icon "button" at bounding box center [219, 299] width 4 height 4
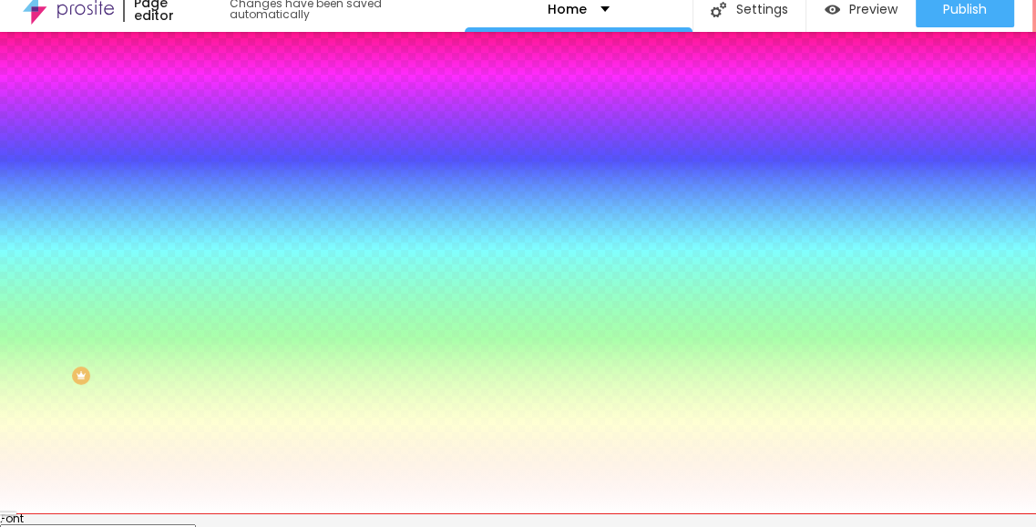
click at [144, 513] on div at bounding box center [518, 513] width 1036 height 0
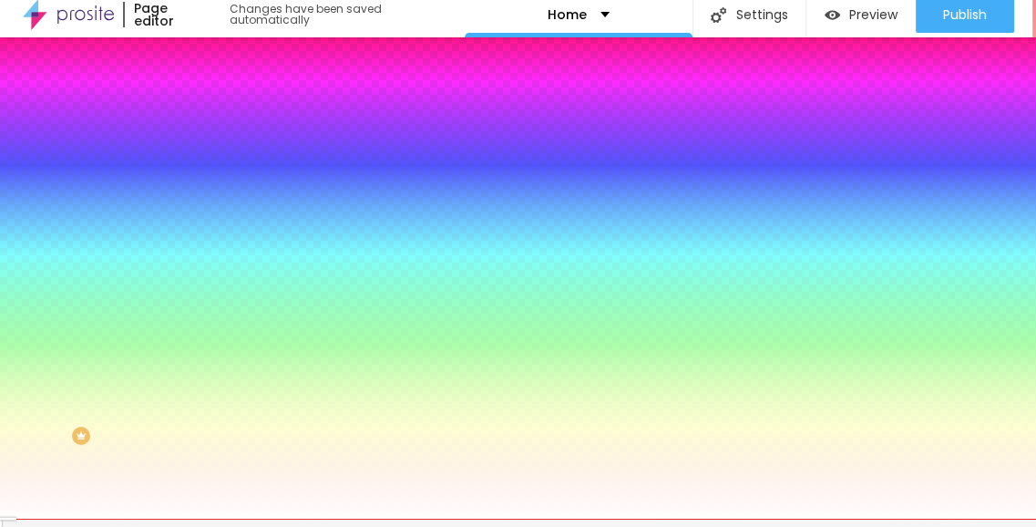
scroll to position [24, 0]
click at [210, 172] on button "button" at bounding box center [223, 162] width 26 height 19
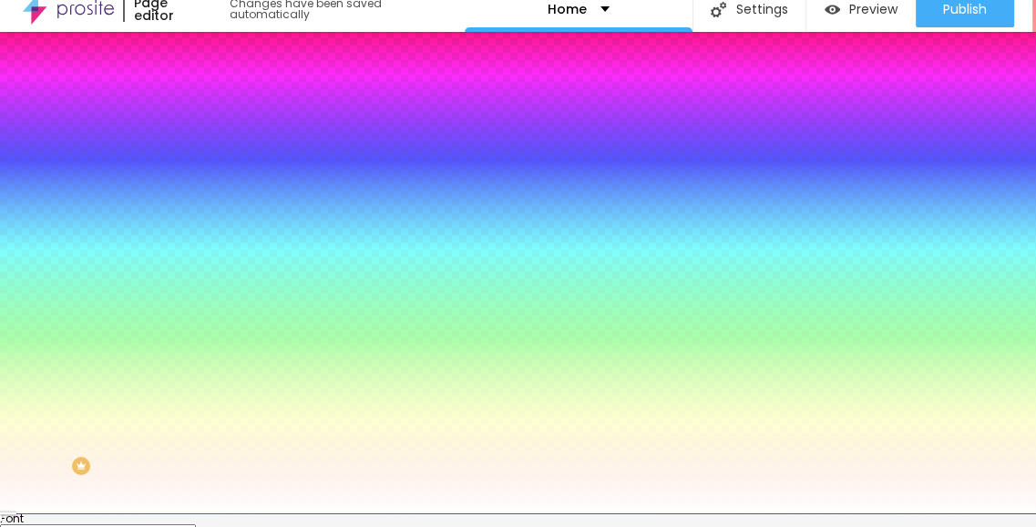
click at [248, 500] on div at bounding box center [518, 249] width 1036 height 527
type input "#000000"
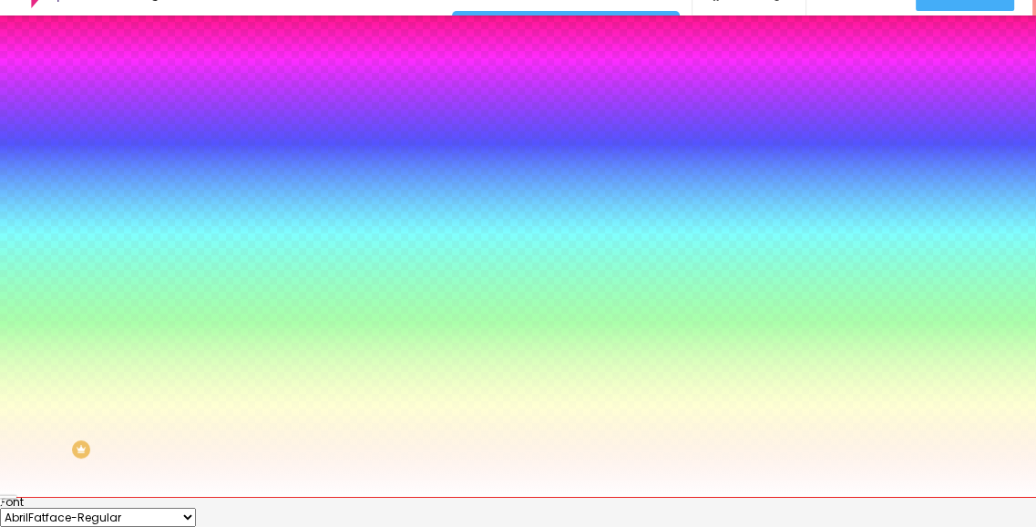
drag, startPoint x: 241, startPoint y: 519, endPoint x: 243, endPoint y: 541, distance: 22.9
click at [243, 497] on html "Page editor Saving... Home Settings Page settings Click to edit page informatio…" at bounding box center [518, 233] width 1036 height 527
click at [467, 497] on div at bounding box center [518, 497] width 1036 height 0
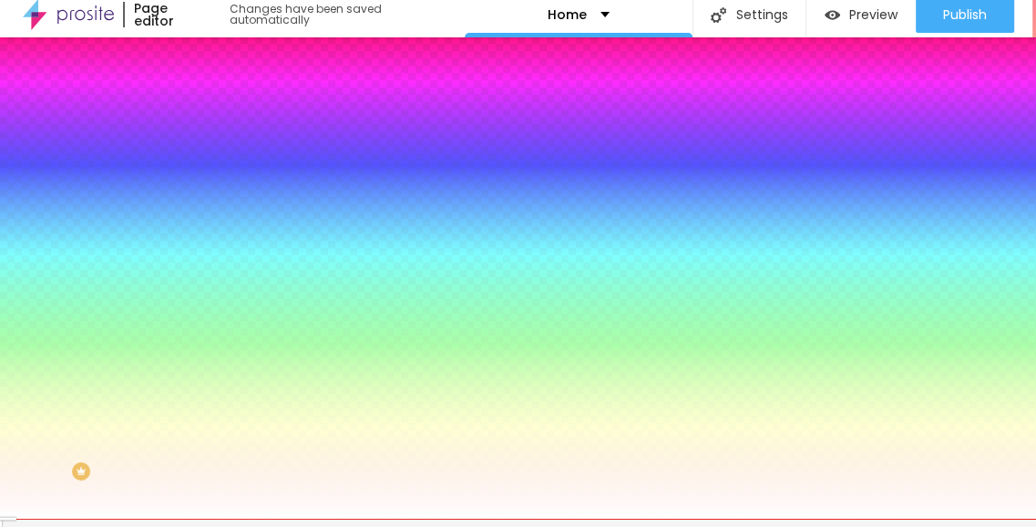
scroll to position [14, 0]
click at [217, 167] on icon "button" at bounding box center [222, 161] width 11 height 11
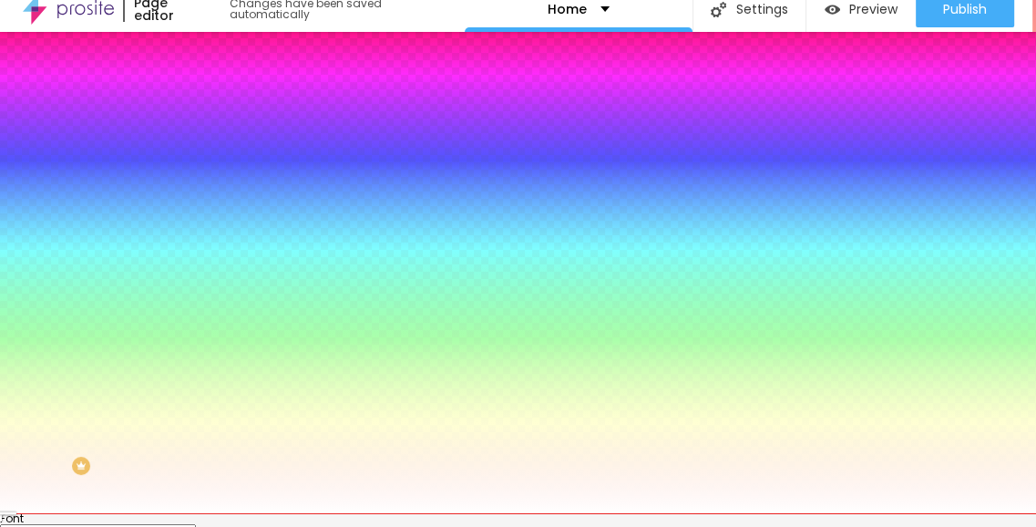
click at [79, 513] on div at bounding box center [518, 513] width 1036 height 0
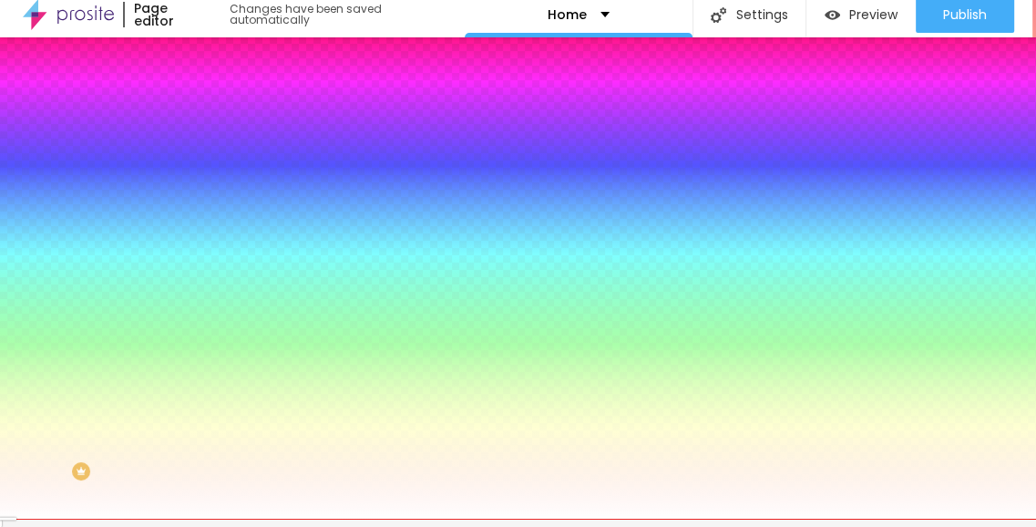
click at [210, 394] on button "button" at bounding box center [223, 385] width 26 height 19
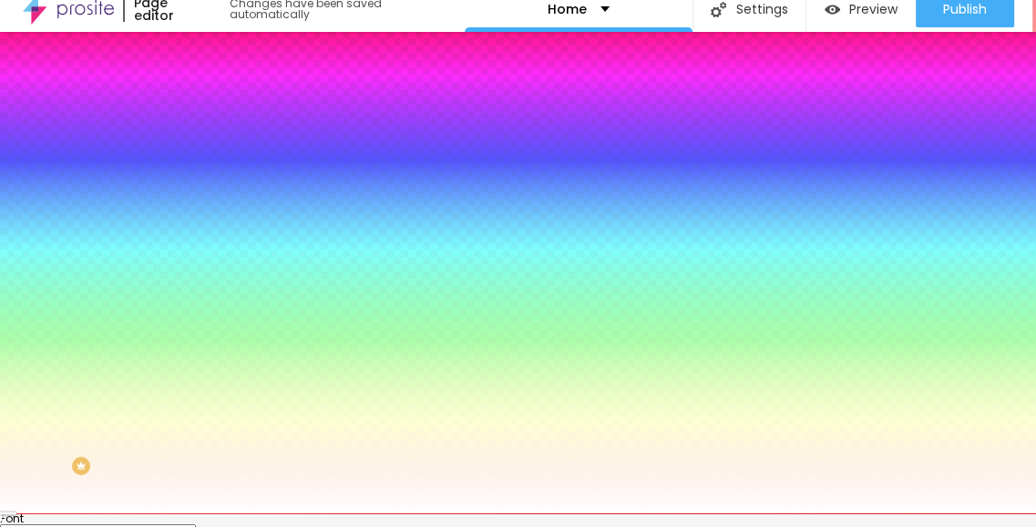
scroll to position [105, 0]
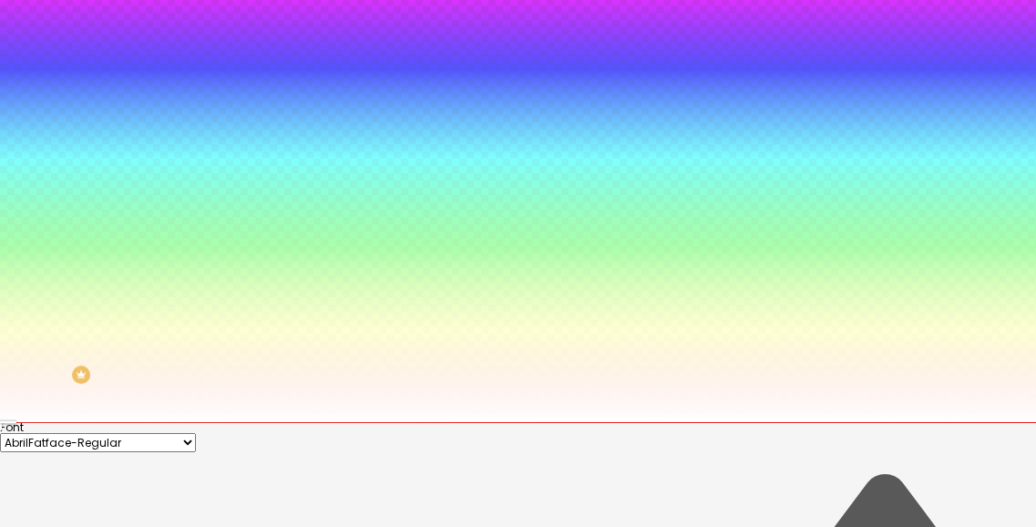
drag, startPoint x: 403, startPoint y: 505, endPoint x: 356, endPoint y: 507, distance: 46.5
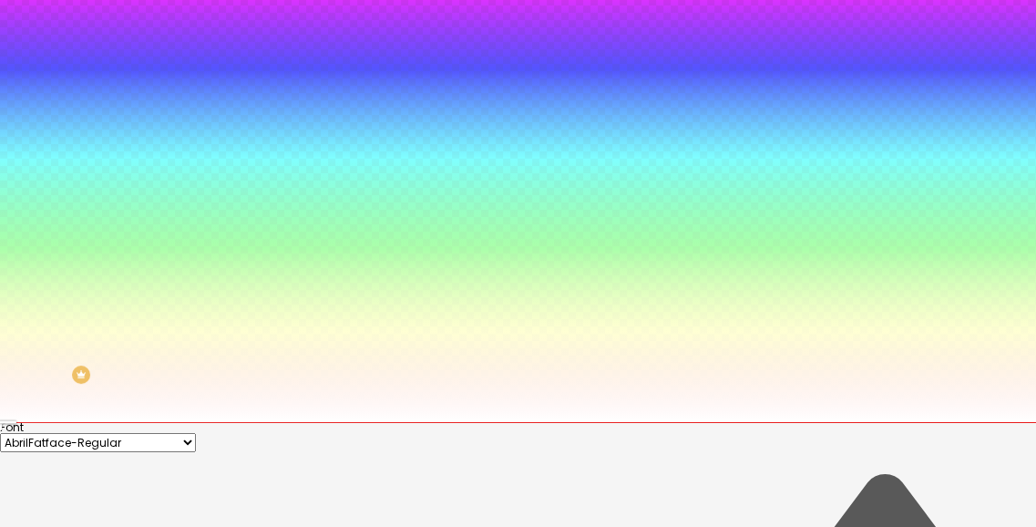
type input "#"
click at [321, 422] on div at bounding box center [518, 422] width 1036 height 0
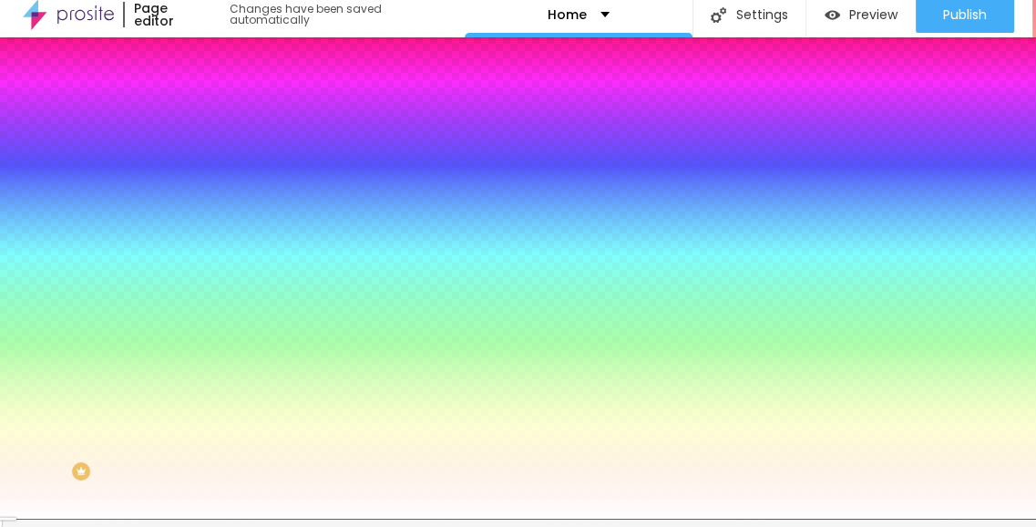
click at [226, 76] on span "Content" at bounding box center [248, 67] width 45 height 15
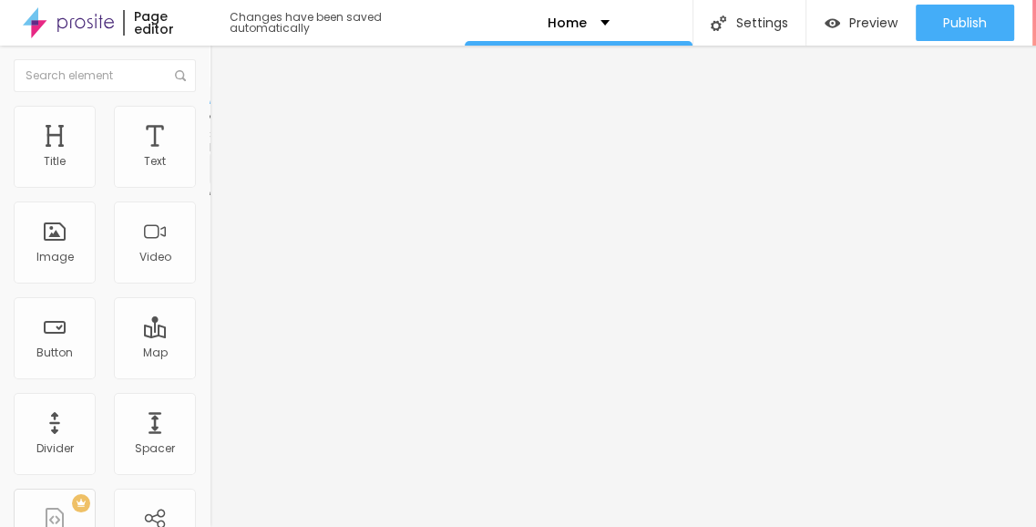
click at [210, 184] on img at bounding box center [215, 189] width 11 height 11
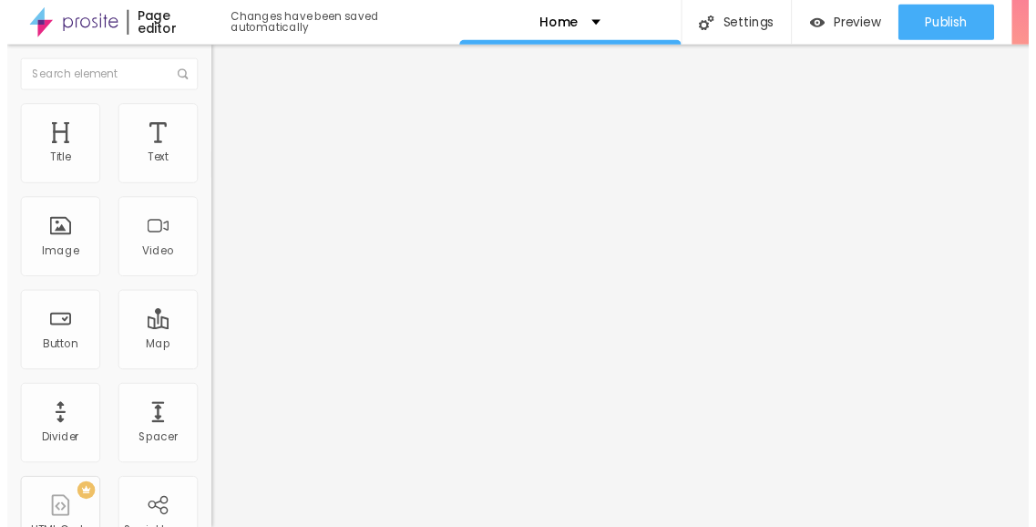
scroll to position [46, 0]
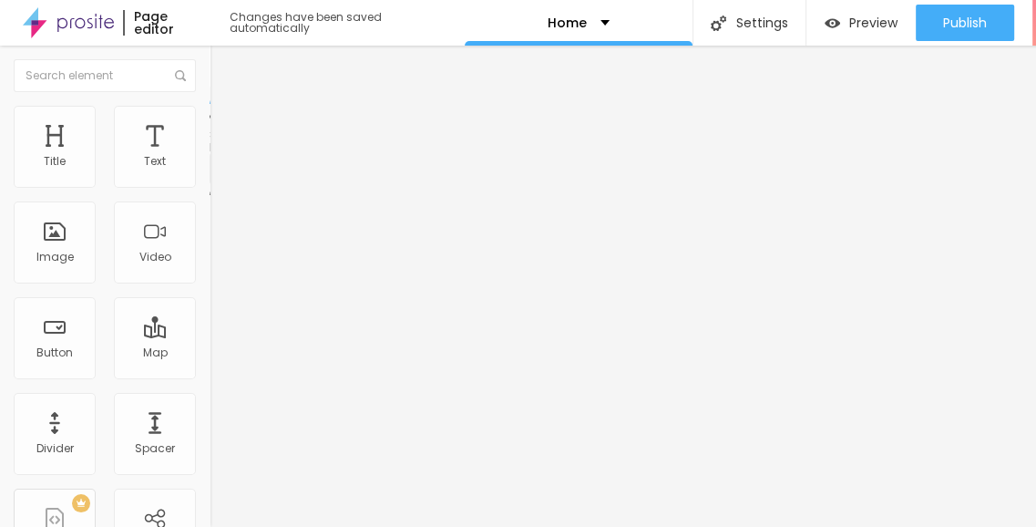
click at [226, 126] on span "Style" at bounding box center [239, 117] width 26 height 15
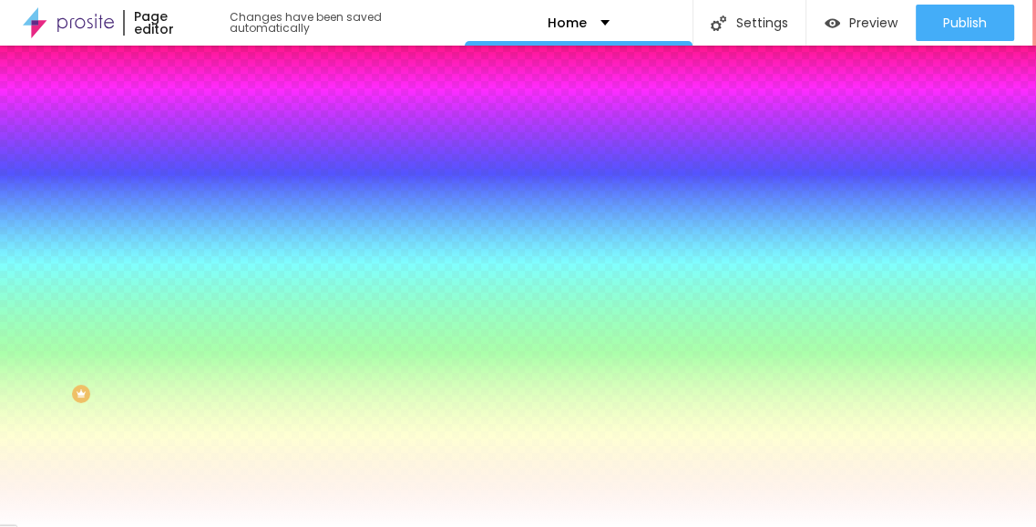
scroll to position [114, 0]
click at [217, 482] on icon "button" at bounding box center [222, 476] width 11 height 11
click at [97, 526] on div at bounding box center [518, 527] width 1036 height 0
click at [210, 365] on button "button" at bounding box center [223, 354] width 26 height 19
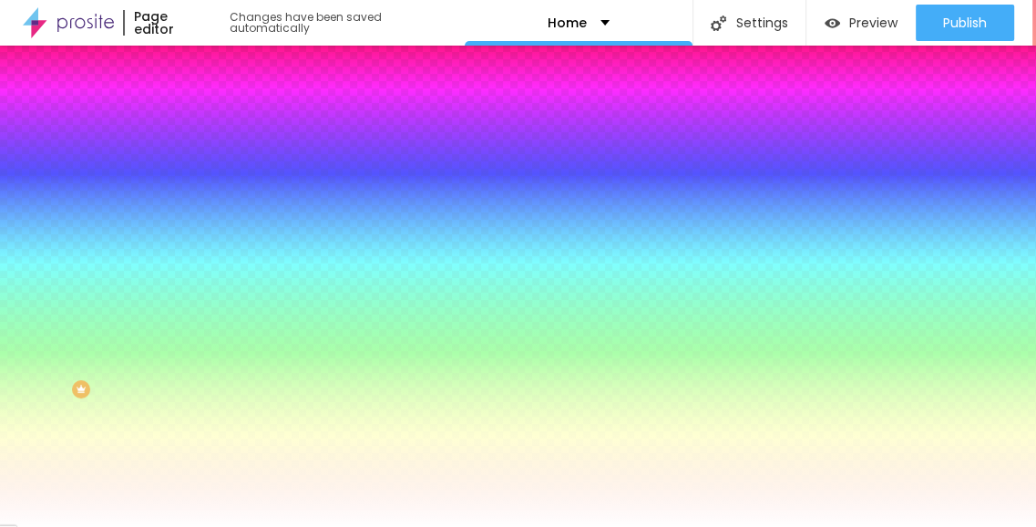
drag, startPoint x: 352, startPoint y: 511, endPoint x: 419, endPoint y: 503, distance: 67.9
type input "#"
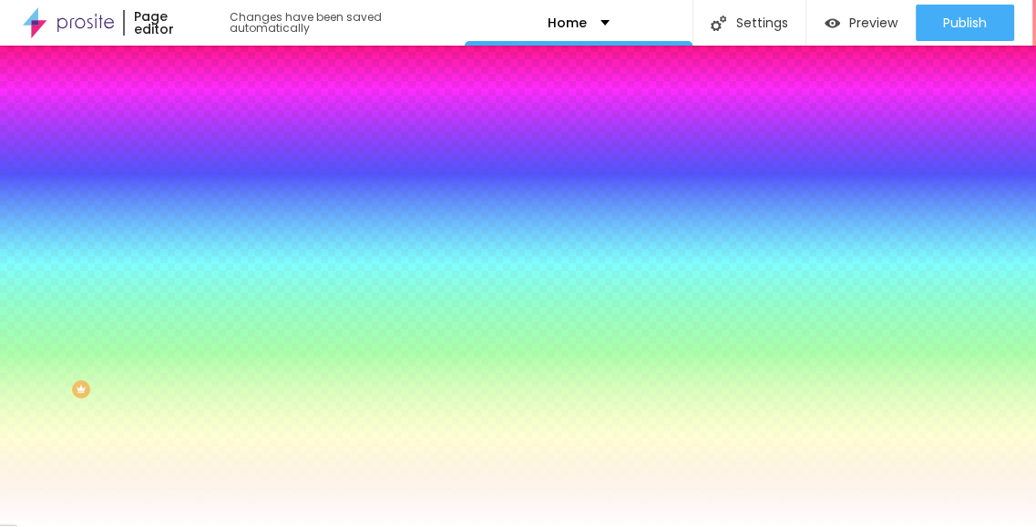
click at [46, 526] on div at bounding box center [518, 527] width 1036 height 0
click at [219, 411] on icon "button" at bounding box center [222, 414] width 7 height 7
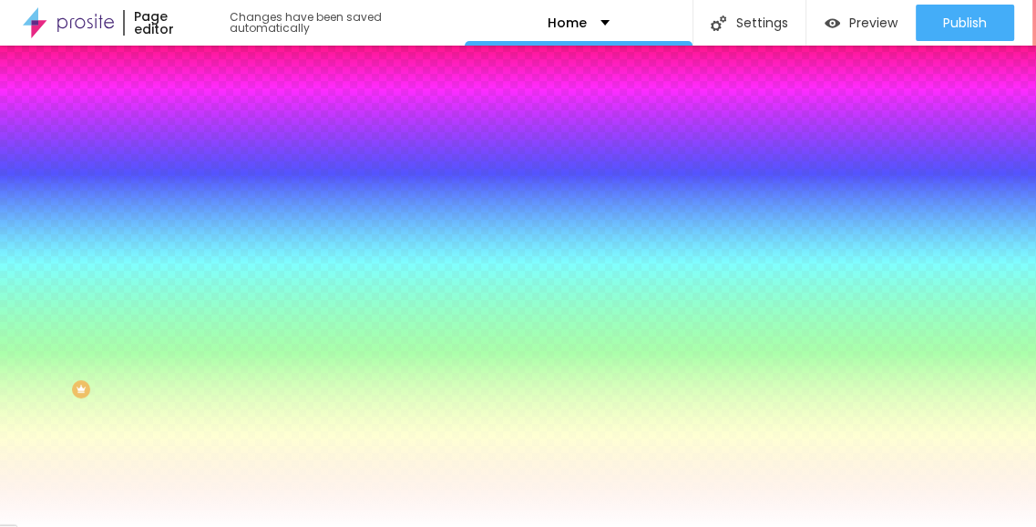
type input "#"
click at [110, 526] on div at bounding box center [518, 527] width 1036 height 0
click at [210, 313] on button "button" at bounding box center [223, 303] width 26 height 19
drag, startPoint x: 367, startPoint y: 515, endPoint x: 425, endPoint y: 516, distance: 57.4
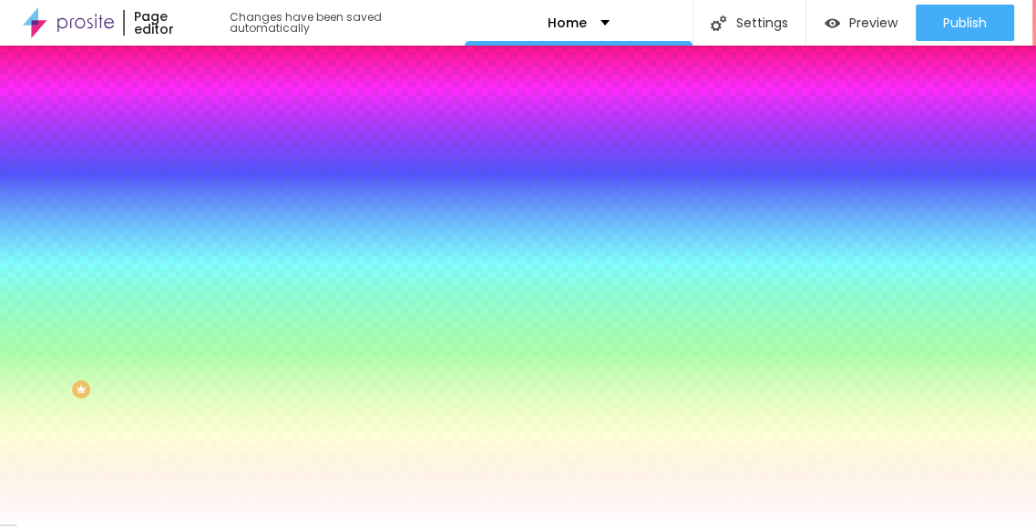
type input "#"
select select "Archivo-Italic"
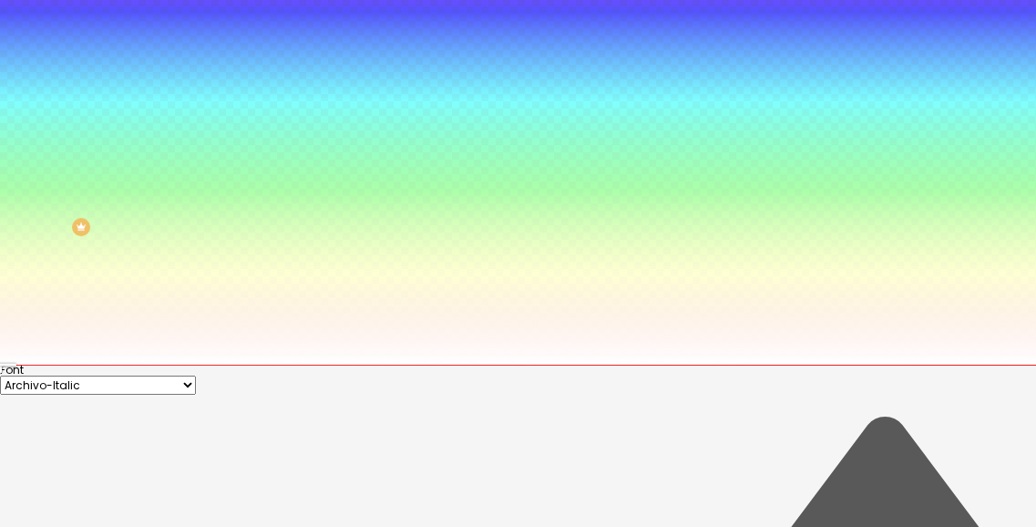
click at [457, 365] on div at bounding box center [518, 365] width 1036 height 0
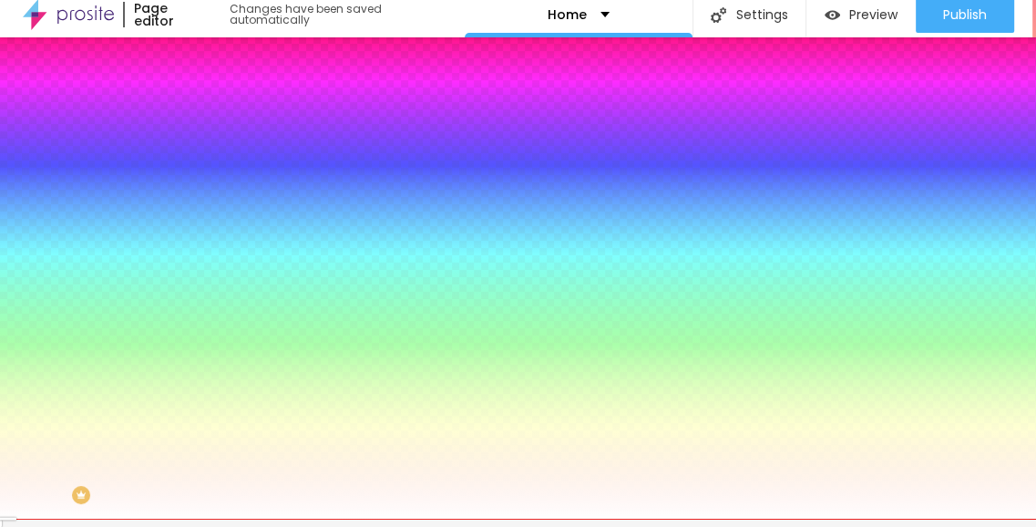
scroll to position [0, 0]
click at [210, 96] on img at bounding box center [218, 87] width 16 height 16
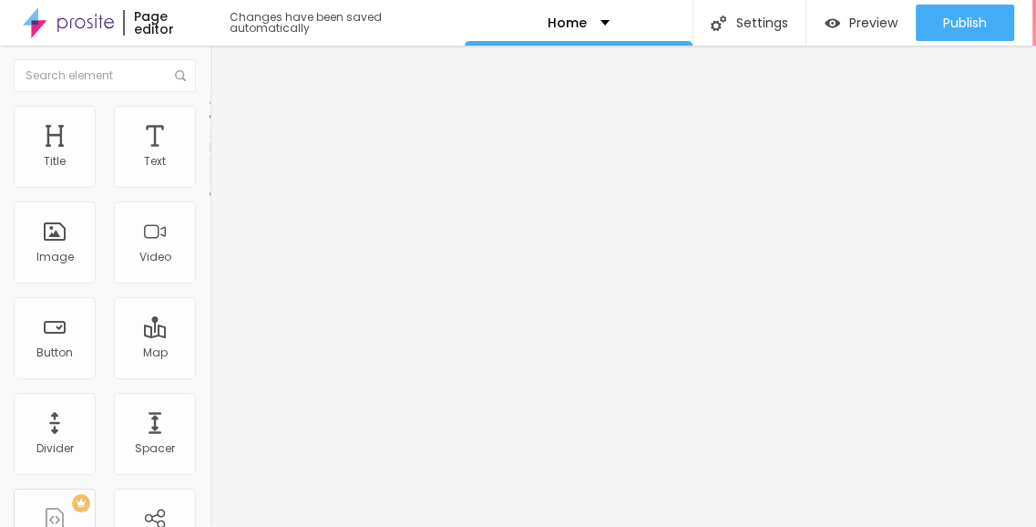
click at [221, 178] on div "Contact" at bounding box center [314, 169] width 186 height 16
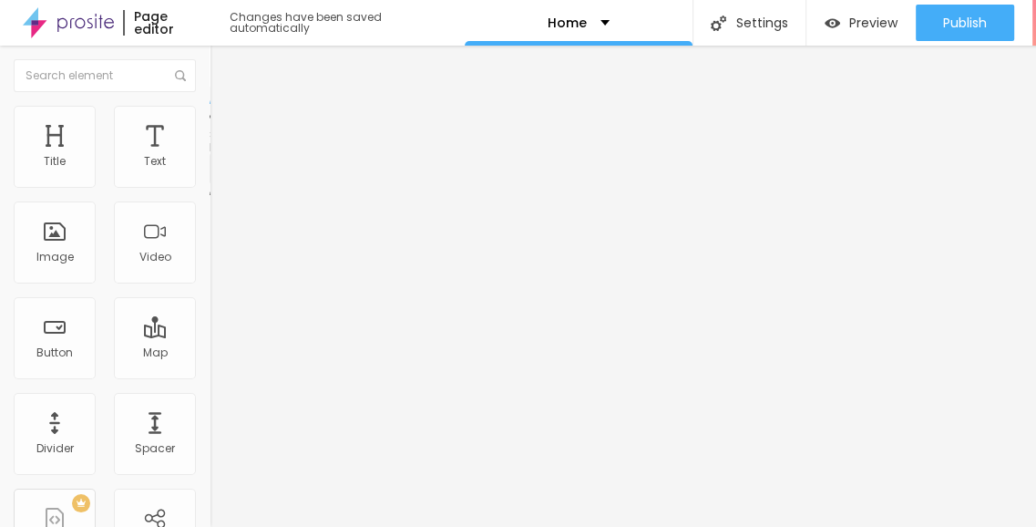
click at [210, 173] on div "Form Contact" at bounding box center [315, 163] width 210 height 42
click at [210, 184] on img at bounding box center [215, 189] width 11 height 11
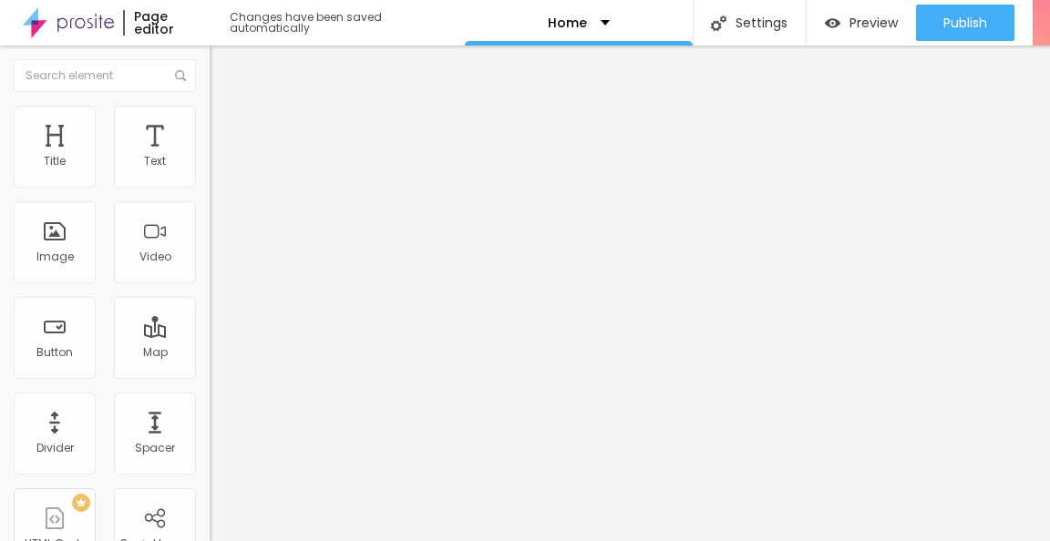
drag, startPoint x: 596, startPoint y: 234, endPoint x: 508, endPoint y: 234, distance: 88.4
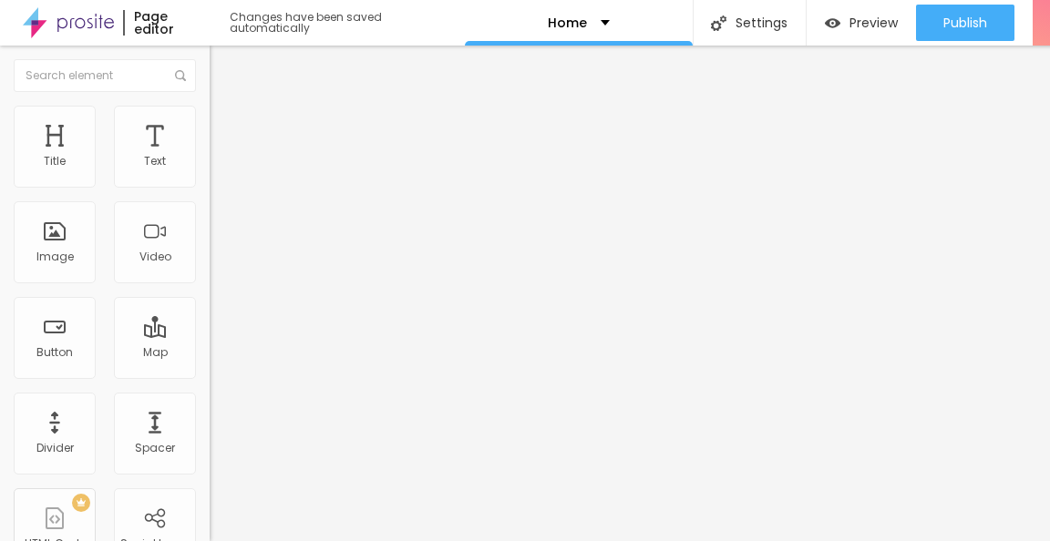
type input "Message here"
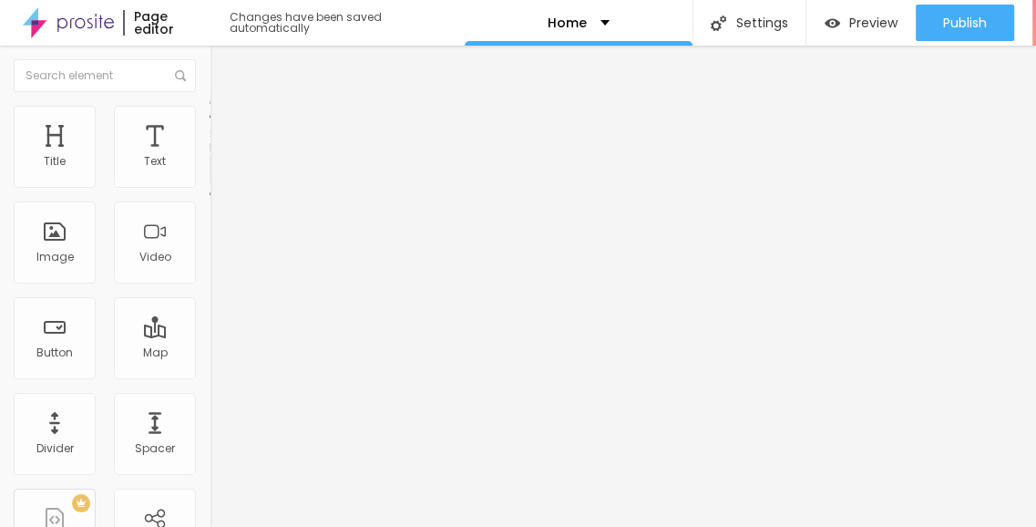
click at [210, 184] on img at bounding box center [215, 189] width 11 height 11
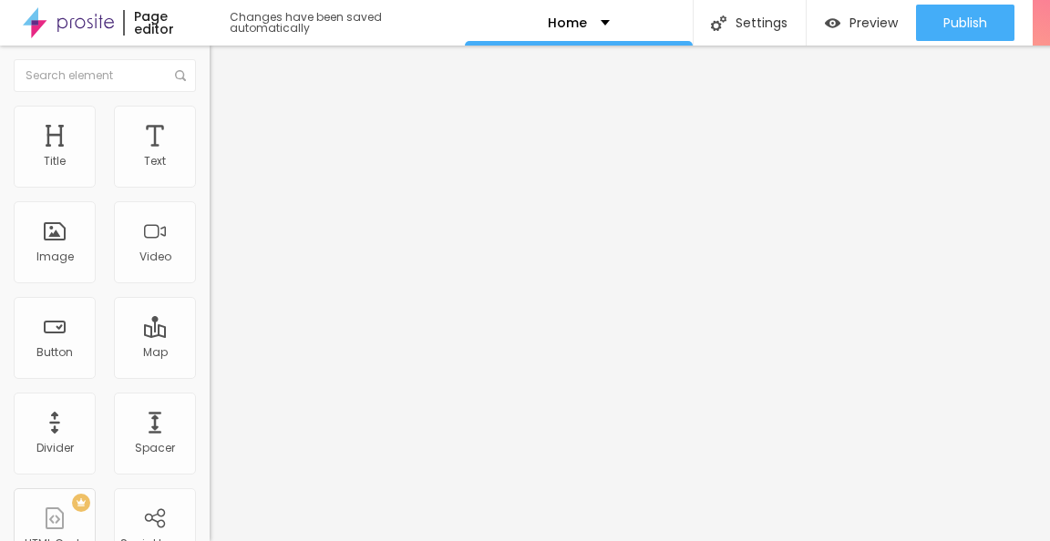
scroll to position [200, 0]
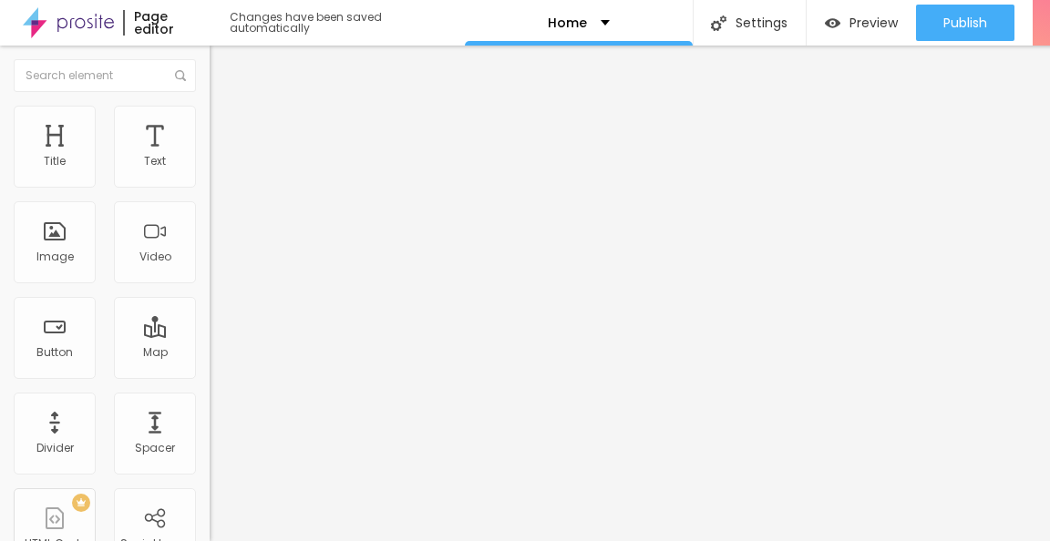
scroll to position [200, 0]
drag, startPoint x: 660, startPoint y: 260, endPoint x: 537, endPoint y: 256, distance: 123.1
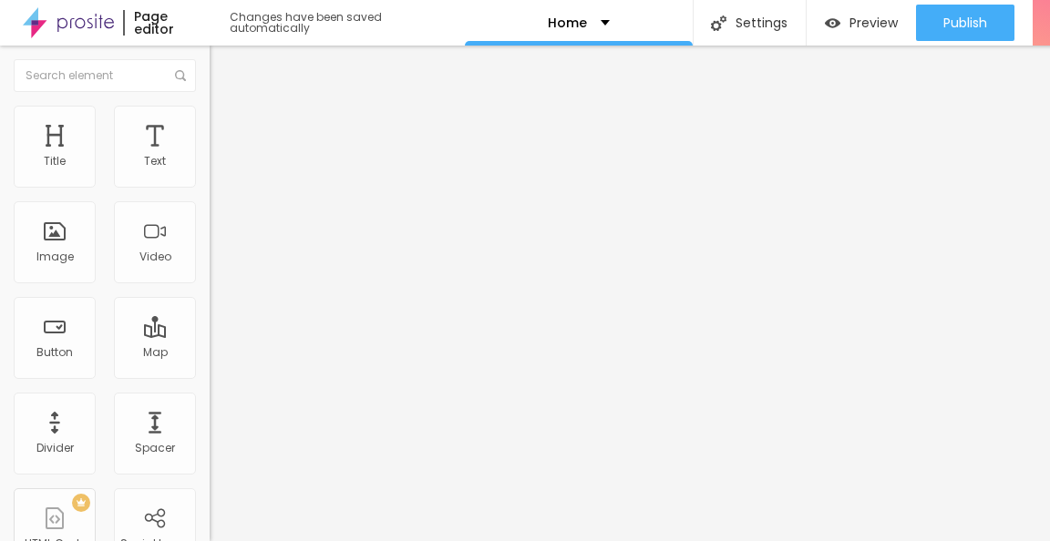
scroll to position [108, 0]
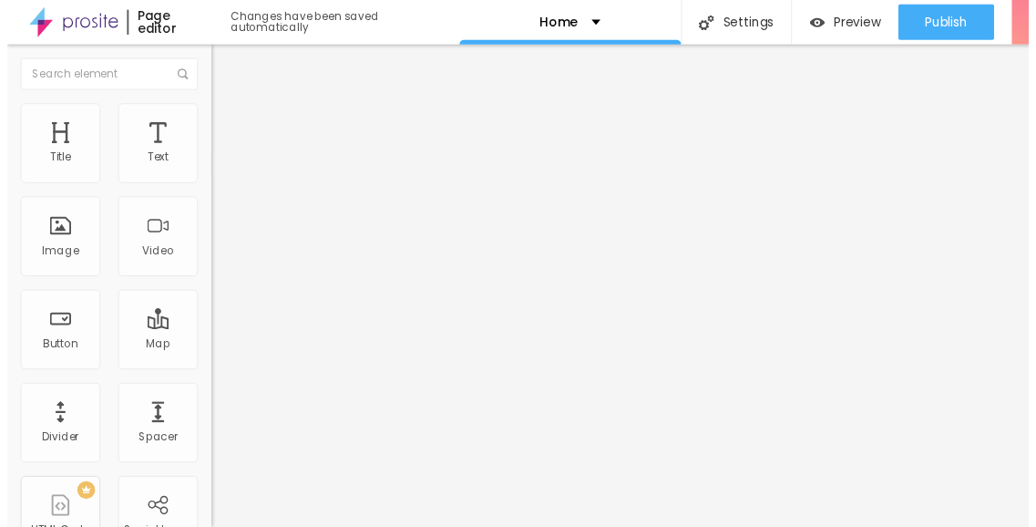
scroll to position [200, 0]
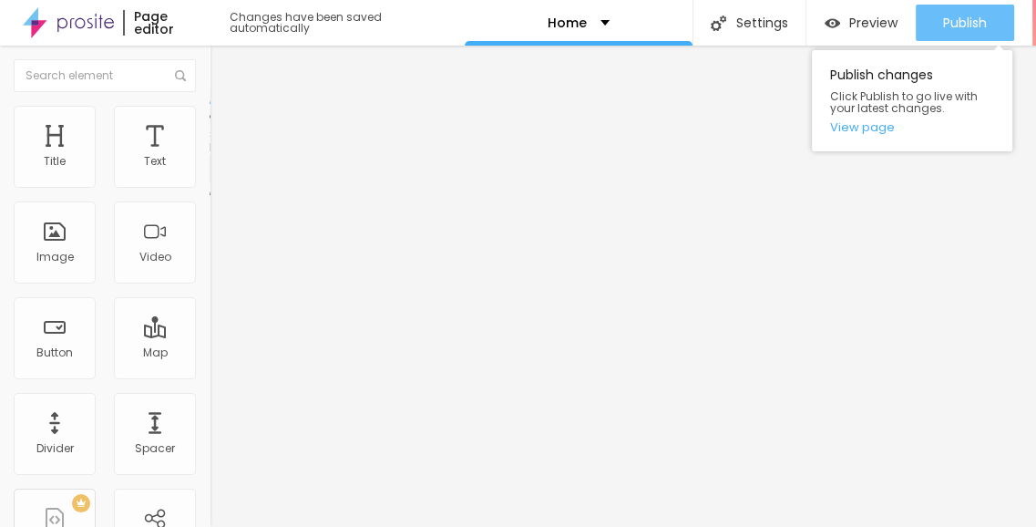
click at [979, 26] on span "Publish" at bounding box center [965, 22] width 44 height 15
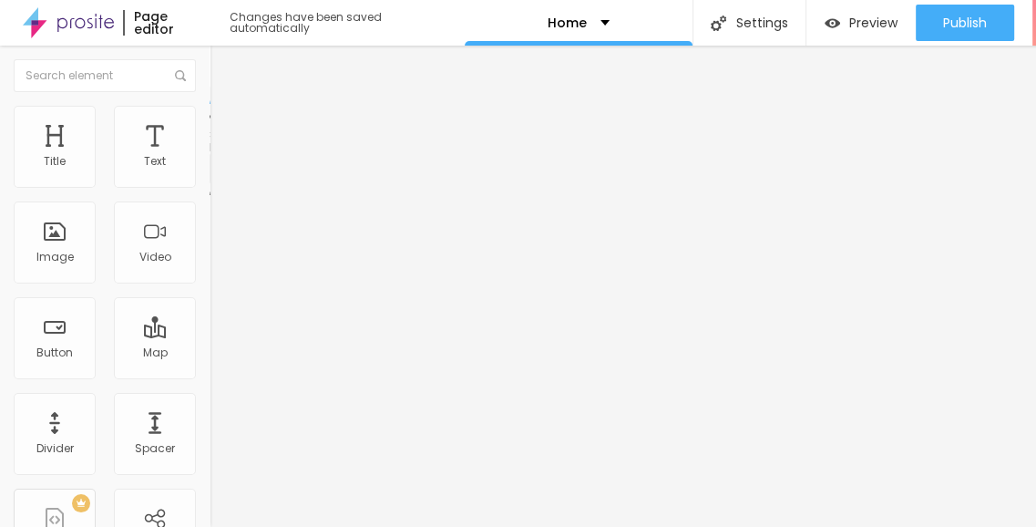
click at [36, 12] on img at bounding box center [68, 23] width 91 height 46
click at [210, 184] on img at bounding box center [215, 189] width 11 height 11
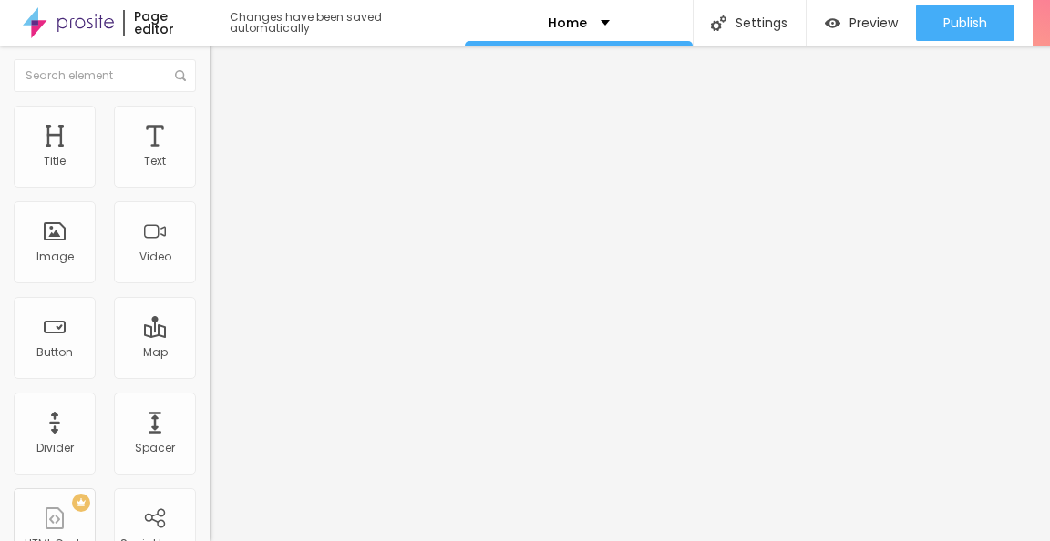
radio input "true"
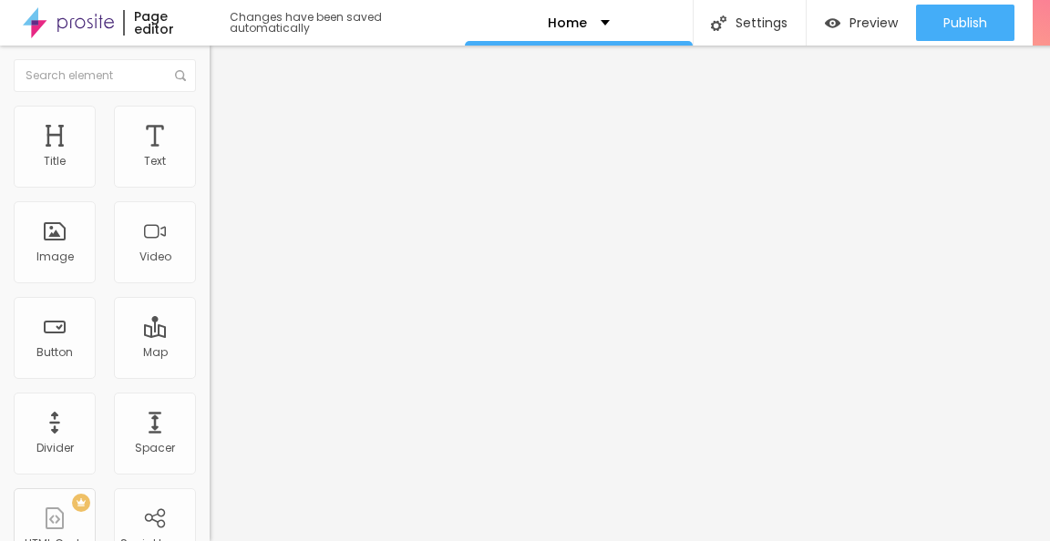
radio input "true"
type textarea "We Will Connect Early!"
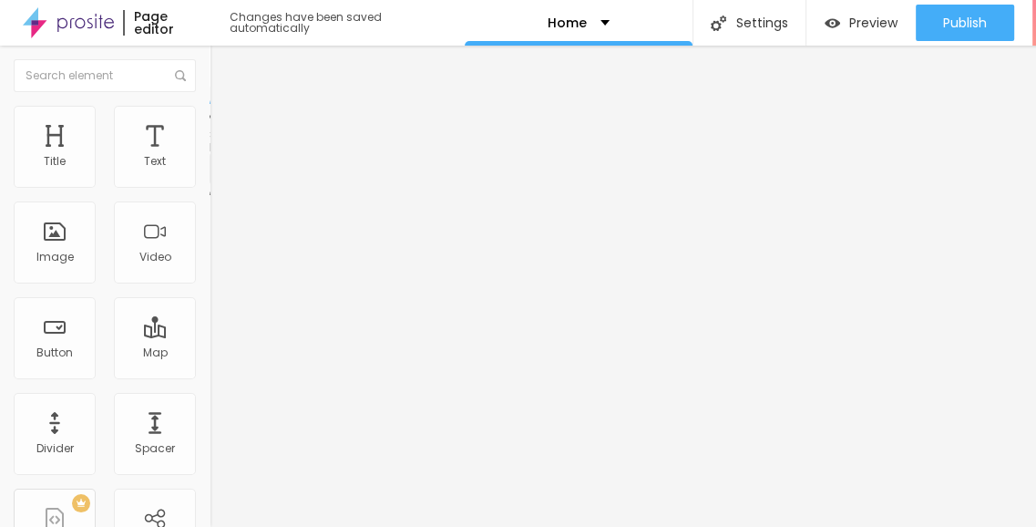
click at [210, 184] on img at bounding box center [215, 189] width 11 height 11
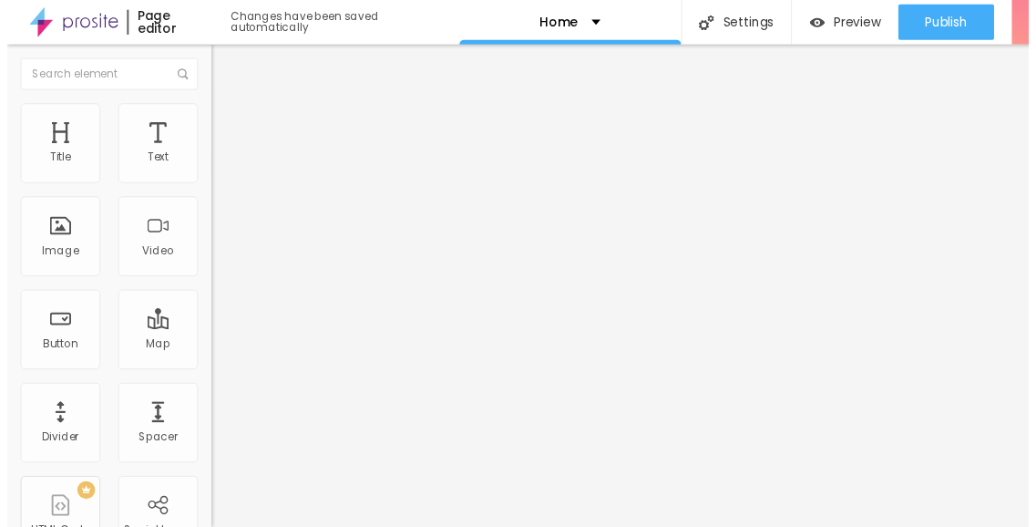
scroll to position [0, 0]
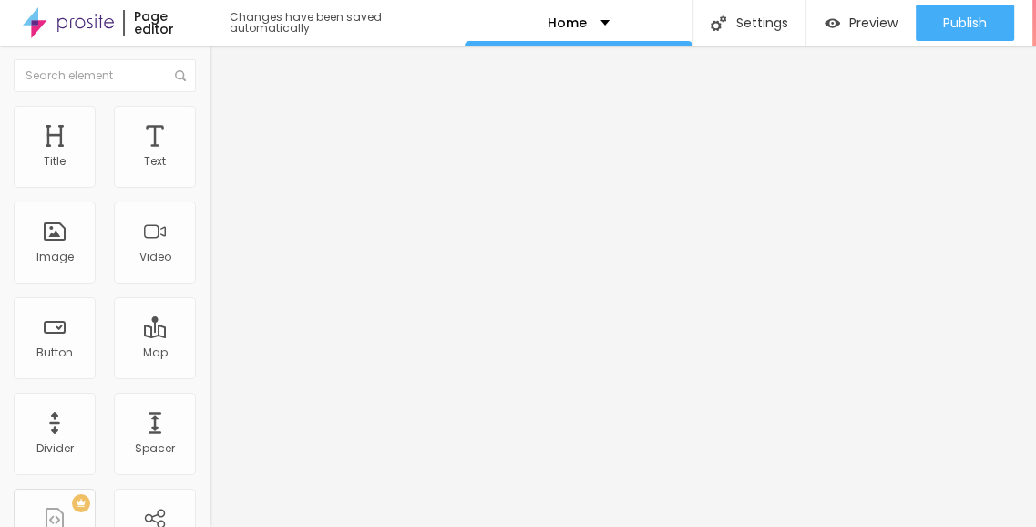
click at [226, 126] on span "Style" at bounding box center [239, 117] width 26 height 15
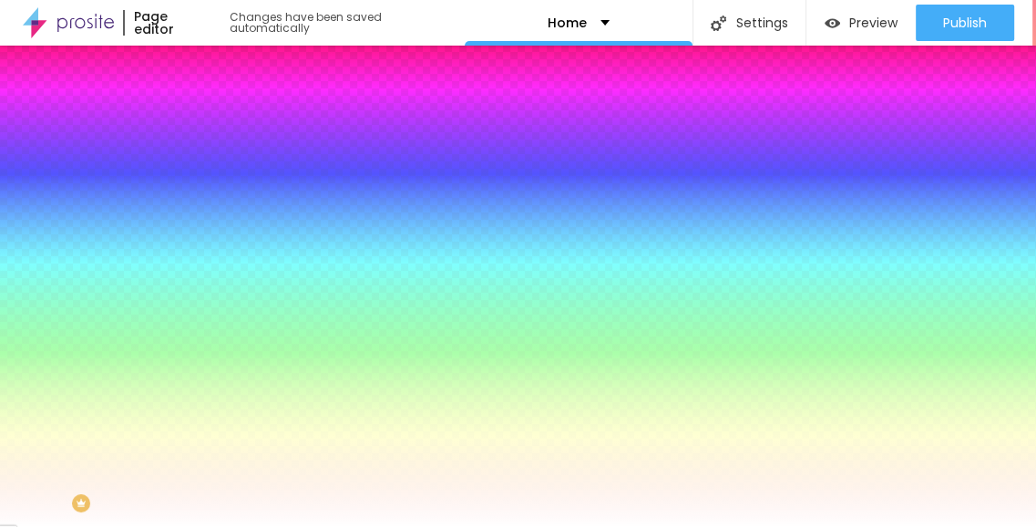
click at [217, 304] on icon "button" at bounding box center [222, 305] width 11 height 11
click at [266, 449] on div at bounding box center [518, 263] width 1036 height 527
click at [241, 457] on div at bounding box center [518, 263] width 1036 height 527
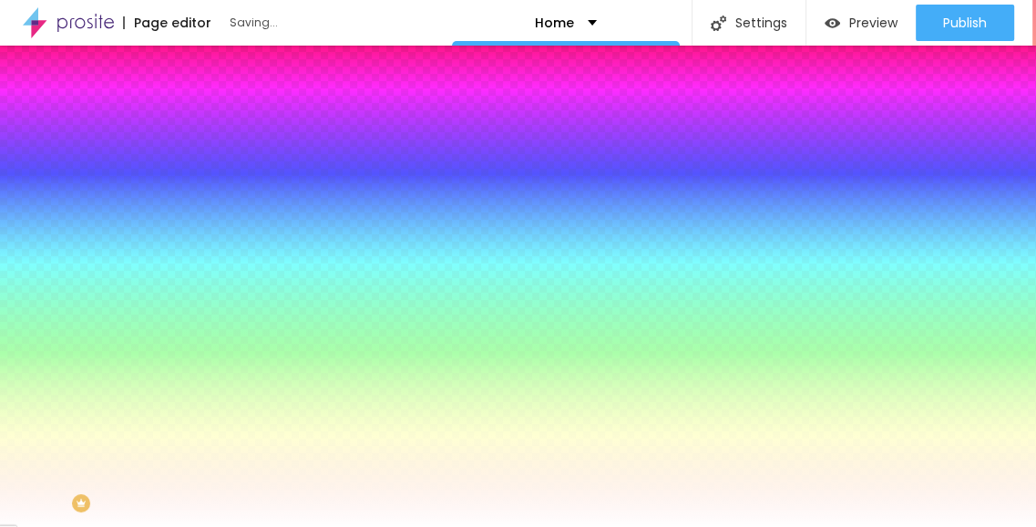
click at [186, 476] on div at bounding box center [518, 263] width 1036 height 527
drag, startPoint x: 183, startPoint y: 449, endPoint x: 197, endPoint y: 474, distance: 28.1
click at [197, 474] on div at bounding box center [518, 263] width 1036 height 527
click at [262, 505] on div at bounding box center [518, 263] width 1036 height 527
drag, startPoint x: 211, startPoint y: 474, endPoint x: 191, endPoint y: 460, distance: 23.5
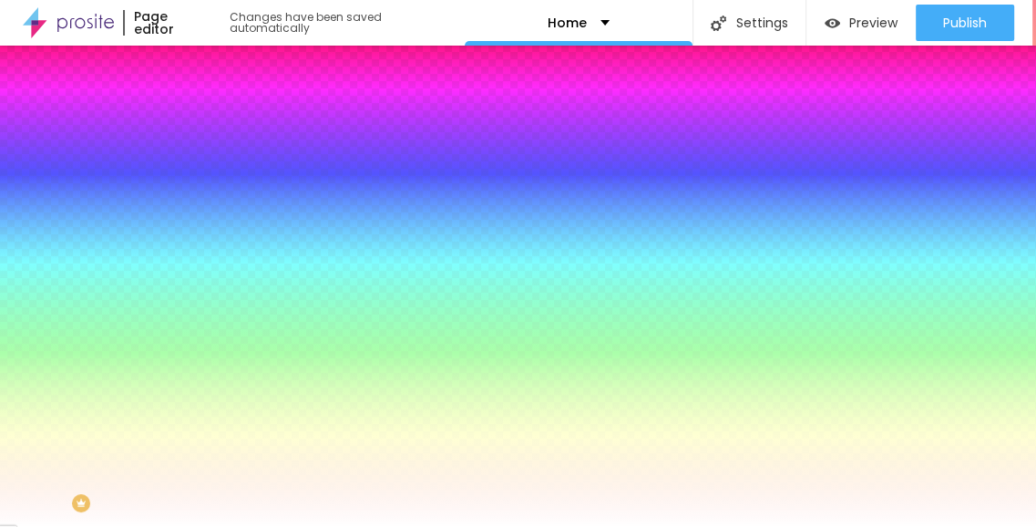
click at [210, 471] on div at bounding box center [518, 263] width 1036 height 527
type input "#FDFDFD"
drag, startPoint x: 186, startPoint y: 459, endPoint x: 168, endPoint y: 438, distance: 27.8
click at [168, 438] on div at bounding box center [518, 263] width 1036 height 527
click at [412, 526] on div at bounding box center [518, 527] width 1036 height 0
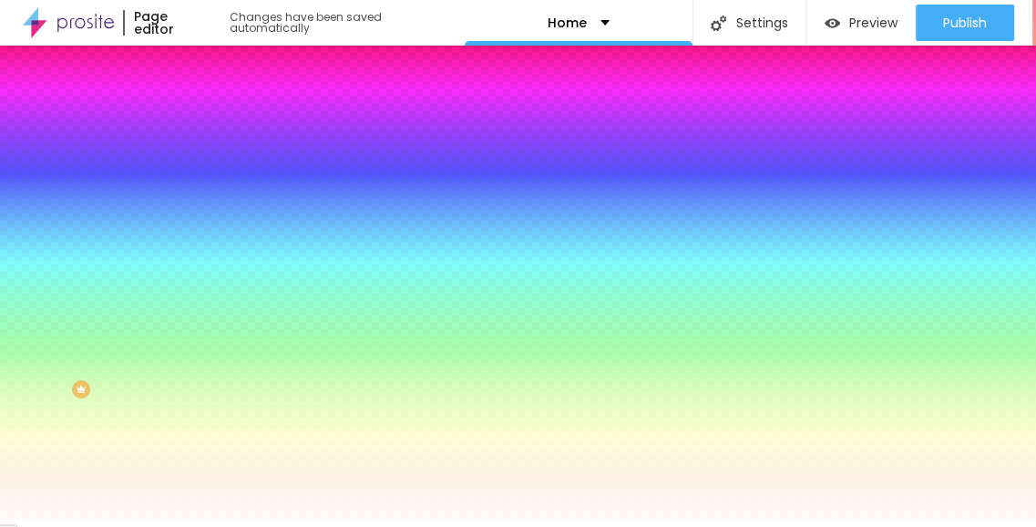
scroll to position [14, 0]
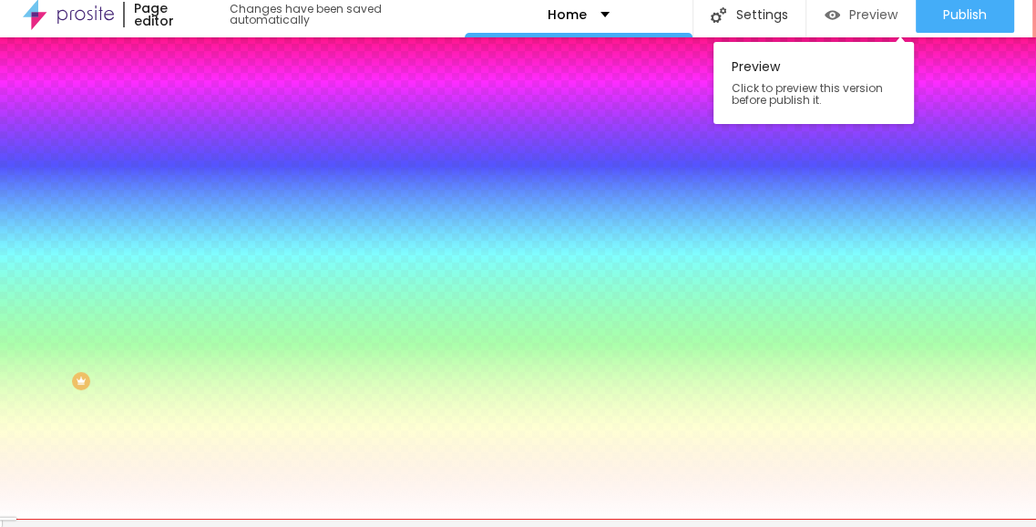
drag, startPoint x: 956, startPoint y: 3, endPoint x: 874, endPoint y: 13, distance: 82.6
click at [955, 7] on span "Publish" at bounding box center [965, 14] width 44 height 15
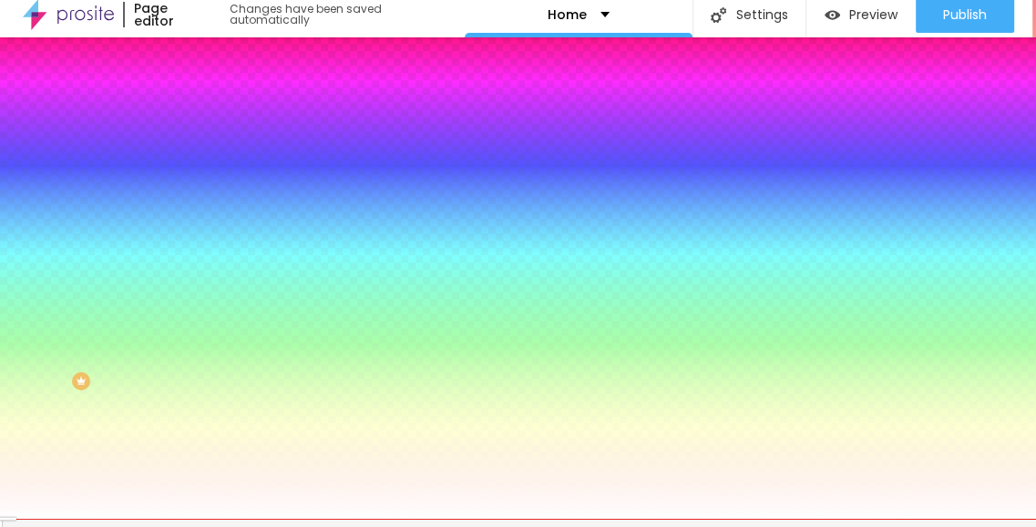
scroll to position [0, 0]
click at [210, 116] on li "Advanced" at bounding box center [315, 125] width 210 height 18
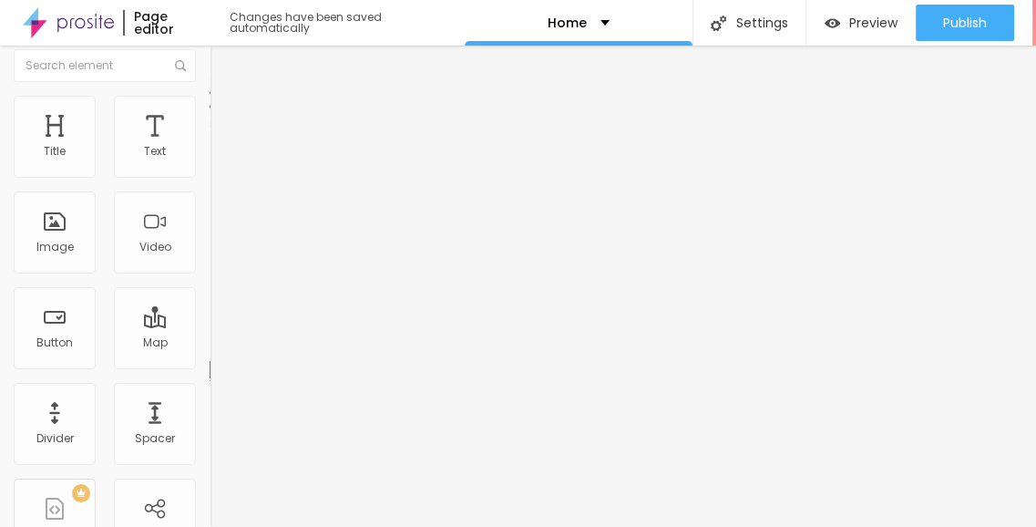
scroll to position [13, 0]
drag, startPoint x: 84, startPoint y: 414, endPoint x: 14, endPoint y: 395, distance: 72.7
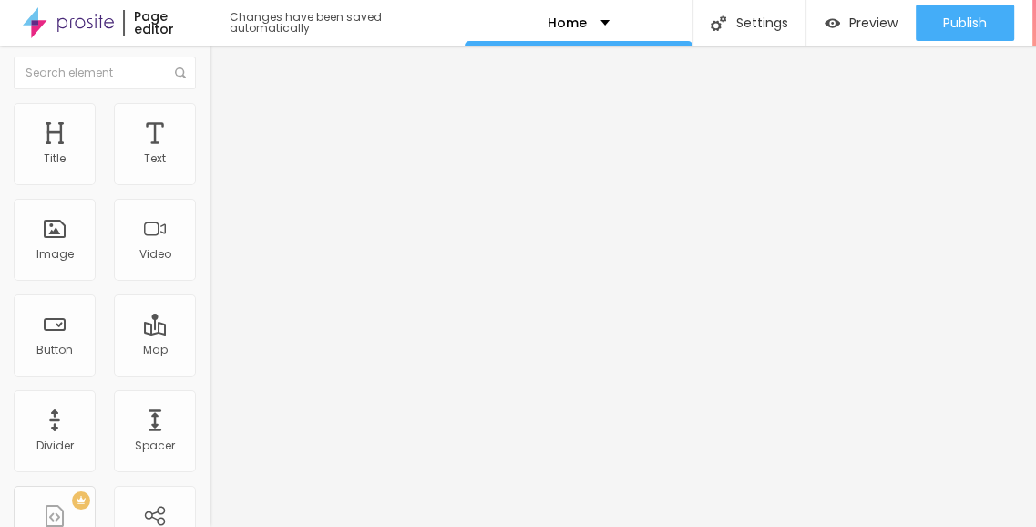
scroll to position [0, 0]
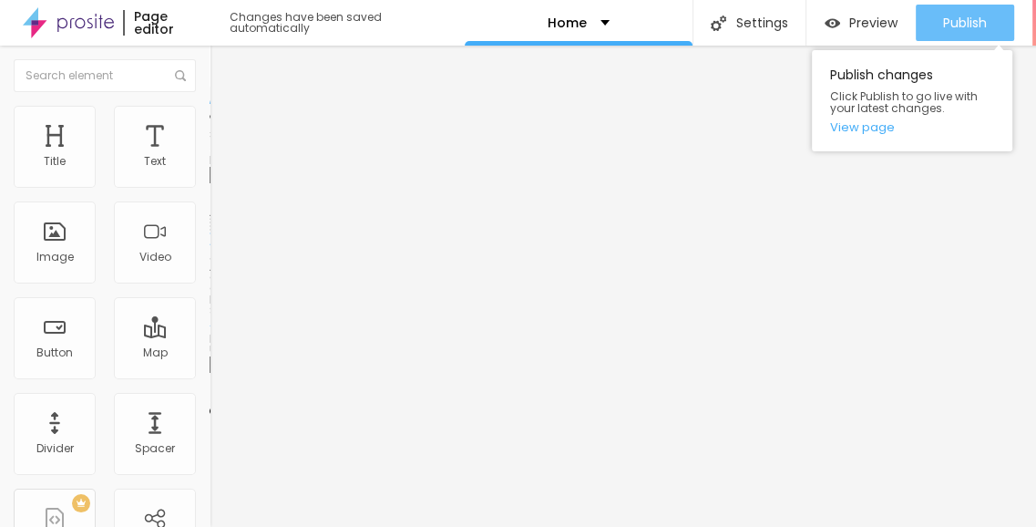
click at [940, 23] on button "Publish" at bounding box center [965, 23] width 98 height 36
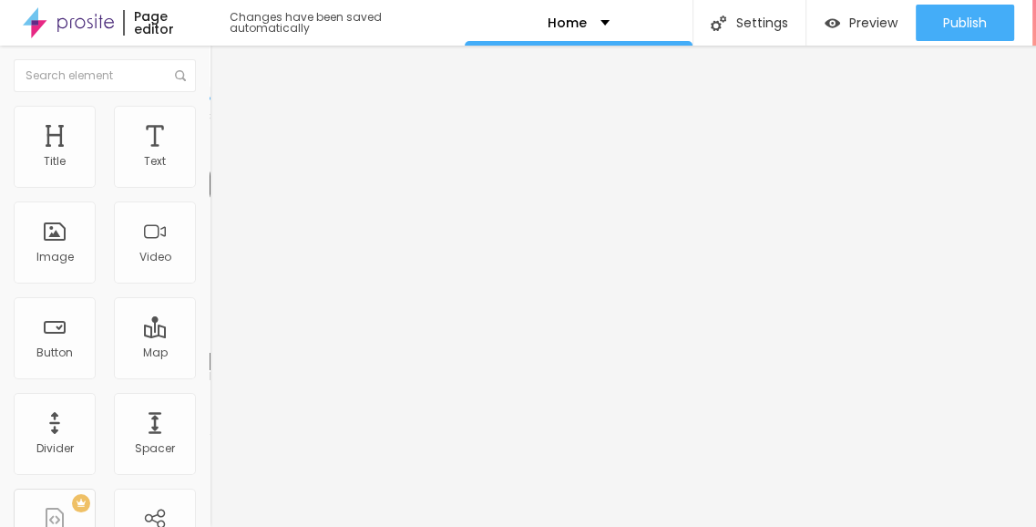
click at [226, 118] on span "Advanced" at bounding box center [255, 117] width 59 height 15
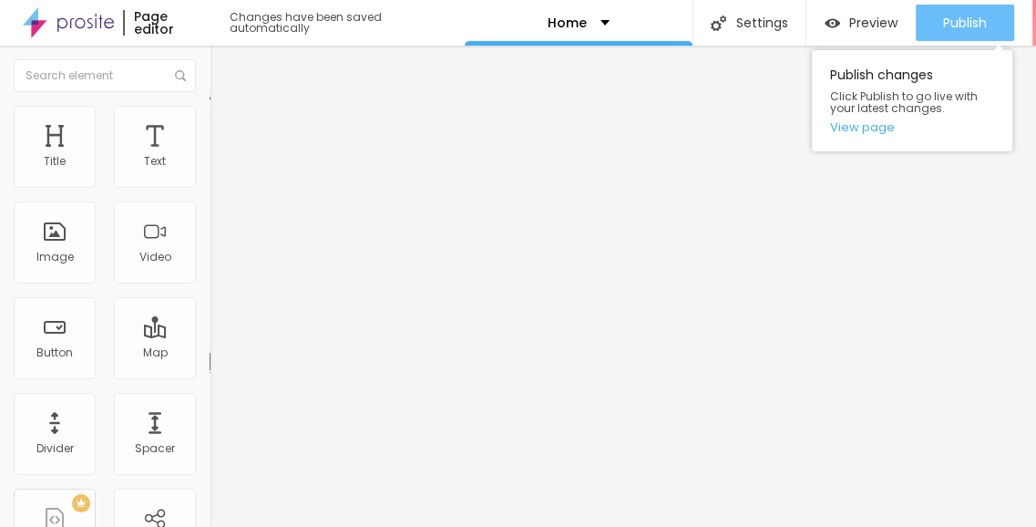
click at [925, 15] on button "Publish" at bounding box center [965, 23] width 98 height 36
